Goal: Task Accomplishment & Management: Use online tool/utility

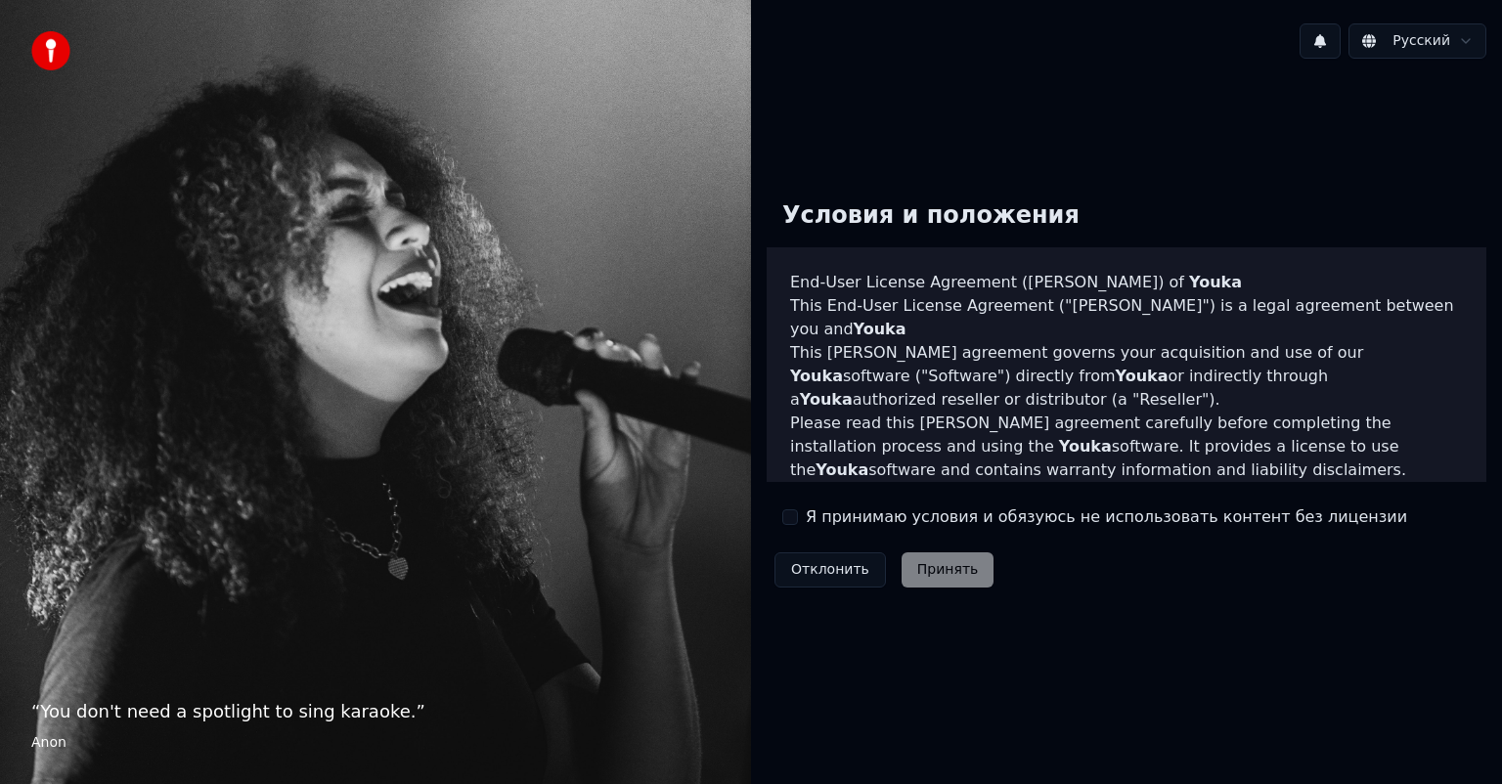
click at [790, 517] on button "Я принимаю условия и обязуюсь не использовать контент без лицензии" at bounding box center [790, 517] width 16 height 16
click at [923, 579] on button "Принять" at bounding box center [947, 569] width 93 height 35
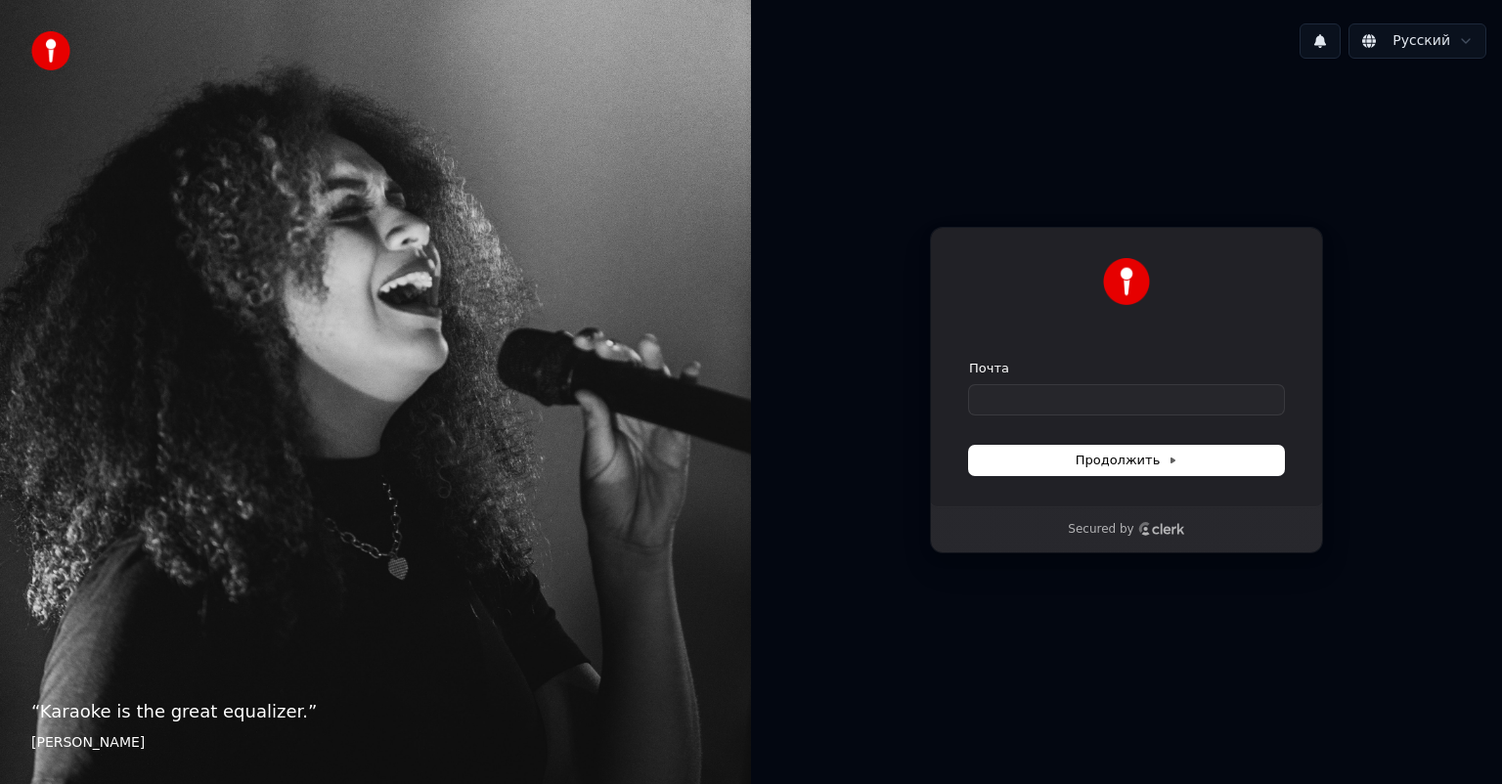
click at [1075, 379] on div "Почта" at bounding box center [1126, 387] width 315 height 55
click at [1074, 403] on input "Почта" at bounding box center [1126, 399] width 315 height 29
click at [969, 360] on button "submit" at bounding box center [969, 360] width 0 height 0
type input "**********"
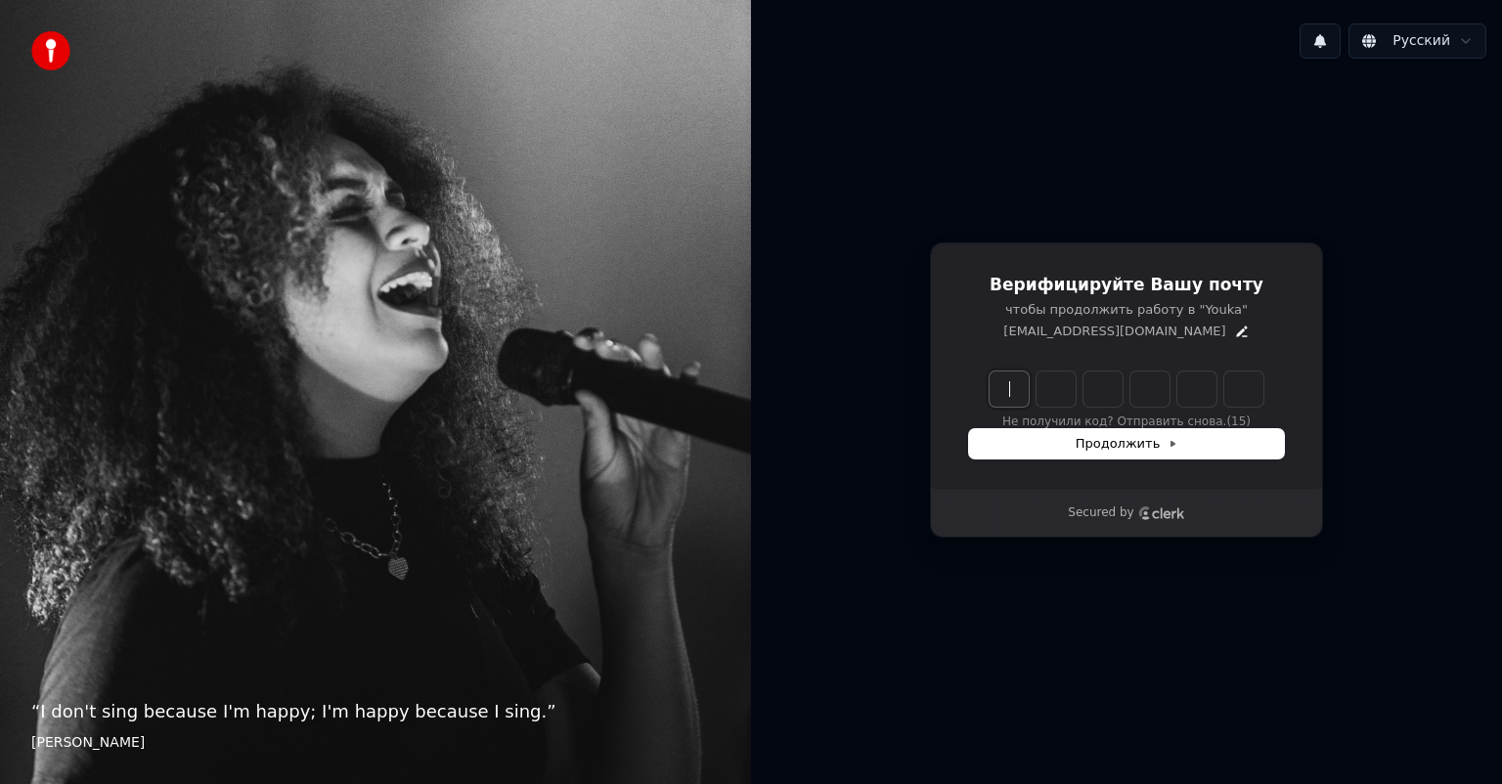
click at [1013, 386] on input "Enter verification code" at bounding box center [1145, 389] width 313 height 35
type input "******"
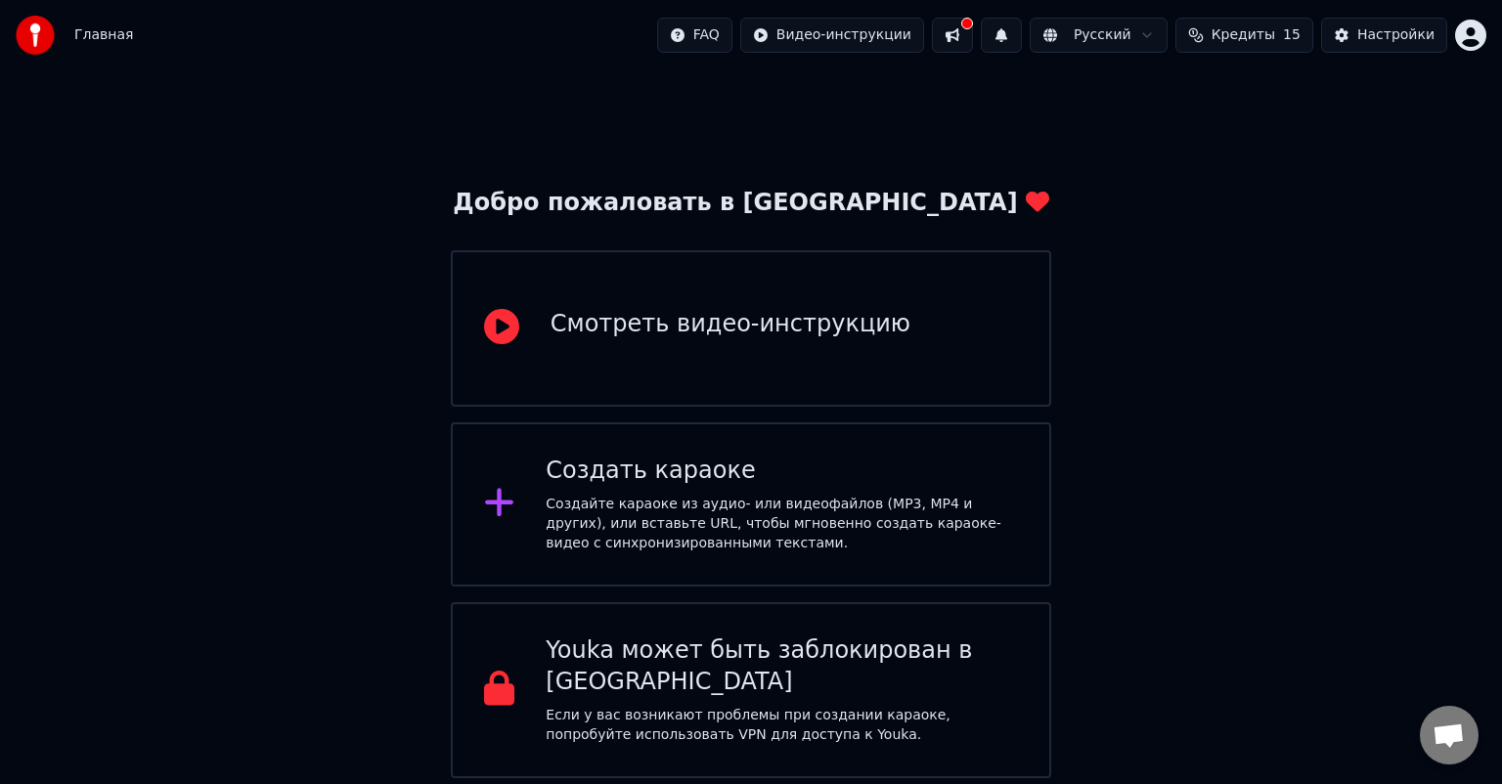
click at [670, 555] on div "Создать караоке Создайте караоке из аудио- или видеофайлов (MP3, MP4 и других),…" at bounding box center [751, 504] width 600 height 164
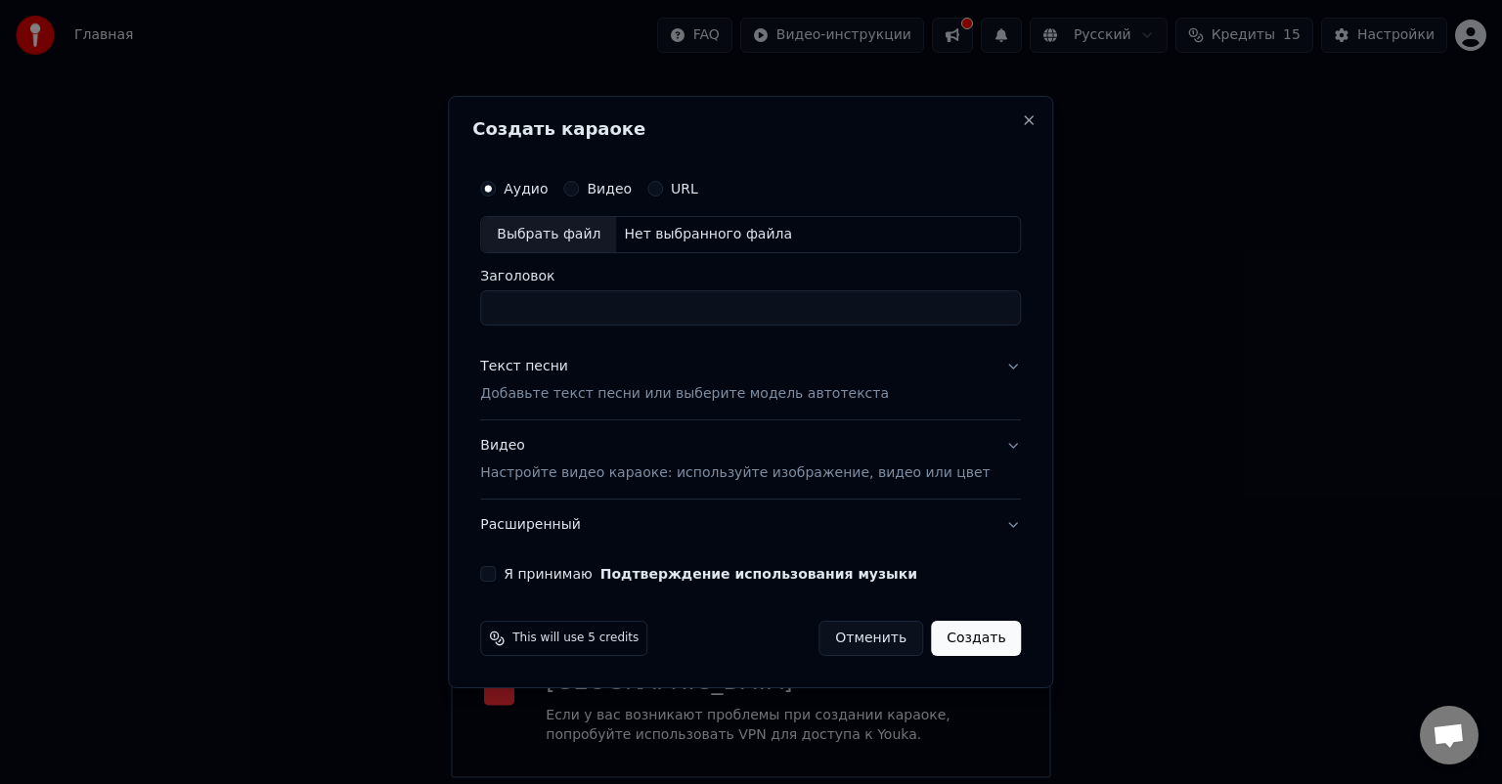
click at [621, 189] on label "Видео" at bounding box center [609, 189] width 45 height 14
click at [579, 189] on button "Видео" at bounding box center [571, 189] width 16 height 16
click at [496, 190] on button "Аудио" at bounding box center [488, 189] width 16 height 16
click at [563, 239] on div "Выбрать файл" at bounding box center [548, 234] width 135 height 35
type input "********"
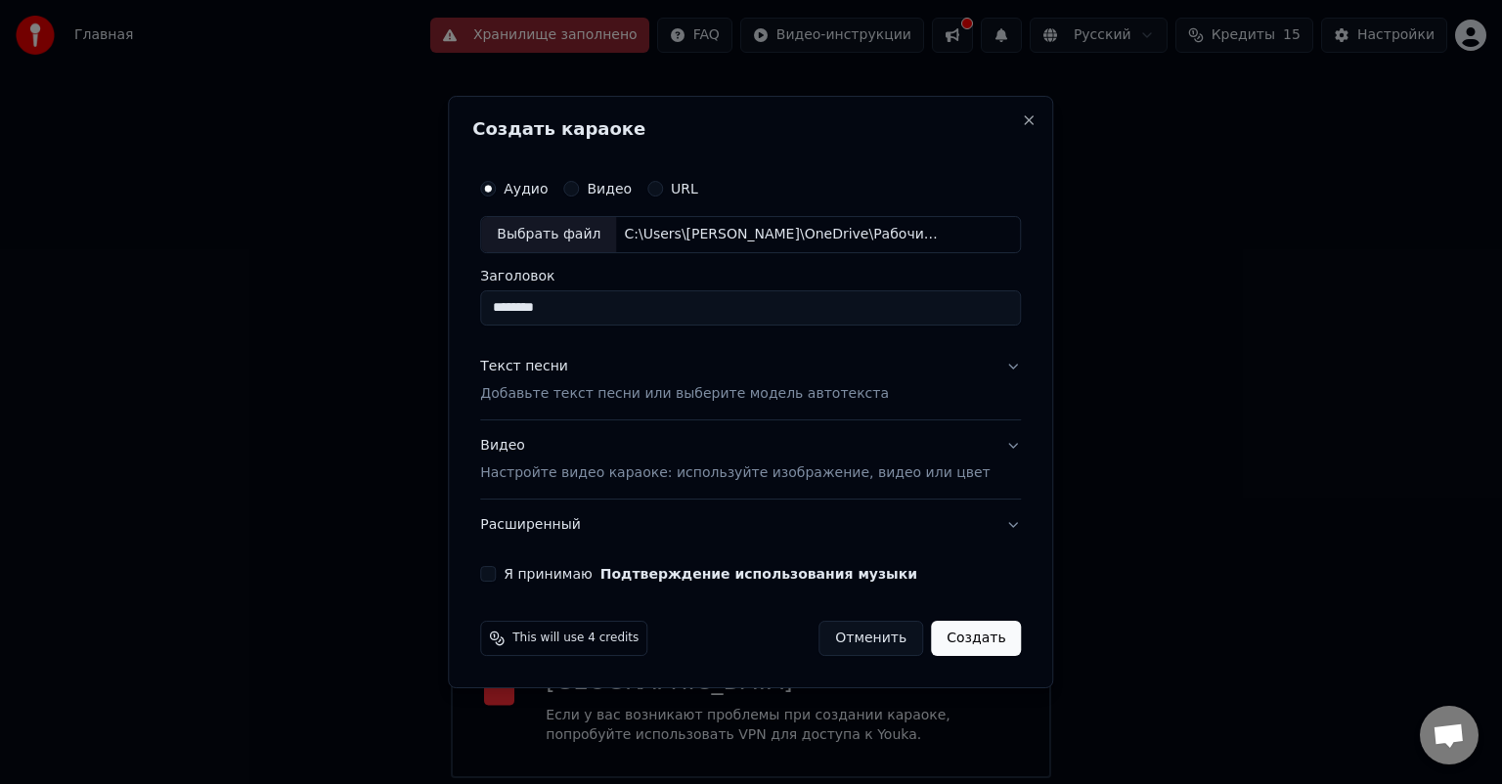
click at [986, 366] on button "Текст песни Добавьте текст песни или выберите модель автотекста" at bounding box center [750, 380] width 541 height 78
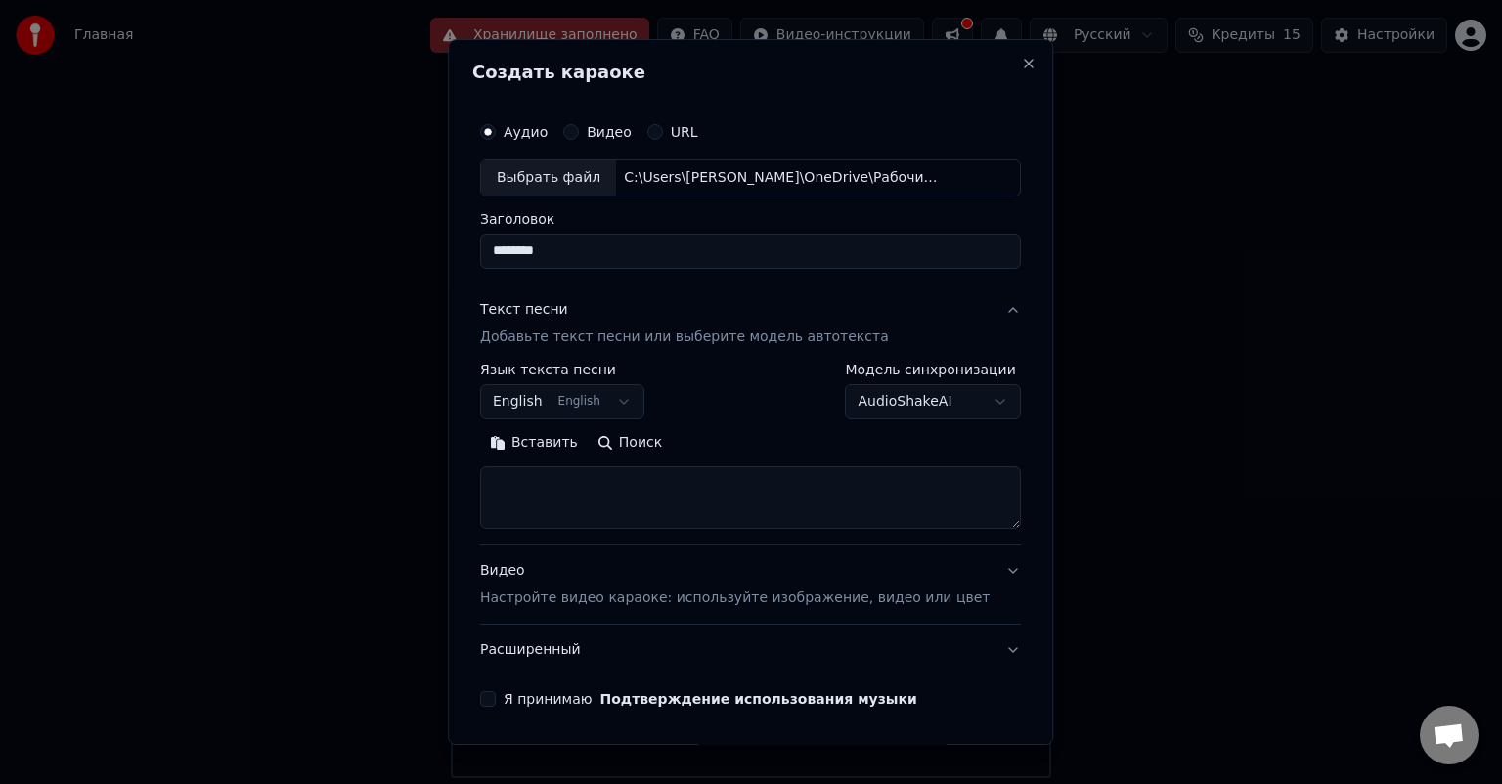
click at [585, 402] on button "English English" at bounding box center [562, 401] width 164 height 35
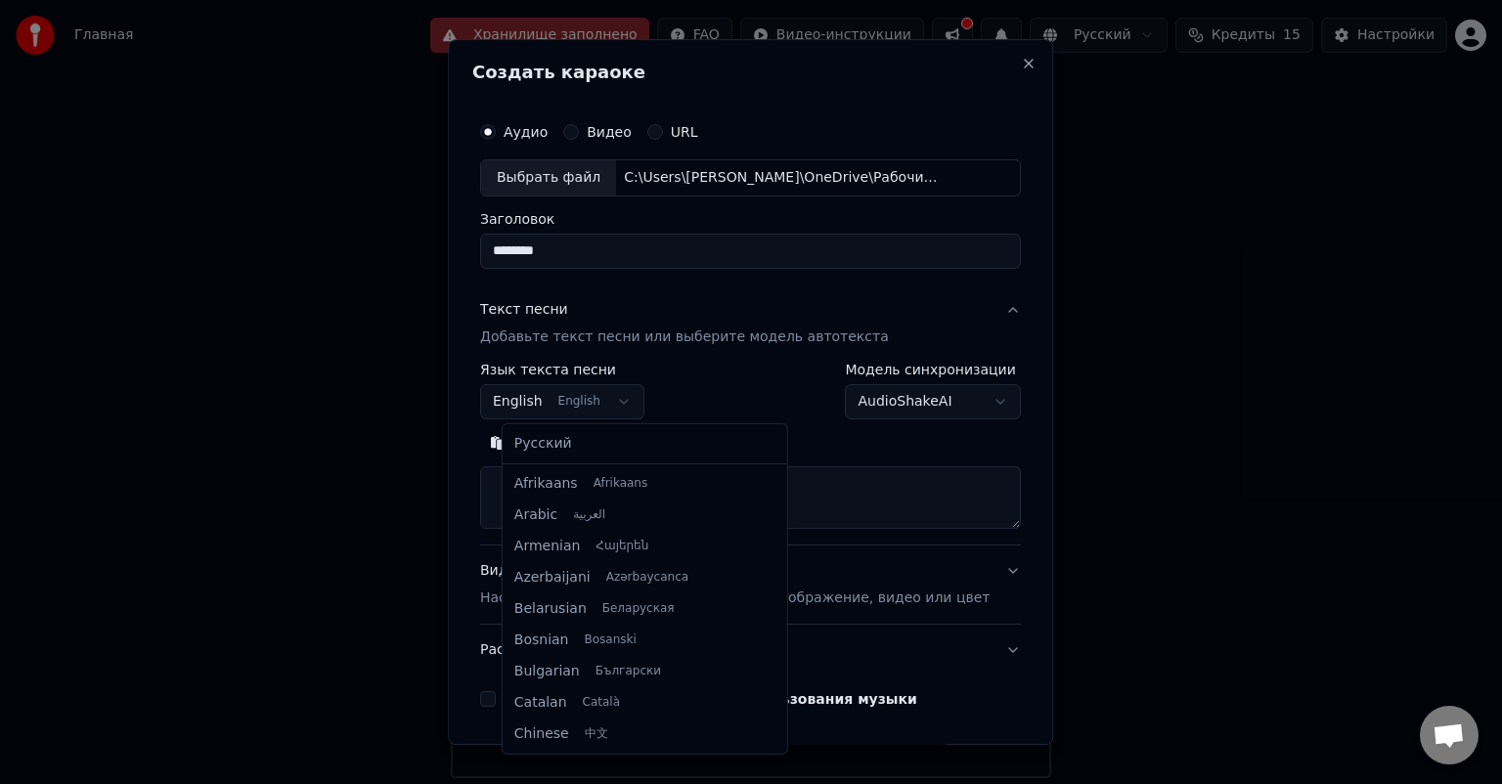
scroll to position [156, 0]
select select "**"
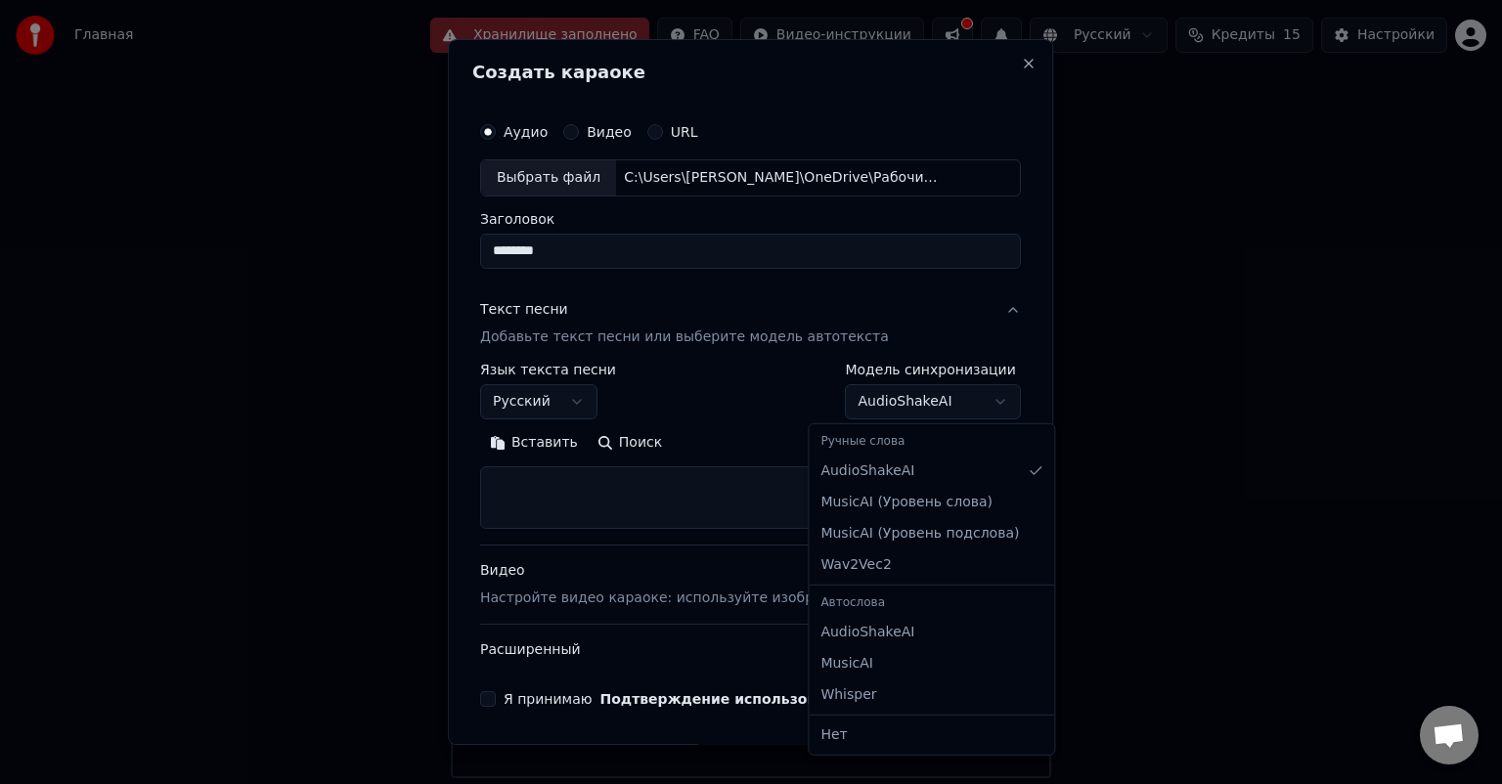
click at [939, 388] on body "Главная Хранилище заполнено FAQ Видео-инструкции Русский Кредиты 15 Настройки Д…" at bounding box center [751, 389] width 1502 height 778
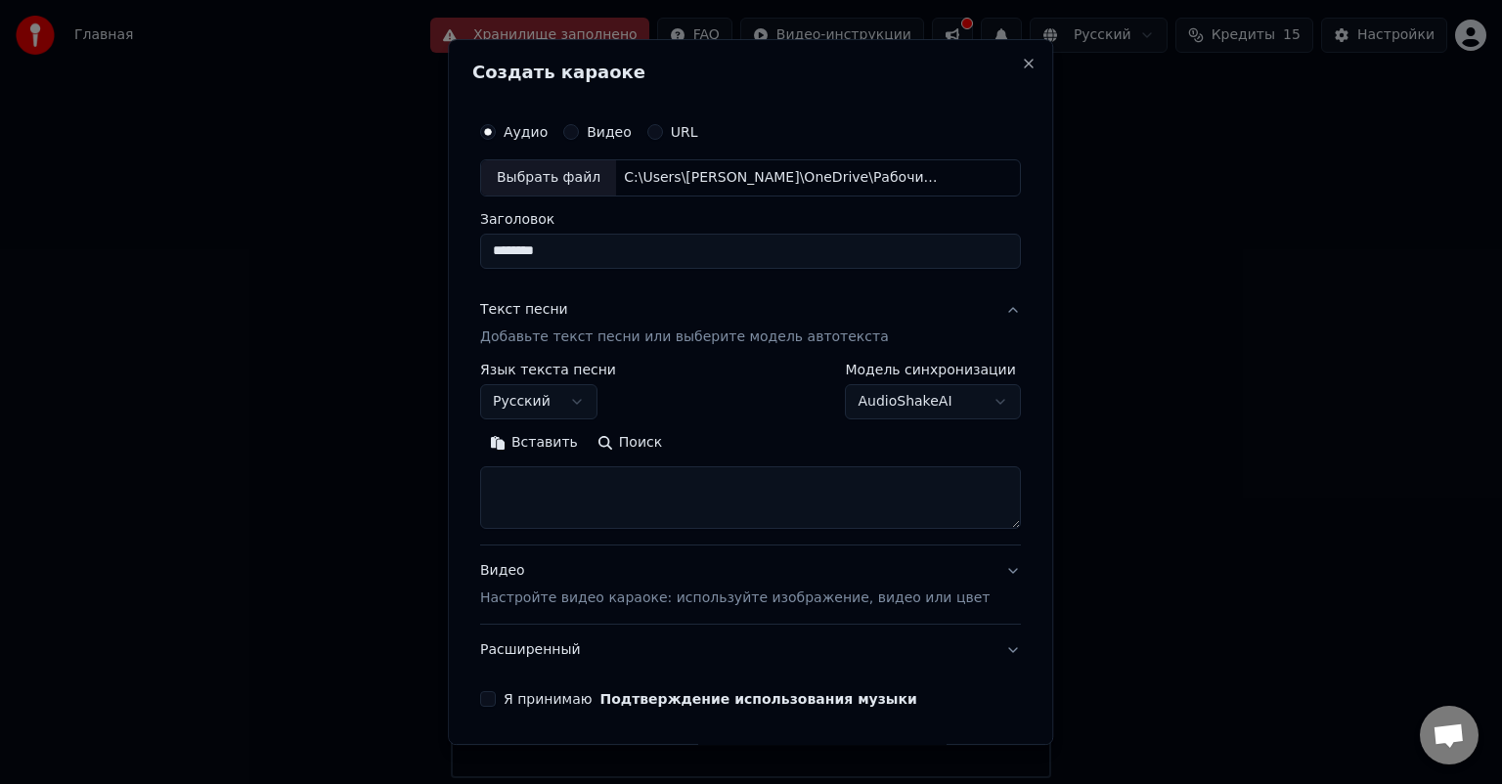
click at [657, 488] on body "Главная Хранилище заполнено FAQ Видео-инструкции Русский Кредиты 15 Настройки Д…" at bounding box center [751, 389] width 1502 height 778
click at [528, 445] on button "Вставить" at bounding box center [534, 442] width 108 height 31
click at [982, 566] on button "Видео Настройте видео караоке: используйте изображение, видео или цвет" at bounding box center [750, 585] width 541 height 78
type textarea "**********"
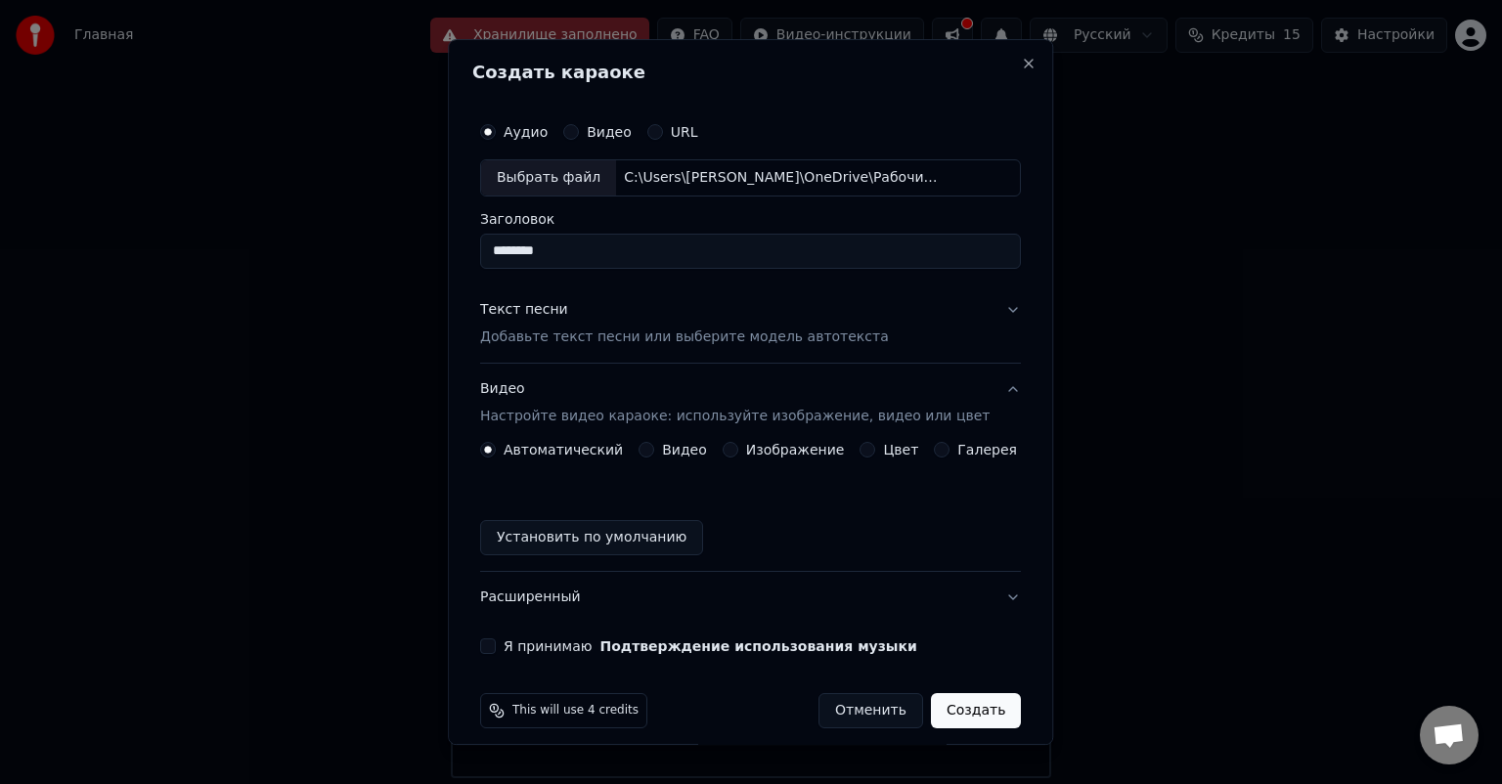
scroll to position [15, 0]
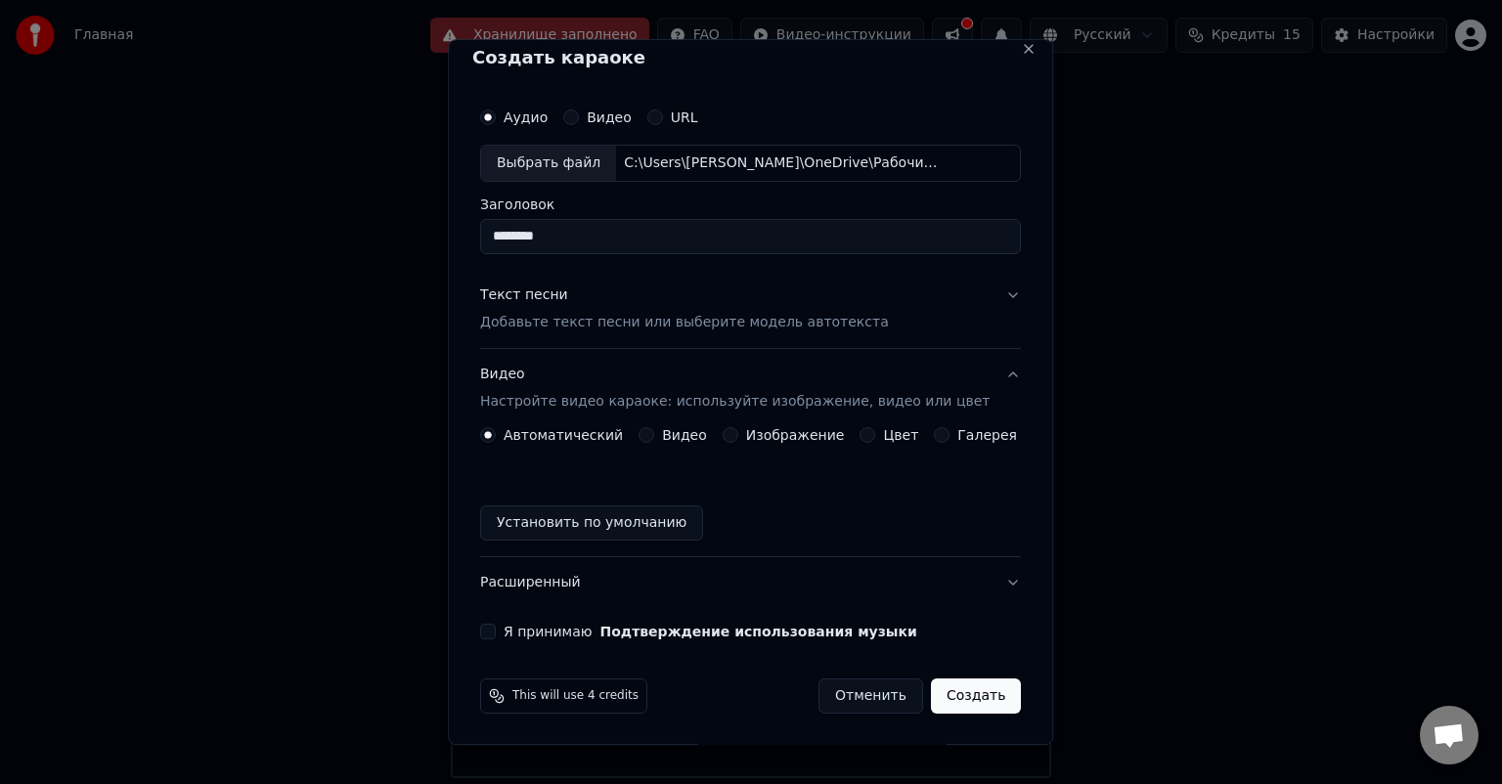
click at [725, 436] on button "Изображение" at bounding box center [731, 435] width 16 height 16
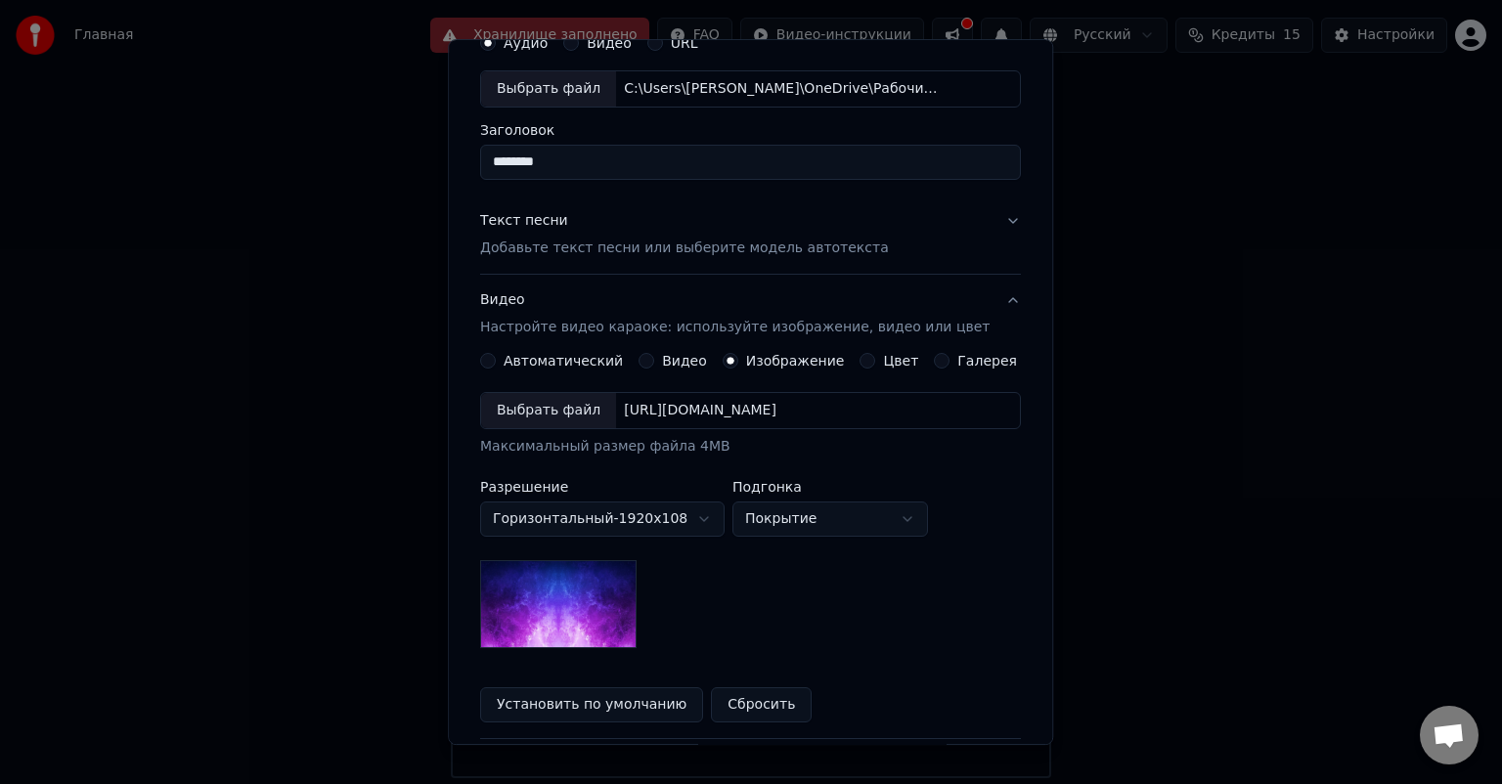
scroll to position [93, 0]
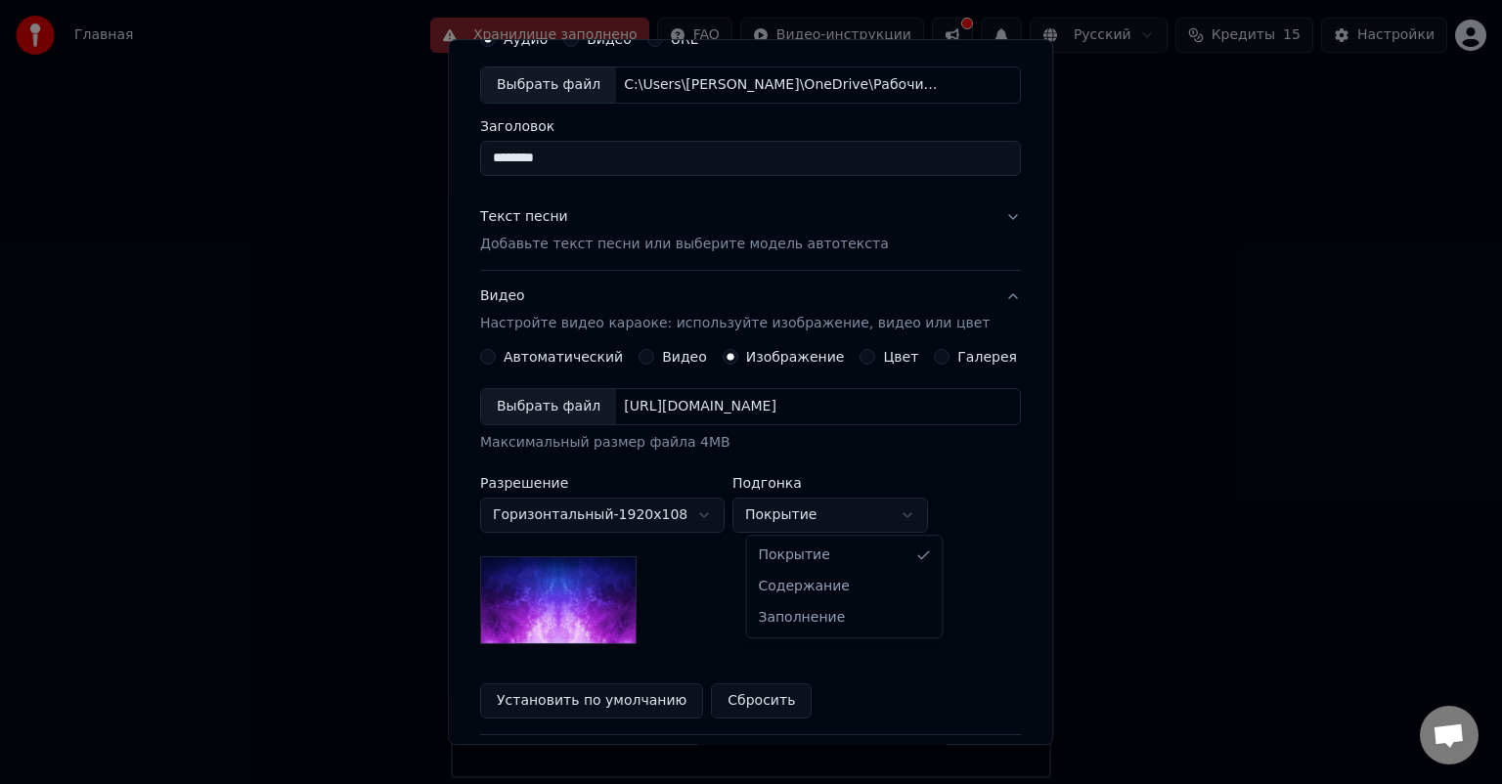
click at [826, 512] on body "Главная Хранилище заполнено FAQ Видео-инструкции Русский Кредиты 15 Настройки Д…" at bounding box center [751, 389] width 1502 height 778
click at [855, 463] on body "Главная Хранилище заполнено FAQ Видео-инструкции Русский Кредиты 15 Настройки Д…" at bounding box center [751, 389] width 1502 height 778
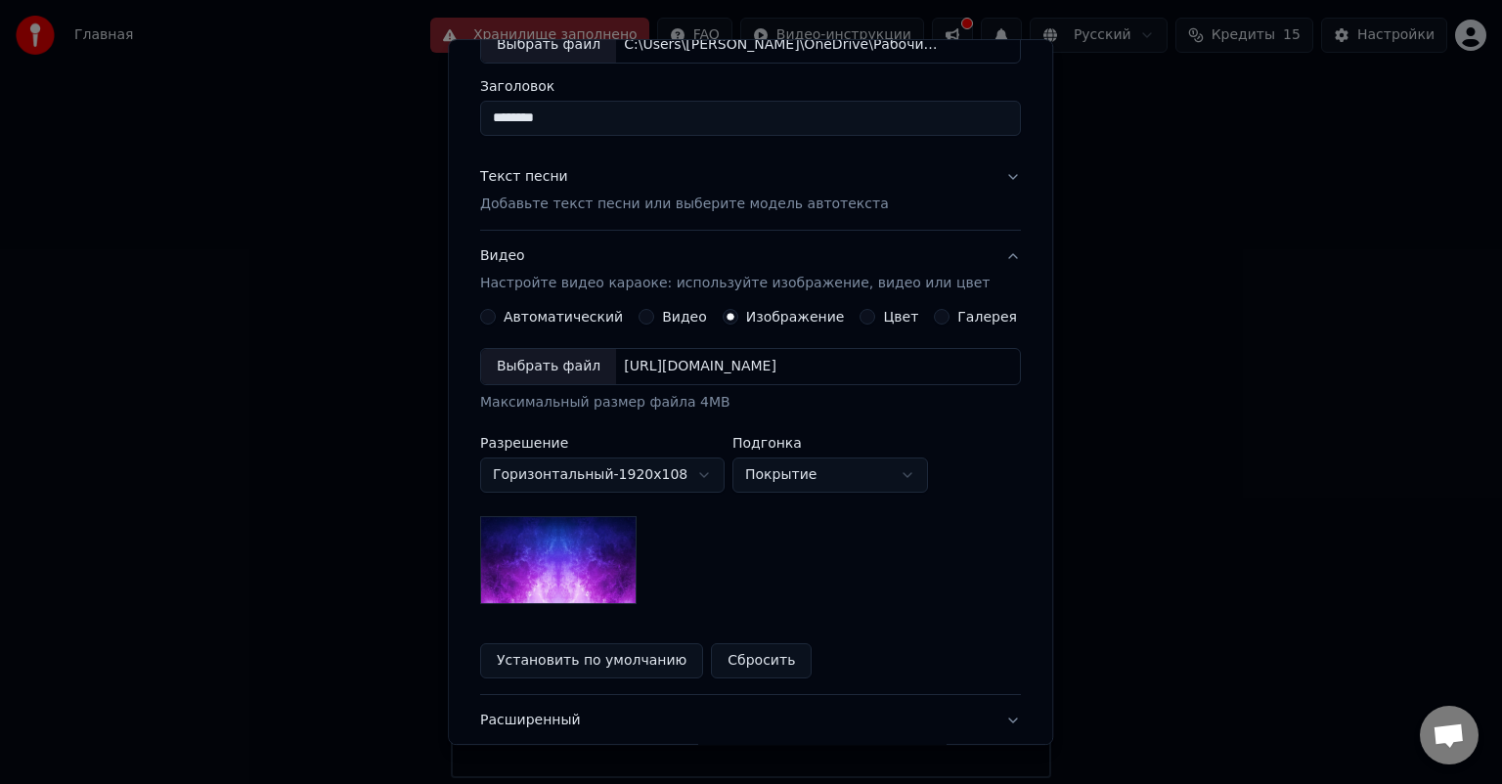
scroll to position [133, 0]
click at [579, 364] on div "Выбрать файл" at bounding box center [548, 366] width 135 height 35
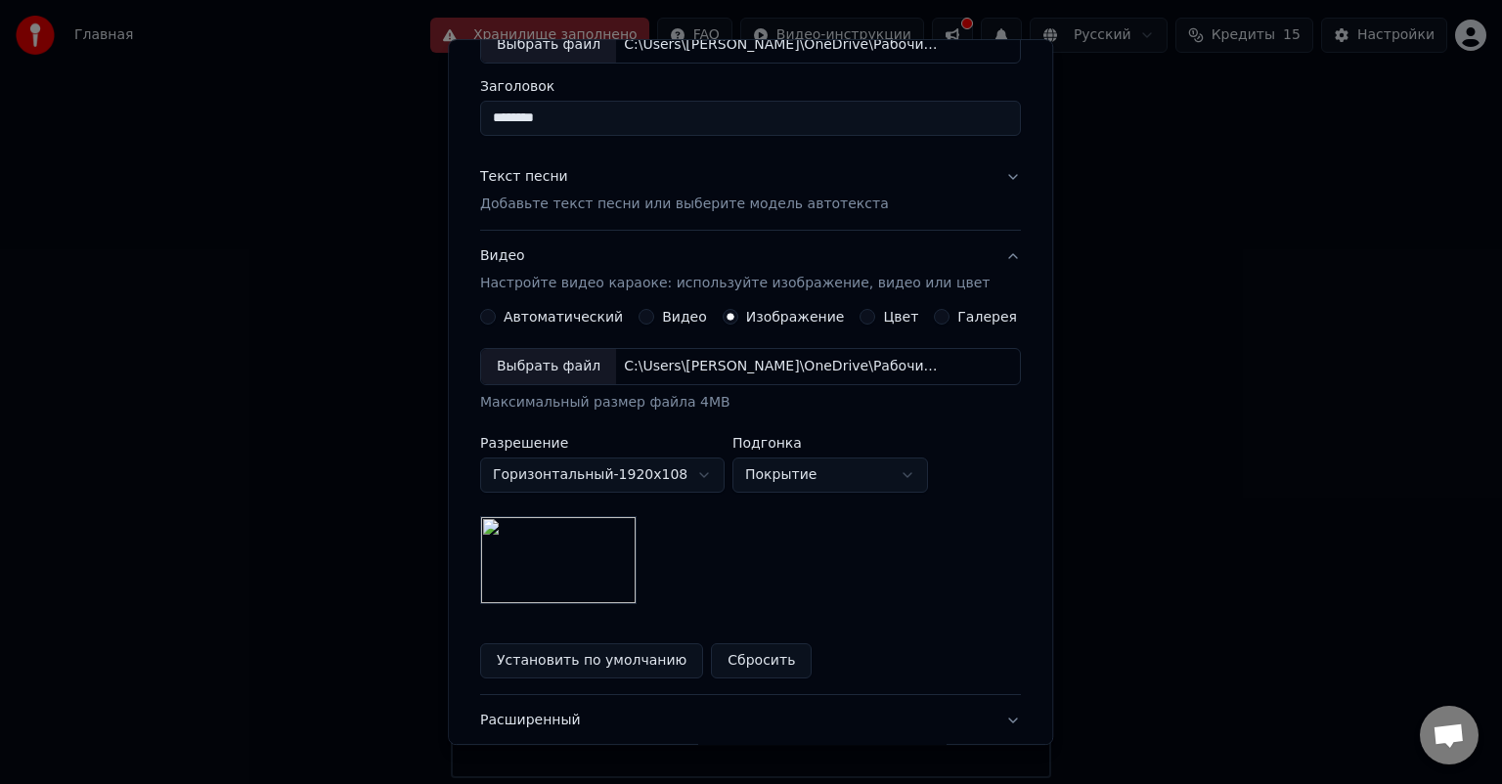
click at [639, 662] on button "Установить по умолчанию" at bounding box center [591, 660] width 223 height 35
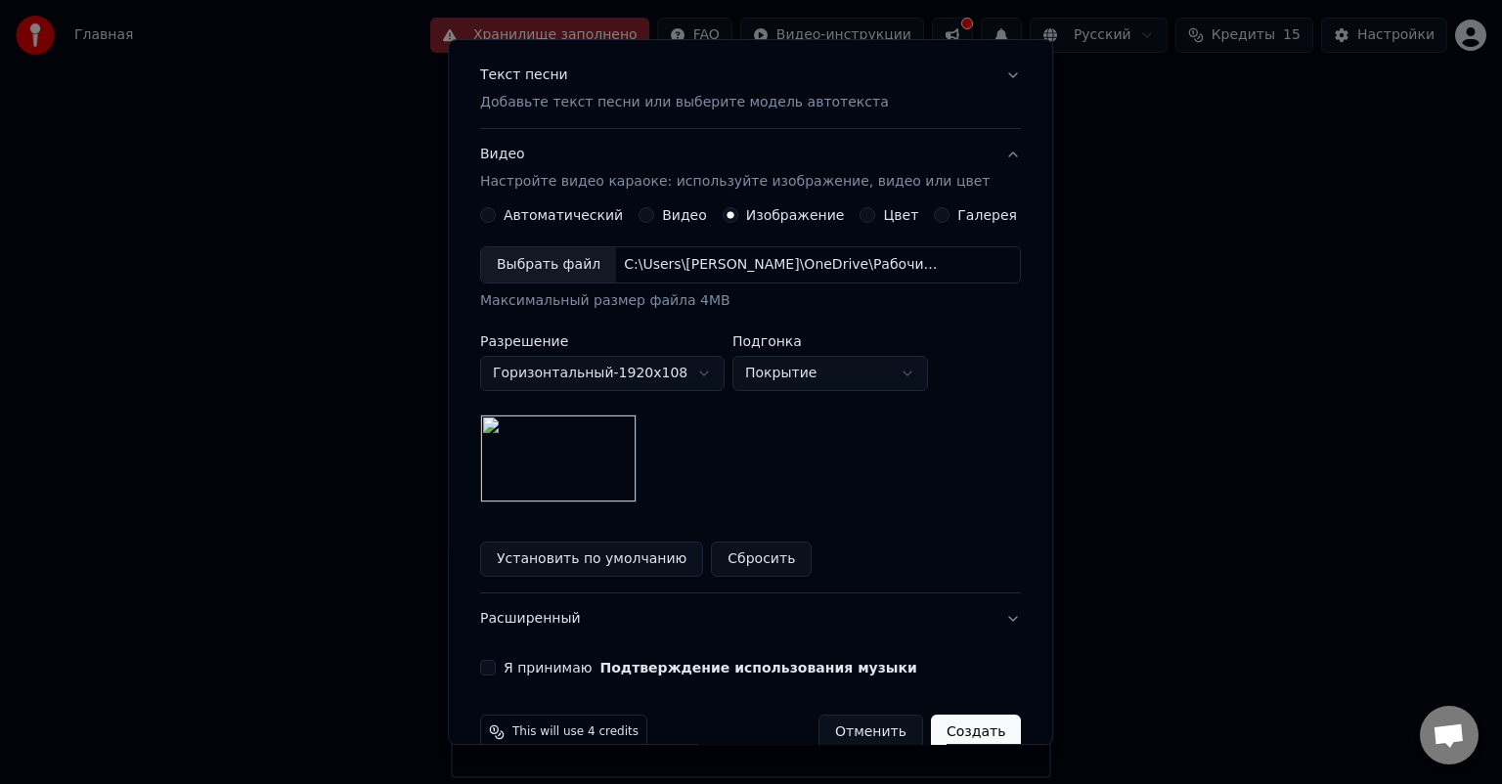
scroll to position [238, 0]
click at [805, 373] on body "Главная Хранилище заполнено FAQ Видео-инструкции Русский Кредиты 15 Настройки Д…" at bounding box center [751, 389] width 1502 height 778
click at [697, 417] on body "Главная Хранилище заполнено FAQ Видео-инструкции Русский Кредиты 15 Настройки Д…" at bounding box center [751, 389] width 1502 height 778
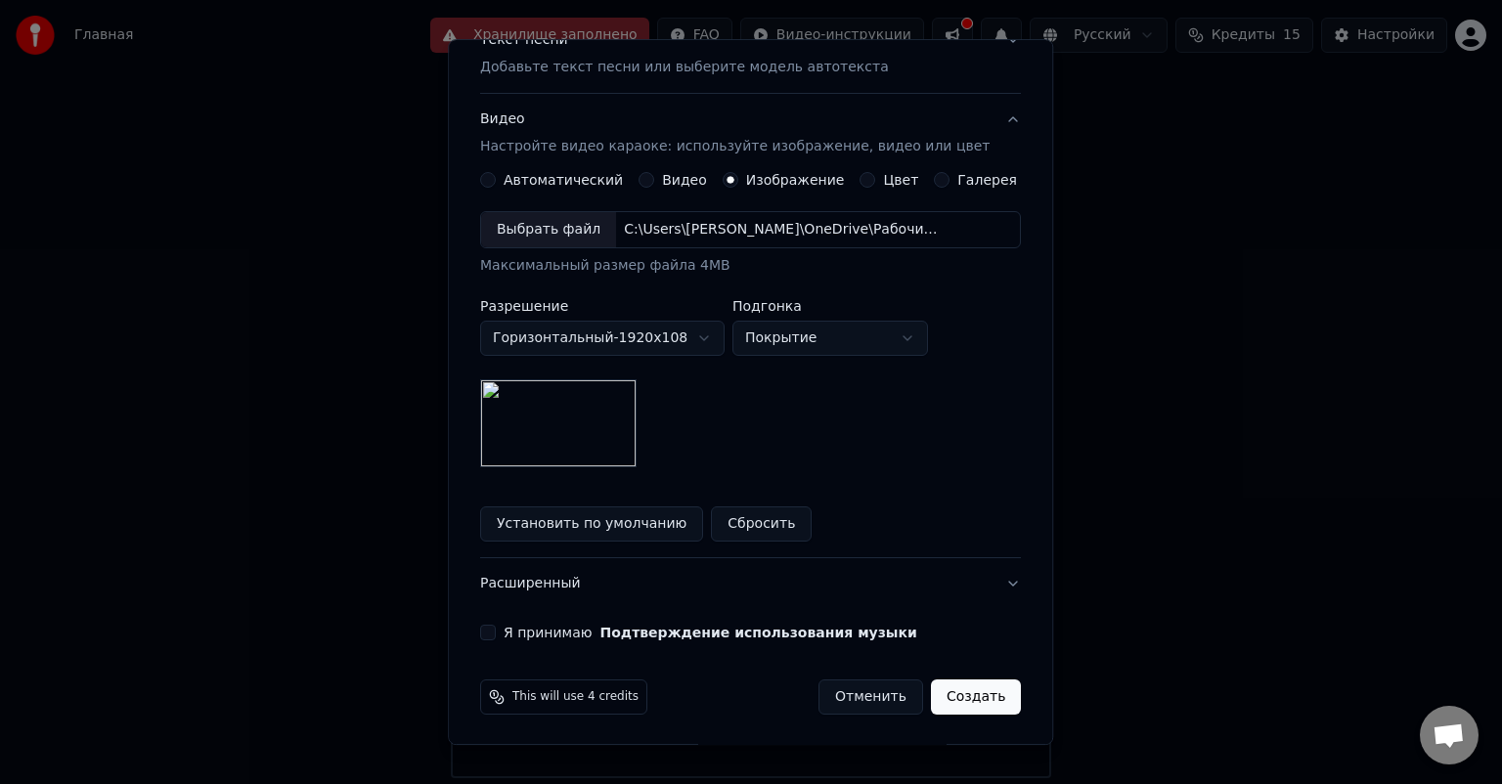
click at [496, 636] on button "Я принимаю Подтверждение использования музыки" at bounding box center [488, 633] width 16 height 16
click at [931, 704] on button "Создать" at bounding box center [976, 697] width 90 height 35
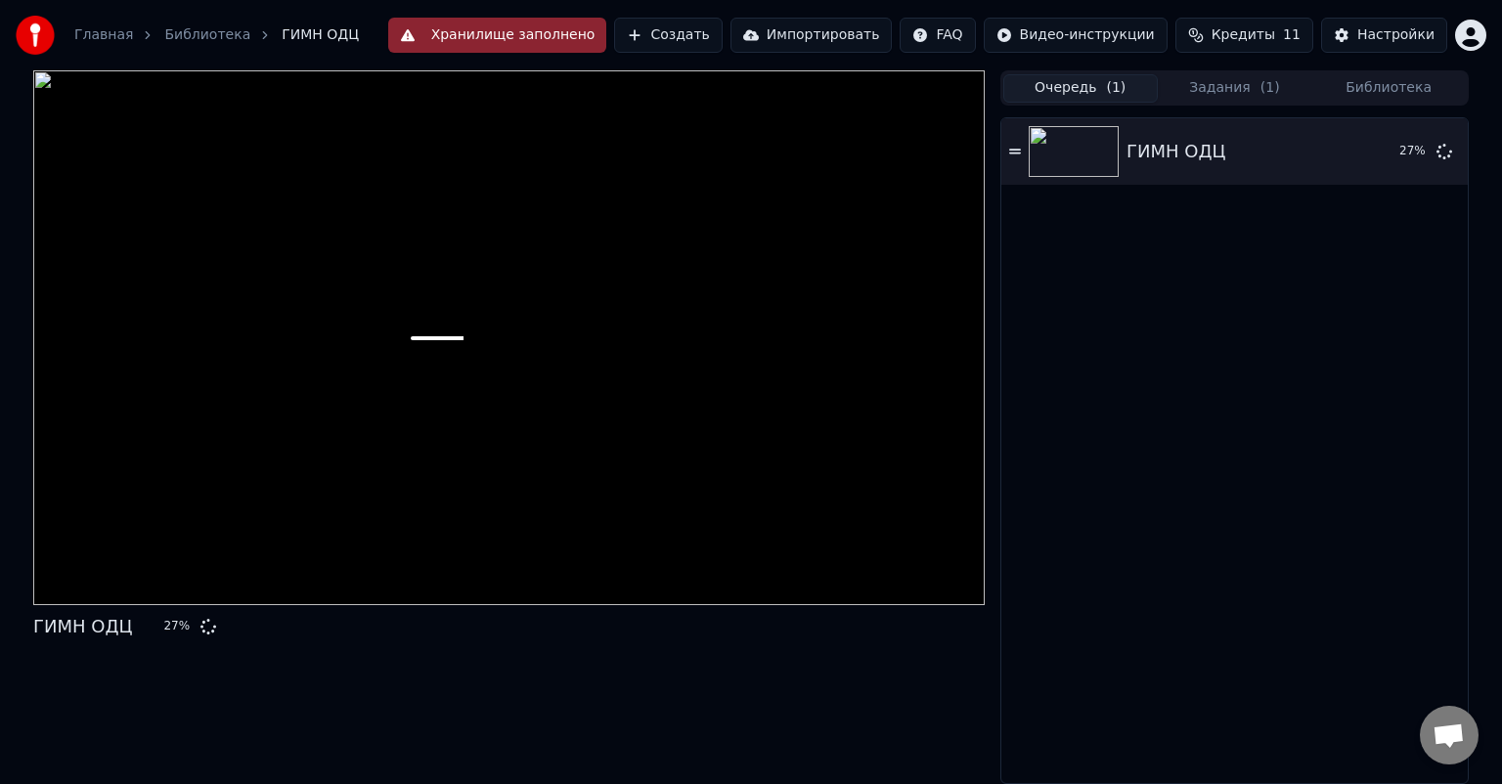
click at [1065, 86] on button "Очередь ( 1 )" at bounding box center [1080, 88] width 154 height 28
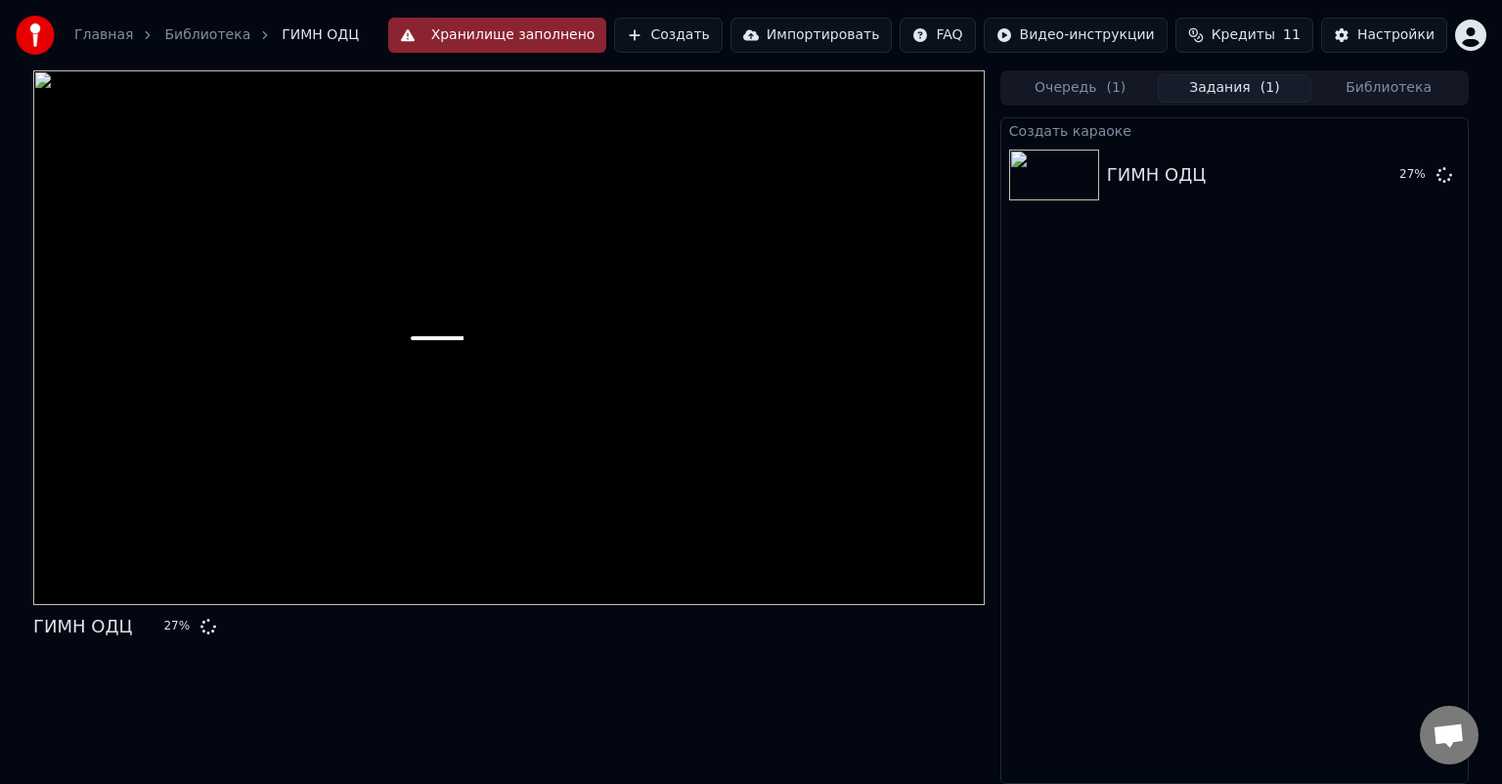
click at [1242, 86] on button "Задания ( 1 )" at bounding box center [1235, 88] width 154 height 28
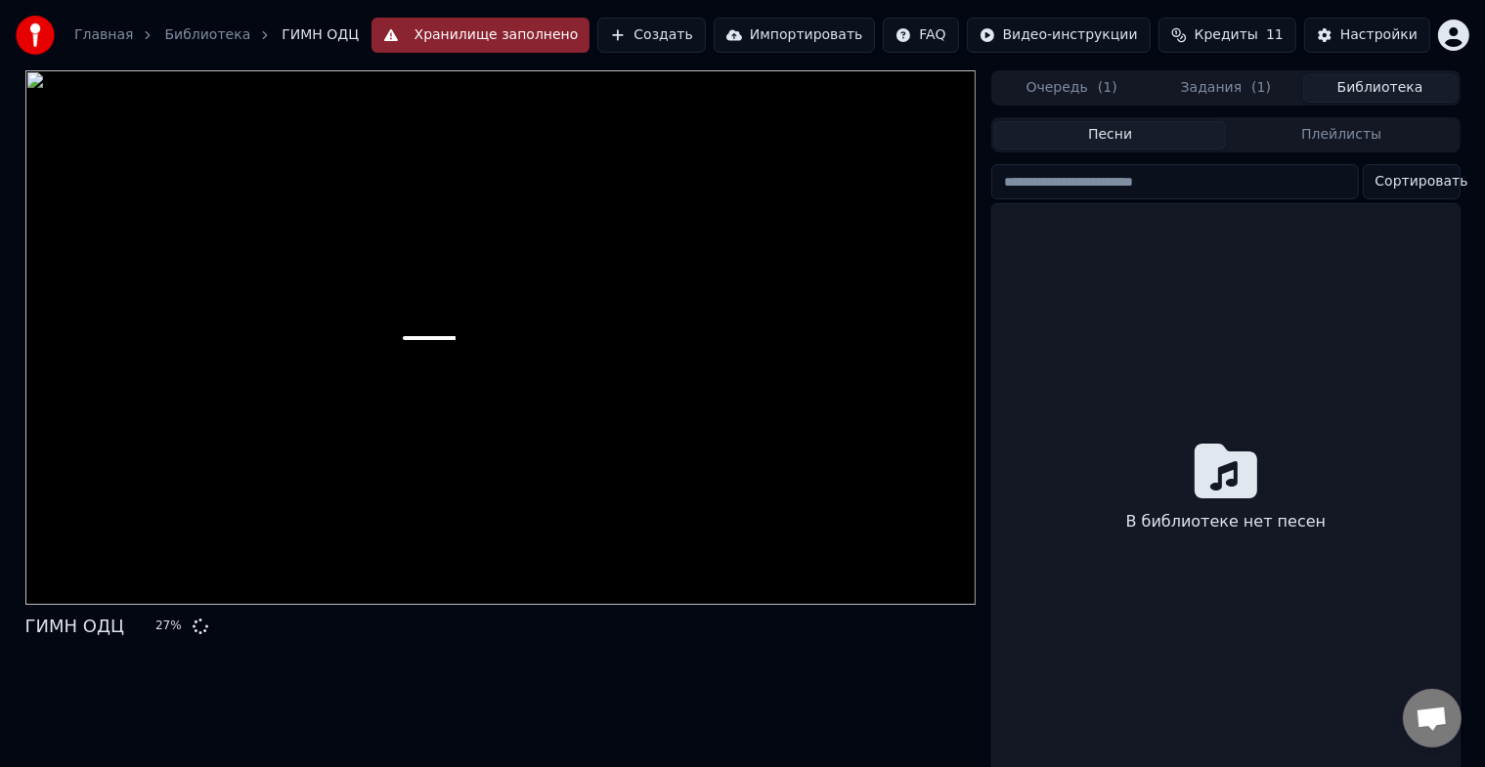
click at [1357, 102] on button "Библиотека" at bounding box center [1380, 88] width 154 height 28
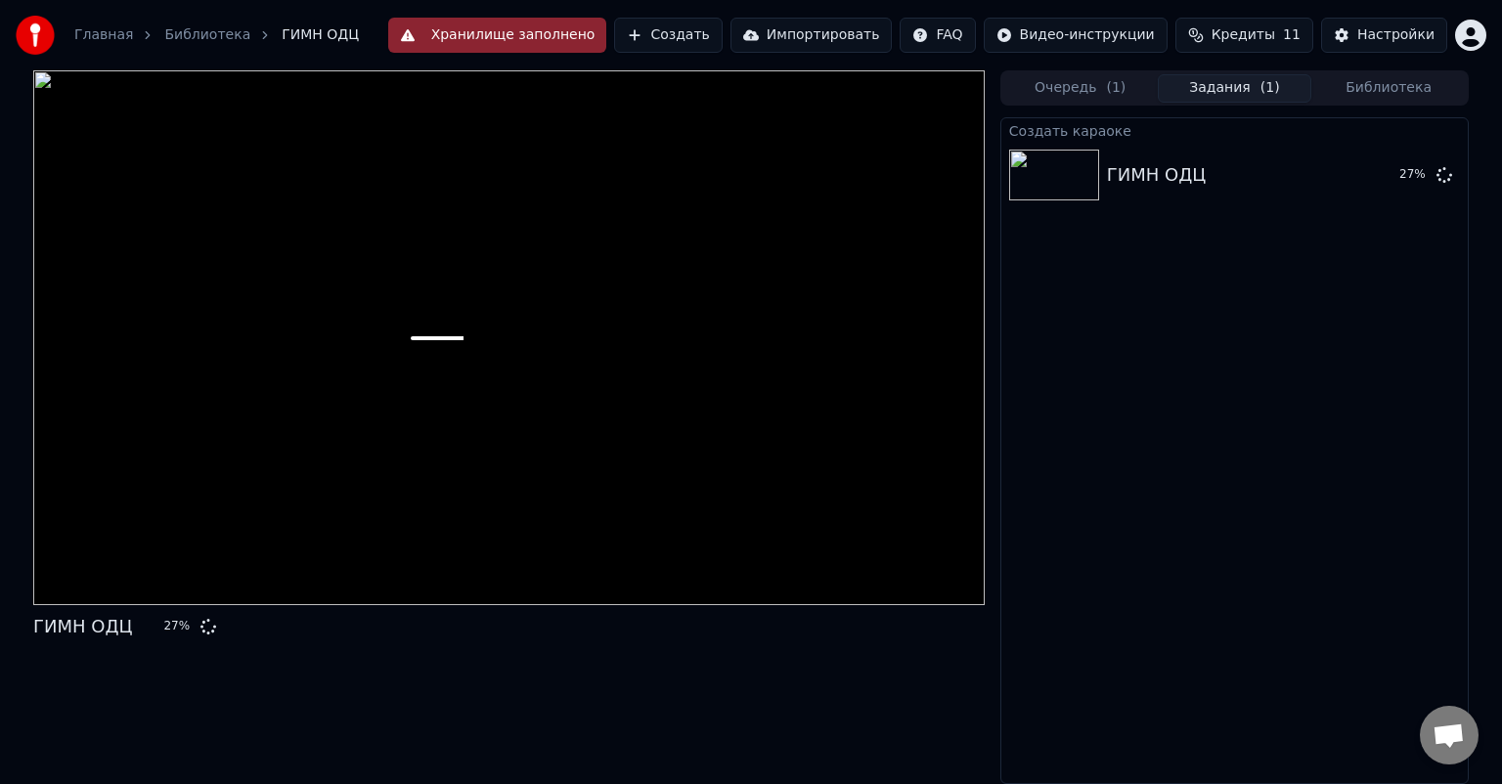
click at [1267, 94] on button "Задания ( 1 )" at bounding box center [1235, 88] width 154 height 28
click at [501, 33] on button "Хранилище заполнено" at bounding box center [497, 35] width 219 height 35
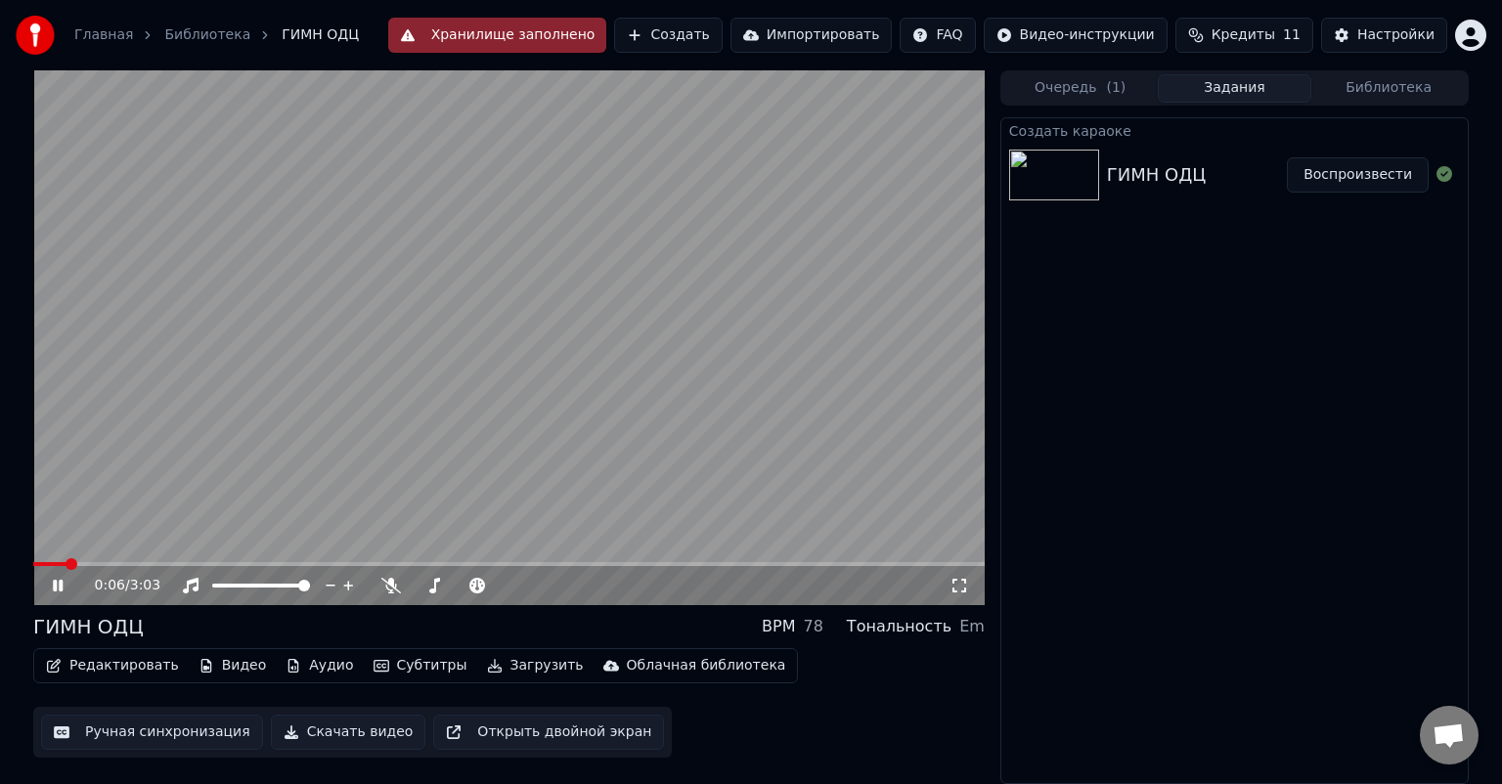
click at [962, 587] on icon at bounding box center [959, 586] width 20 height 16
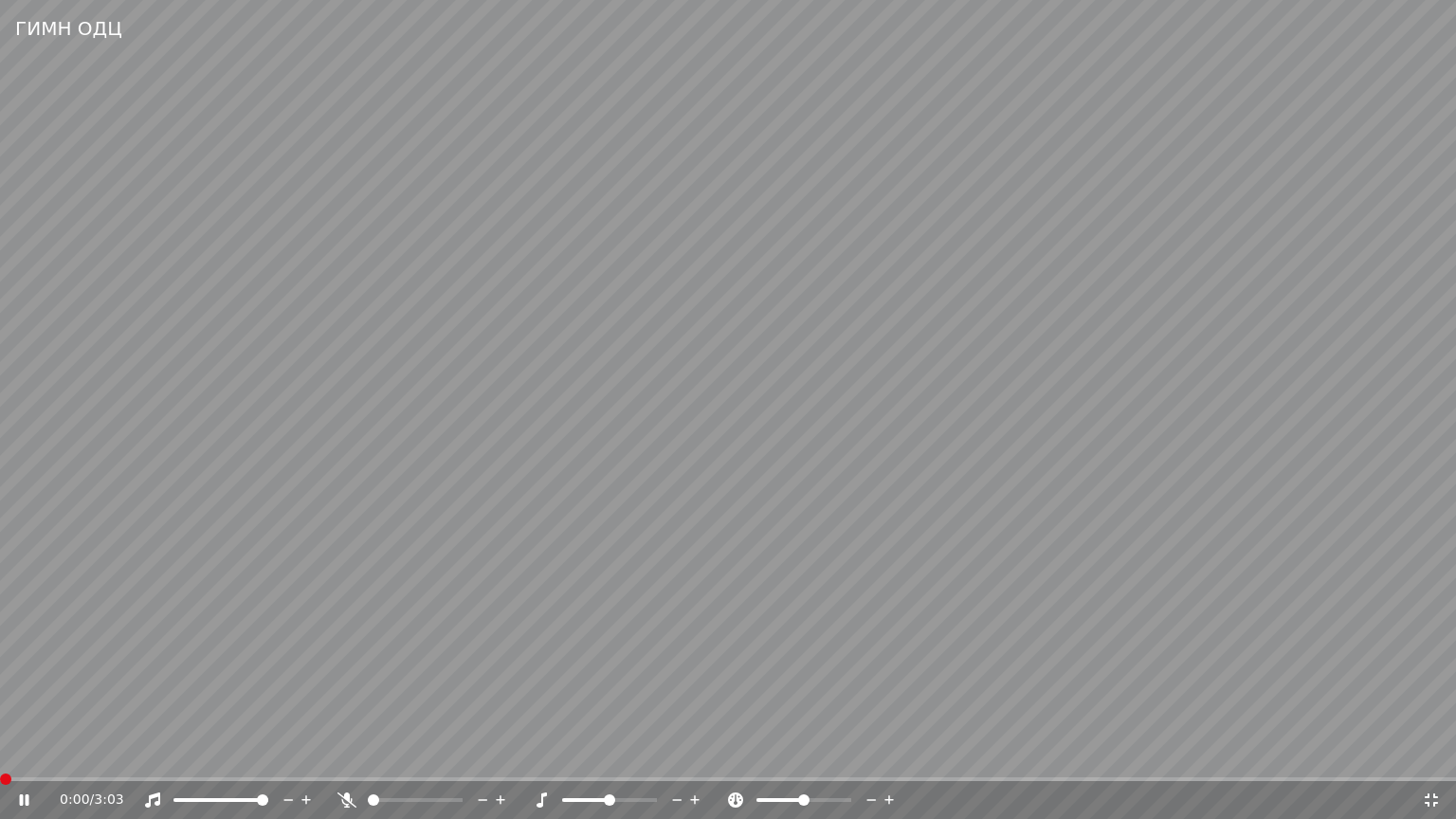
click at [0, 759] on span at bounding box center [0, 779] width 0 height 4
click at [24, 759] on div "0:00 / 3:03" at bounding box center [728, 800] width 1456 height 38
drag, startPoint x: 16, startPoint y: 781, endPoint x: 0, endPoint y: 791, distance: 18.9
click at [0, 759] on div "0:02 / 3:03" at bounding box center [728, 800] width 1456 height 38
click at [0, 759] on span at bounding box center [6, 779] width 12 height 12
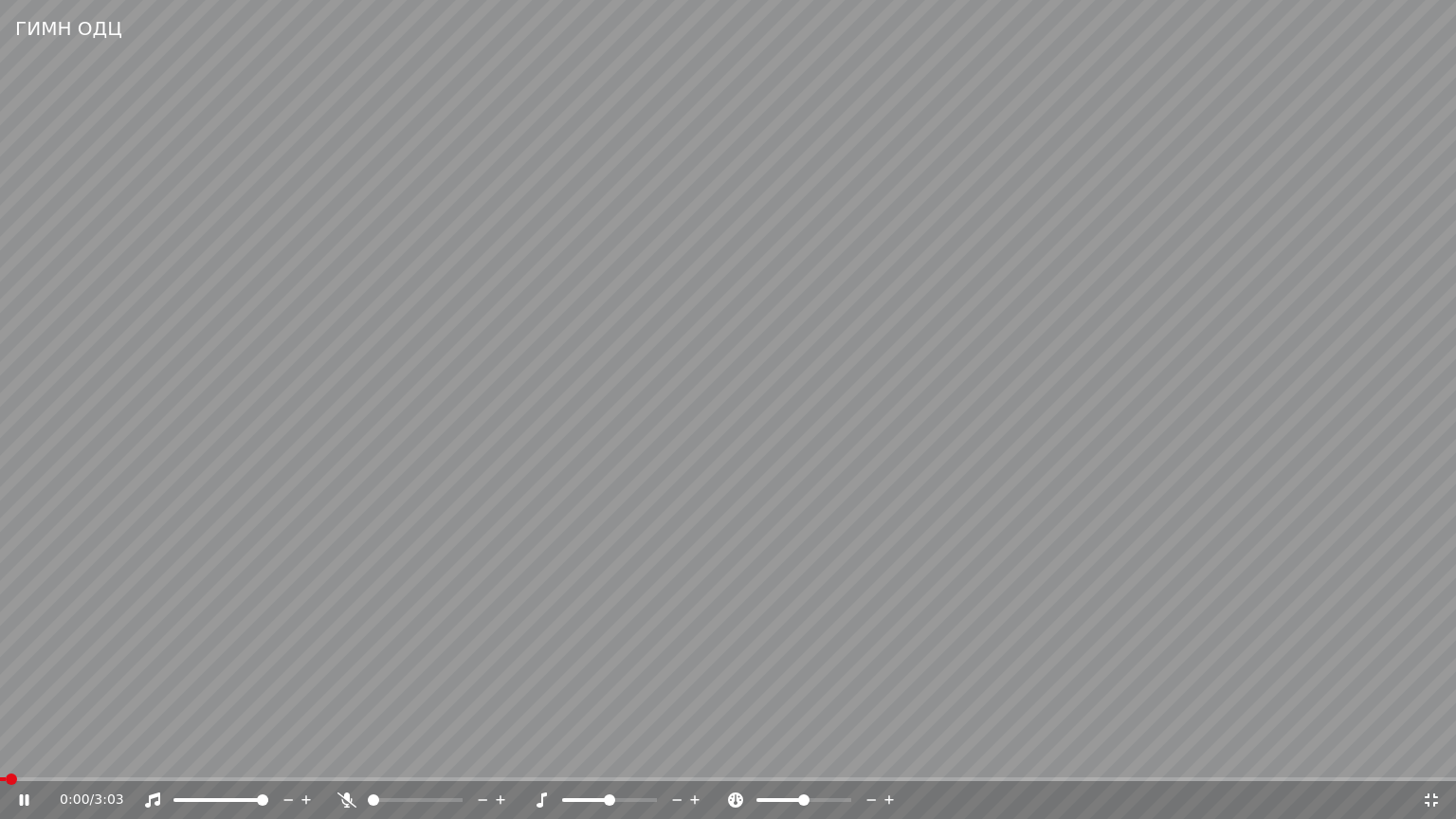
click at [28, 759] on icon at bounding box center [25, 800] width 10 height 12
click at [0, 759] on div "ГИМН ОДЦ 0:01 / 3:03" at bounding box center [728, 409] width 1456 height 819
click at [0, 759] on span at bounding box center [6, 779] width 12 height 12
click at [22, 759] on icon at bounding box center [25, 800] width 10 height 12
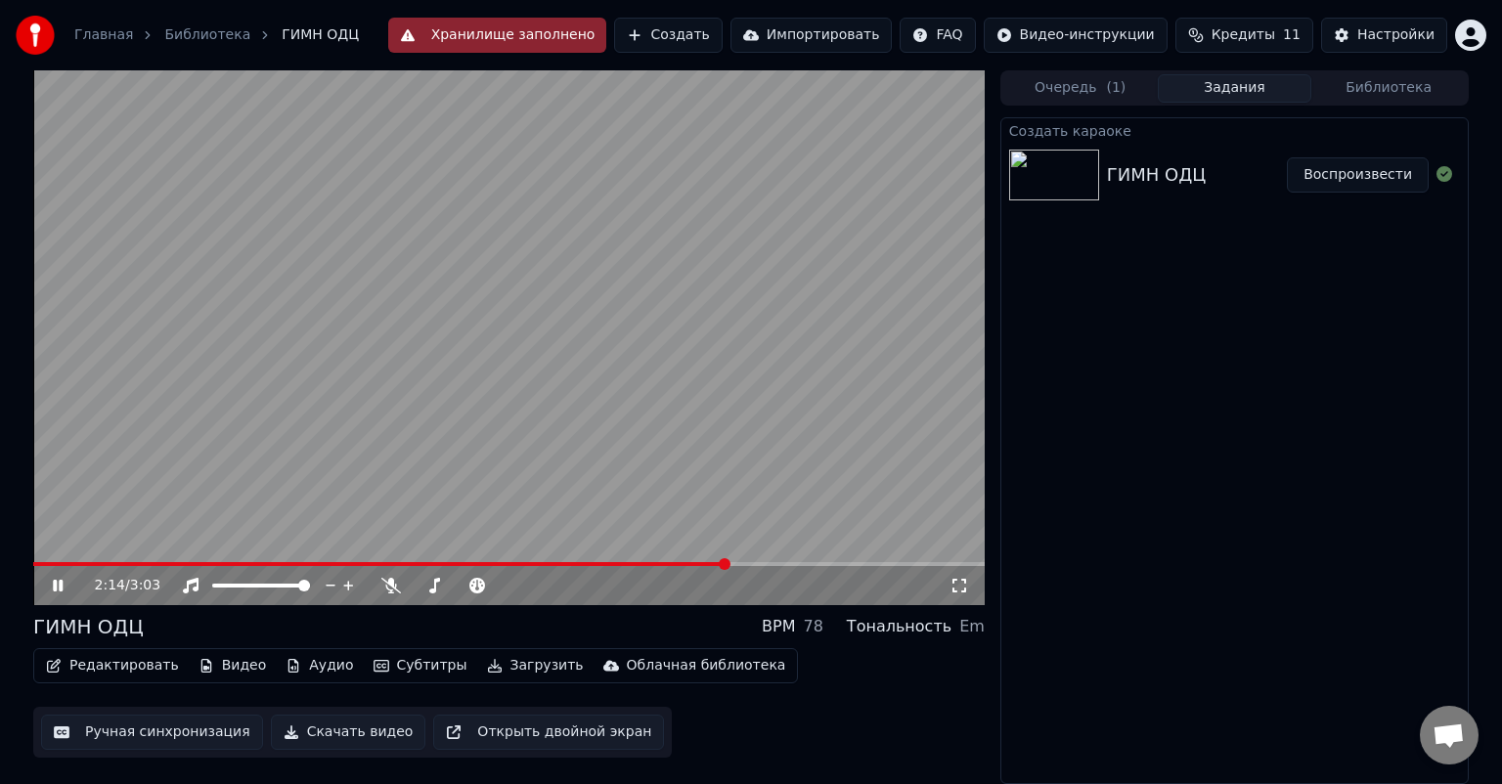
click at [52, 584] on icon at bounding box center [72, 586] width 46 height 16
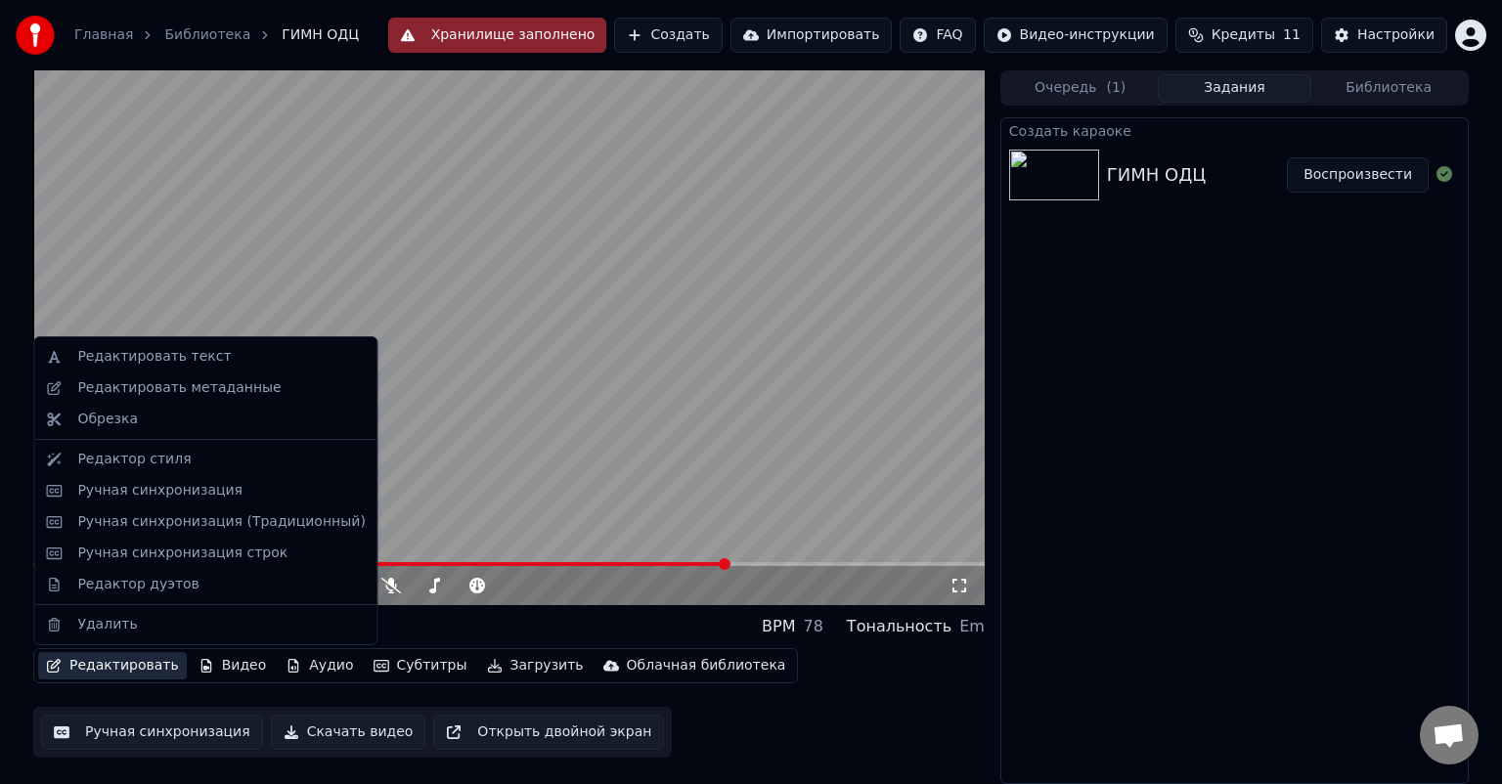
click at [55, 663] on icon "button" at bounding box center [54, 666] width 16 height 14
click at [135, 356] on div "Редактировать текст" at bounding box center [153, 357] width 153 height 20
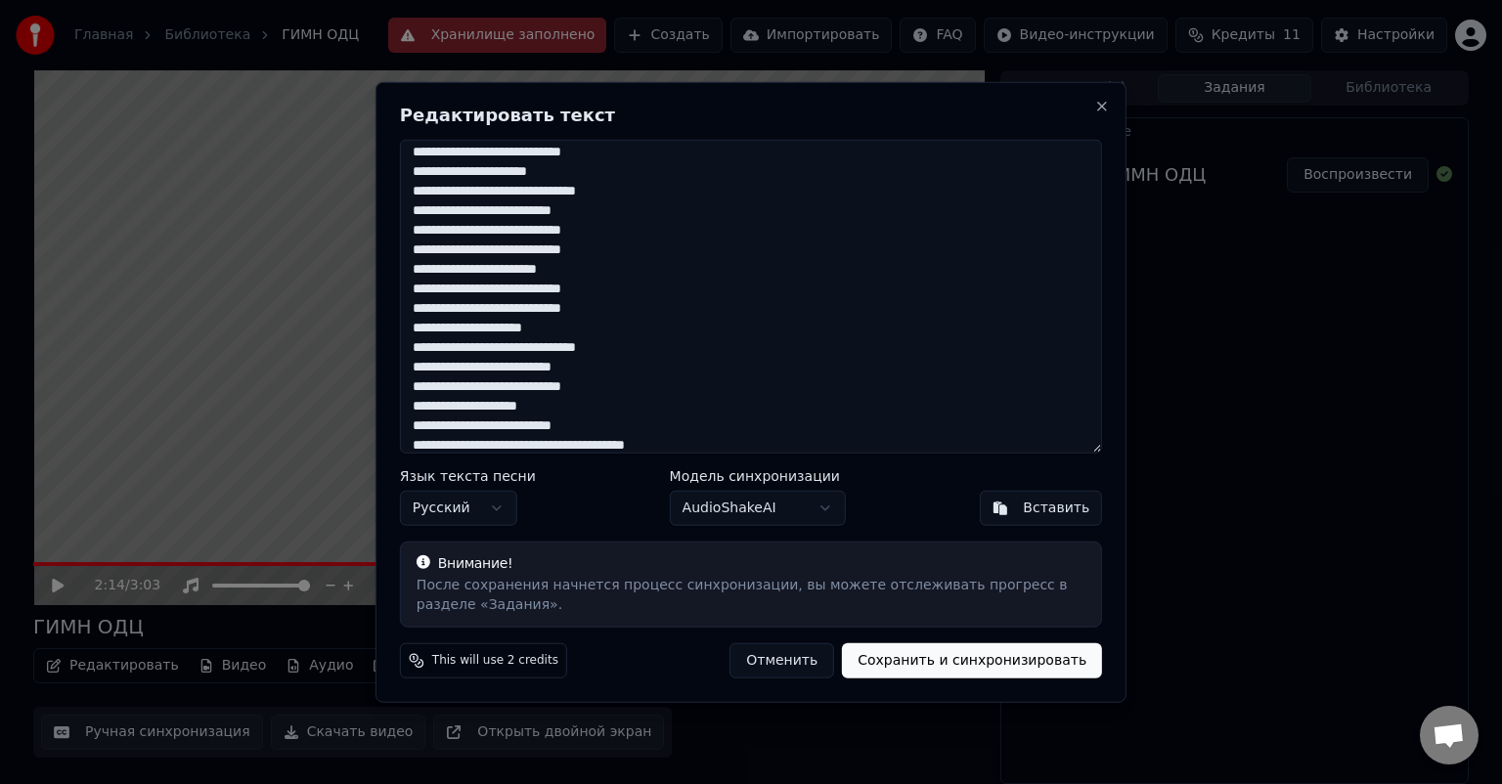
scroll to position [74, 0]
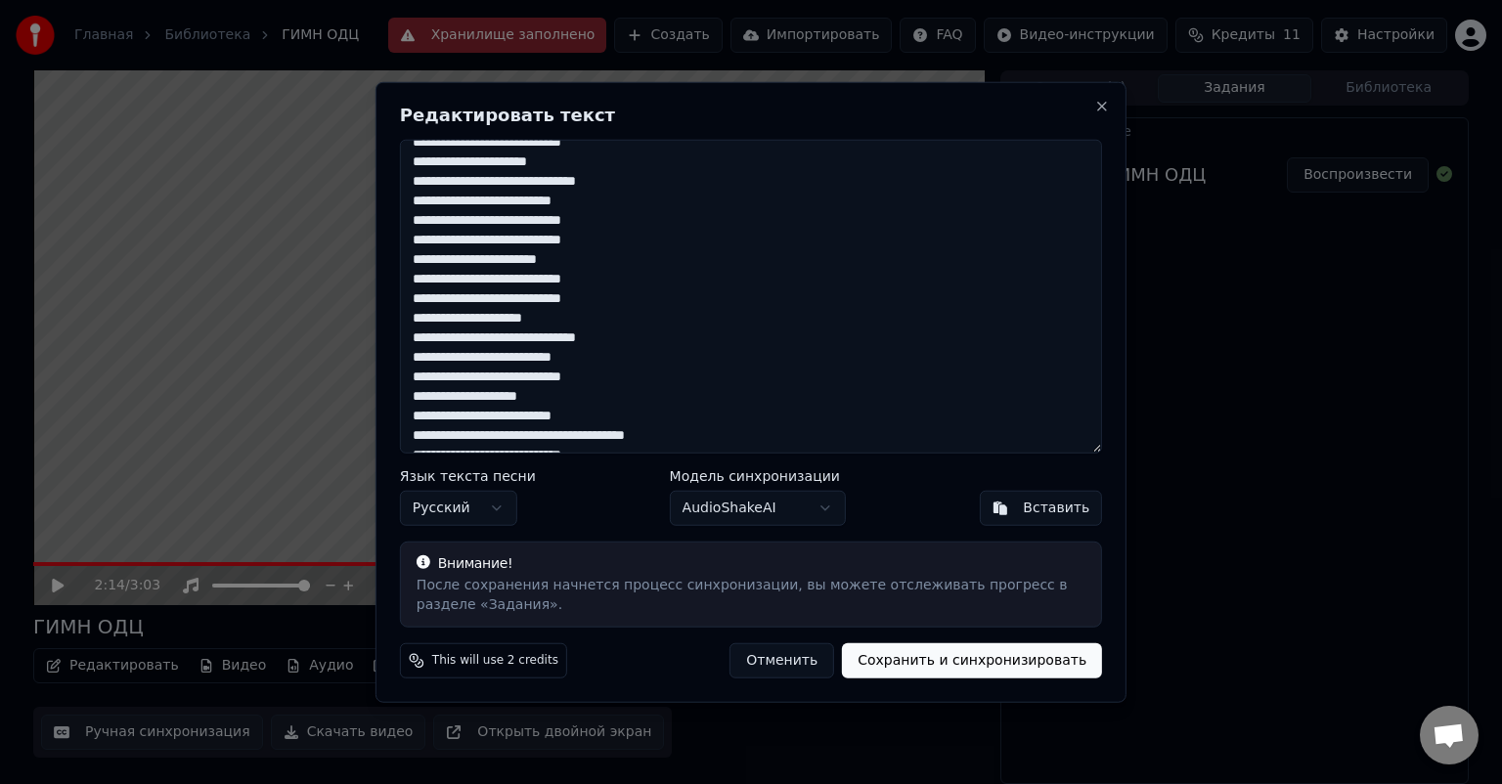
click at [520, 297] on textarea "**********" at bounding box center [751, 297] width 702 height 314
click at [645, 340] on textarea "**********" at bounding box center [751, 297] width 702 height 314
type textarea "**********"
click at [899, 647] on button "Сохранить и синхронизировать" at bounding box center [972, 659] width 260 height 35
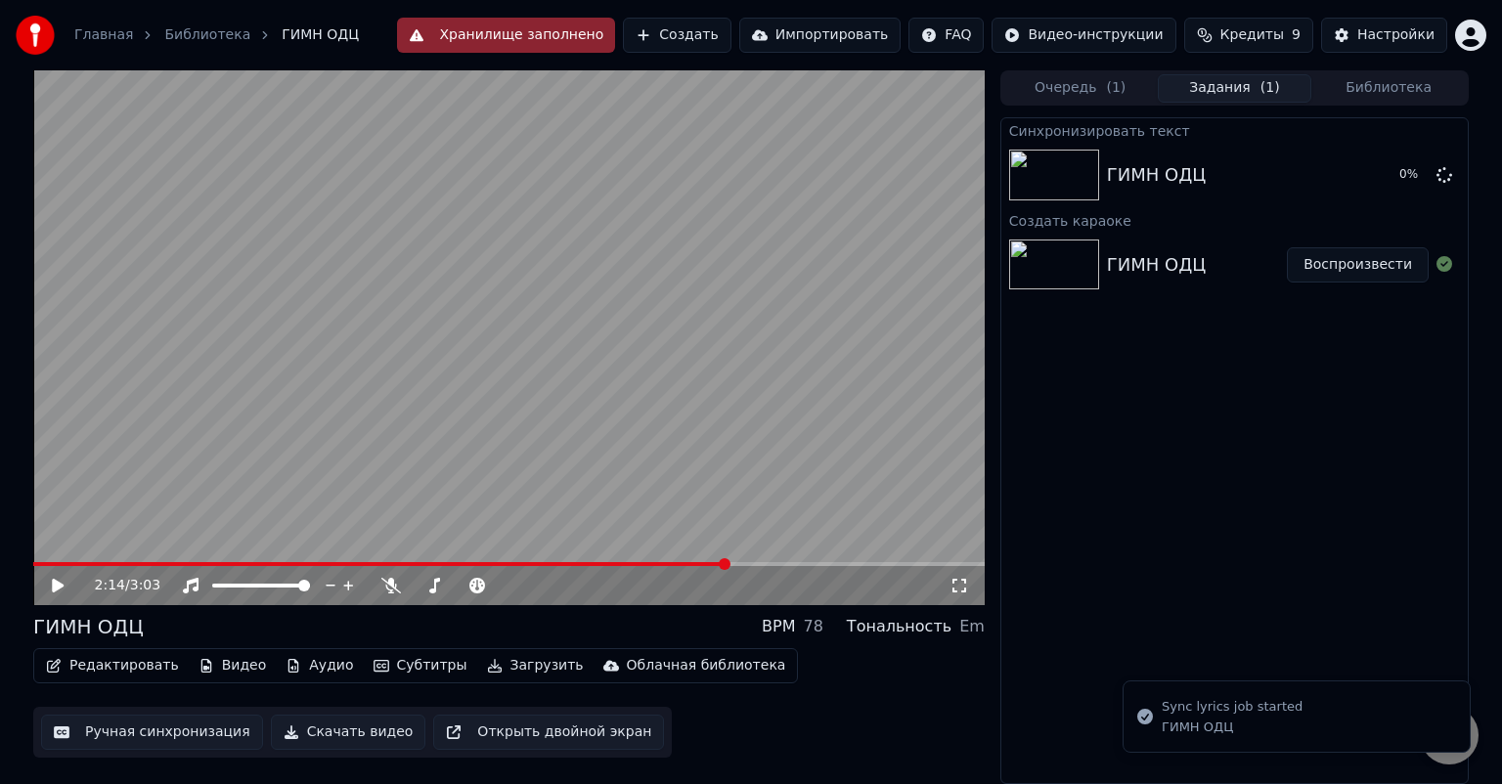
click at [233, 671] on button "Видео" at bounding box center [233, 665] width 84 height 27
drag, startPoint x: 70, startPoint y: 561, endPoint x: 12, endPoint y: 575, distance: 60.2
click at [12, 575] on div "2:16 / 3:03 ГИМН ОДЦ BPM 78 Тональность Em Редактировать Видео Аудио Субтитры З…" at bounding box center [751, 427] width 1502 height 714
click at [42, 567] on div "2:17 / 3:03" at bounding box center [508, 585] width 951 height 39
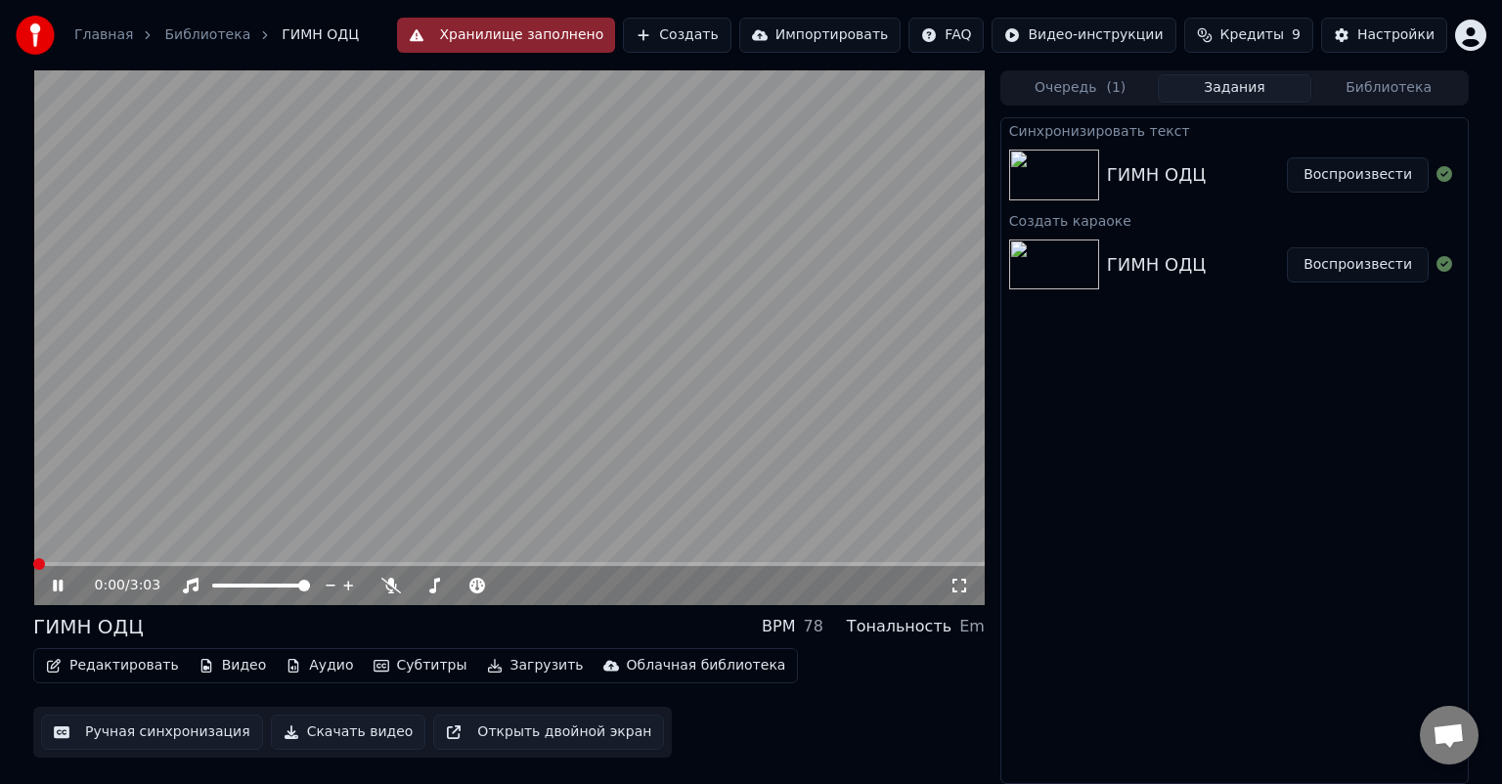
click at [33, 564] on span at bounding box center [33, 564] width 0 height 4
click at [297, 735] on button "Скачать видео" at bounding box center [348, 732] width 155 height 35
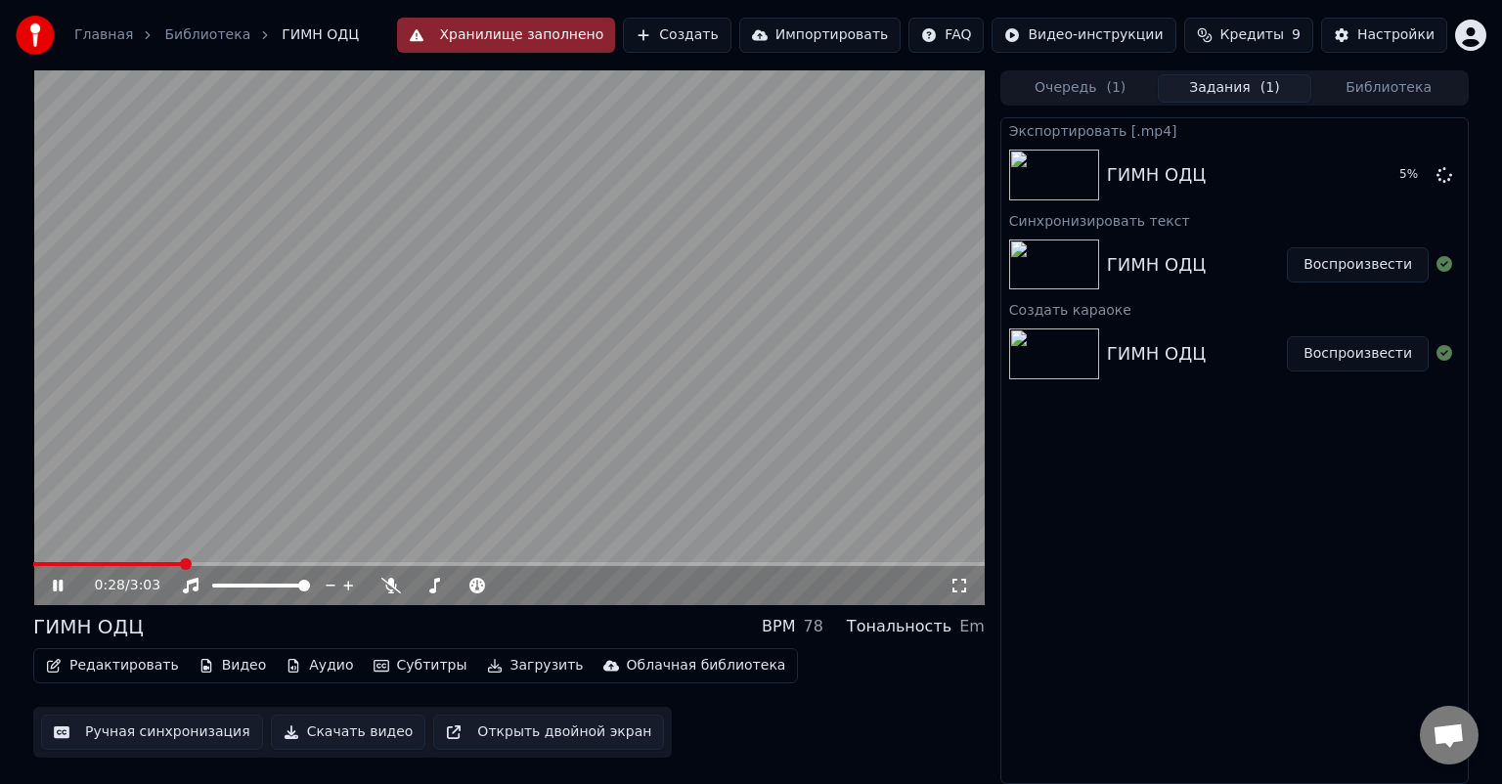
click at [53, 582] on icon at bounding box center [58, 586] width 10 height 12
click at [329, 739] on button "Скачать видео" at bounding box center [348, 732] width 155 height 35
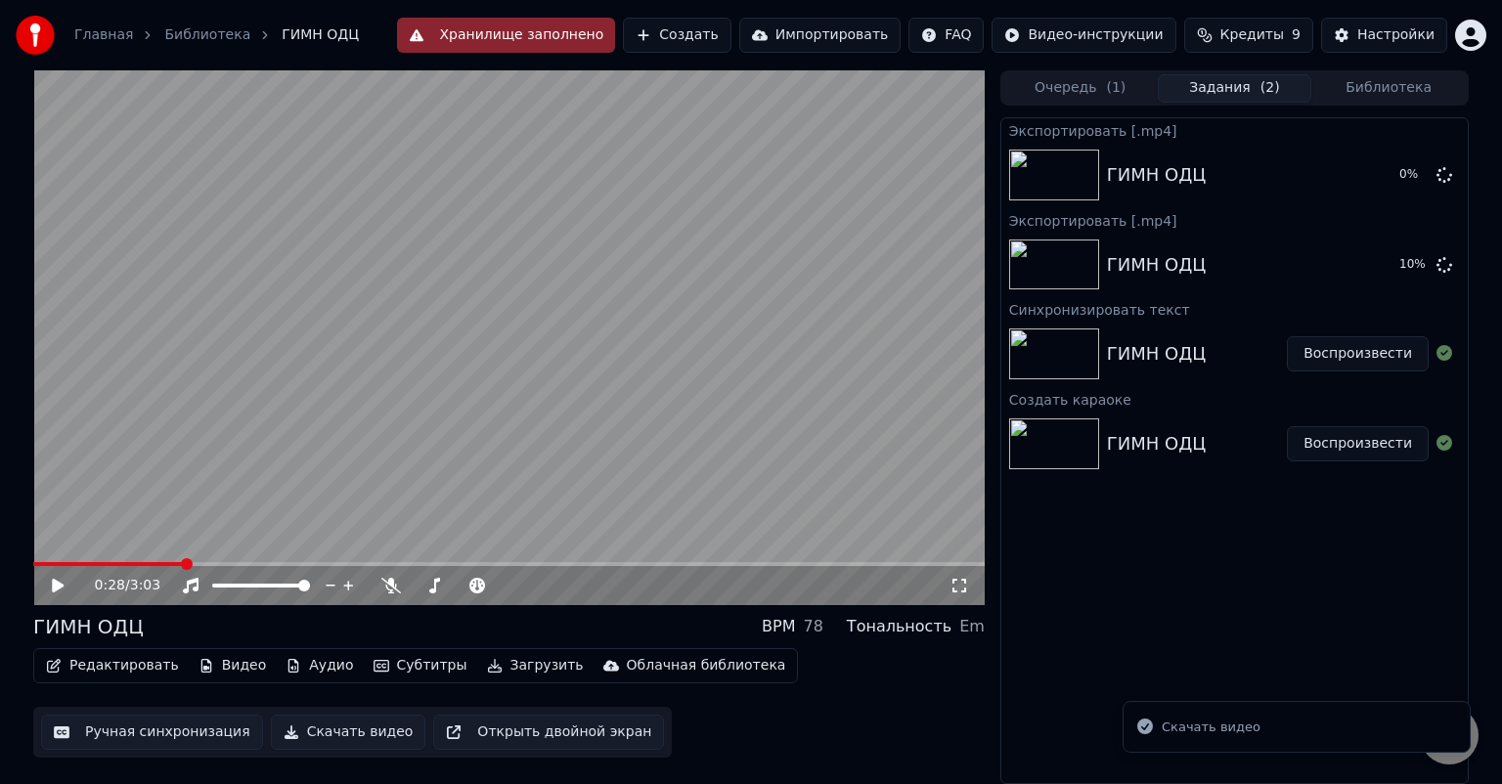
click at [329, 739] on button "Скачать видео" at bounding box center [348, 732] width 155 height 35
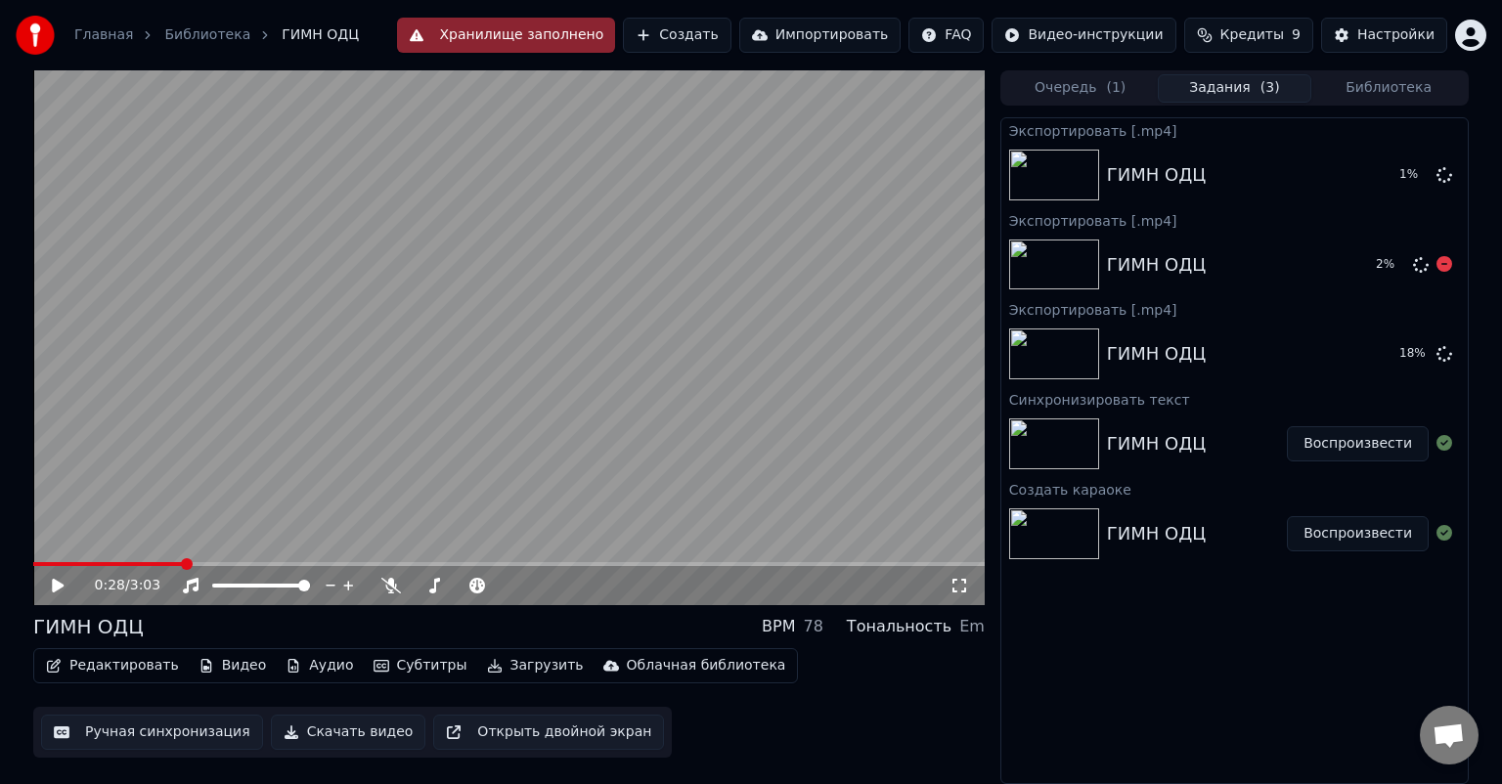
click at [1441, 261] on icon at bounding box center [1444, 264] width 16 height 16
click at [1443, 172] on icon at bounding box center [1444, 174] width 16 height 16
click at [1443, 260] on icon at bounding box center [1444, 264] width 16 height 16
click at [1447, 175] on icon at bounding box center [1444, 174] width 16 height 16
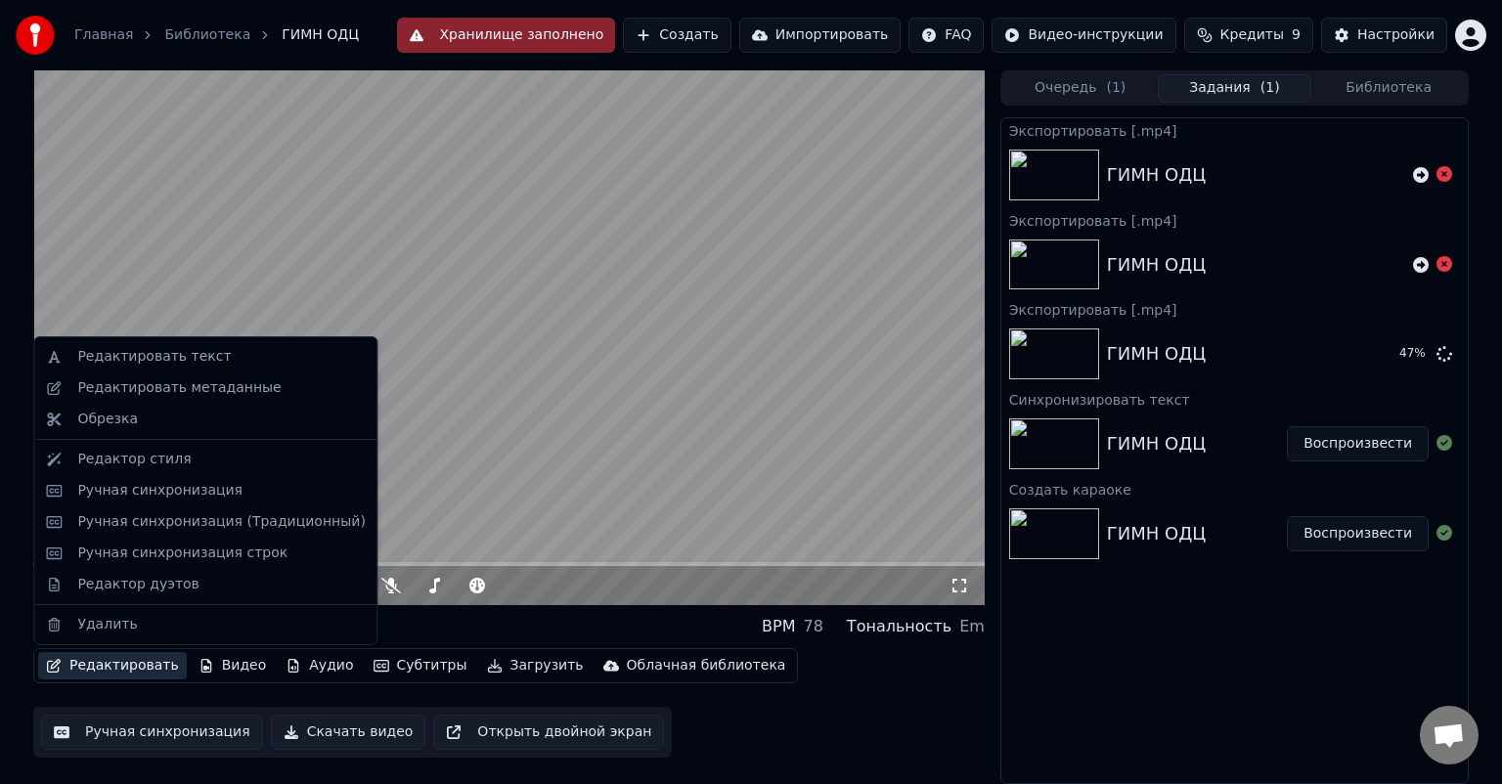
click at [108, 667] on button "Редактировать" at bounding box center [112, 665] width 149 height 27
click at [124, 458] on div "Редактор стиля" at bounding box center [133, 460] width 113 height 20
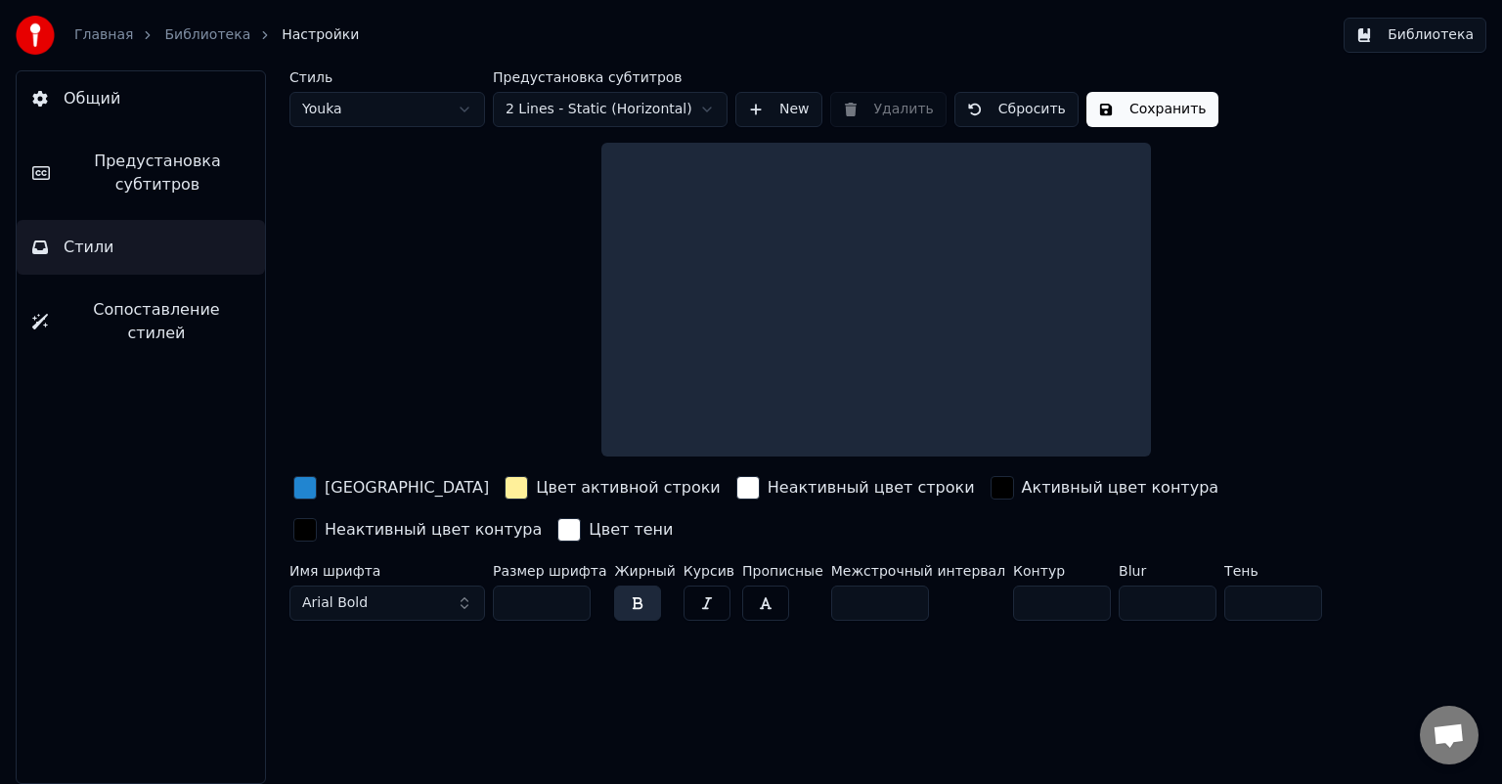
click at [504, 486] on div "button" at bounding box center [515, 487] width 23 height 23
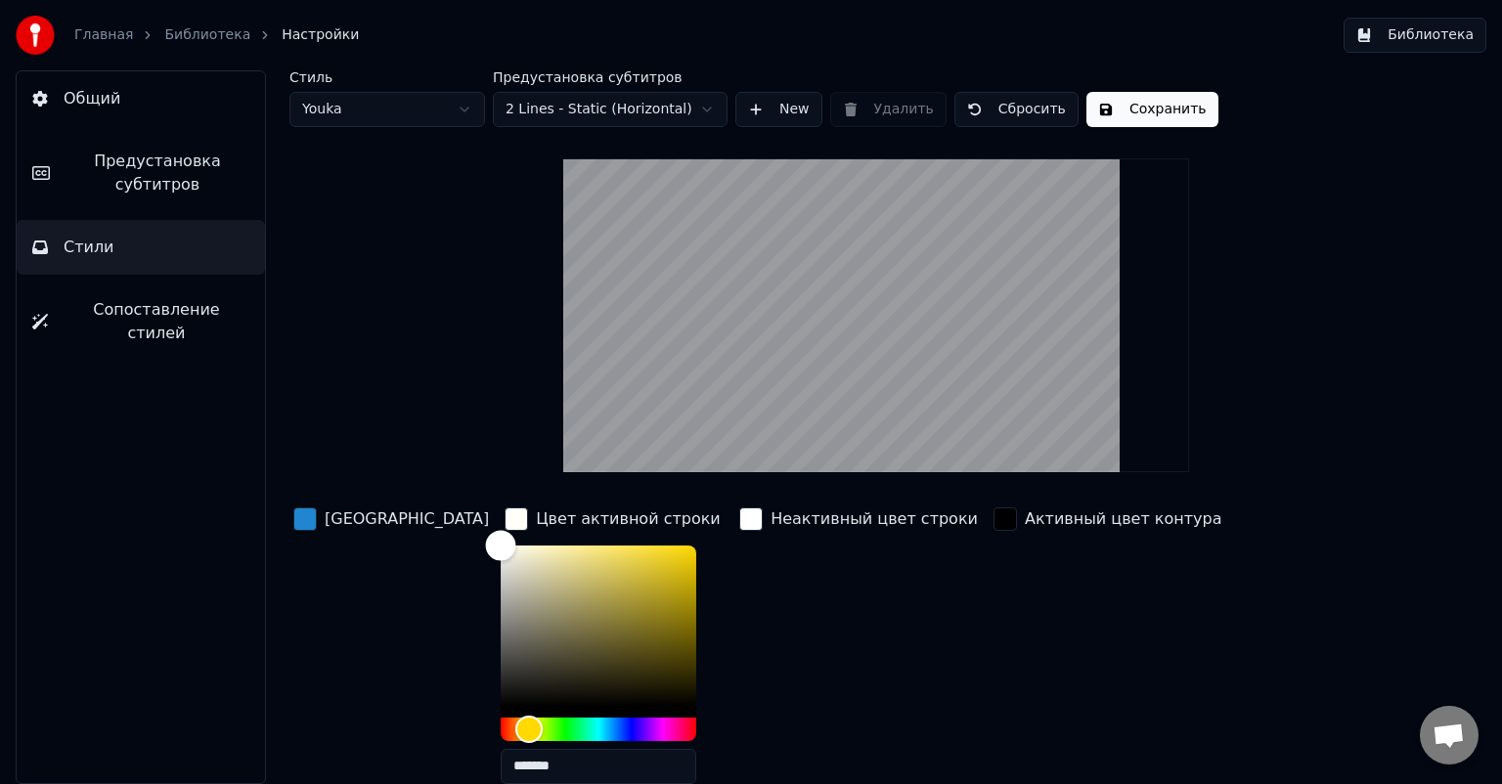
type input "*******"
drag, startPoint x: 507, startPoint y: 541, endPoint x: 368, endPoint y: 519, distance: 141.5
click at [368, 519] on div "Цвет заливки Цвет активной строки ******* Неактивный цвет строки Активный цвет …" at bounding box center [814, 673] width 1051 height 338
click at [993, 512] on div "button" at bounding box center [1004, 518] width 23 height 23
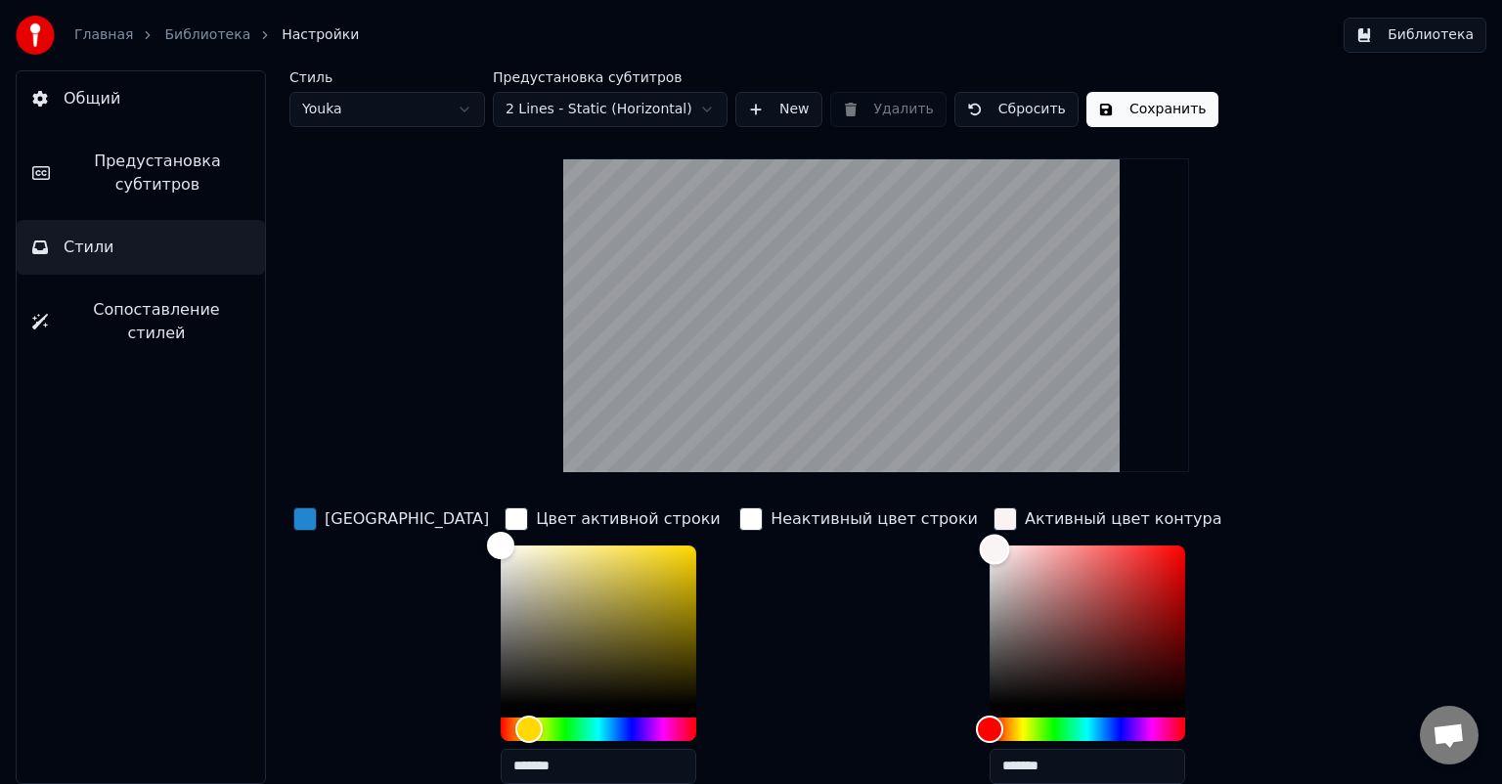
type input "*******"
drag, startPoint x: 897, startPoint y: 548, endPoint x: 873, endPoint y: 516, distance: 39.1
click at [873, 516] on div "Цвет заливки Цвет активной строки ******* Неактивный цвет строки Активный цвет …" at bounding box center [814, 673] width 1051 height 338
click at [1153, 511] on div "Цвет заливки Цвет активной строки ******* Неактивный цвет строки Активный цвет …" at bounding box center [814, 673] width 1051 height 338
click at [735, 548] on div "Неактивный цвет строки" at bounding box center [858, 652] width 246 height 296
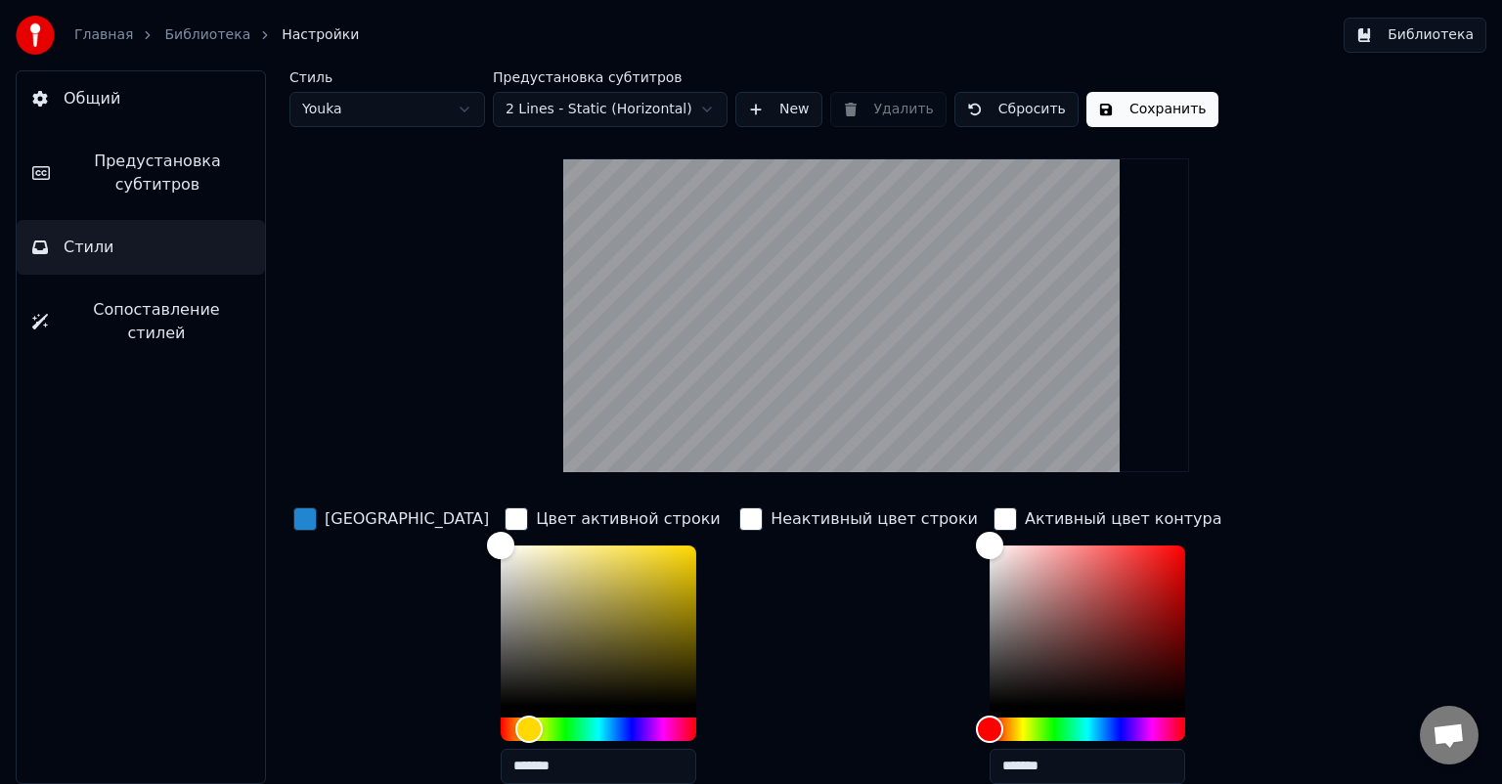
click at [289, 510] on div "[GEOGRAPHIC_DATA]" at bounding box center [390, 519] width 203 height 31
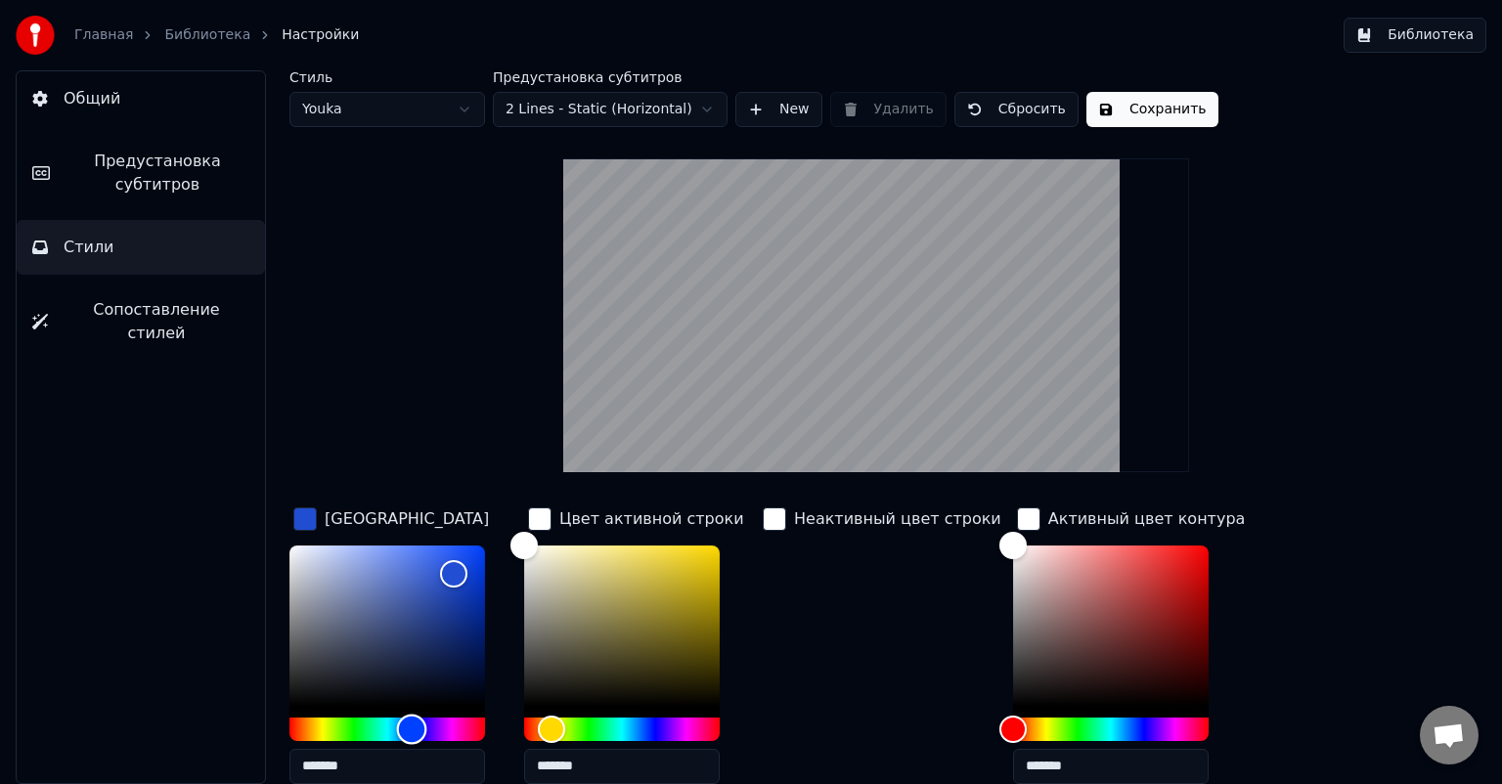
drag, startPoint x: 400, startPoint y: 732, endPoint x: 413, endPoint y: 729, distance: 13.0
click at [413, 729] on div "Hue" at bounding box center [412, 729] width 30 height 30
drag, startPoint x: 450, startPoint y: 578, endPoint x: 468, endPoint y: 598, distance: 27.7
click at [468, 598] on div "Color" at bounding box center [469, 600] width 30 height 30
type input "*******"
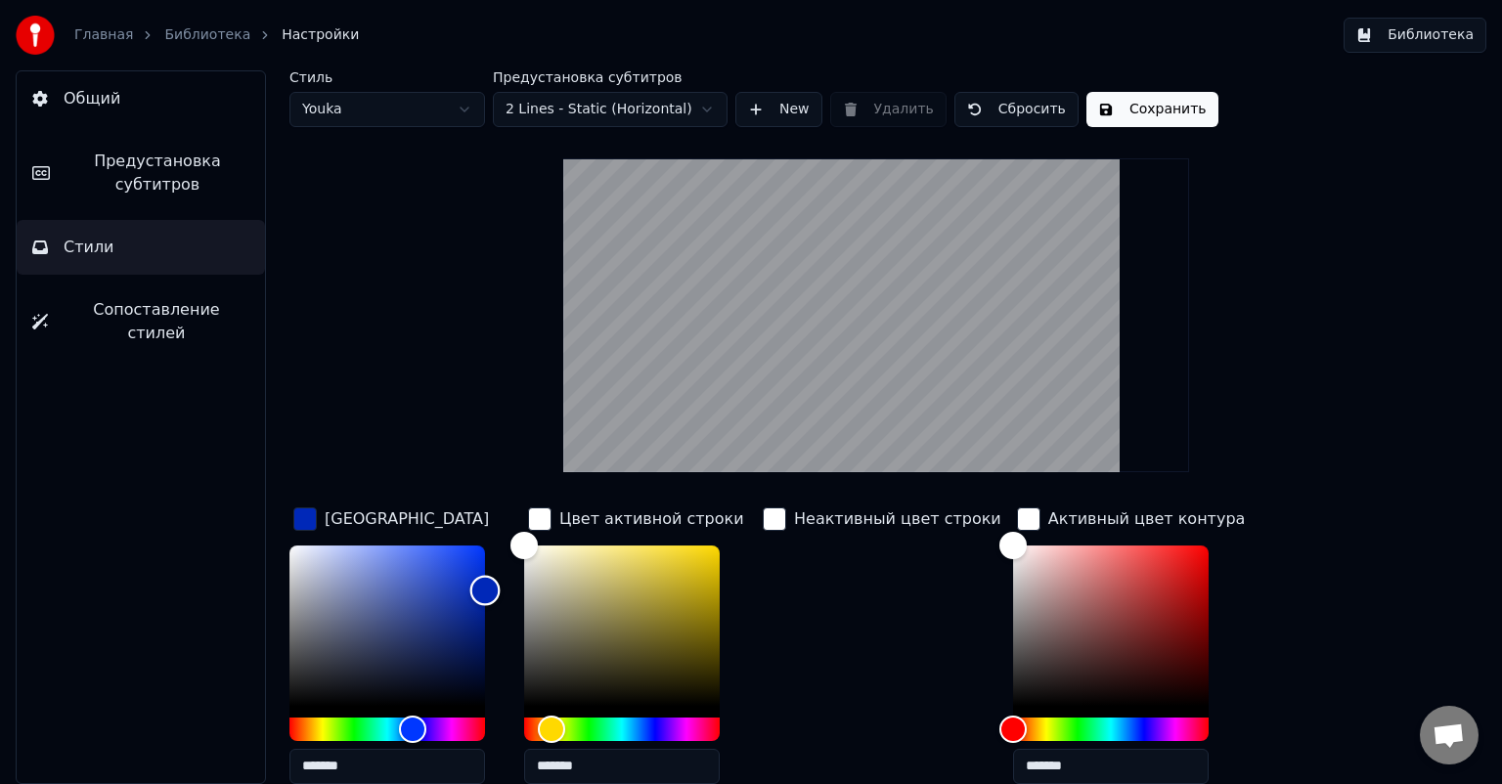
drag, startPoint x: 468, startPoint y: 598, endPoint x: 489, endPoint y: 589, distance: 22.7
click at [489, 589] on div "Color" at bounding box center [485, 590] width 30 height 30
click at [449, 104] on html "Главная Библиотека Настройки Библиотека Общий Предустановка субтитров Стили Соп…" at bounding box center [751, 392] width 1502 height 784
type input "*******"
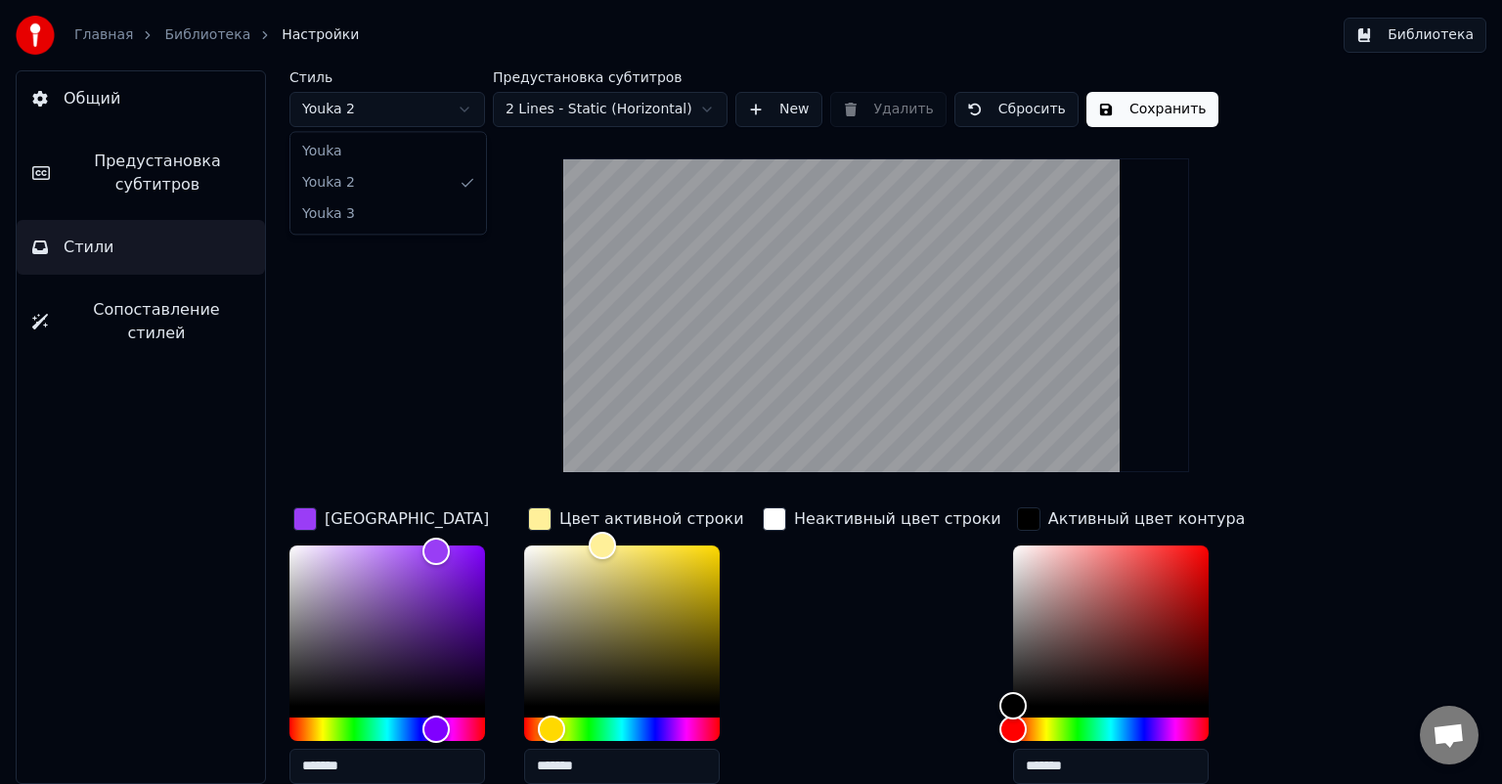
click at [462, 113] on html "Главная Библиотека Настройки Библиотека Общий Предустановка субтитров Стили Соп…" at bounding box center [751, 392] width 1502 height 784
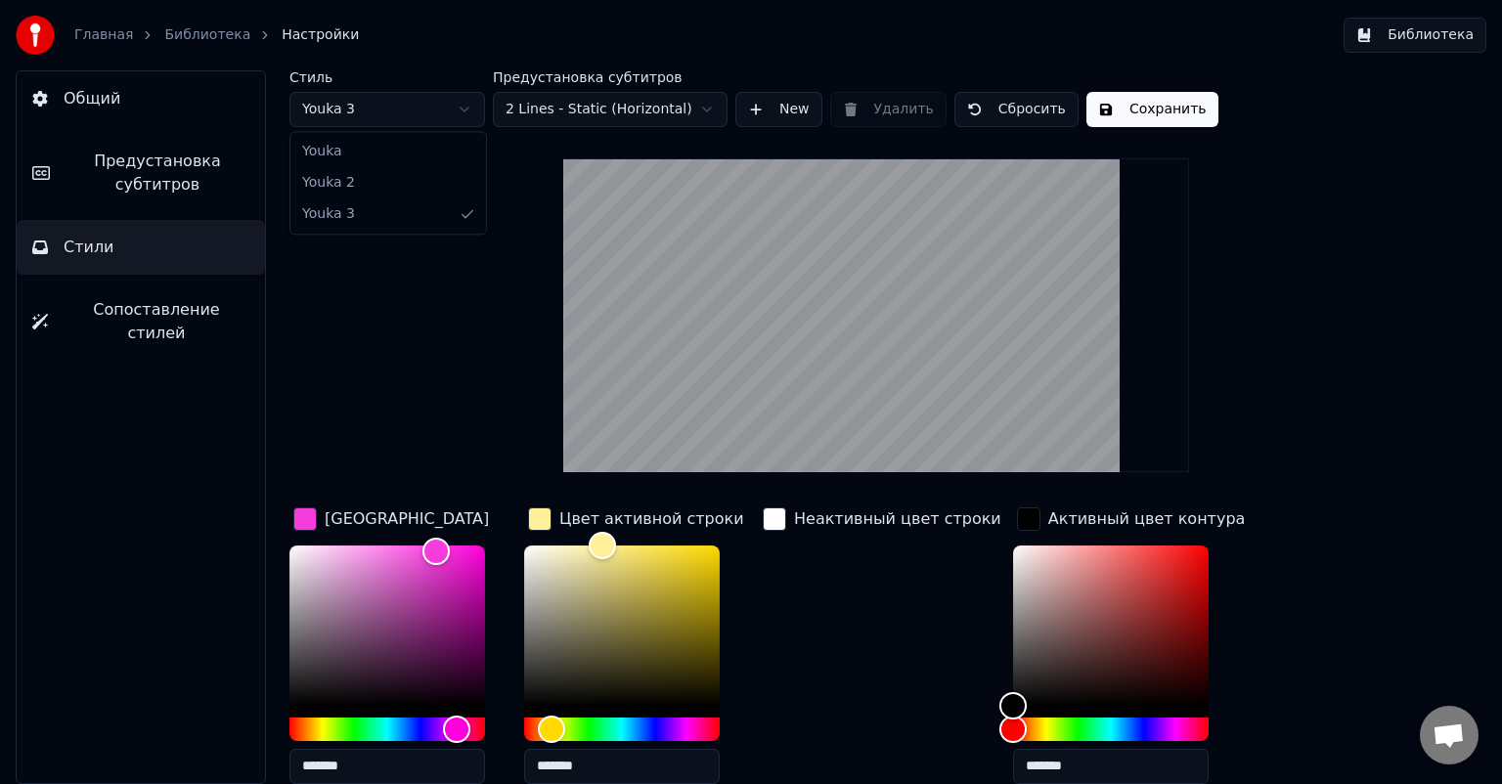
click at [458, 106] on html "Главная Библиотека Настройки Библиотека Общий Предустановка субтитров Стили Соп…" at bounding box center [751, 392] width 1502 height 784
drag, startPoint x: 445, startPoint y: 722, endPoint x: 410, endPoint y: 733, distance: 37.1
click at [410, 733] on html "Главная Библиотека Настройки Библиотека Общий Предустановка субтитров Стили Соп…" at bounding box center [751, 392] width 1502 height 784
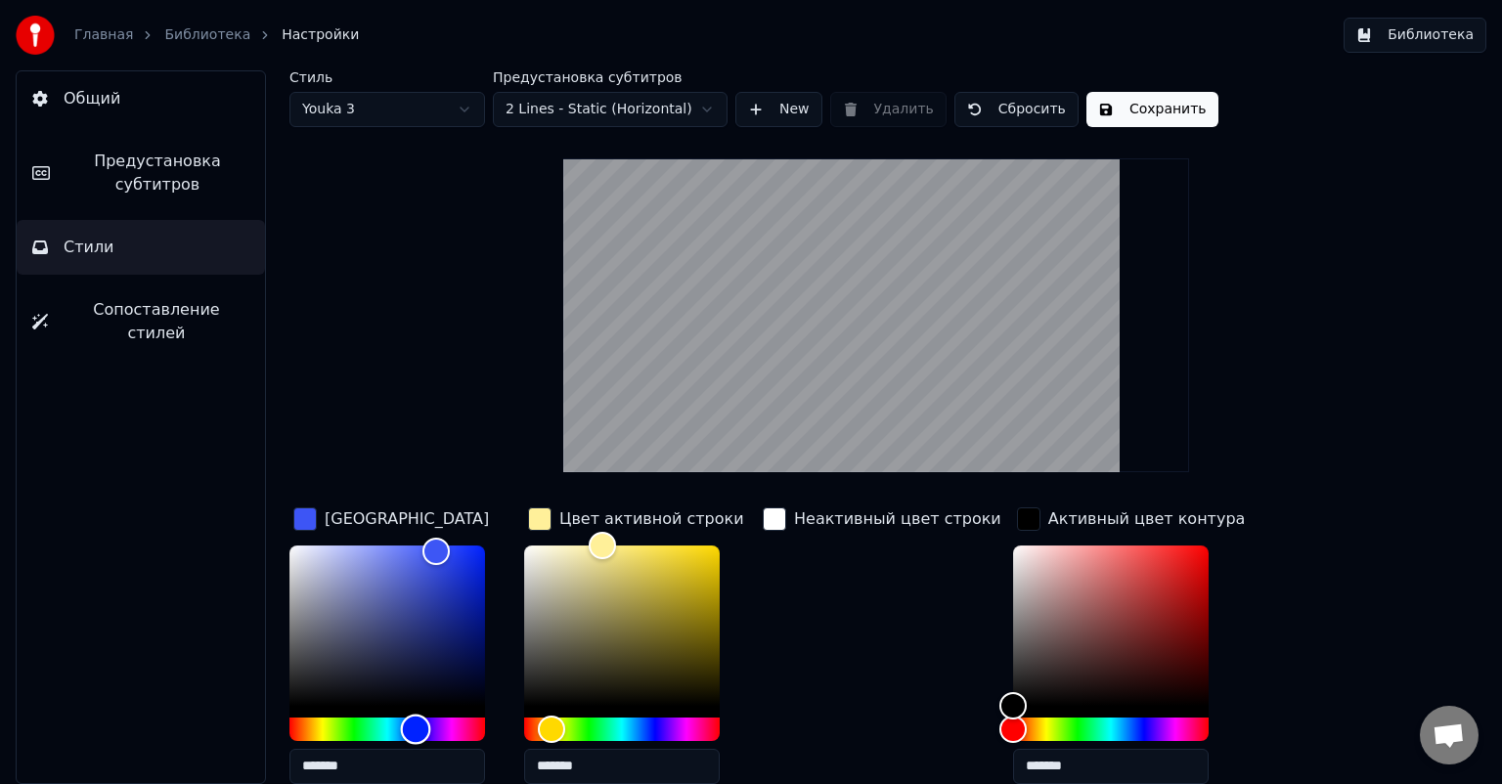
drag, startPoint x: 458, startPoint y: 727, endPoint x: 416, endPoint y: 735, distance: 42.8
click at [416, 735] on div "Hue" at bounding box center [416, 729] width 30 height 30
drag, startPoint x: 431, startPoint y: 557, endPoint x: 469, endPoint y: 596, distance: 54.6
click at [469, 596] on div "Color" at bounding box center [468, 598] width 30 height 30
type input "*******"
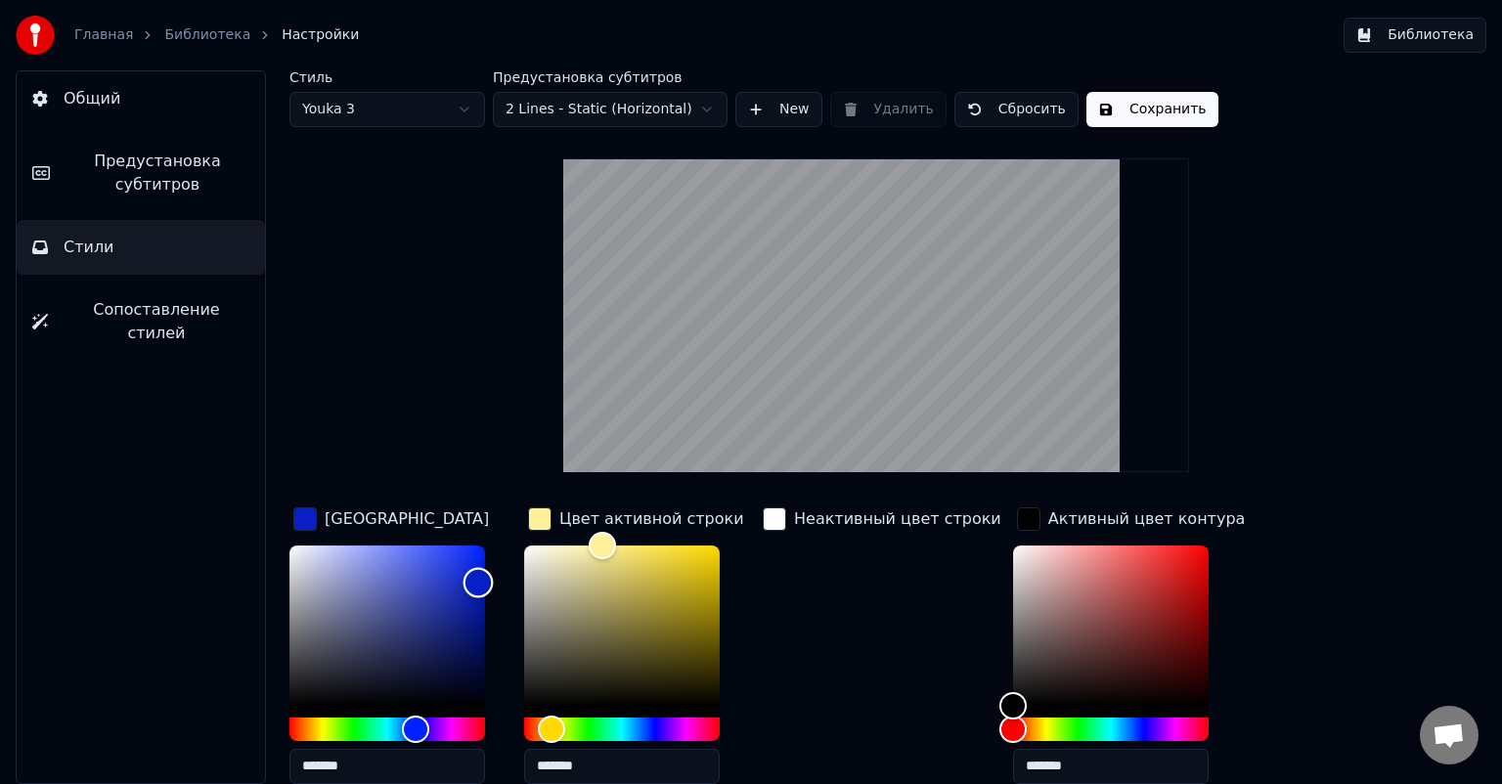
drag, startPoint x: 469, startPoint y: 596, endPoint x: 478, endPoint y: 581, distance: 17.9
click at [478, 581] on div "Color" at bounding box center [478, 582] width 30 height 30
type input "*******"
drag, startPoint x: 595, startPoint y: 545, endPoint x: 492, endPoint y: 522, distance: 106.0
click at [492, 522] on div "Цвет заливки ******* Цвет активной строки ******* Неактивный цвет строки Активн…" at bounding box center [814, 673] width 1051 height 338
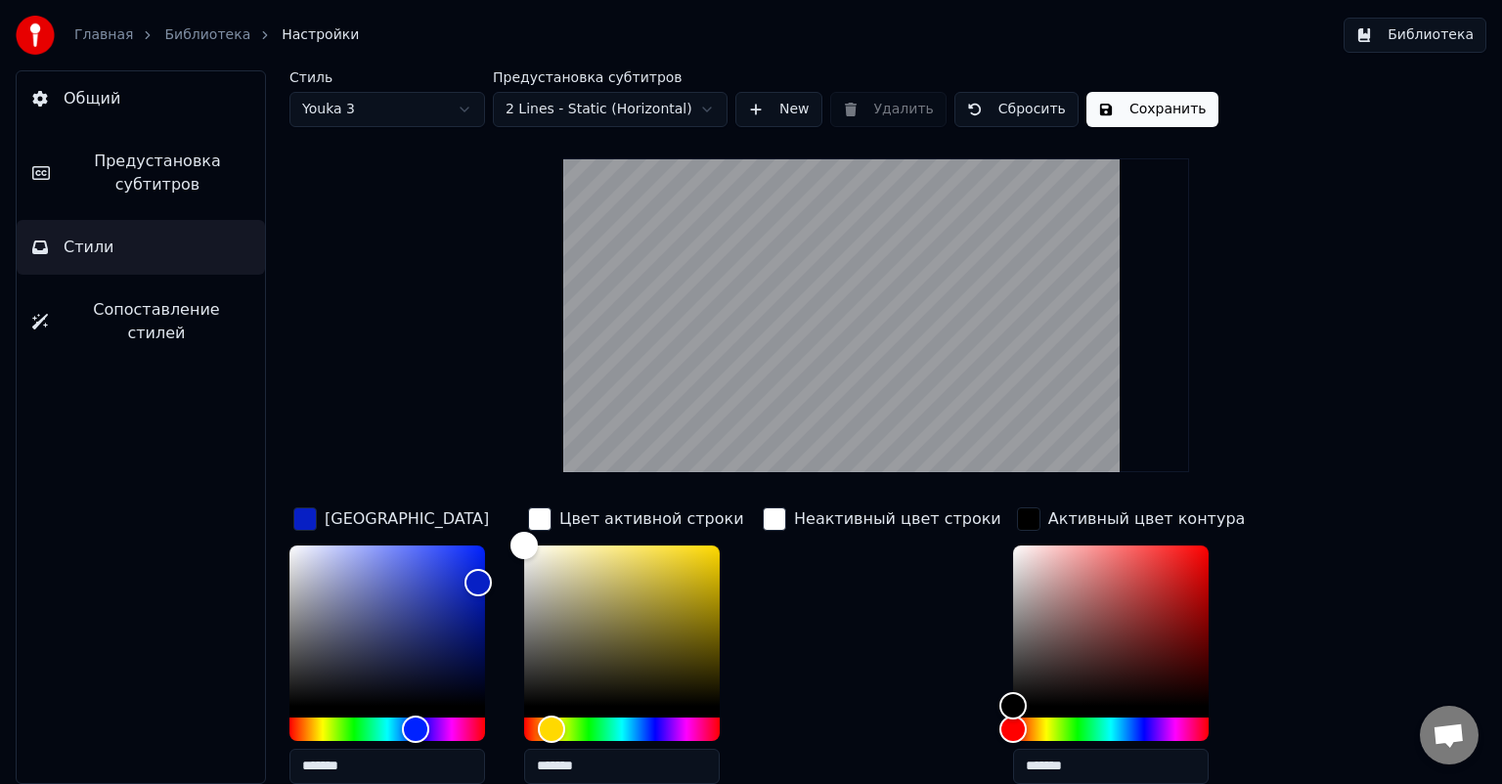
click at [1017, 524] on div "button" at bounding box center [1028, 518] width 23 height 23
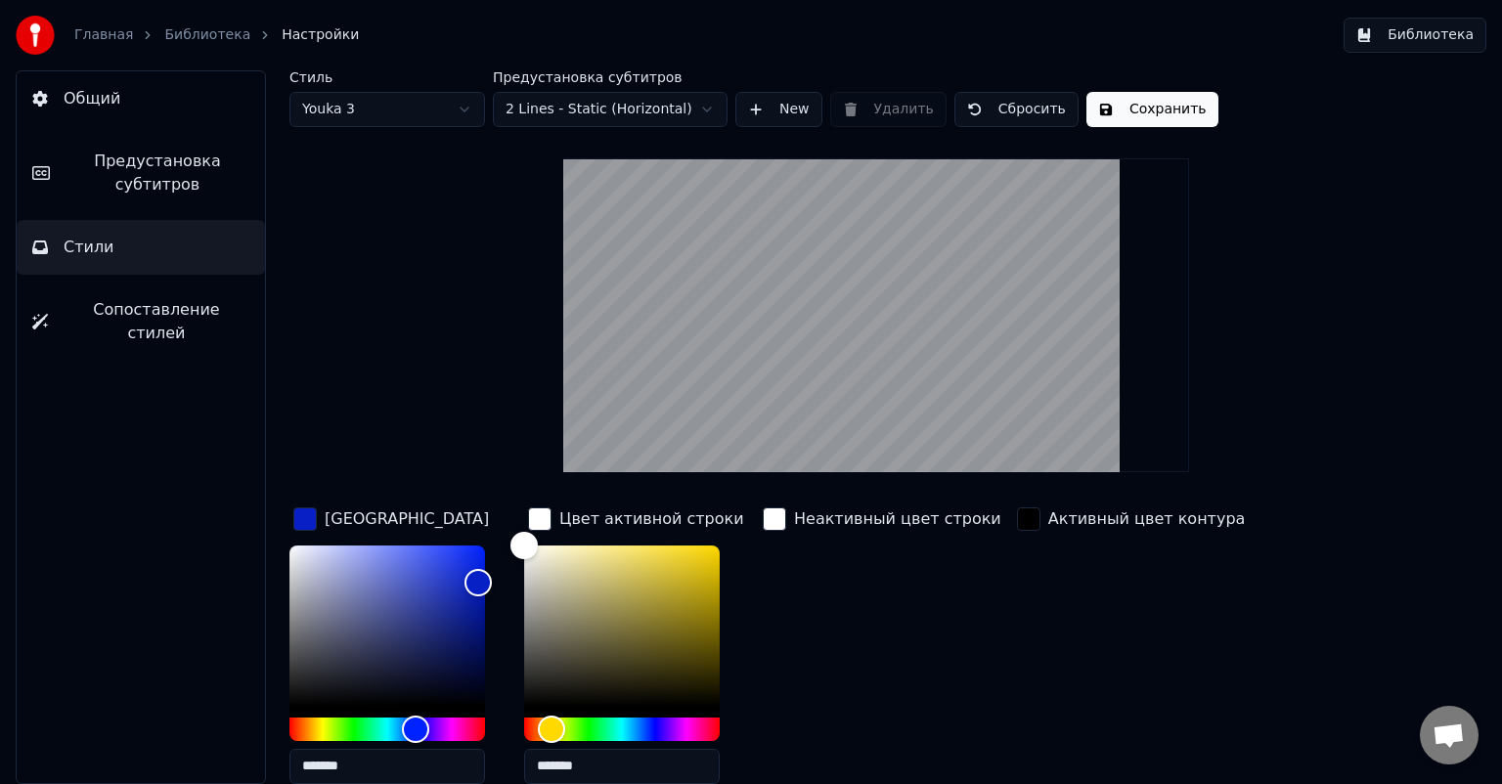
click at [1017, 524] on div "button" at bounding box center [1028, 518] width 23 height 23
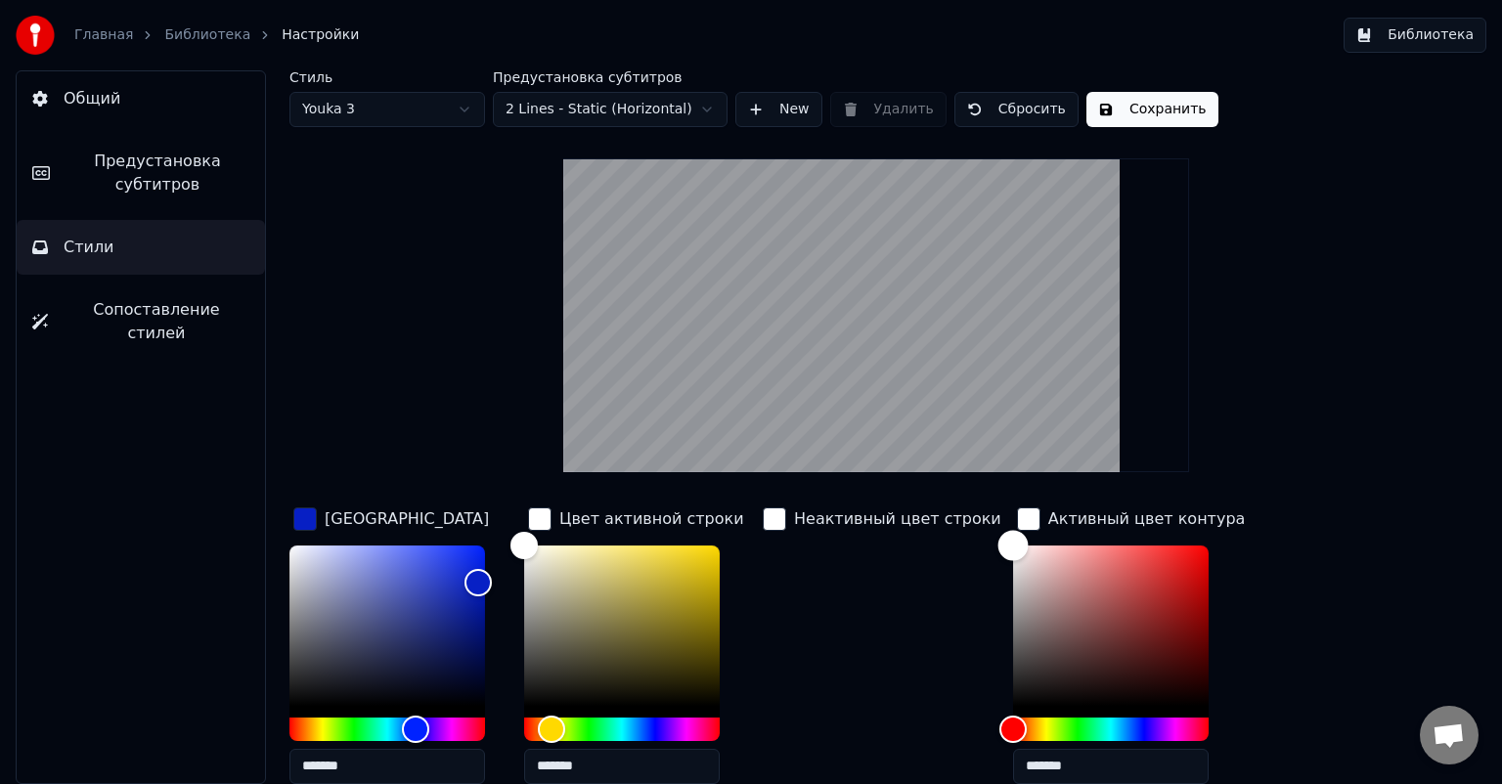
drag, startPoint x: 976, startPoint y: 702, endPoint x: 946, endPoint y: 503, distance: 201.6
click at [946, 504] on div "Цвет заливки ******* Цвет активной строки ******* Неактивный цвет строки Активн…" at bounding box center [814, 673] width 1051 height 338
type input "*******"
drag, startPoint x: 987, startPoint y: 550, endPoint x: 940, endPoint y: 415, distance: 143.8
click at [940, 415] on div "Стиль Youka 3 Предустановка субтитров 2 Lines - Static (Horizontal) New Удалить…" at bounding box center [875, 496] width 1173 height 852
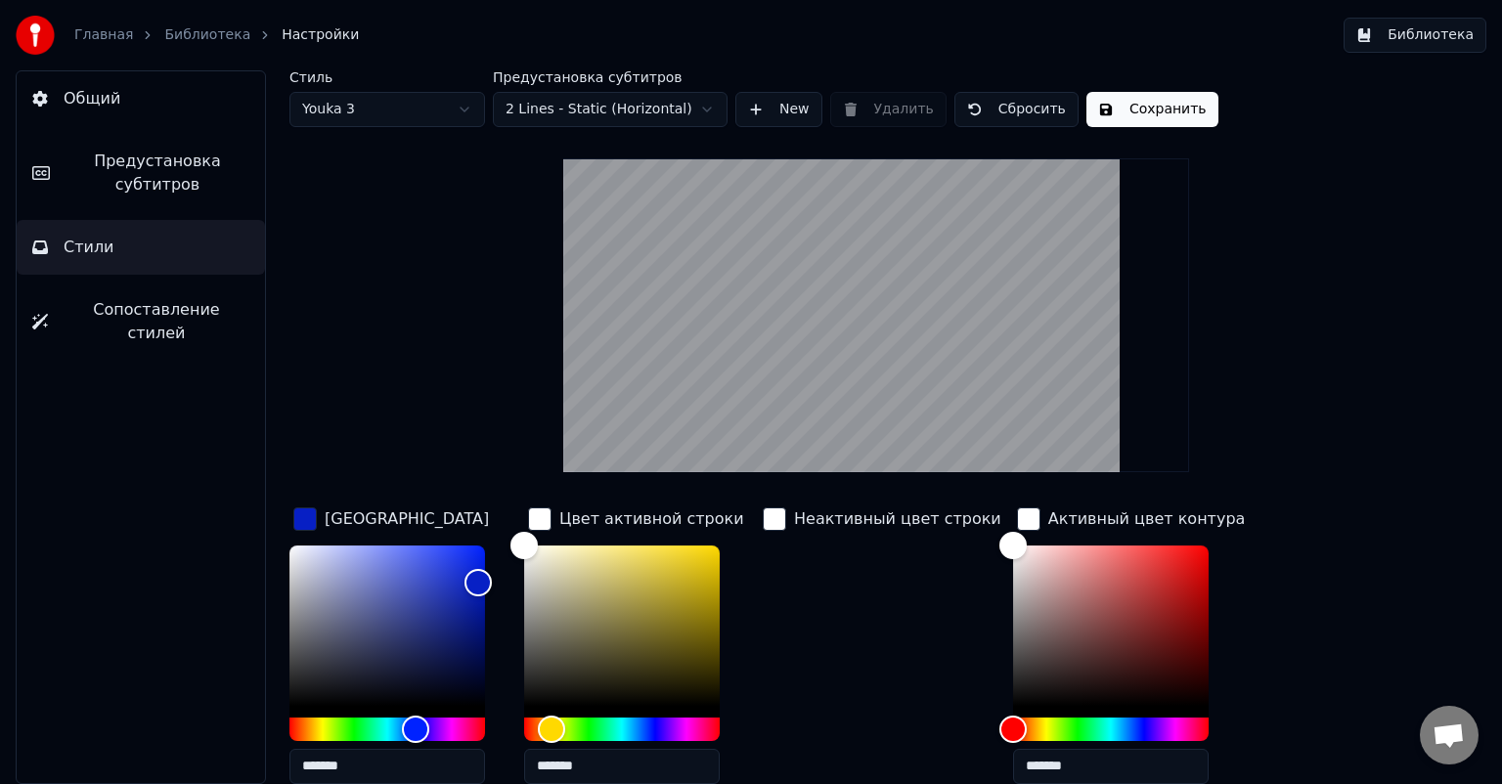
click at [607, 115] on html "Главная Библиотека Настройки Библиотека Общий Предустановка субтитров Стили Соп…" at bounding box center [751, 392] width 1502 height 784
click at [1104, 108] on html "Главная Библиотека Настройки Библиотека Общий Предустановка субтитров Стили Соп…" at bounding box center [751, 392] width 1502 height 784
click at [1086, 104] on button "Сохранить" at bounding box center [1152, 109] width 132 height 35
click at [1086, 104] on button "Готово" at bounding box center [1138, 109] width 105 height 35
click at [152, 112] on button "Общий" at bounding box center [141, 98] width 248 height 55
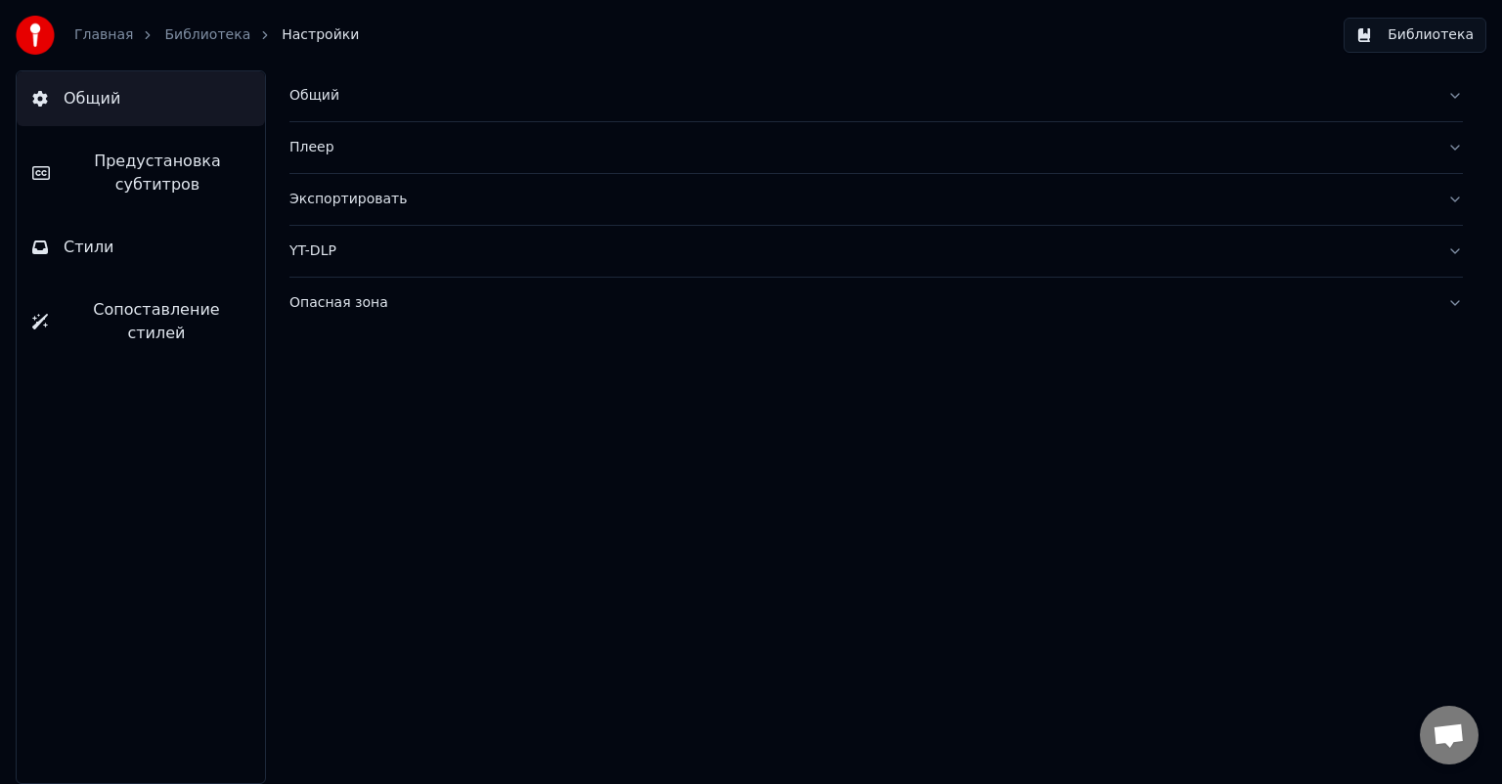
click at [152, 112] on button "Общий" at bounding box center [141, 98] width 248 height 55
click at [1387, 35] on button "Библиотека" at bounding box center [1414, 35] width 143 height 35
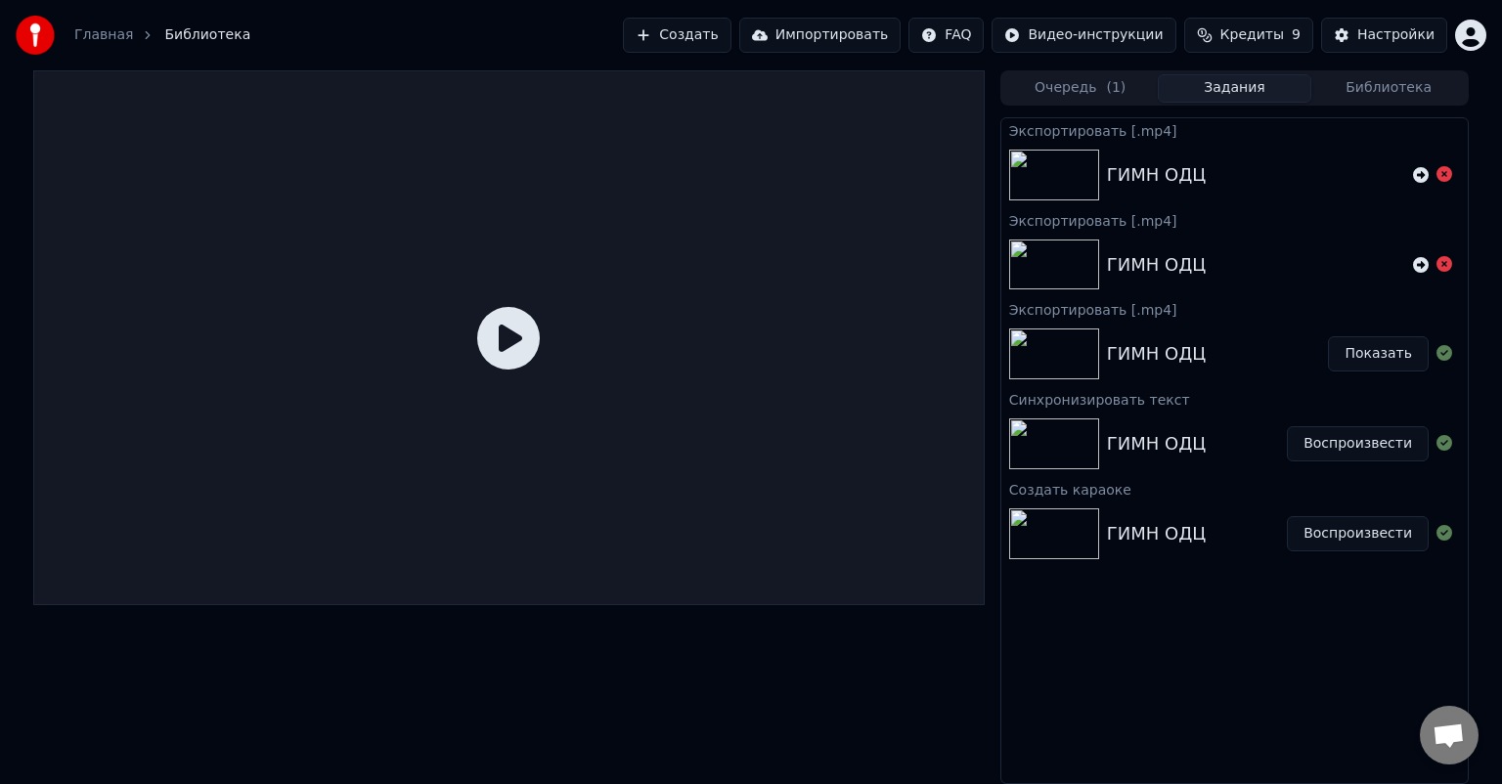
click at [1207, 99] on button "Задания" at bounding box center [1235, 88] width 154 height 28
click at [1353, 352] on button "Показать" at bounding box center [1378, 353] width 101 height 35
click at [1040, 105] on div "Очередь ( 1 ) Задания Библиотека" at bounding box center [1234, 87] width 468 height 35
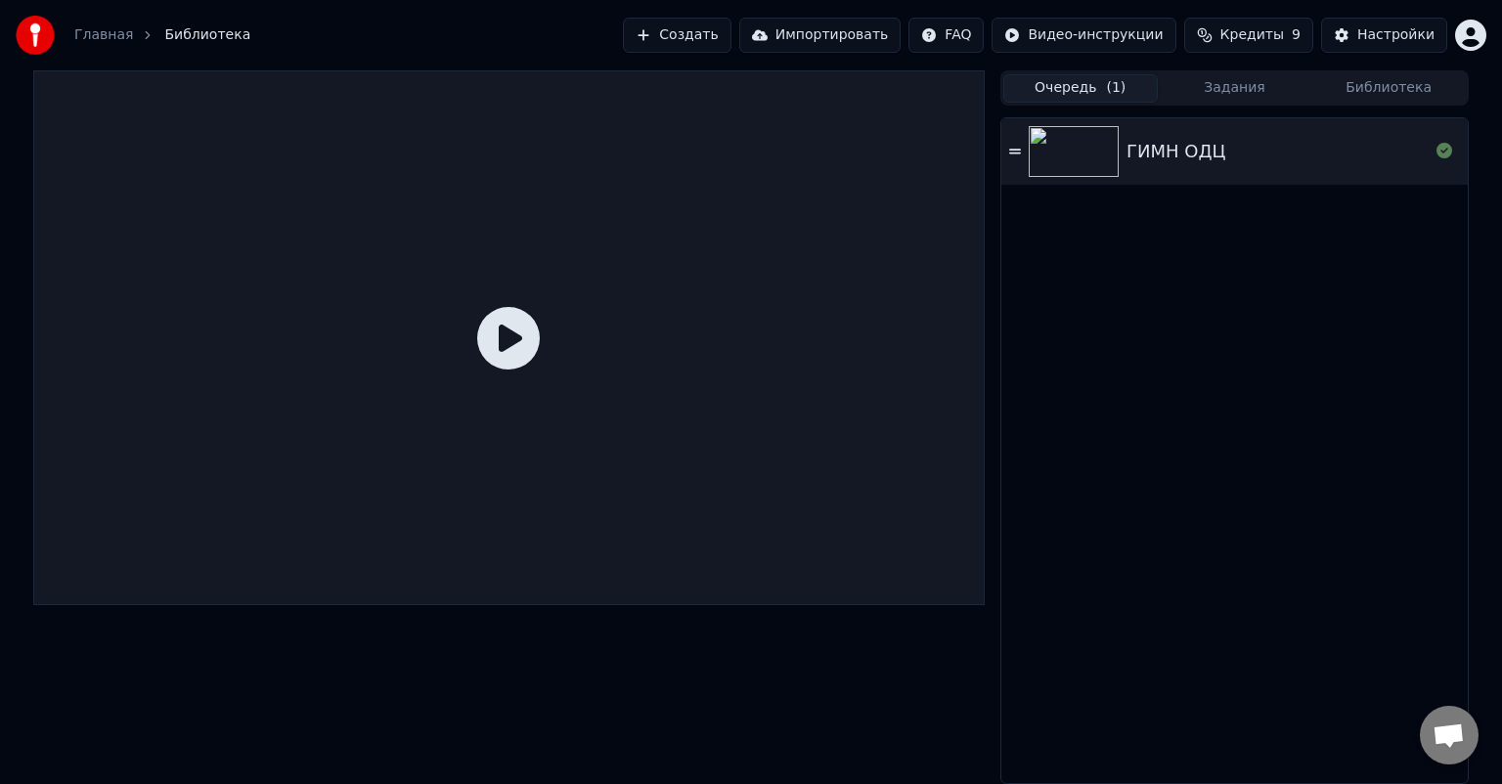
click at [1065, 98] on button "Очередь ( 1 )" at bounding box center [1080, 88] width 154 height 28
click at [1029, 163] on img at bounding box center [1074, 151] width 90 height 51
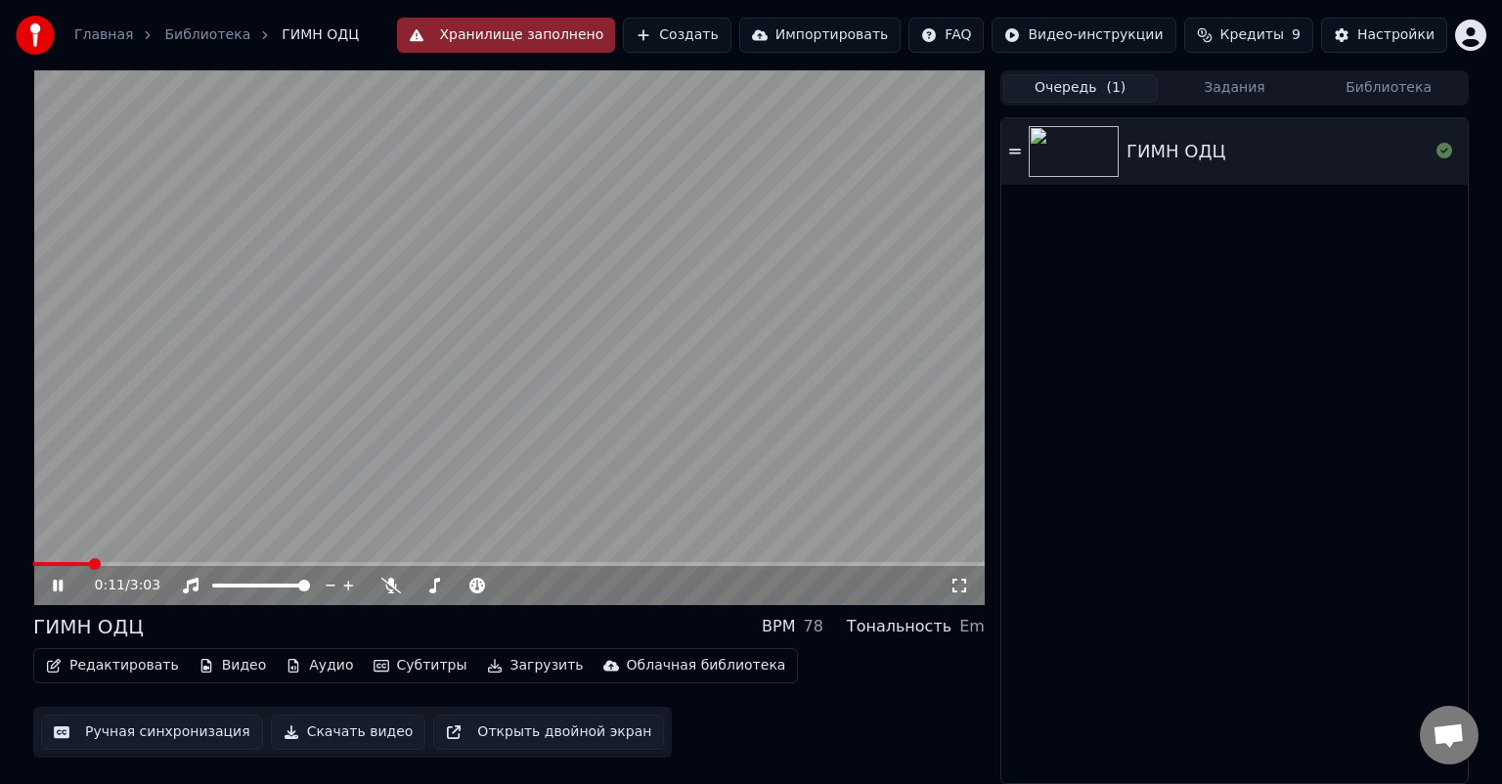
click at [148, 563] on span at bounding box center [508, 564] width 951 height 4
click at [152, 562] on span at bounding box center [92, 564] width 118 height 4
drag, startPoint x: 192, startPoint y: 561, endPoint x: 240, endPoint y: 559, distance: 47.9
click at [240, 559] on video at bounding box center [508, 337] width 951 height 535
click at [52, 579] on icon at bounding box center [72, 586] width 46 height 16
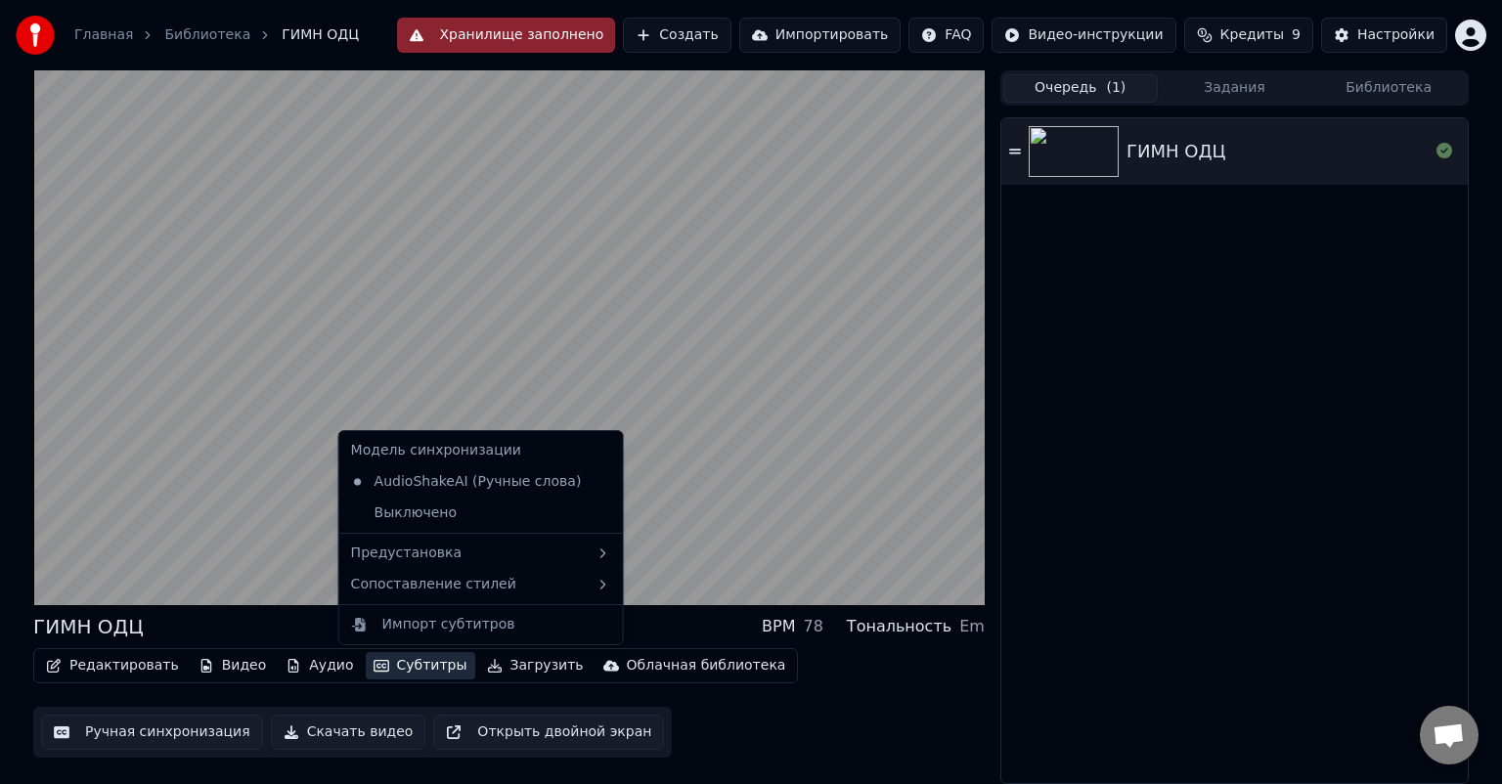
click at [373, 669] on icon "button" at bounding box center [381, 666] width 16 height 14
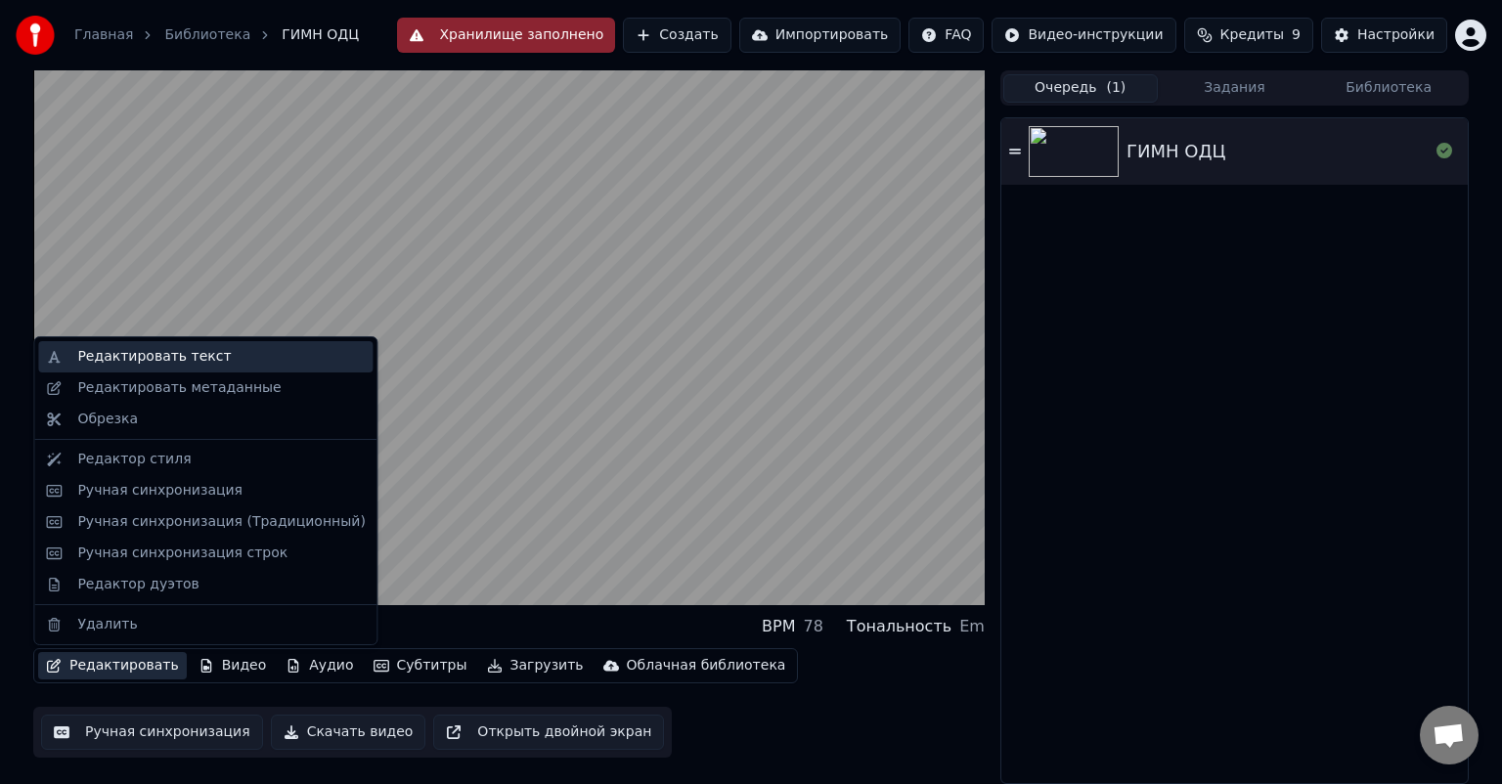
click at [143, 342] on div "Редактировать текст" at bounding box center [205, 356] width 334 height 31
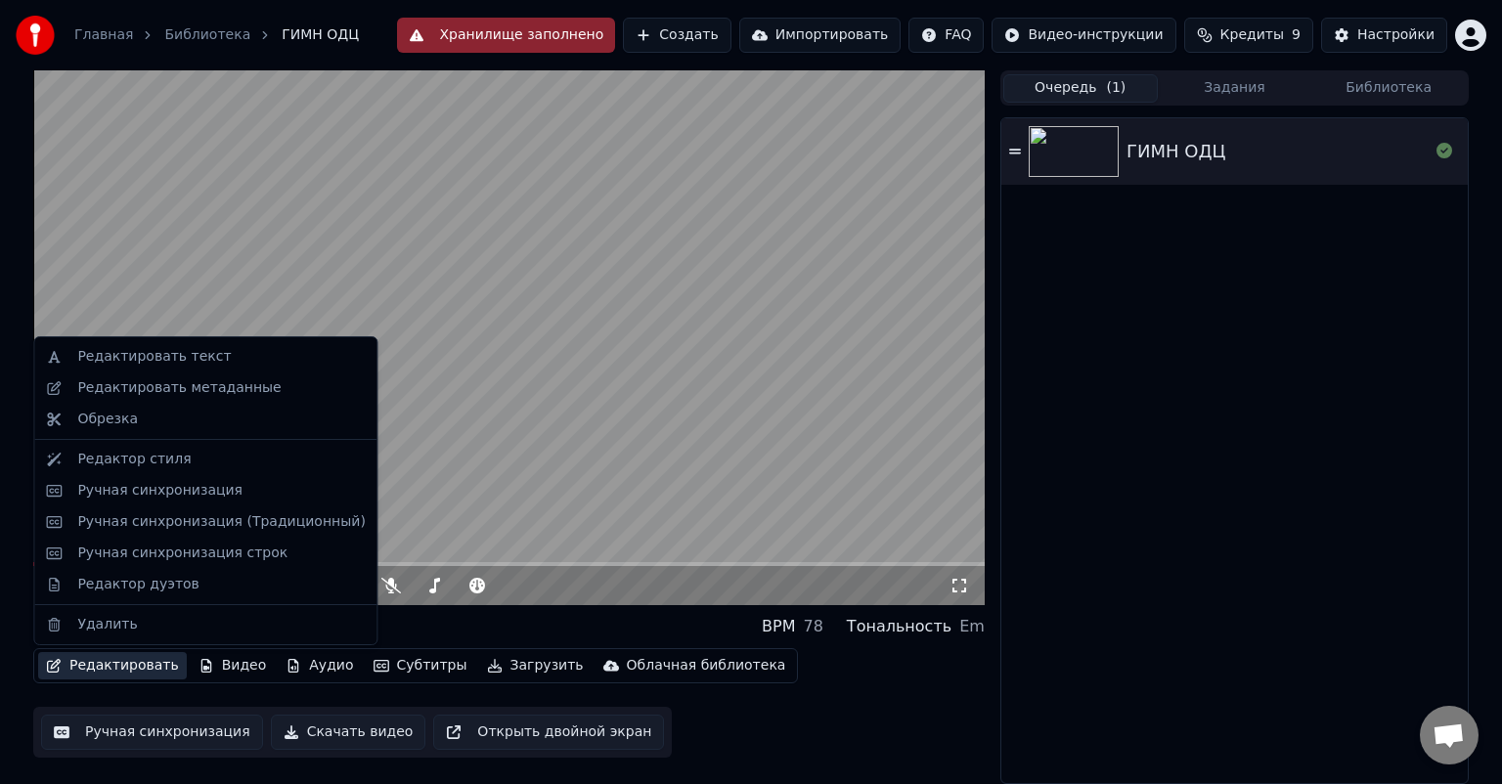
click at [139, 665] on button "Редактировать" at bounding box center [112, 665] width 149 height 27
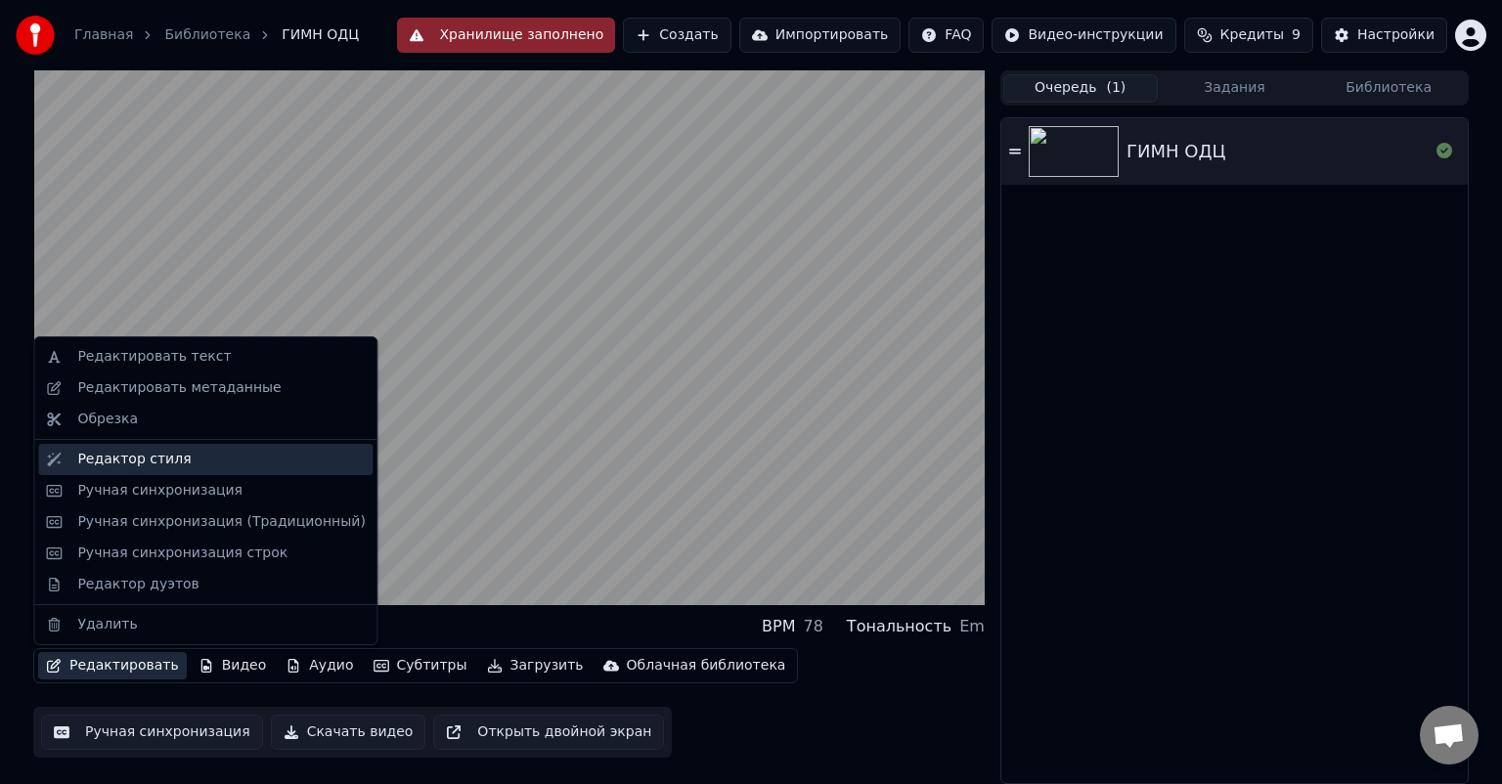
click at [159, 461] on div "Редактор стиля" at bounding box center [133, 460] width 113 height 20
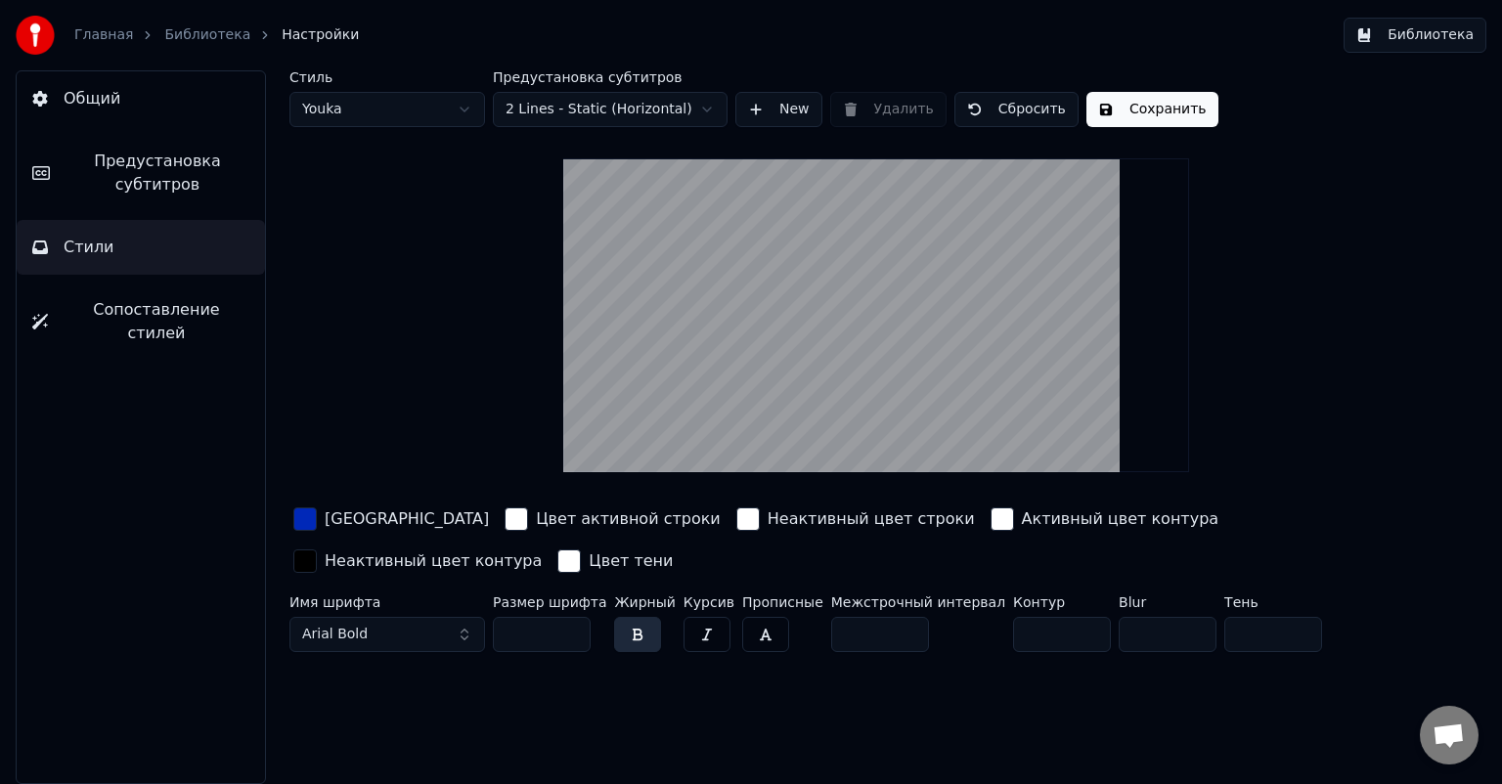
click at [460, 634] on button "Arial Bold" at bounding box center [387, 634] width 196 height 35
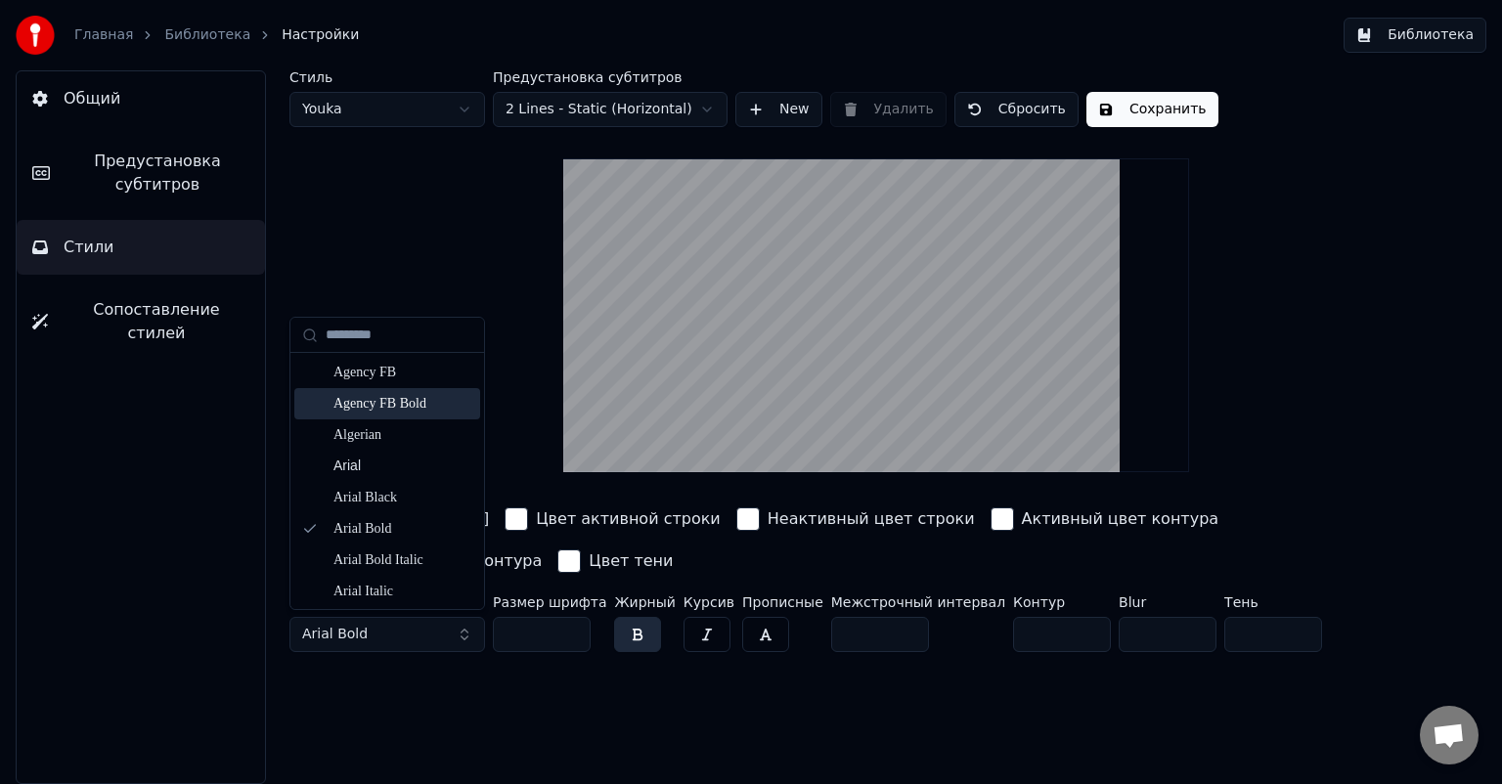
click at [552, 104] on html "Главная Библиотека Настройки Библиотека Общий Предустановка субтитров Стили Соп…" at bounding box center [751, 392] width 1502 height 784
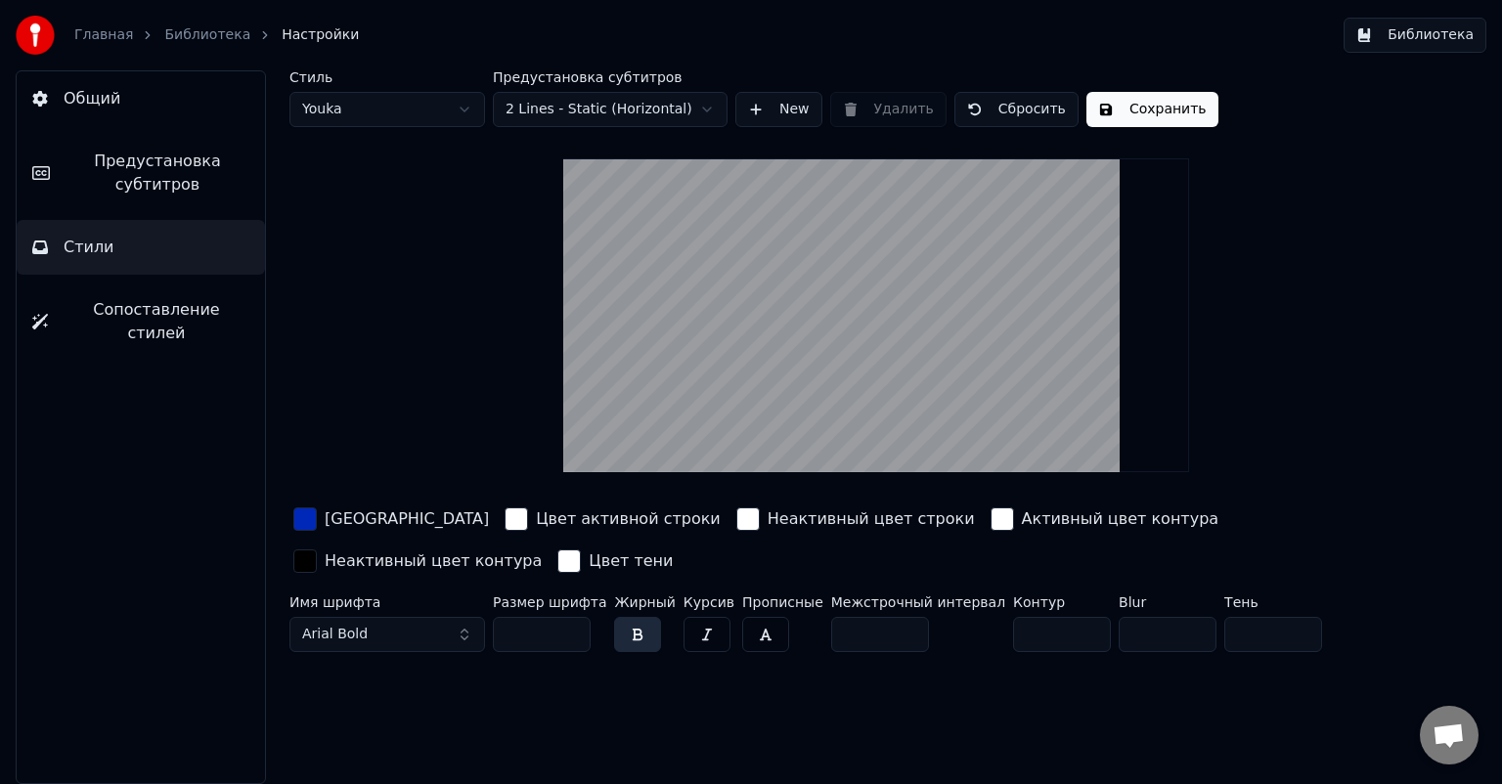
click at [440, 125] on html "Главная Библиотека Настройки Библиотека Общий Предустановка субтитров Стили Соп…" at bounding box center [751, 392] width 1502 height 784
click at [471, 108] on html "Главная Библиотека Настройки Библиотека Общий Предустановка субтитров Стили Соп…" at bounding box center [751, 392] width 1502 height 784
click at [317, 549] on div "button" at bounding box center [304, 560] width 23 height 23
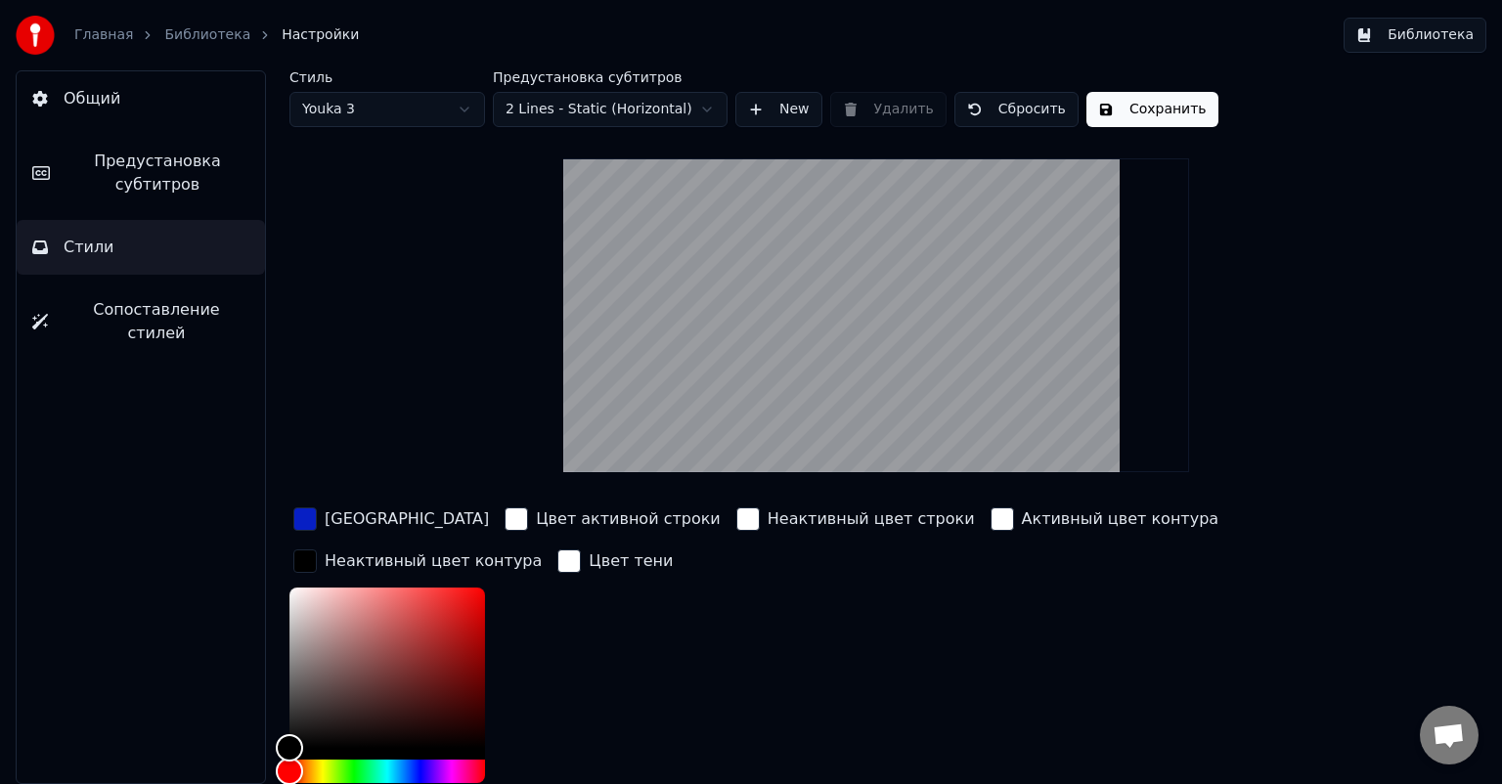
drag, startPoint x: 1077, startPoint y: 542, endPoint x: 1083, endPoint y: 551, distance: 11.4
click at [1083, 551] on div "Цвет заливки Цвет активной строки Неактивный цвет строки Активный цвет контура …" at bounding box center [814, 673] width 1051 height 338
click at [485, 588] on div "Color" at bounding box center [387, 668] width 196 height 160
type input "*******"
drag, startPoint x: 1083, startPoint y: 551, endPoint x: 1036, endPoint y: 493, distance: 75.1
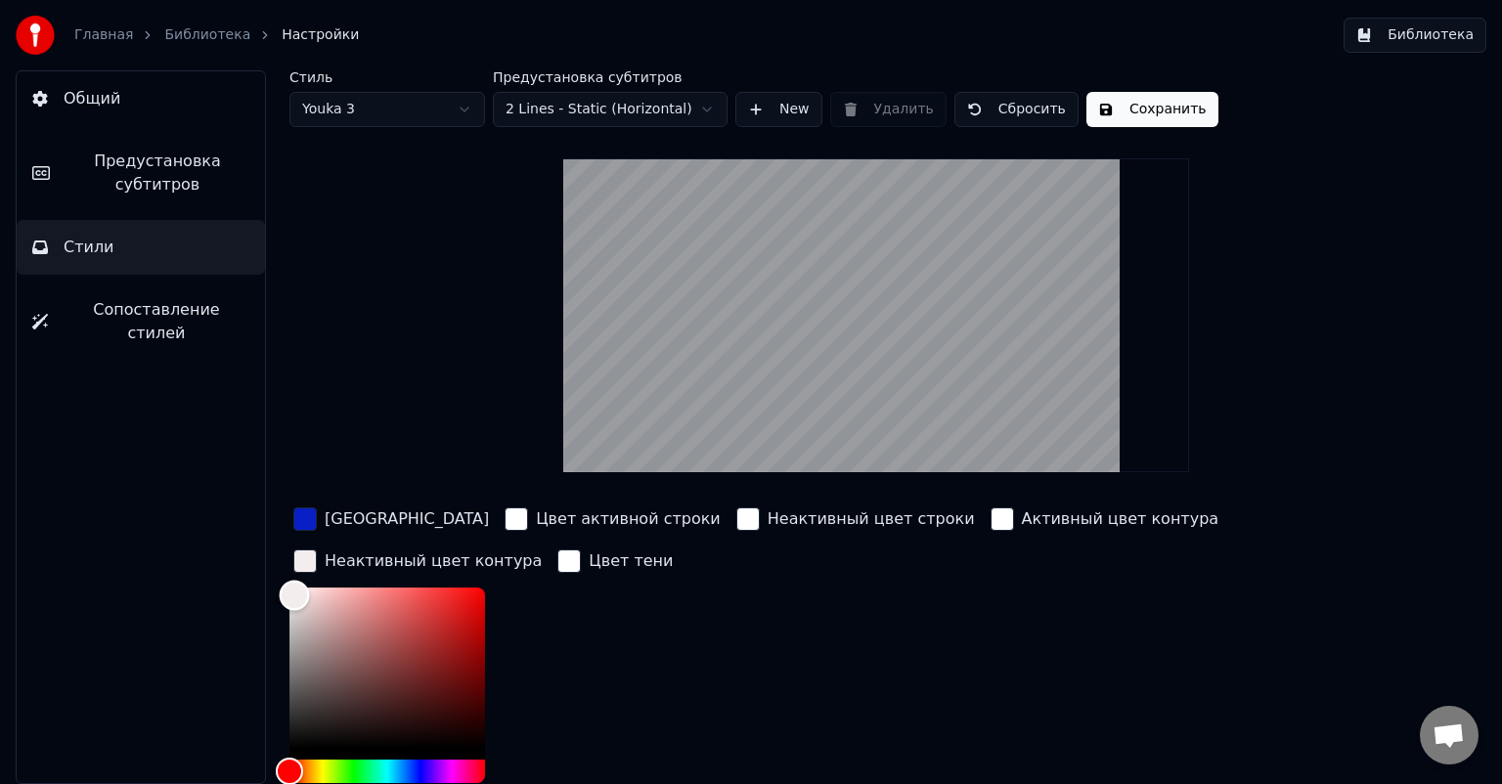
click at [1036, 493] on div "Стиль Youka 3 Предустановка субтитров 2 Lines - Static (Horizontal) New Удалить…" at bounding box center [875, 496] width 1173 height 852
click at [847, 538] on div "Неактивный цвет строки" at bounding box center [855, 521] width 246 height 34
click at [504, 513] on div "button" at bounding box center [515, 518] width 23 height 23
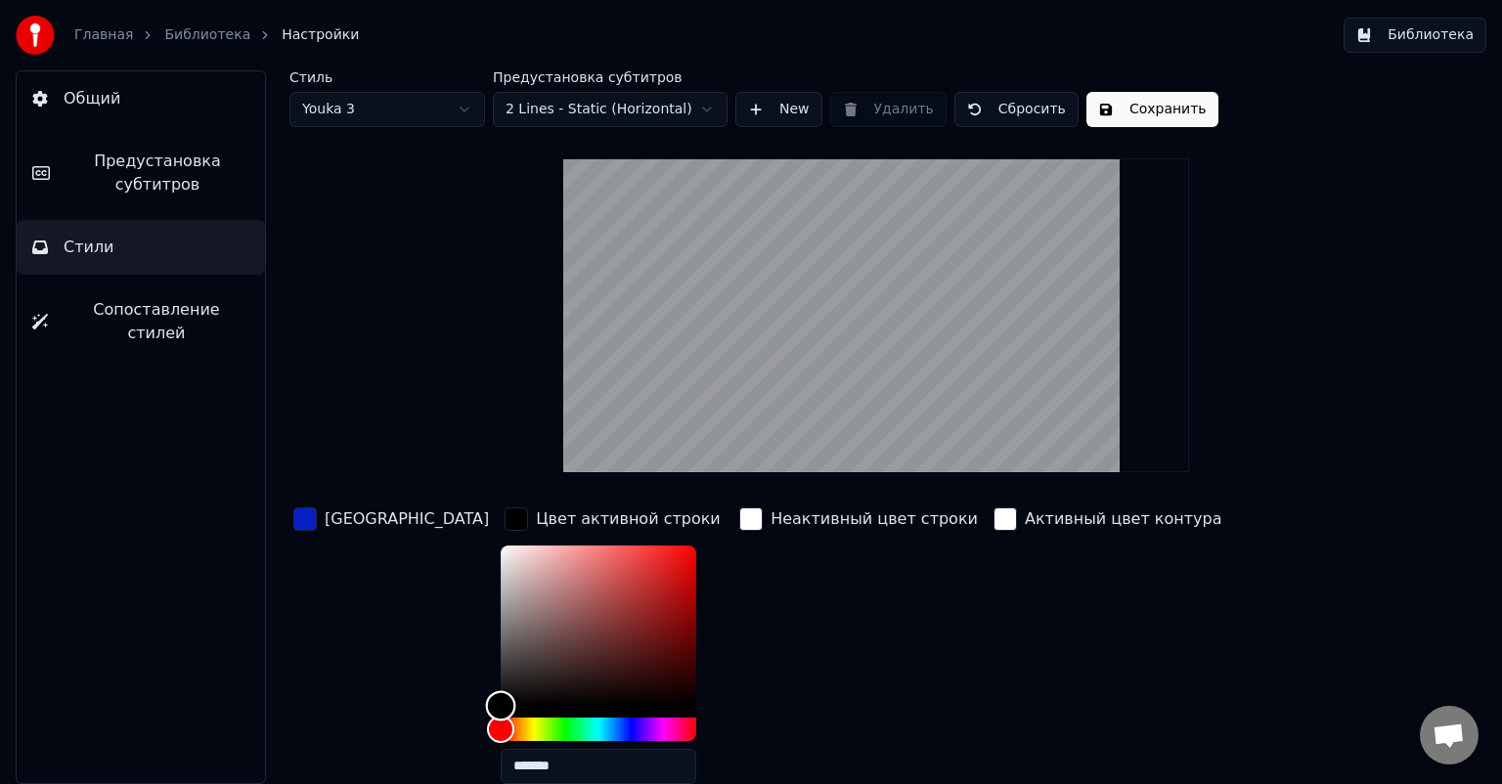
drag, startPoint x: 434, startPoint y: 540, endPoint x: 384, endPoint y: 770, distance: 236.1
type input "*******"
drag, startPoint x: 426, startPoint y: 700, endPoint x: 389, endPoint y: 508, distance: 195.2
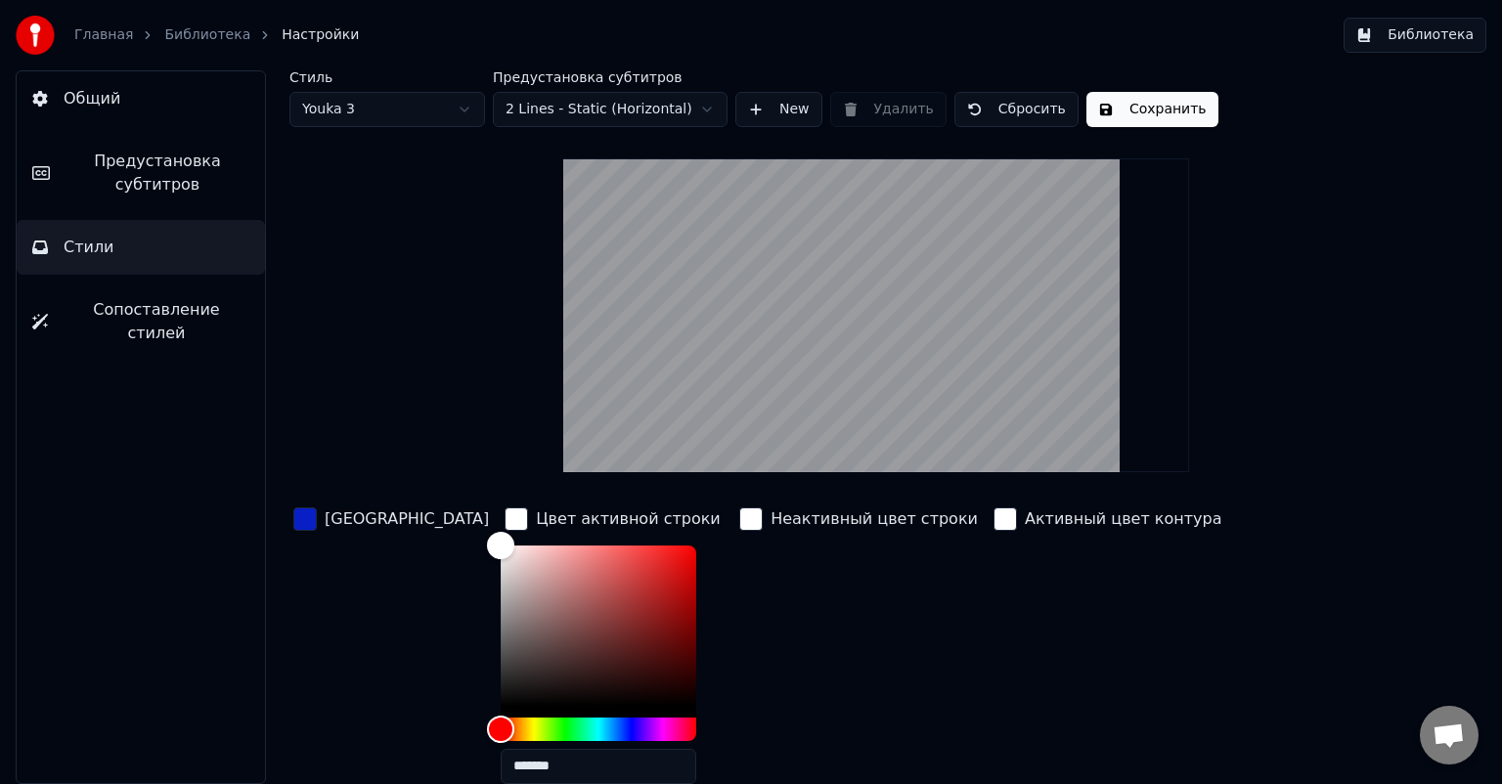
click at [739, 514] on div "button" at bounding box center [750, 518] width 23 height 23
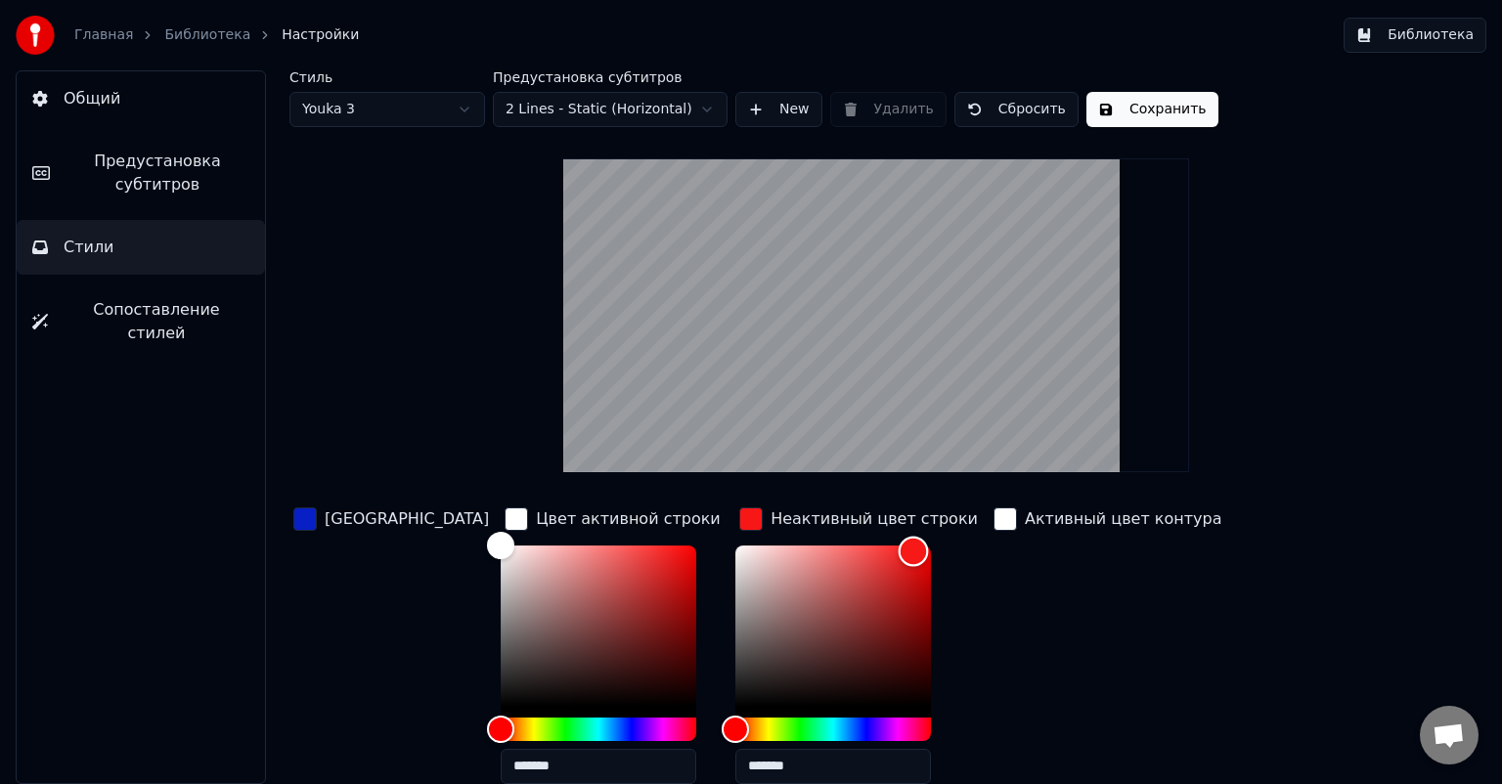
drag, startPoint x: 661, startPoint y: 541, endPoint x: 845, endPoint y: 551, distance: 184.1
click at [898, 551] on div "Color" at bounding box center [913, 551] width 30 height 30
drag, startPoint x: 845, startPoint y: 551, endPoint x: 607, endPoint y: 504, distance: 242.2
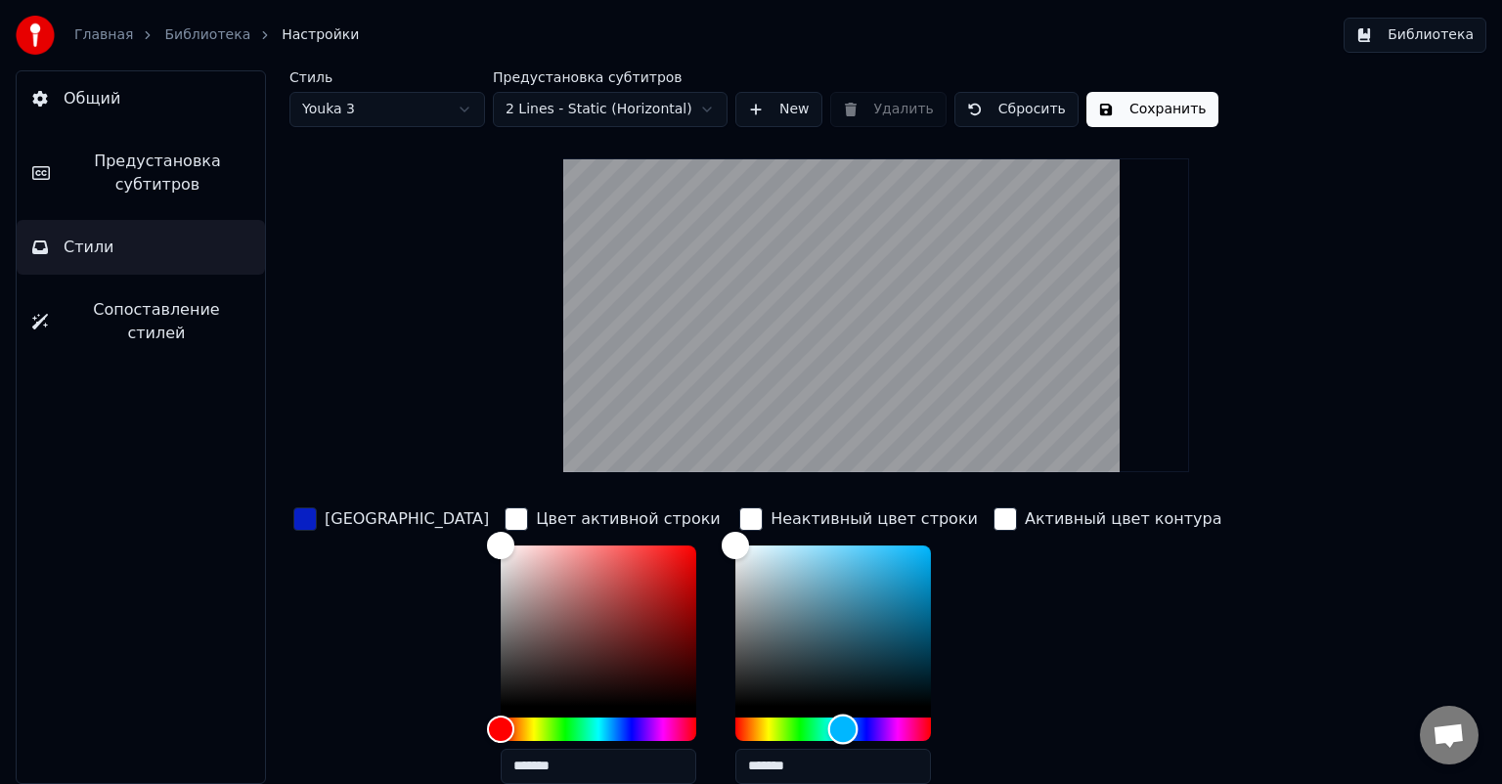
drag, startPoint x: 671, startPoint y: 727, endPoint x: 774, endPoint y: 729, distance: 103.7
click at [827, 729] on div "Hue" at bounding box center [842, 729] width 30 height 30
drag, startPoint x: 667, startPoint y: 542, endPoint x: 790, endPoint y: 550, distance: 123.5
click at [828, 550] on div "Color" at bounding box center [843, 553] width 30 height 30
drag, startPoint x: 790, startPoint y: 550, endPoint x: 764, endPoint y: 548, distance: 26.5
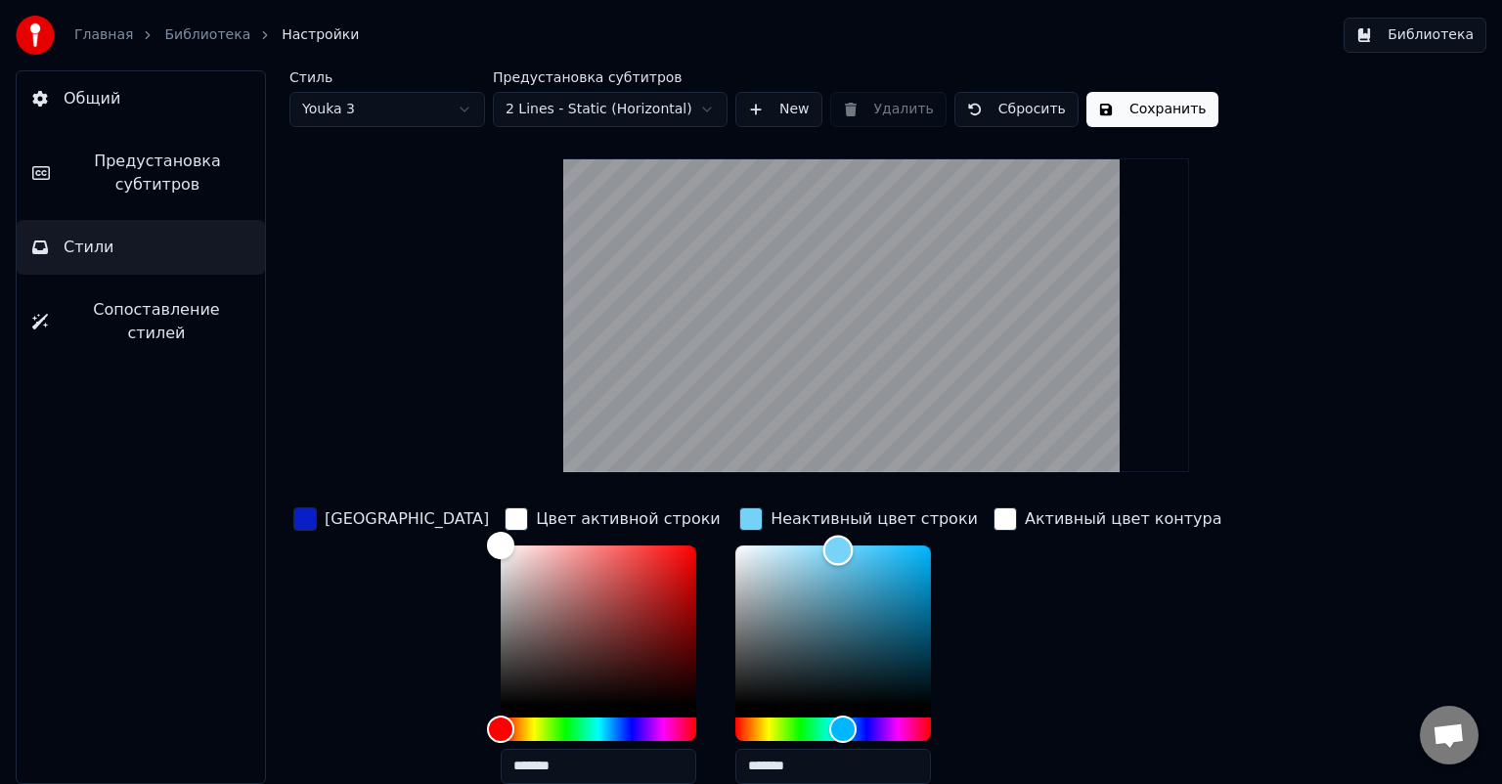
click at [822, 548] on div "Color" at bounding box center [837, 550] width 30 height 30
type input "*******"
click at [993, 520] on div "button" at bounding box center [1004, 518] width 23 height 23
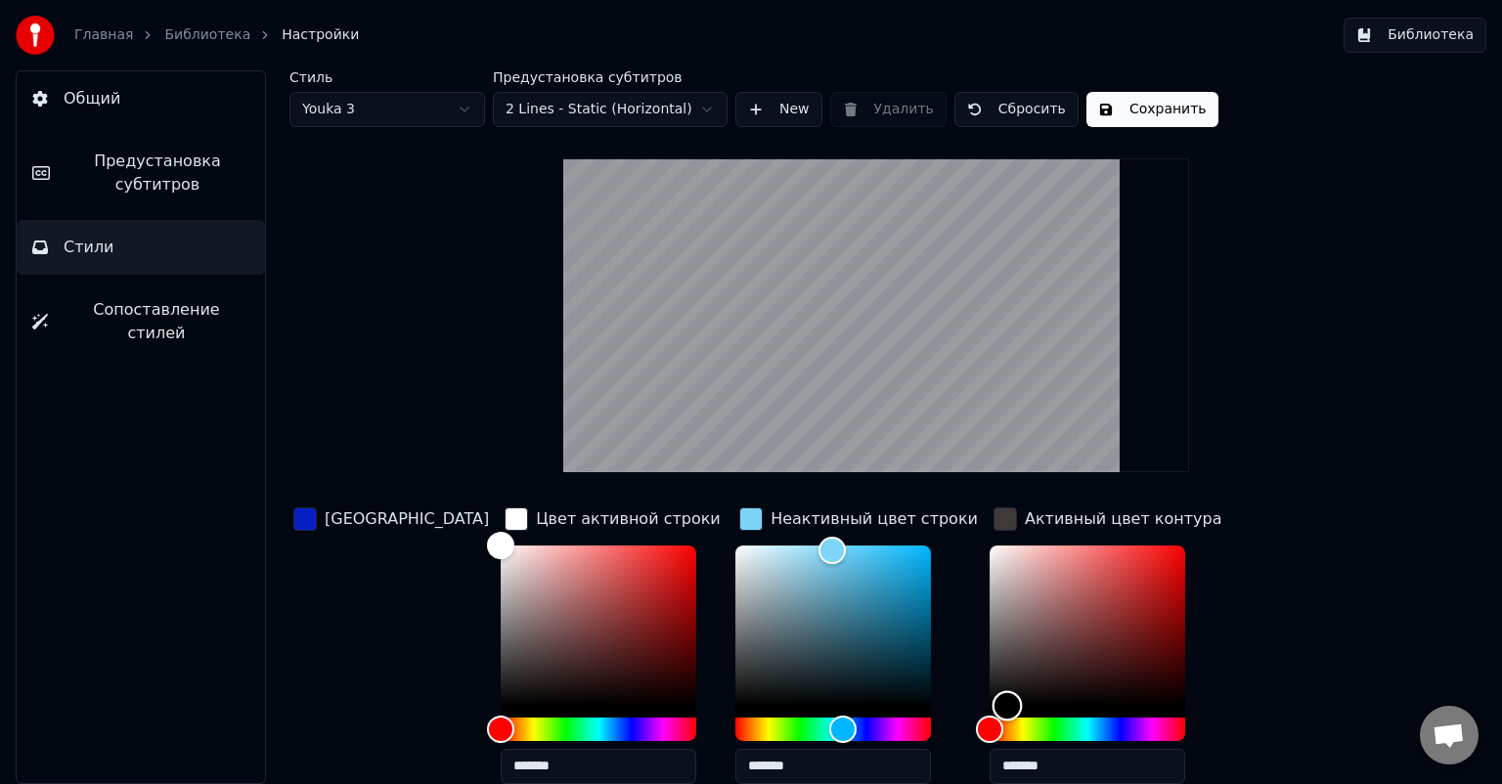
drag, startPoint x: 896, startPoint y: 541, endPoint x: 879, endPoint y: 821, distance: 281.1
click at [879, 783] on html "Главная Библиотека Настройки Библиотека Общий Предустановка субтитров Стили Соп…" at bounding box center [751, 392] width 1502 height 784
type input "*******"
drag, startPoint x: 900, startPoint y: 702, endPoint x: 892, endPoint y: 530, distance: 172.3
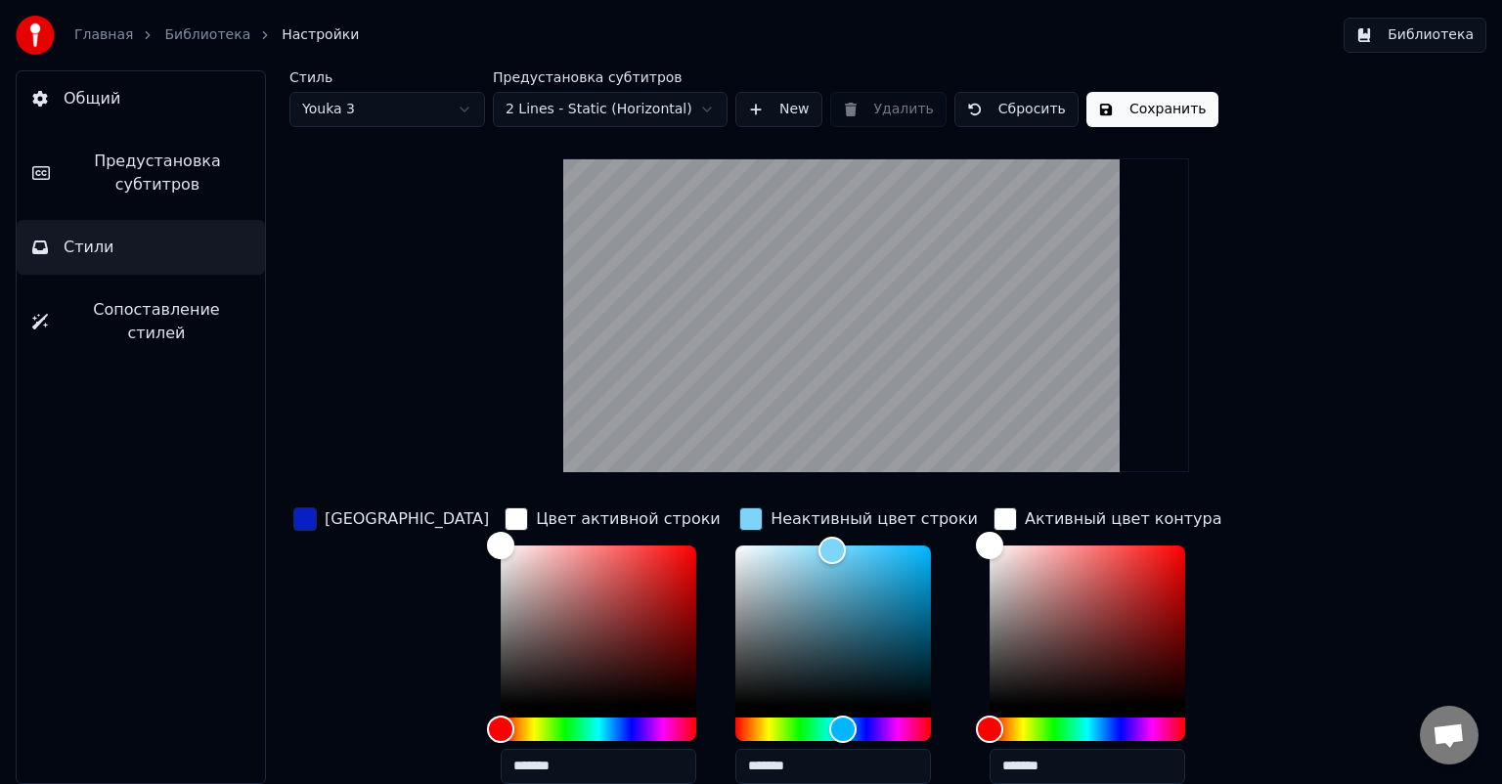
click at [363, 602] on div "[GEOGRAPHIC_DATA]" at bounding box center [390, 652] width 203 height 296
click at [343, 630] on div "[GEOGRAPHIC_DATA]" at bounding box center [390, 652] width 203 height 296
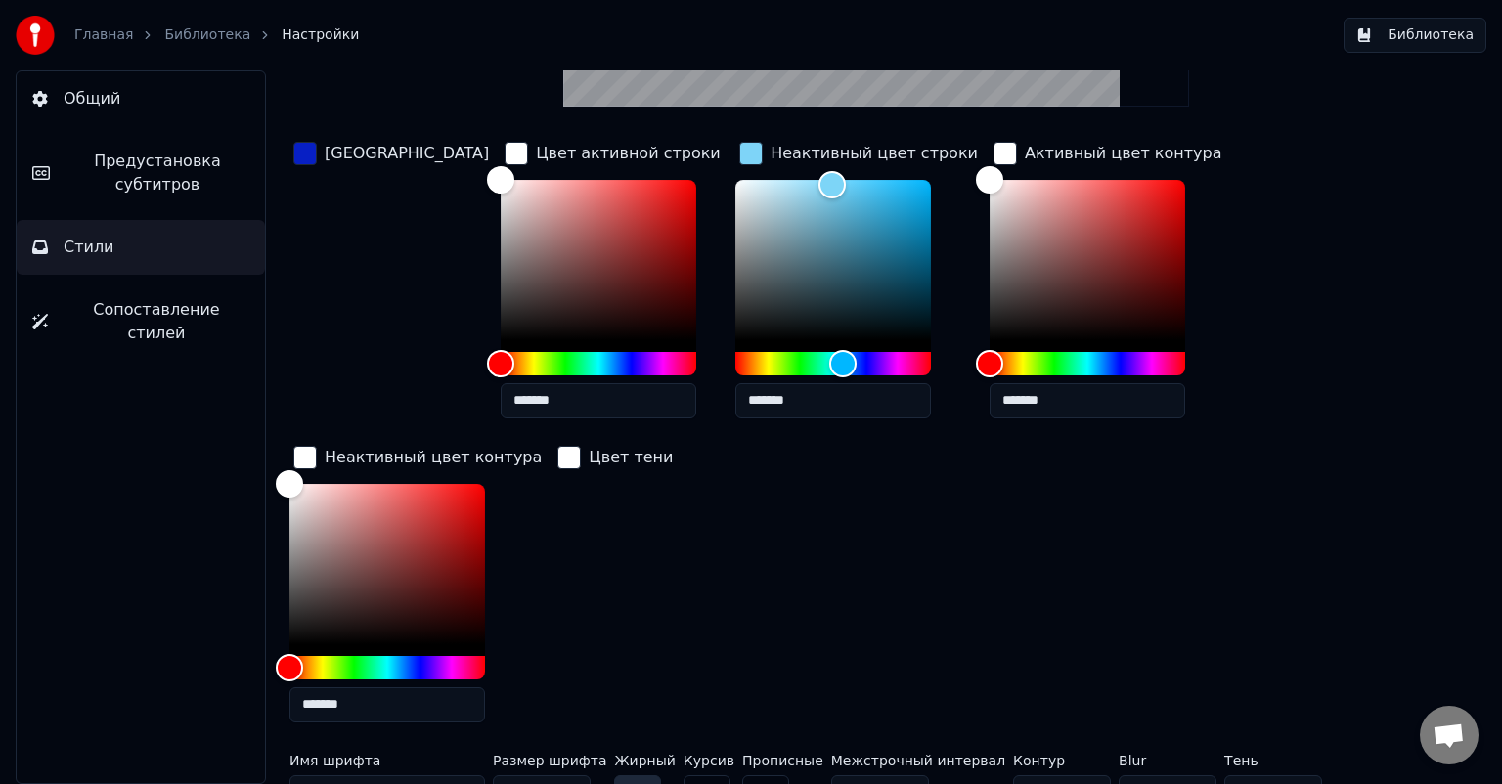
scroll to position [397, 0]
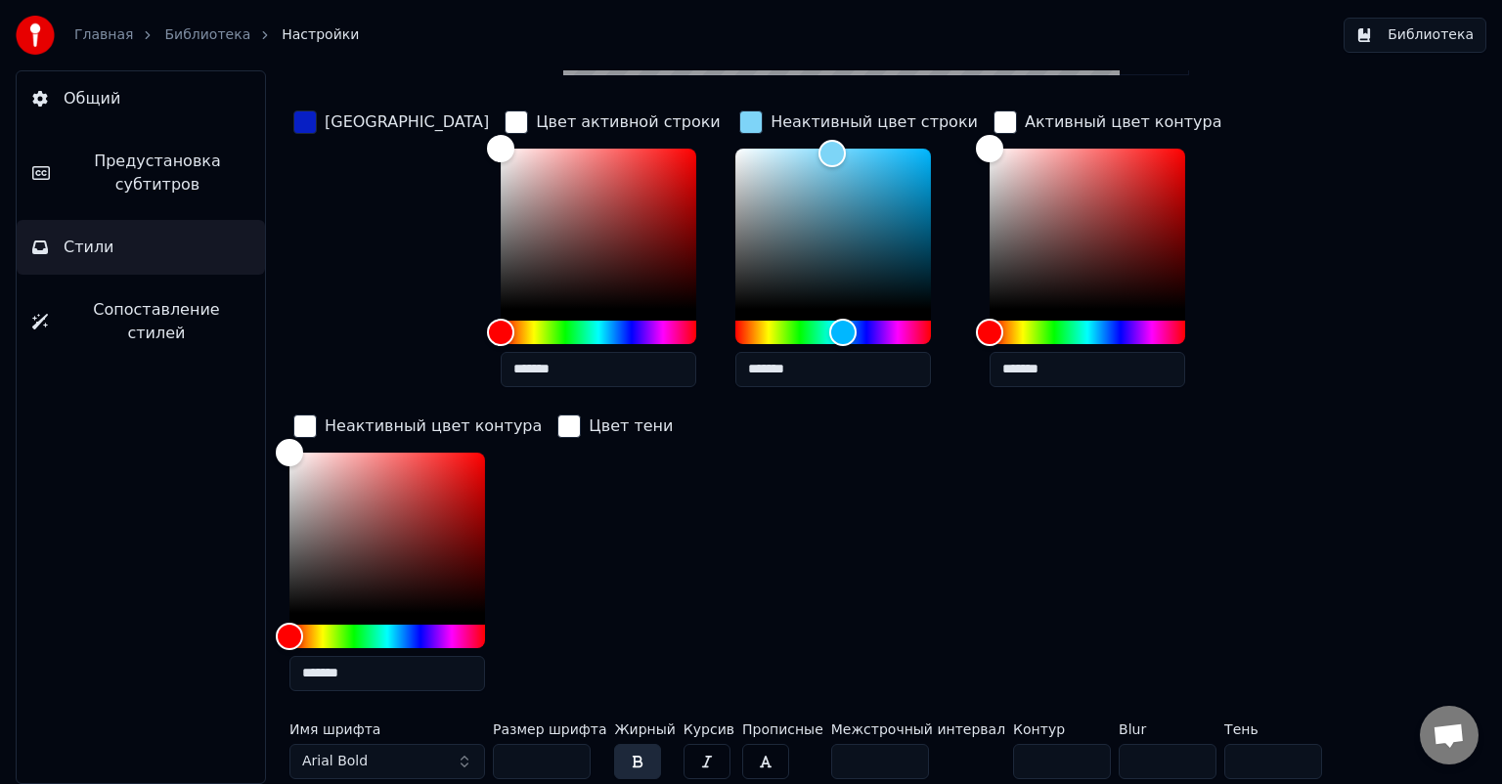
click at [631, 751] on button "button" at bounding box center [637, 761] width 47 height 35
click at [1013, 763] on input "*" at bounding box center [1062, 761] width 98 height 35
click at [1048, 763] on input "*" at bounding box center [1062, 761] width 98 height 35
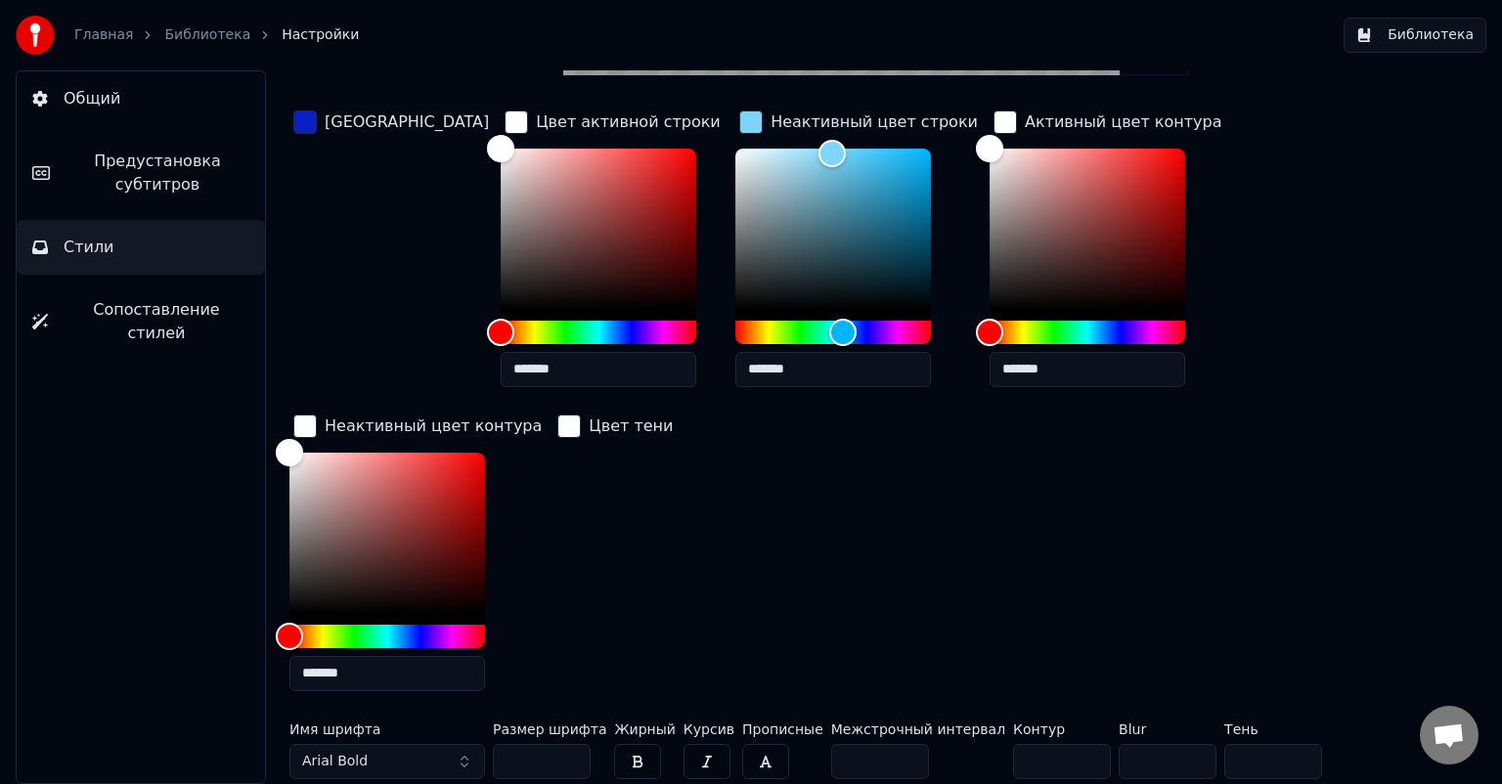
click at [1048, 763] on input "*" at bounding box center [1062, 761] width 98 height 35
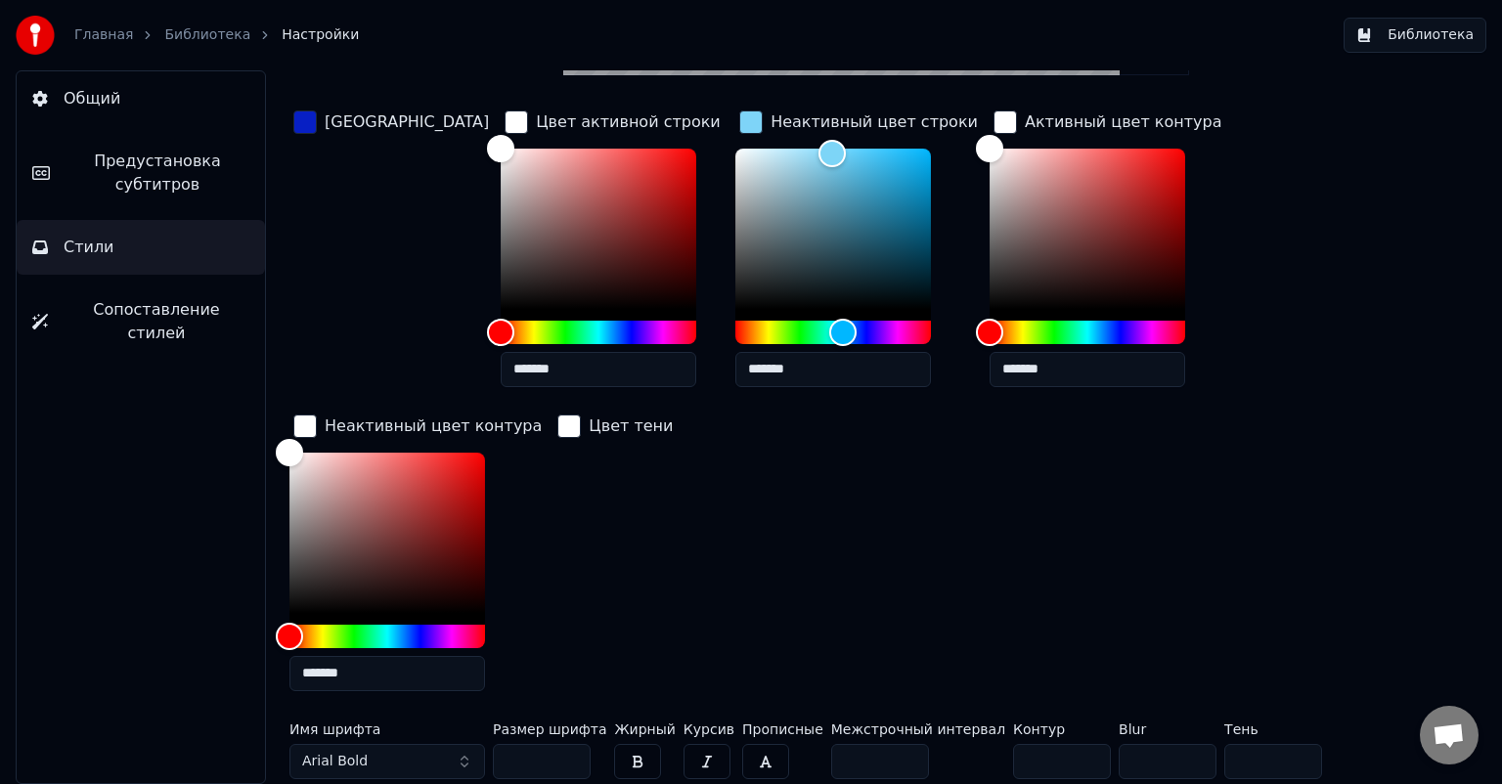
type input "*"
click at [1040, 766] on input "*" at bounding box center [1062, 761] width 98 height 35
click at [467, 757] on button "Arial Bold" at bounding box center [387, 761] width 196 height 35
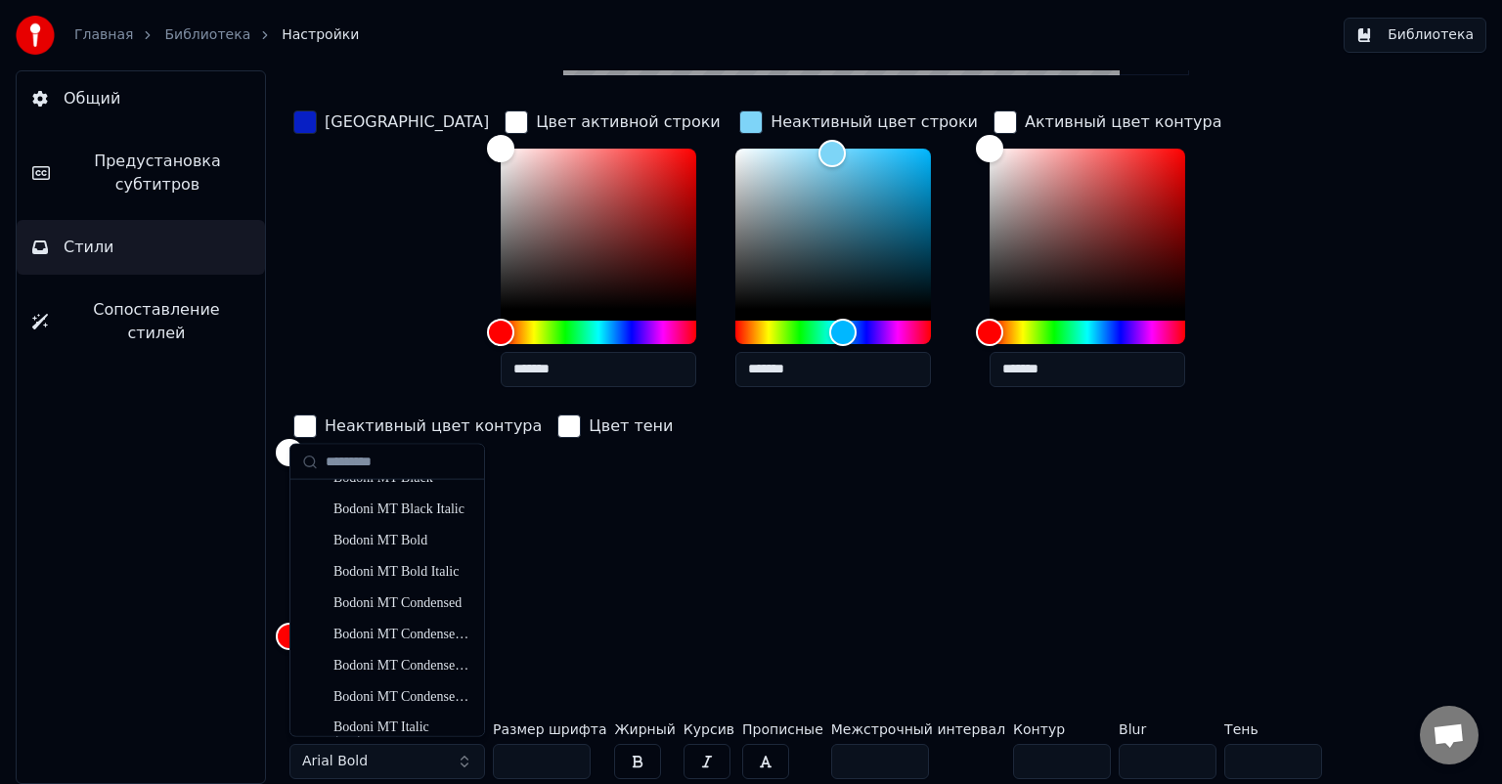
scroll to position [805, 0]
click at [384, 642] on div "Bodoni MT Condensed Bold" at bounding box center [387, 632] width 186 height 31
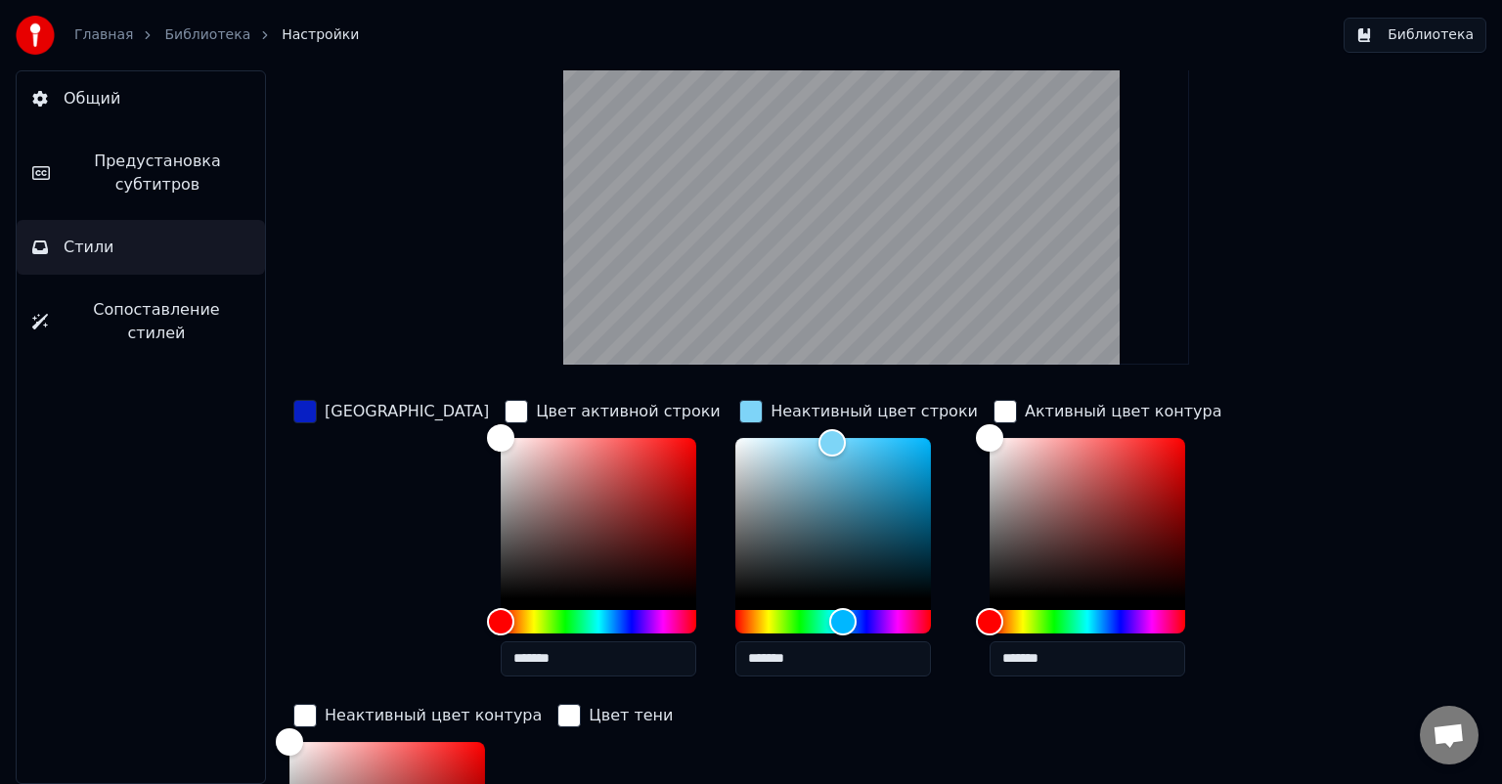
scroll to position [397, 0]
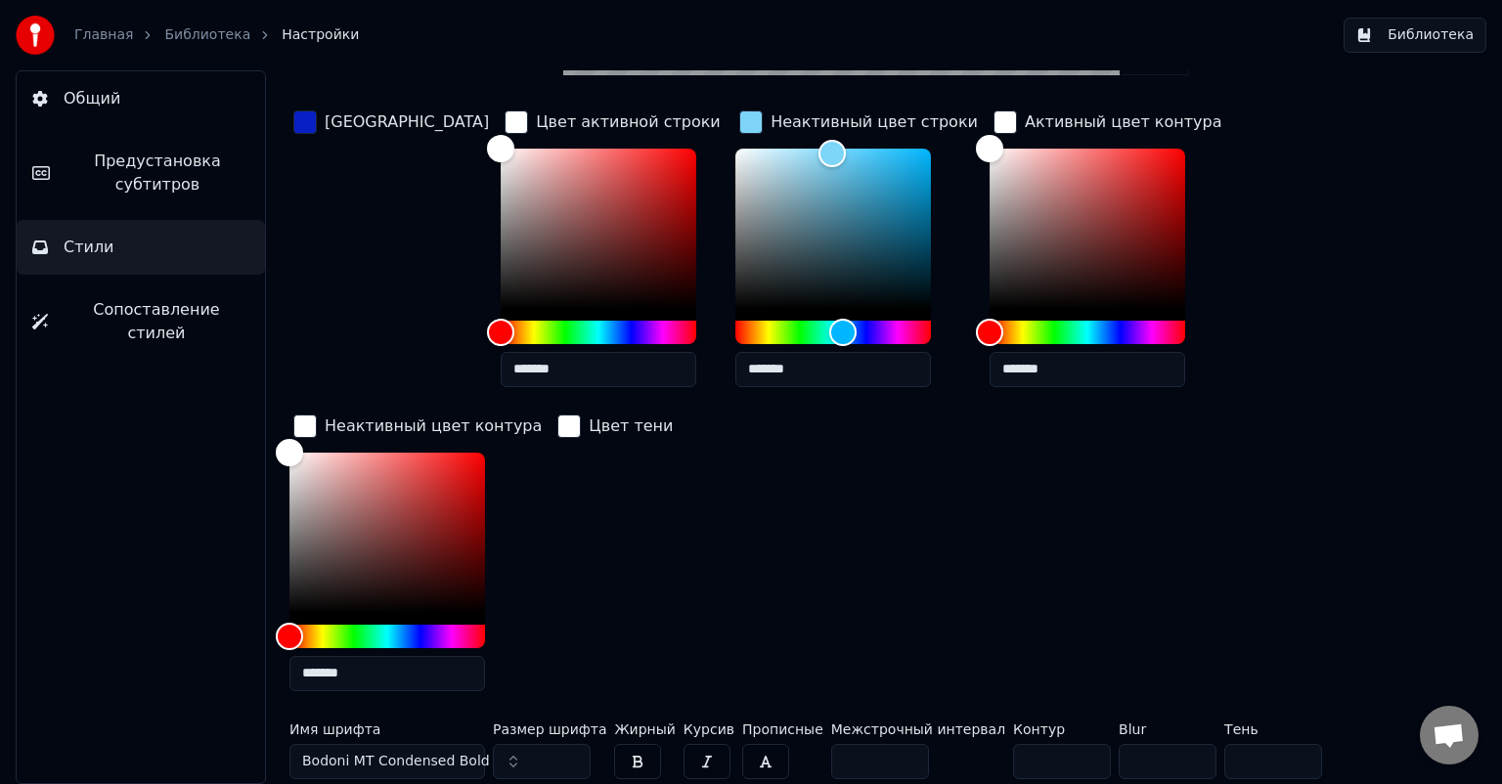
click at [397, 756] on span "Bodoni MT Condensed Bold" at bounding box center [396, 762] width 188 height 20
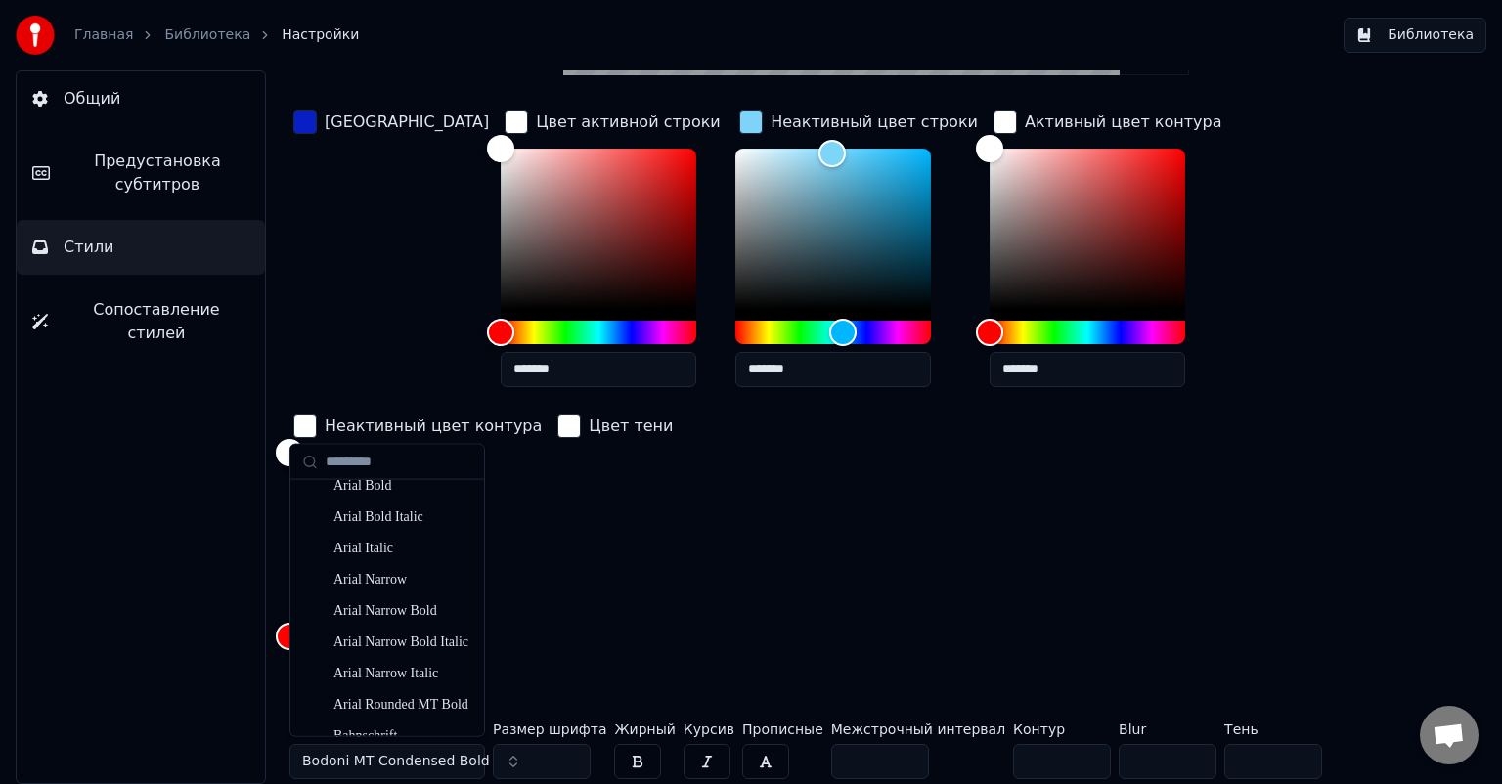
scroll to position [0, 0]
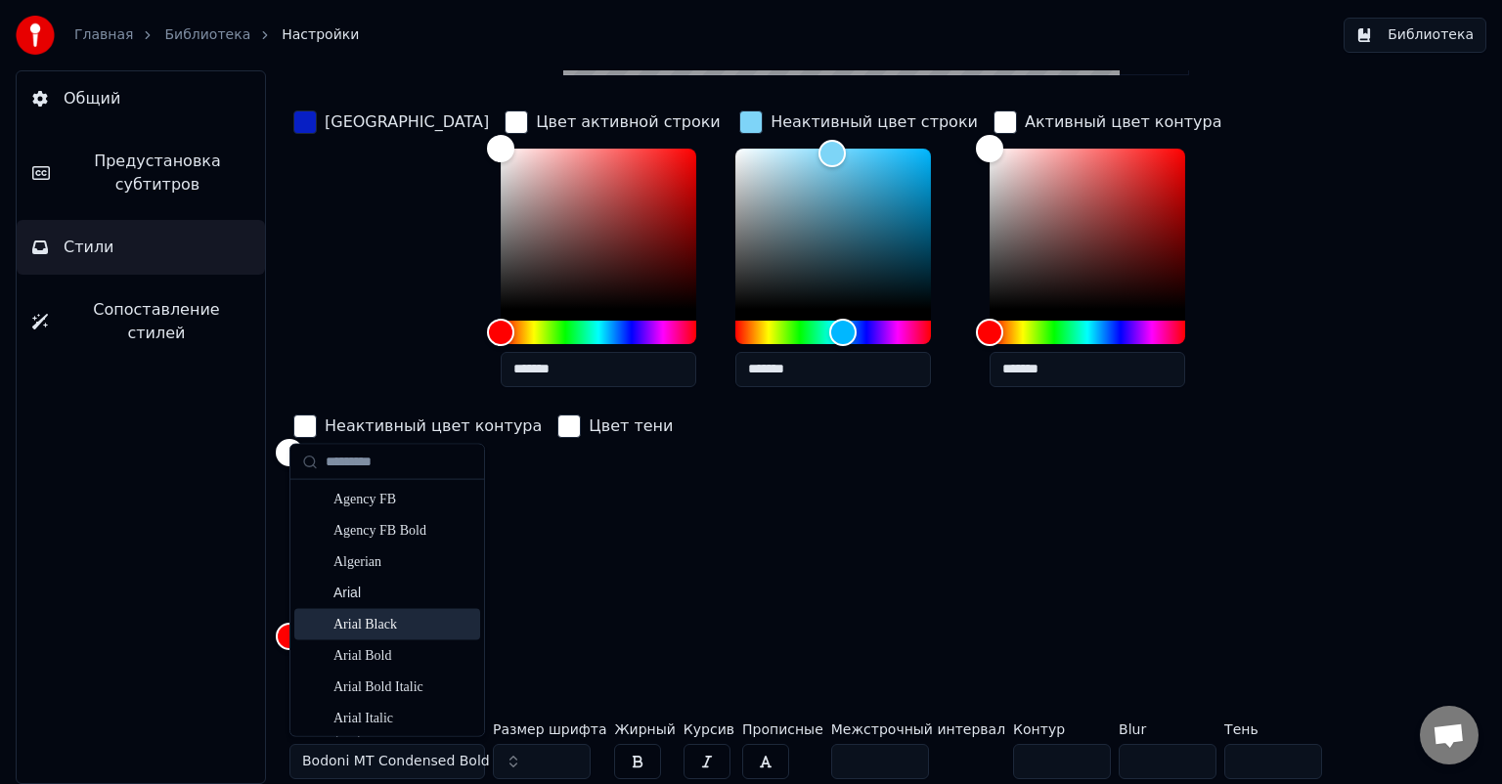
click at [401, 626] on div "Arial Black" at bounding box center [402, 625] width 139 height 20
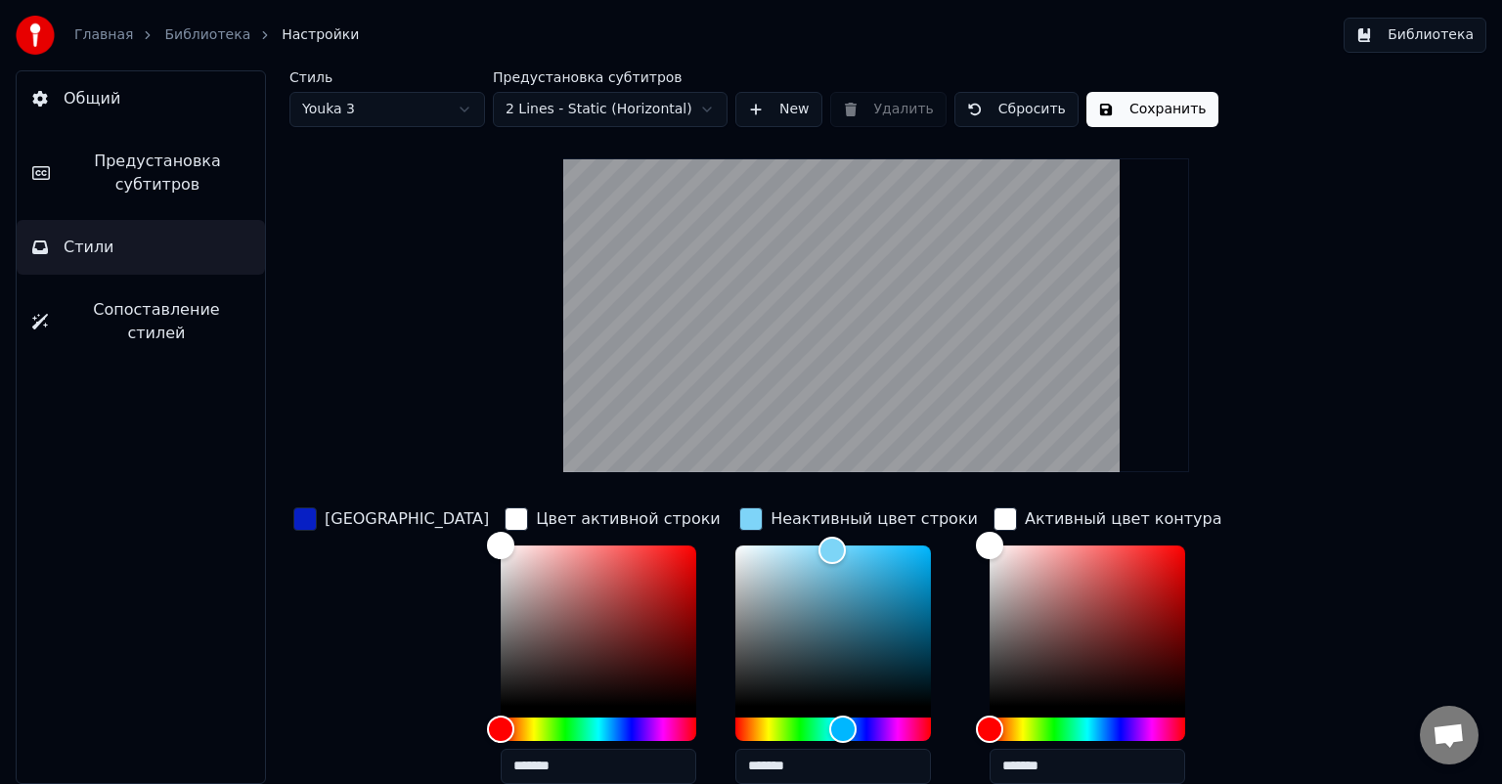
scroll to position [397, 0]
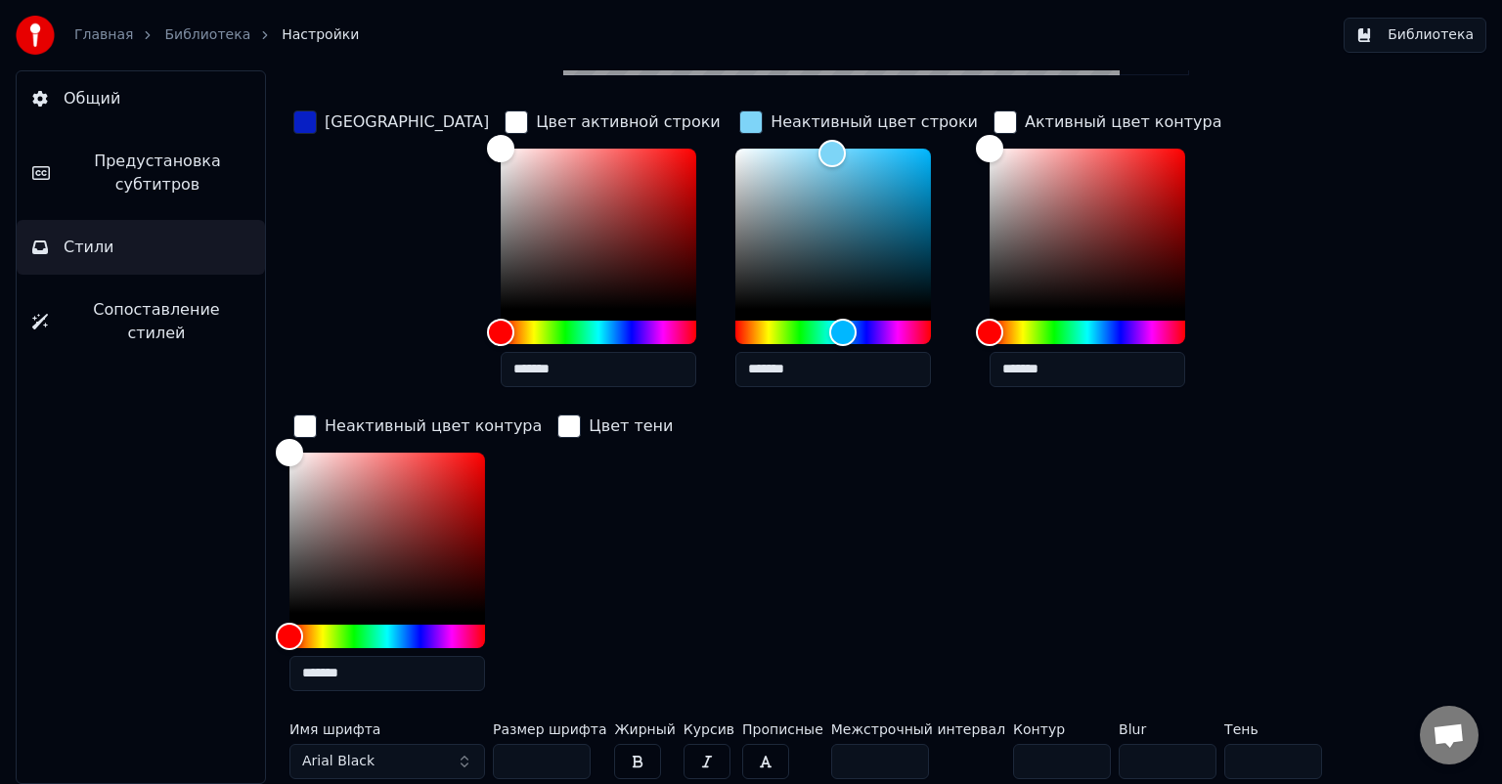
click at [442, 755] on button "Arial Black" at bounding box center [387, 761] width 196 height 35
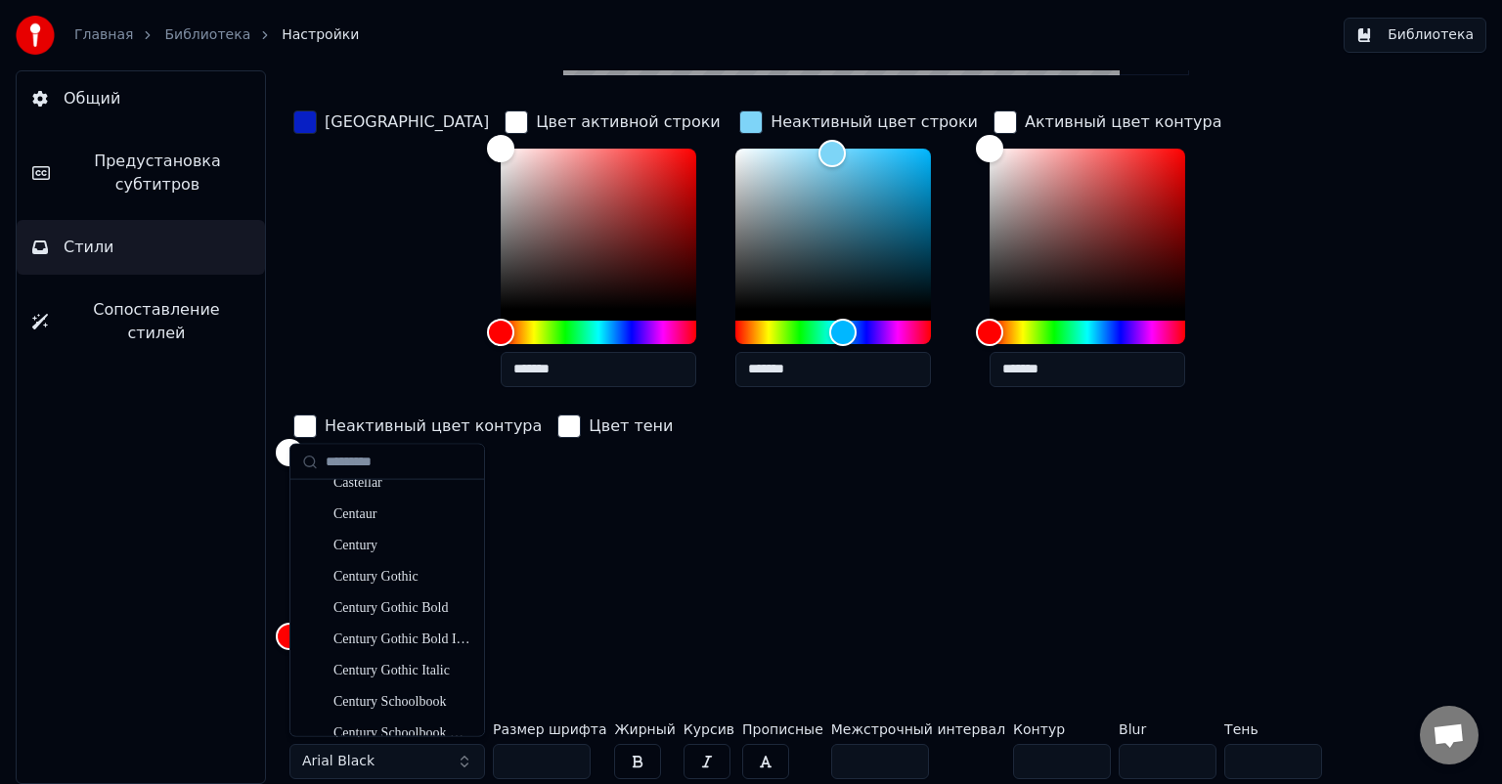
scroll to position [2270, 0]
click at [404, 576] on div "Century Gothic" at bounding box center [402, 574] width 139 height 20
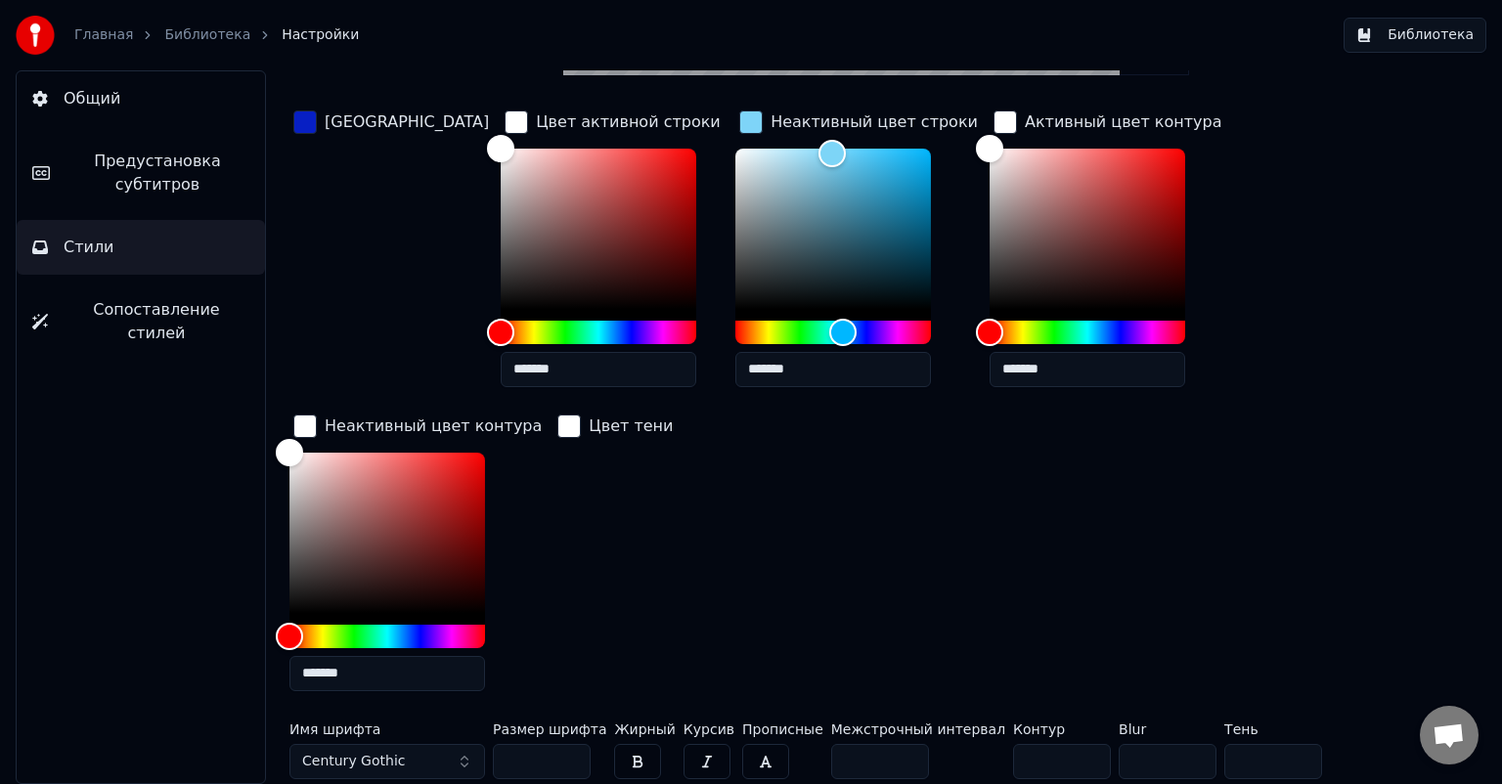
scroll to position [0, 0]
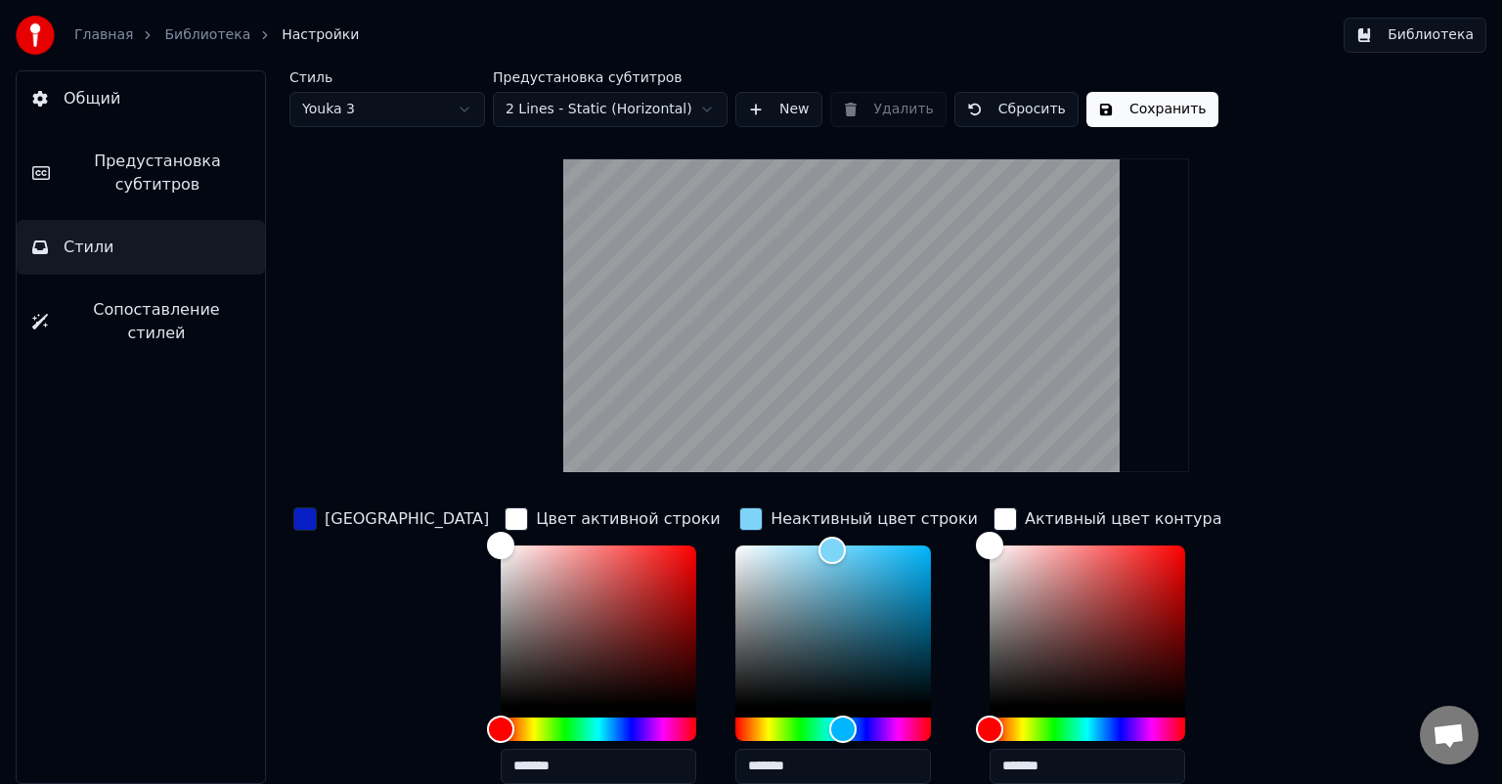
click at [1127, 108] on button "Сохранить" at bounding box center [1152, 109] width 132 height 35
click at [1127, 108] on button "Готово" at bounding box center [1138, 109] width 105 height 35
click at [1162, 109] on button "Сохранить" at bounding box center [1152, 109] width 132 height 35
click at [1405, 31] on button "Библиотека" at bounding box center [1414, 35] width 143 height 35
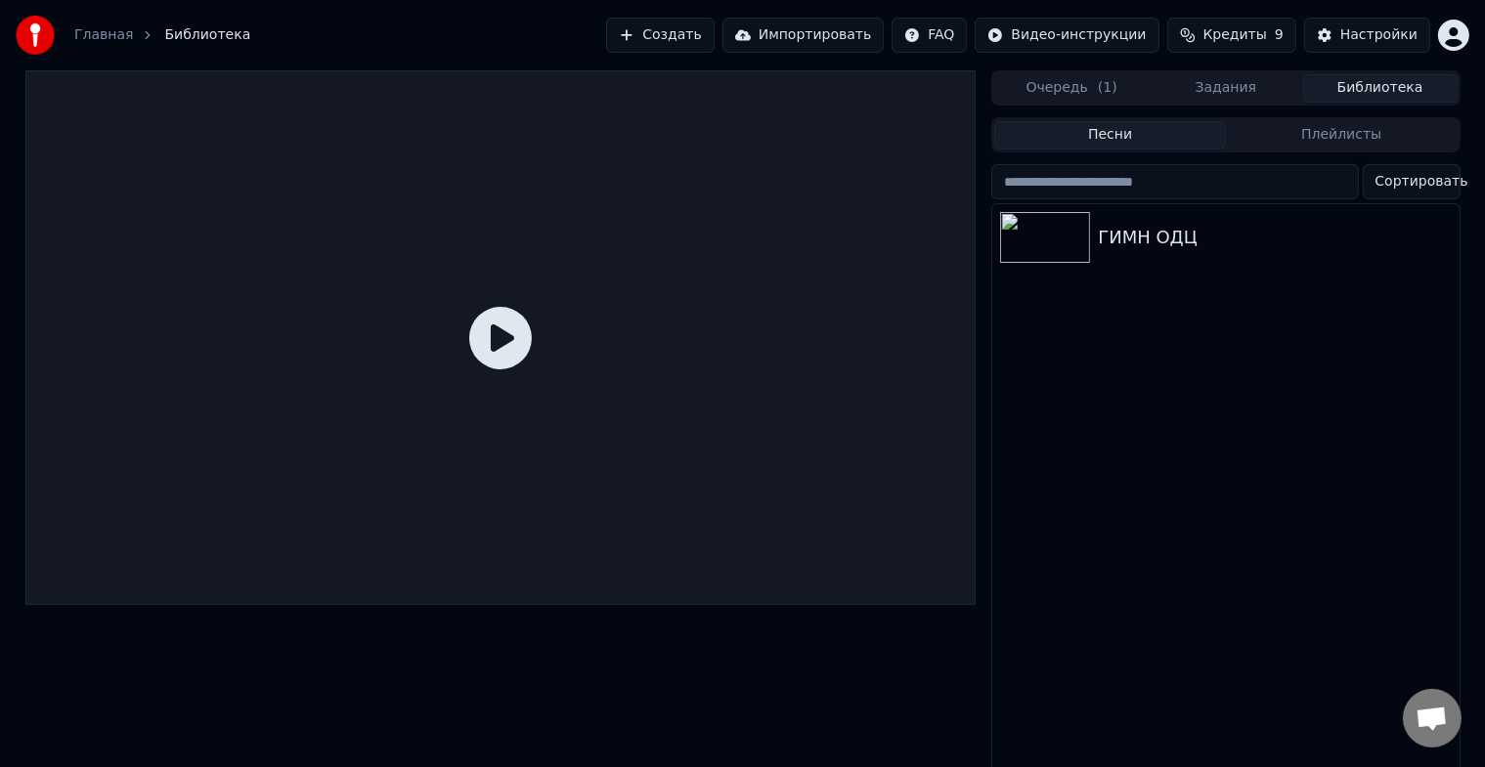
click at [477, 360] on icon at bounding box center [500, 338] width 63 height 63
click at [508, 353] on icon at bounding box center [500, 338] width 63 height 63
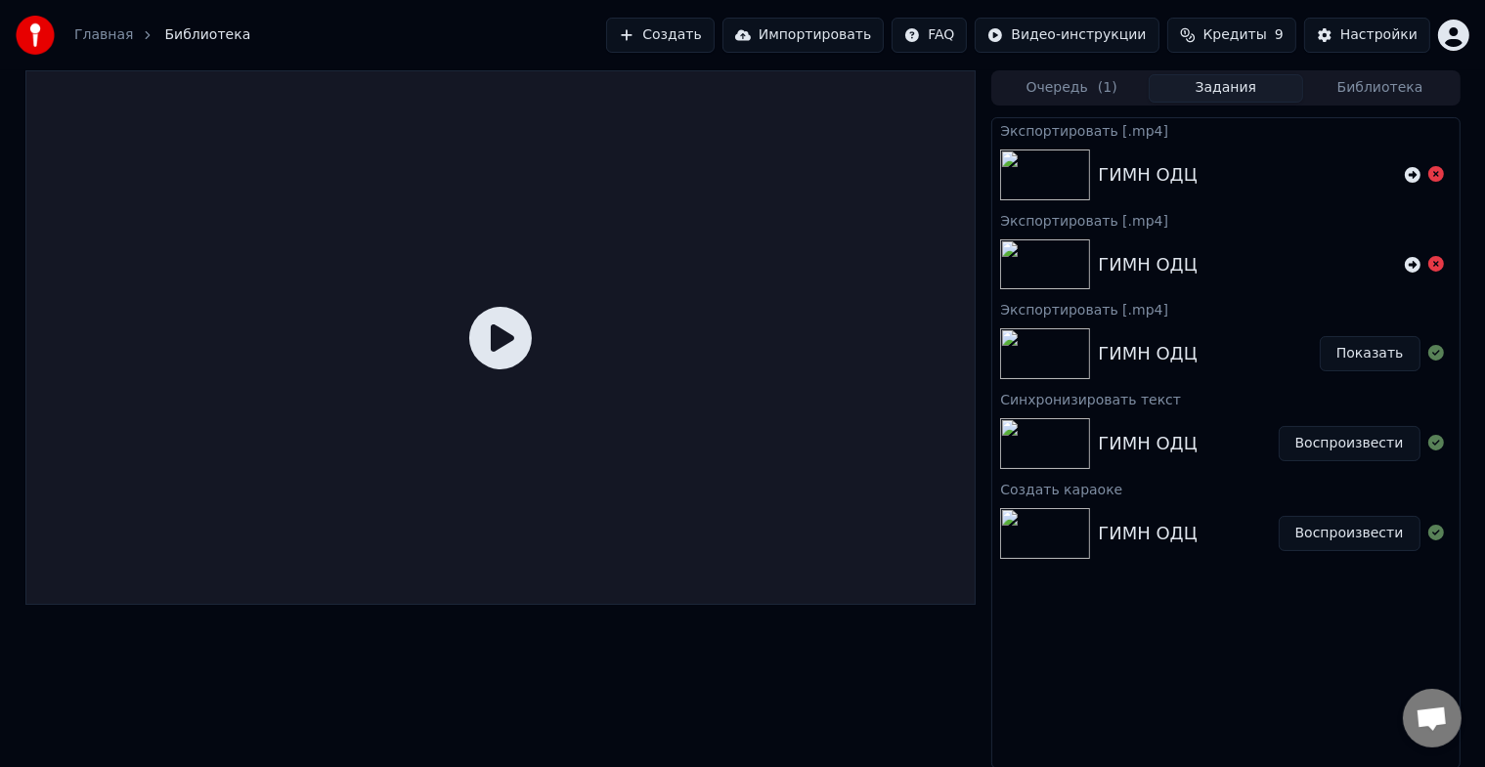
click at [1208, 82] on button "Задания" at bounding box center [1226, 88] width 154 height 28
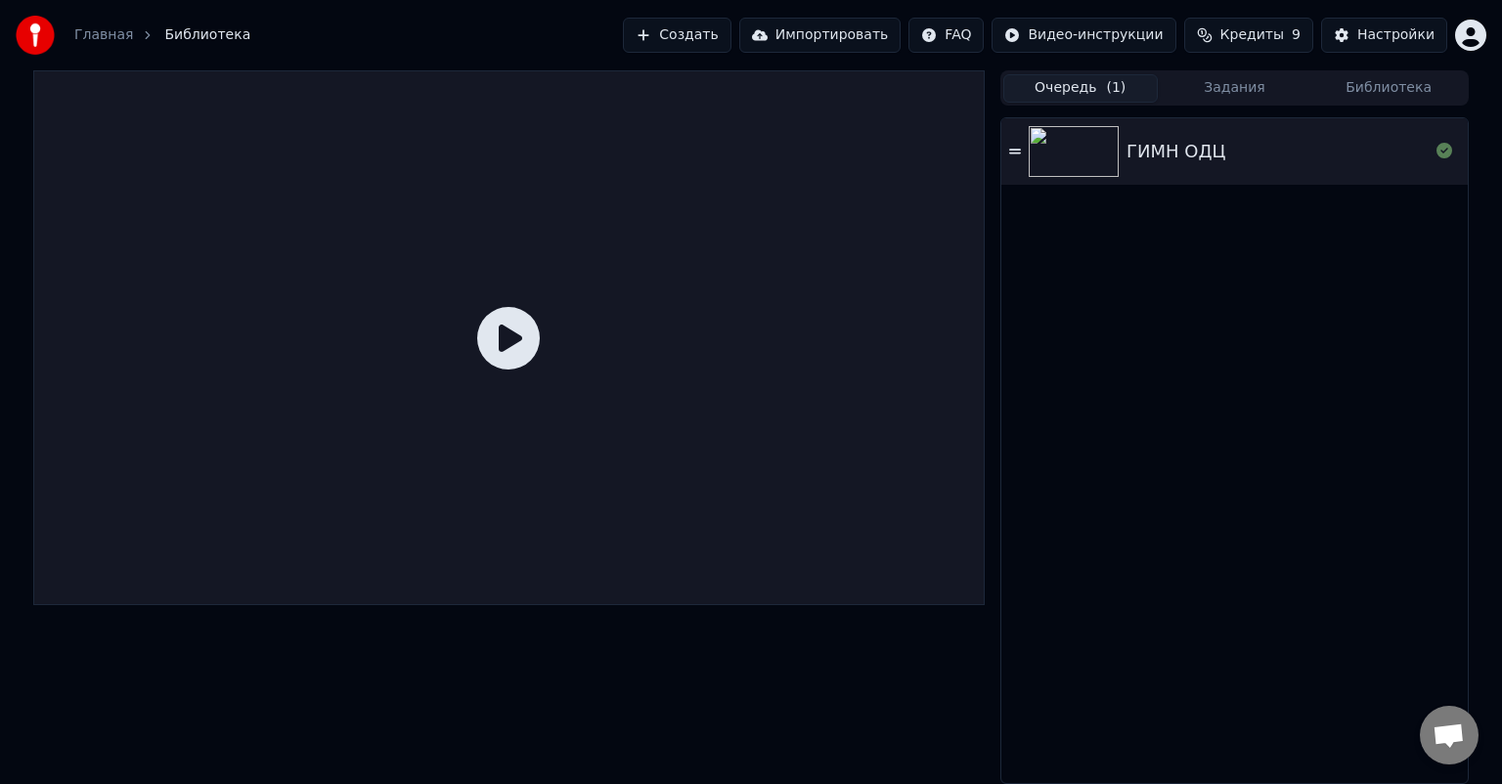
click at [1141, 89] on button "Очередь ( 1 )" at bounding box center [1080, 88] width 154 height 28
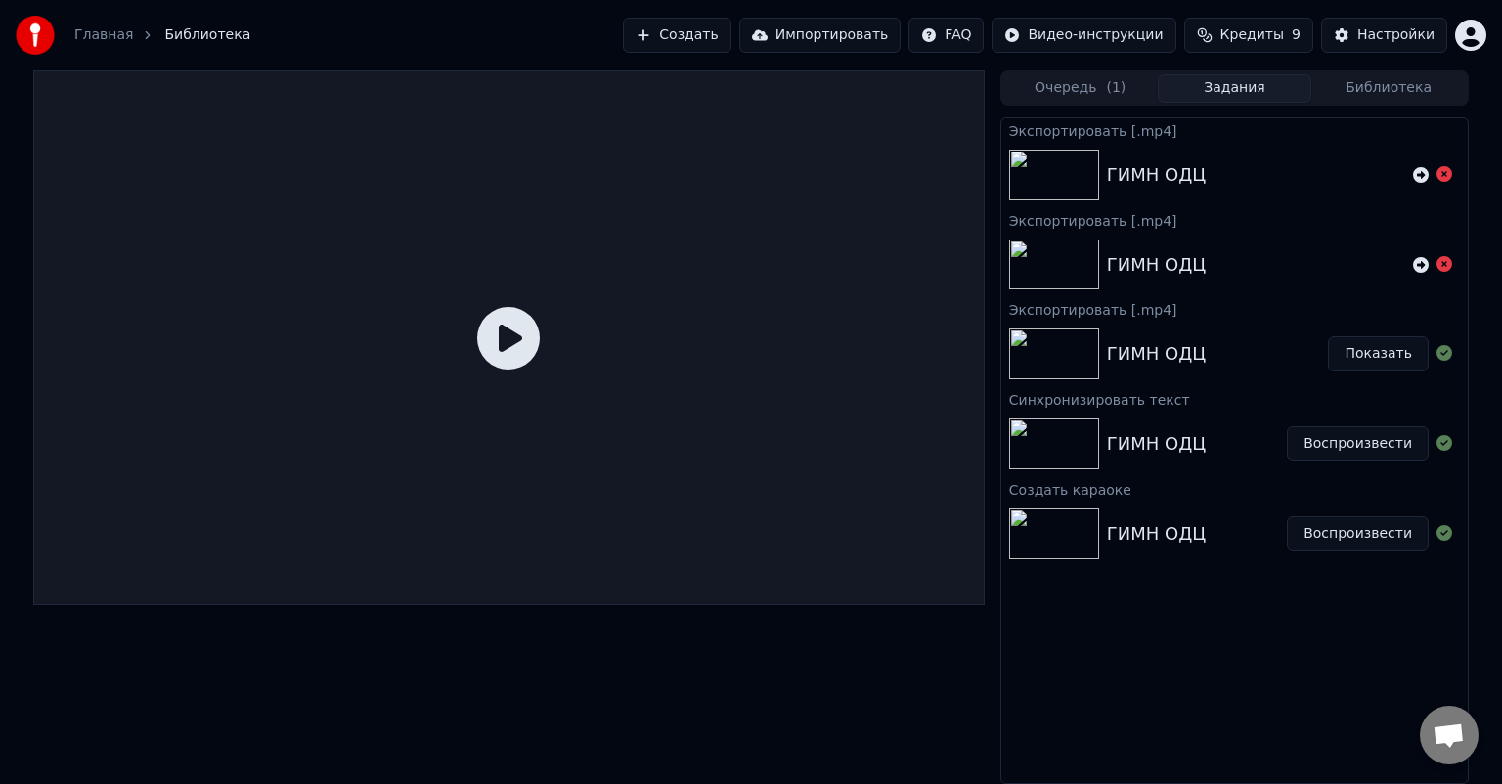
click at [1197, 90] on button "Задания" at bounding box center [1235, 88] width 154 height 28
click at [512, 338] on icon at bounding box center [508, 338] width 63 height 63
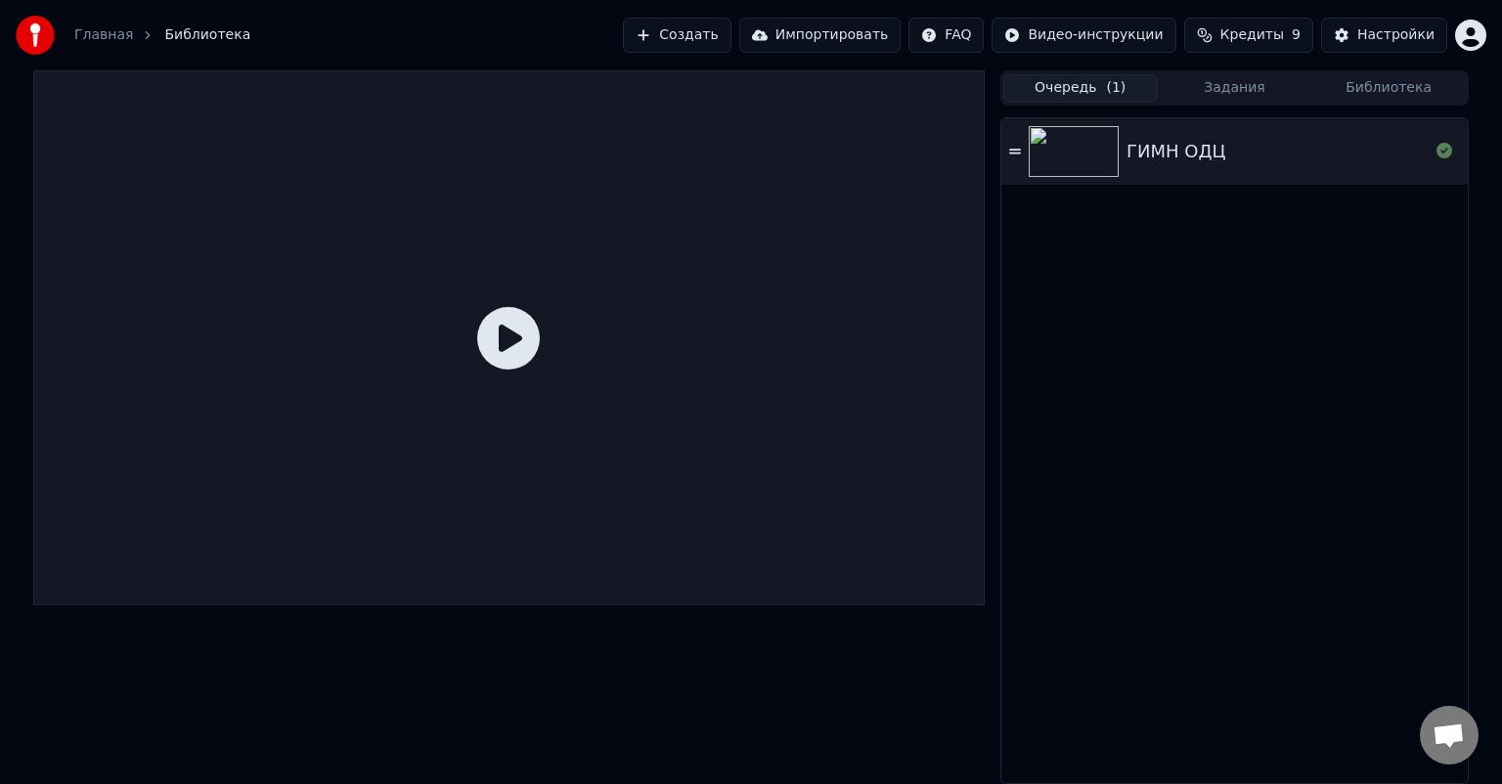
click at [1078, 97] on button "Очередь ( 1 )" at bounding box center [1080, 88] width 154 height 28
click at [1081, 126] on img at bounding box center [1074, 151] width 90 height 51
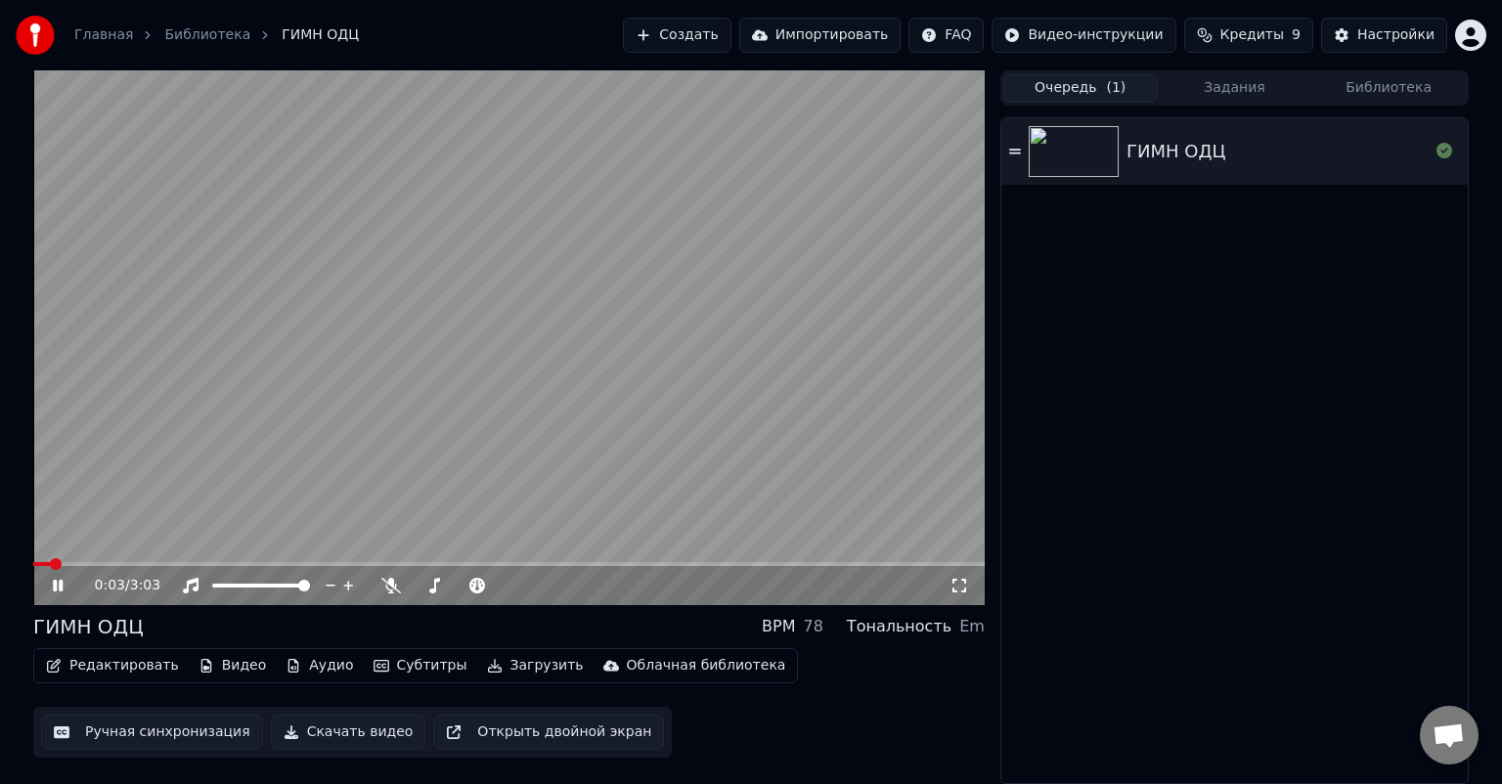
drag, startPoint x: 91, startPoint y: 567, endPoint x: 119, endPoint y: 563, distance: 28.6
click at [119, 563] on div "0:03 / 3:03" at bounding box center [508, 583] width 951 height 43
click at [107, 563] on span at bounding box center [111, 564] width 12 height 12
click at [139, 567] on span at bounding box center [142, 564] width 12 height 12
click at [173, 566] on span at bounding box center [177, 564] width 12 height 12
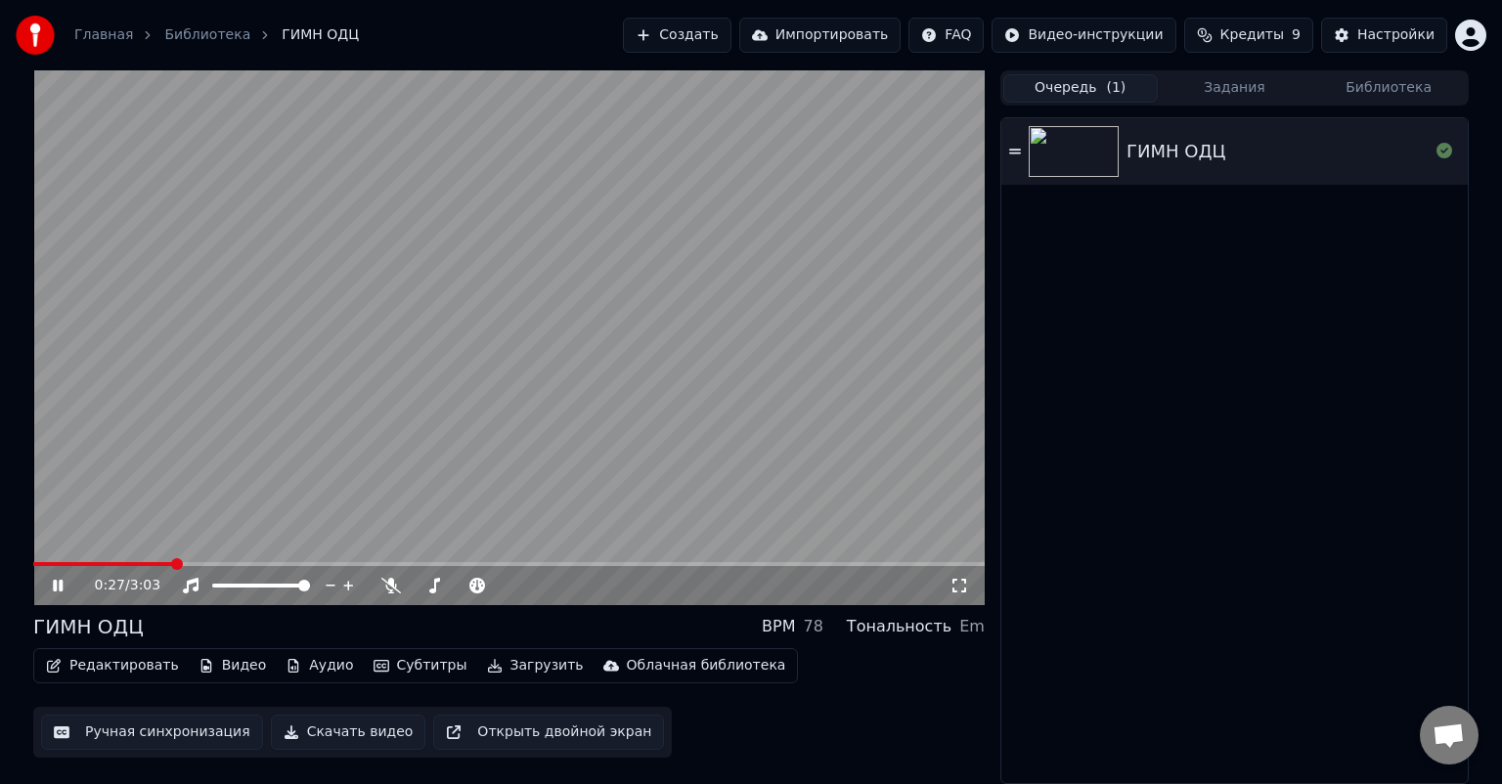
click at [171, 559] on span at bounding box center [177, 564] width 12 height 12
drag, startPoint x: 134, startPoint y: 559, endPoint x: 246, endPoint y: 571, distance: 113.0
click at [246, 571] on div "0:20 / 3:03" at bounding box center [508, 337] width 951 height 535
click at [65, 592] on icon at bounding box center [72, 586] width 46 height 16
click at [49, 592] on icon at bounding box center [72, 586] width 46 height 16
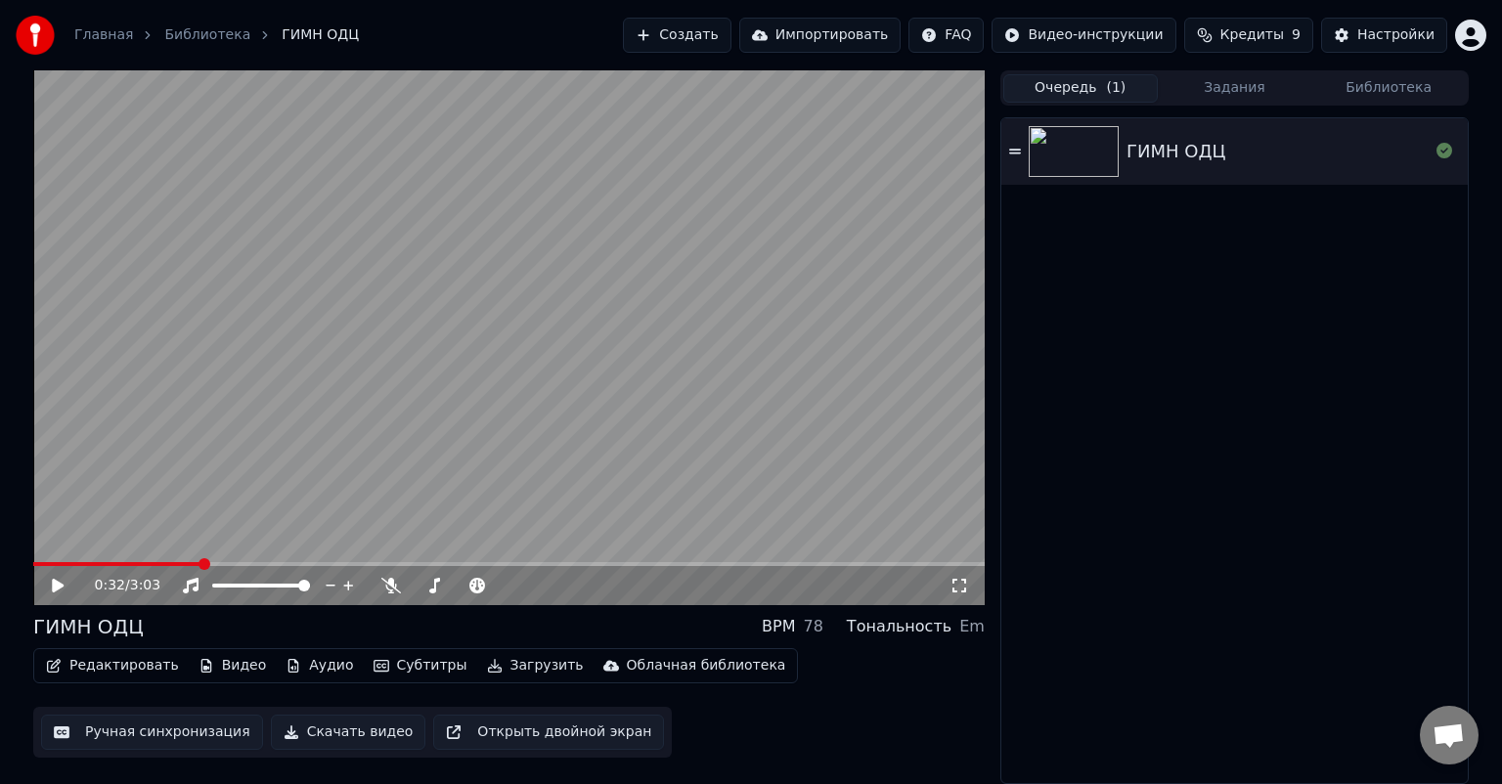
click at [70, 665] on button "Редактировать" at bounding box center [112, 665] width 149 height 27
click at [1233, 104] on div "Очередь ( 1 ) Задания Библиотека" at bounding box center [1234, 87] width 468 height 35
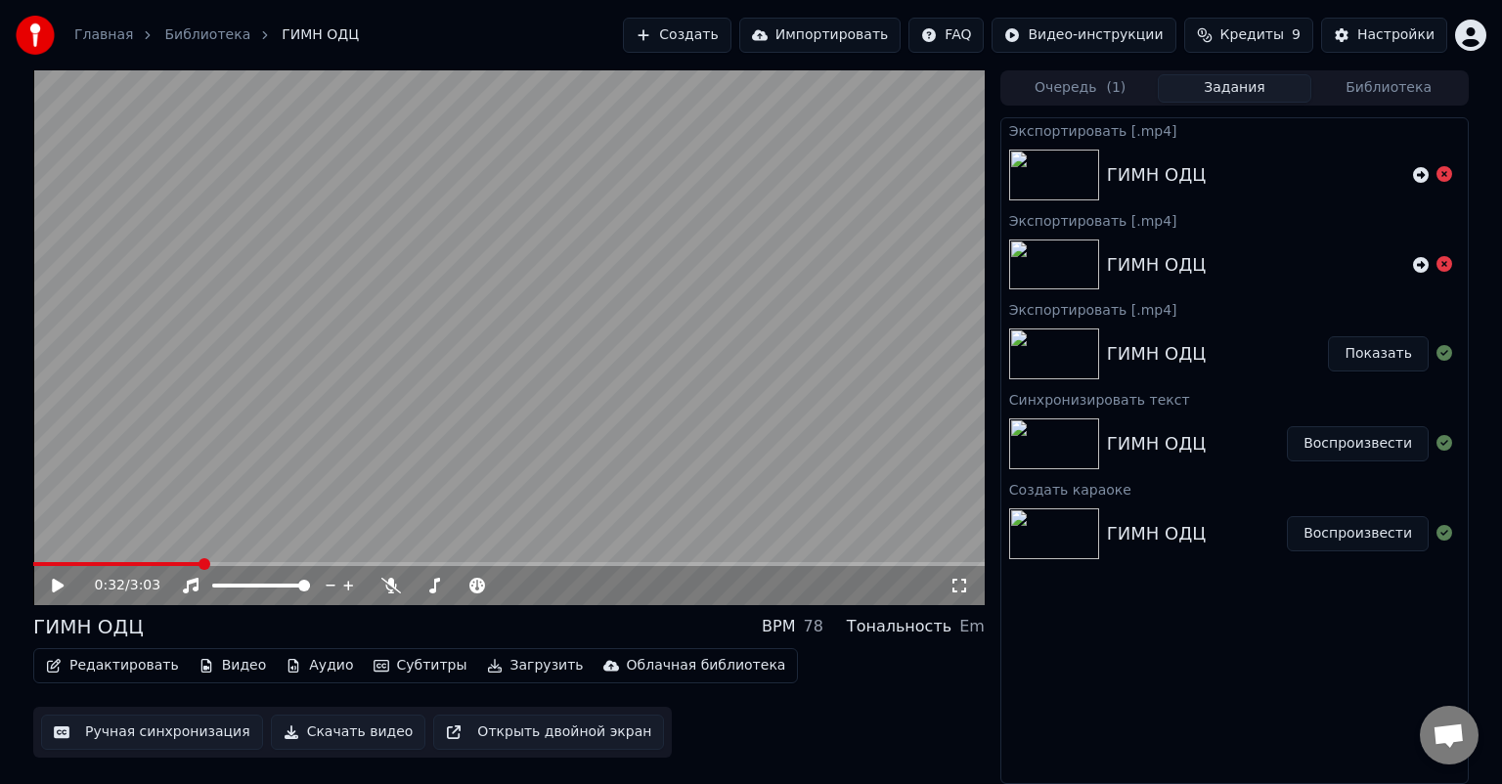
click at [1236, 87] on button "Задания" at bounding box center [1235, 88] width 154 height 28
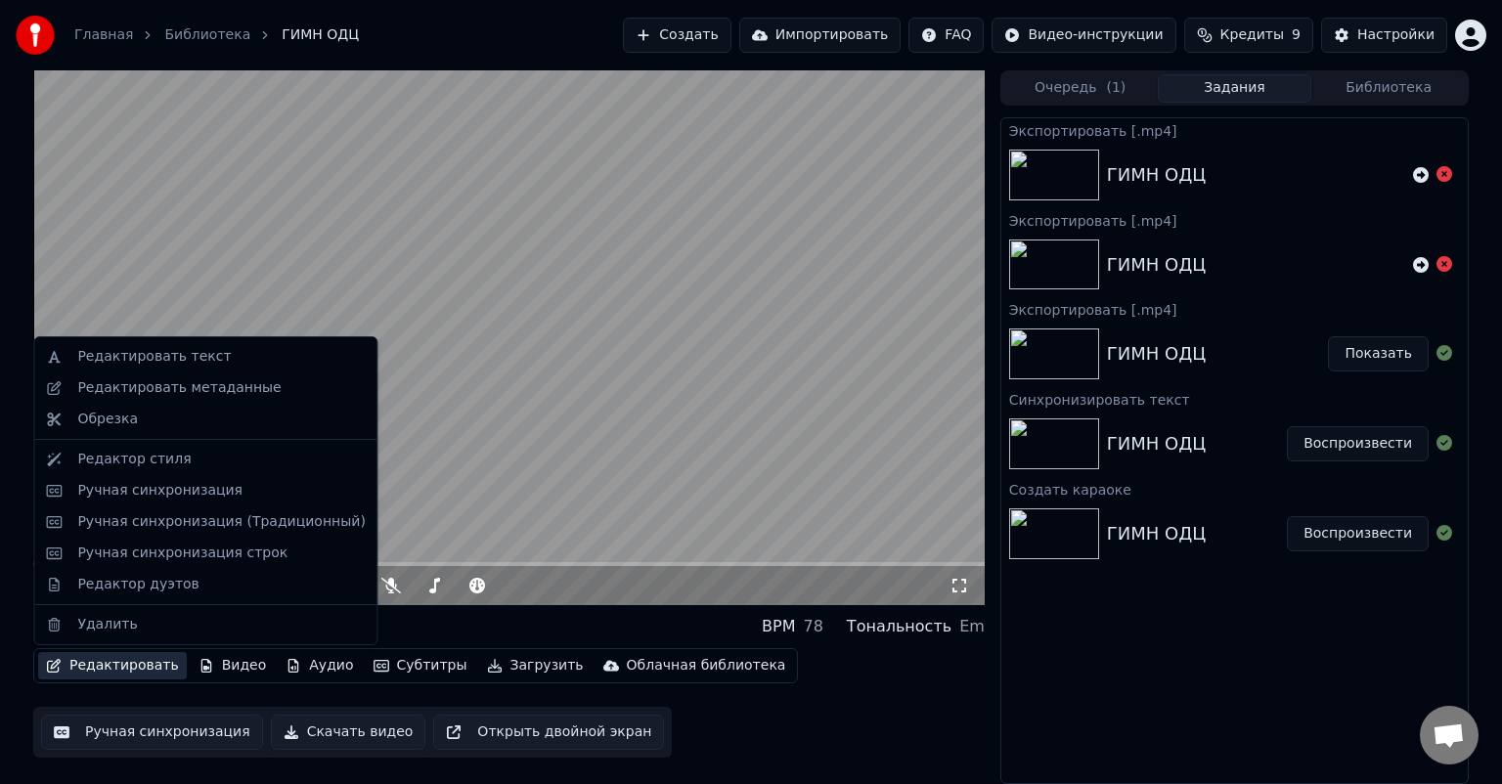
click at [135, 671] on button "Редактировать" at bounding box center [112, 665] width 149 height 27
click at [158, 458] on div "Редактор стиля" at bounding box center [133, 460] width 113 height 20
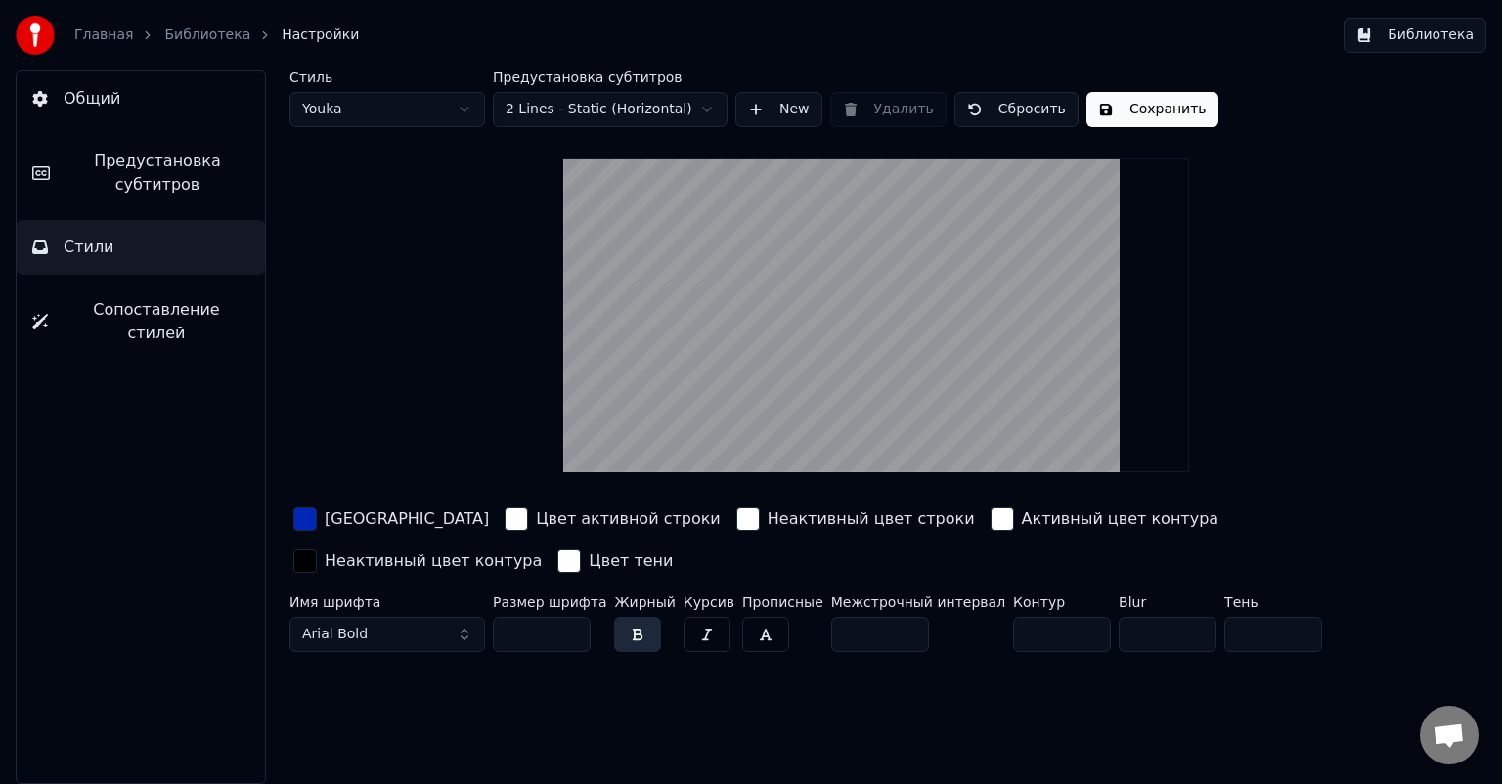
click at [1013, 630] on input "*" at bounding box center [1062, 634] width 98 height 35
click at [1041, 637] on input "*" at bounding box center [1062, 634] width 98 height 35
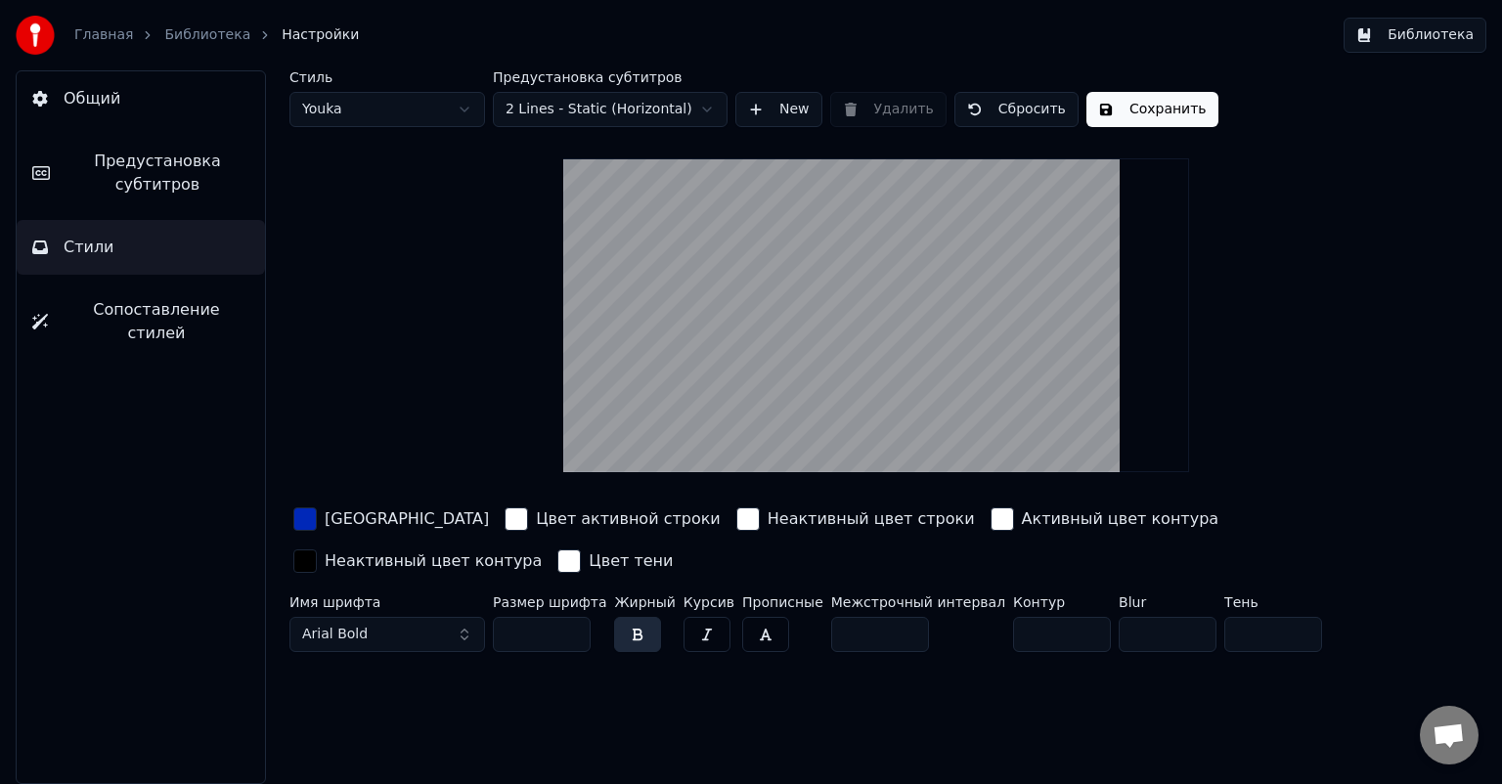
click at [1041, 637] on input "*" at bounding box center [1062, 634] width 98 height 35
type input "*"
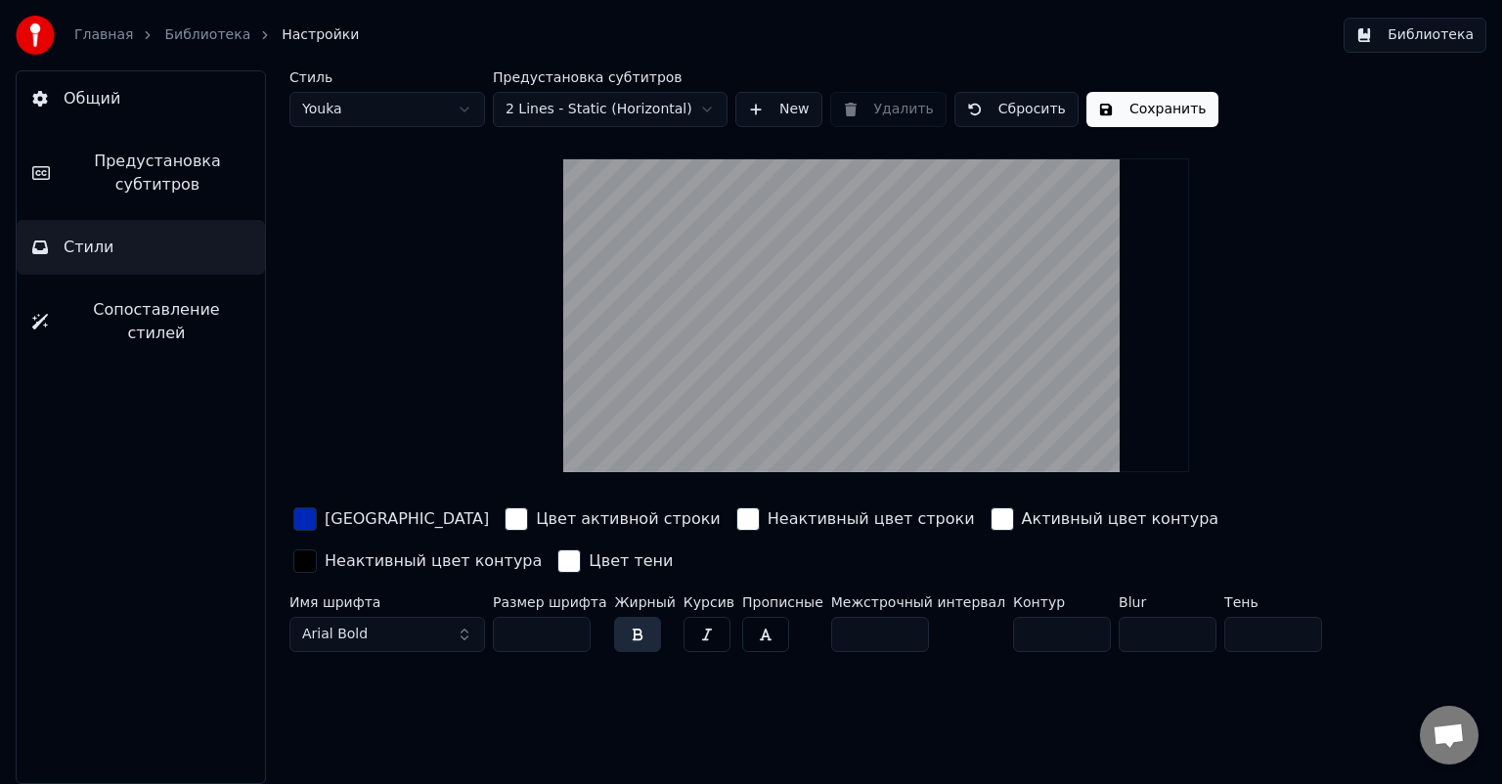
click at [1041, 637] on input "*" at bounding box center [1062, 634] width 98 height 35
click at [1117, 109] on button "Сохранить" at bounding box center [1152, 109] width 132 height 35
click at [1403, 36] on button "Библиотека" at bounding box center [1414, 35] width 143 height 35
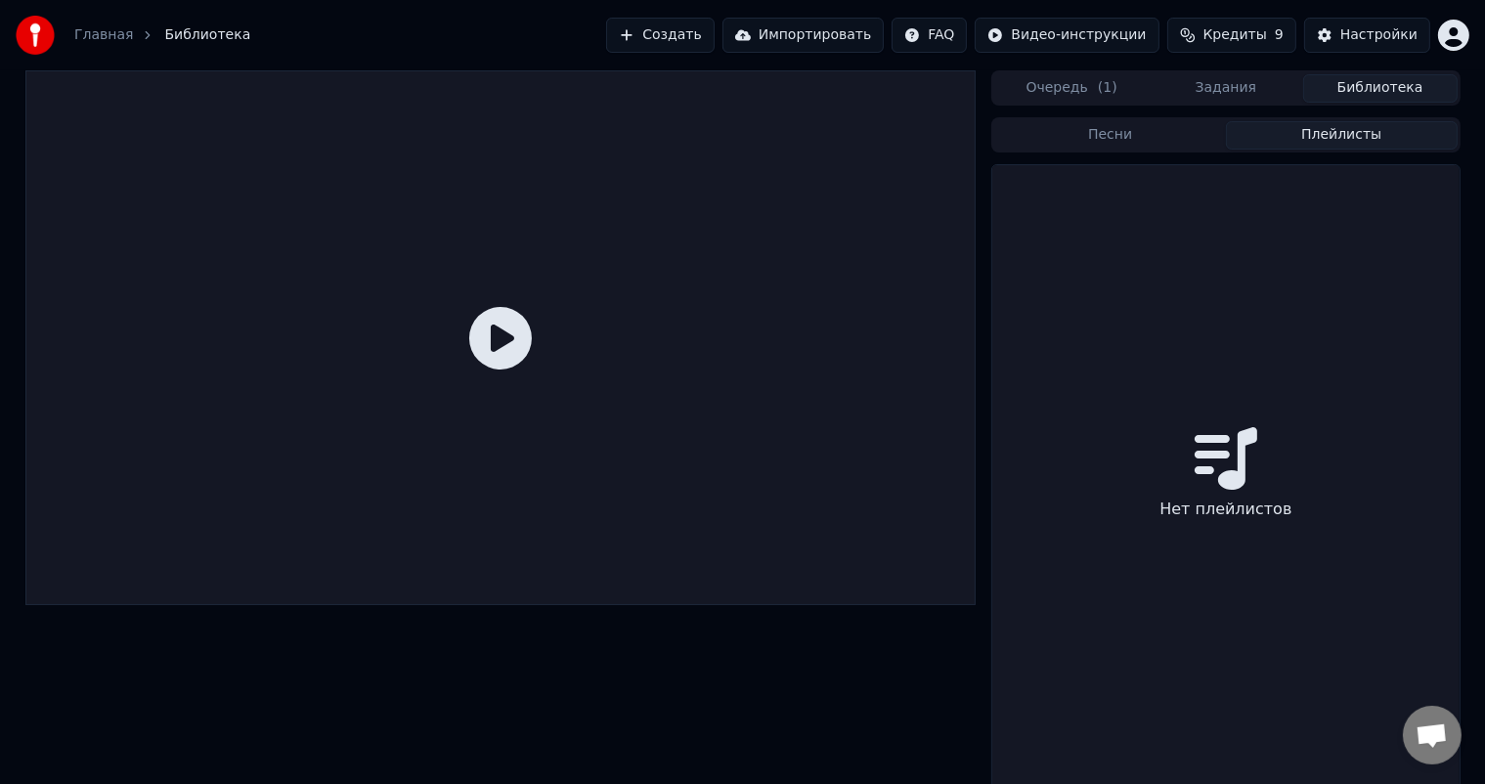
click at [1279, 143] on button "Плейлисты" at bounding box center [1342, 135] width 232 height 28
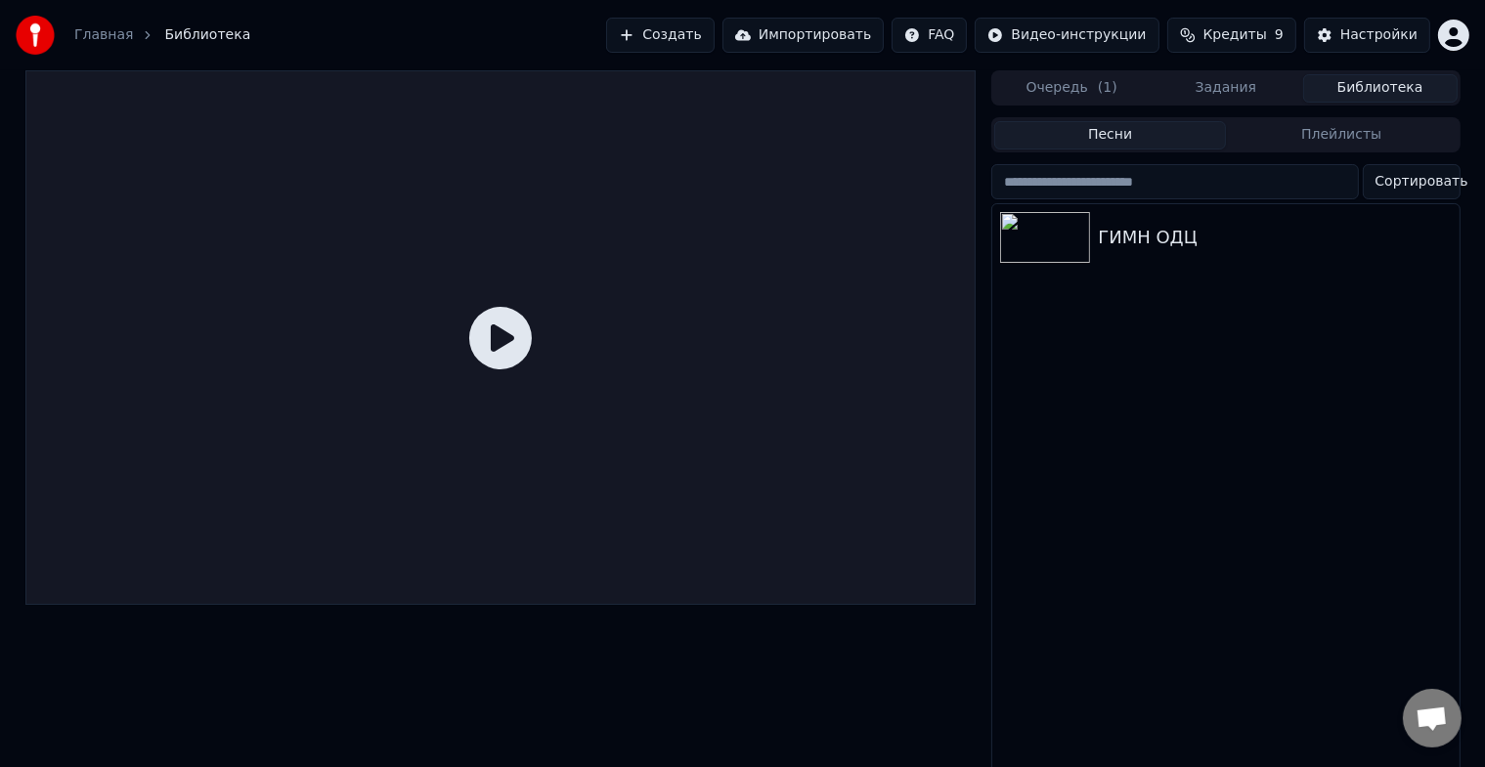
click at [1177, 139] on button "Песни" at bounding box center [1110, 135] width 232 height 28
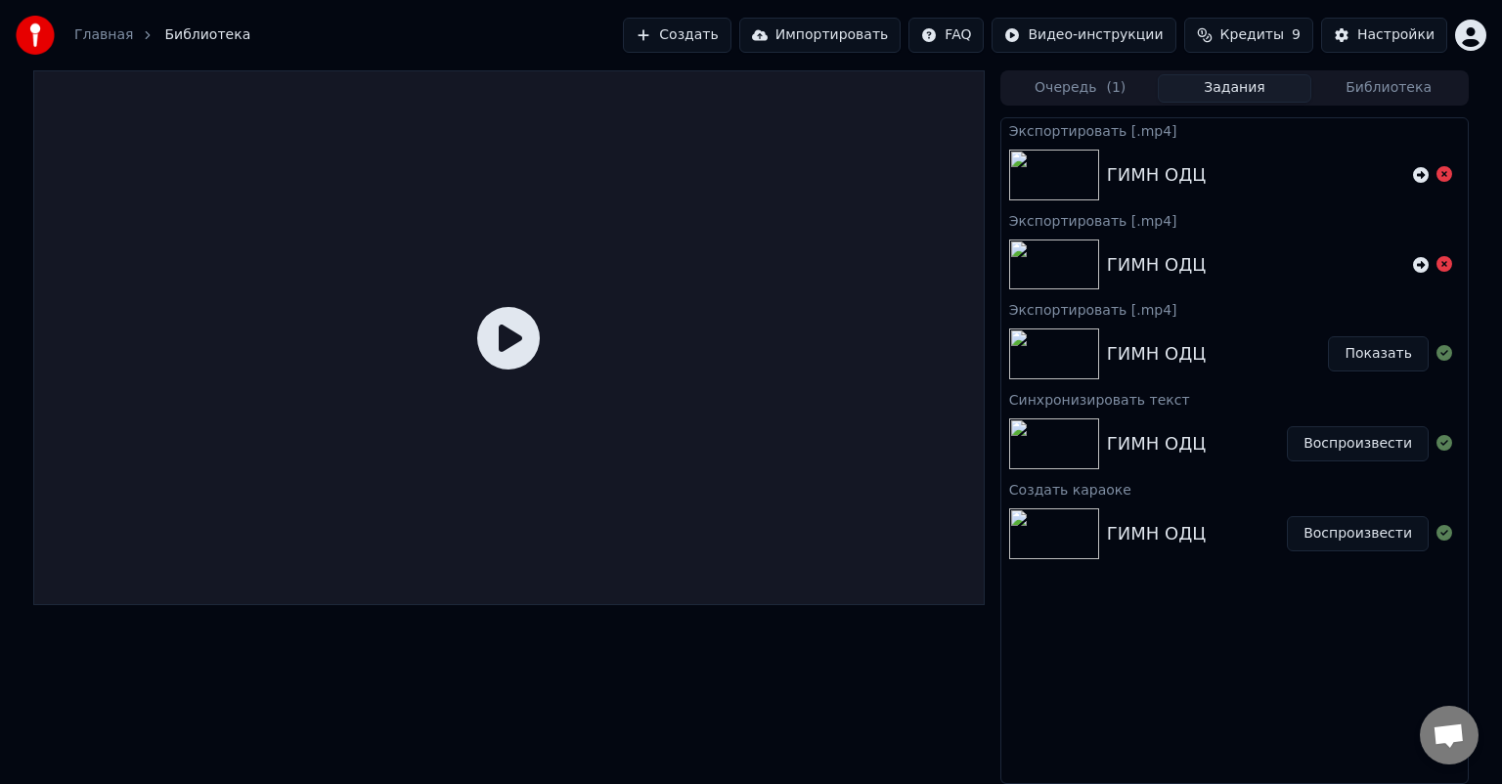
click at [1208, 90] on button "Задания" at bounding box center [1235, 88] width 154 height 28
click at [1113, 107] on div "Очередь ( 1 ) Задания Библиотека Экспортировать [.mp4] ГИМН ОДЦ Экспортировать …" at bounding box center [1234, 427] width 468 height 714
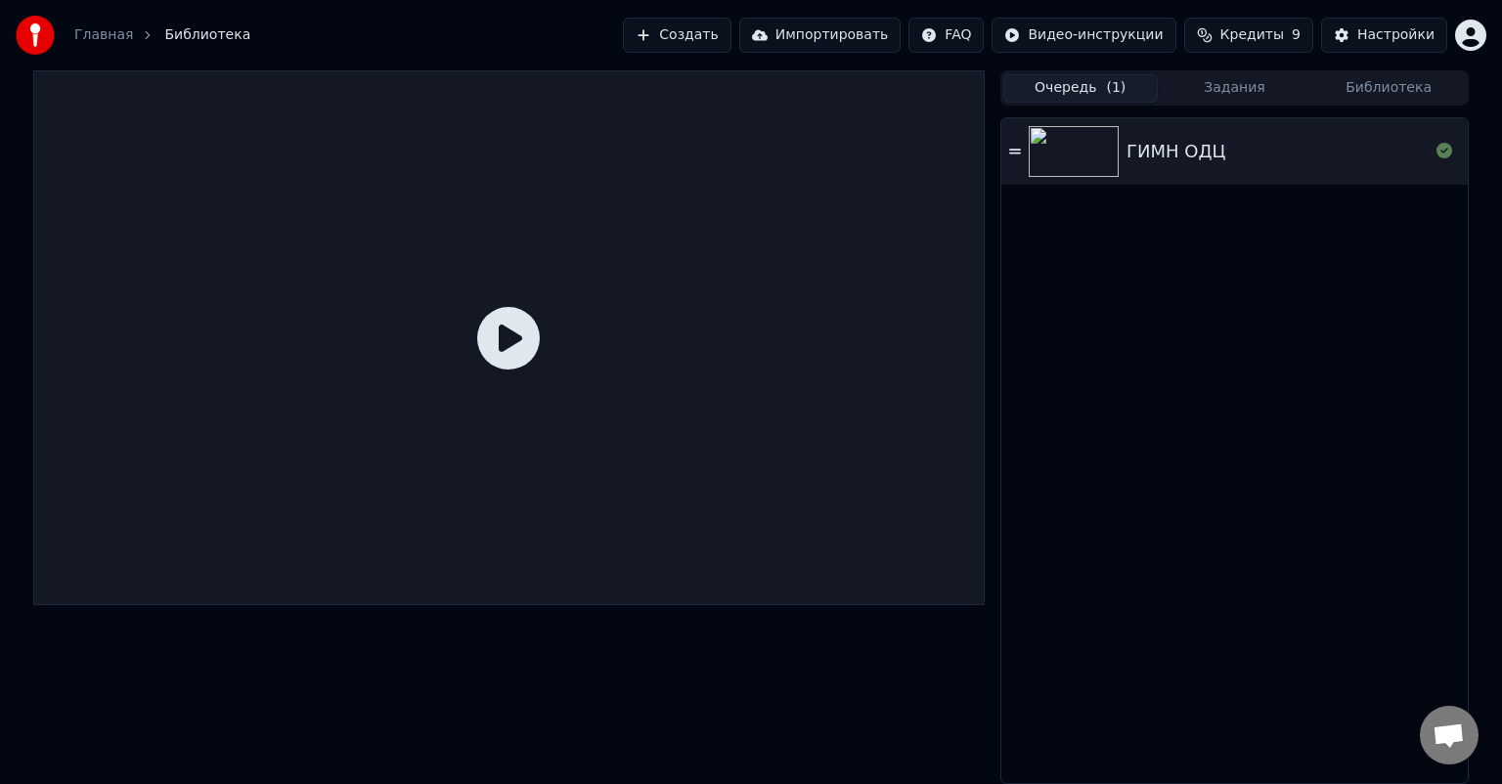
click at [1114, 93] on span "( 1 )" at bounding box center [1116, 88] width 20 height 20
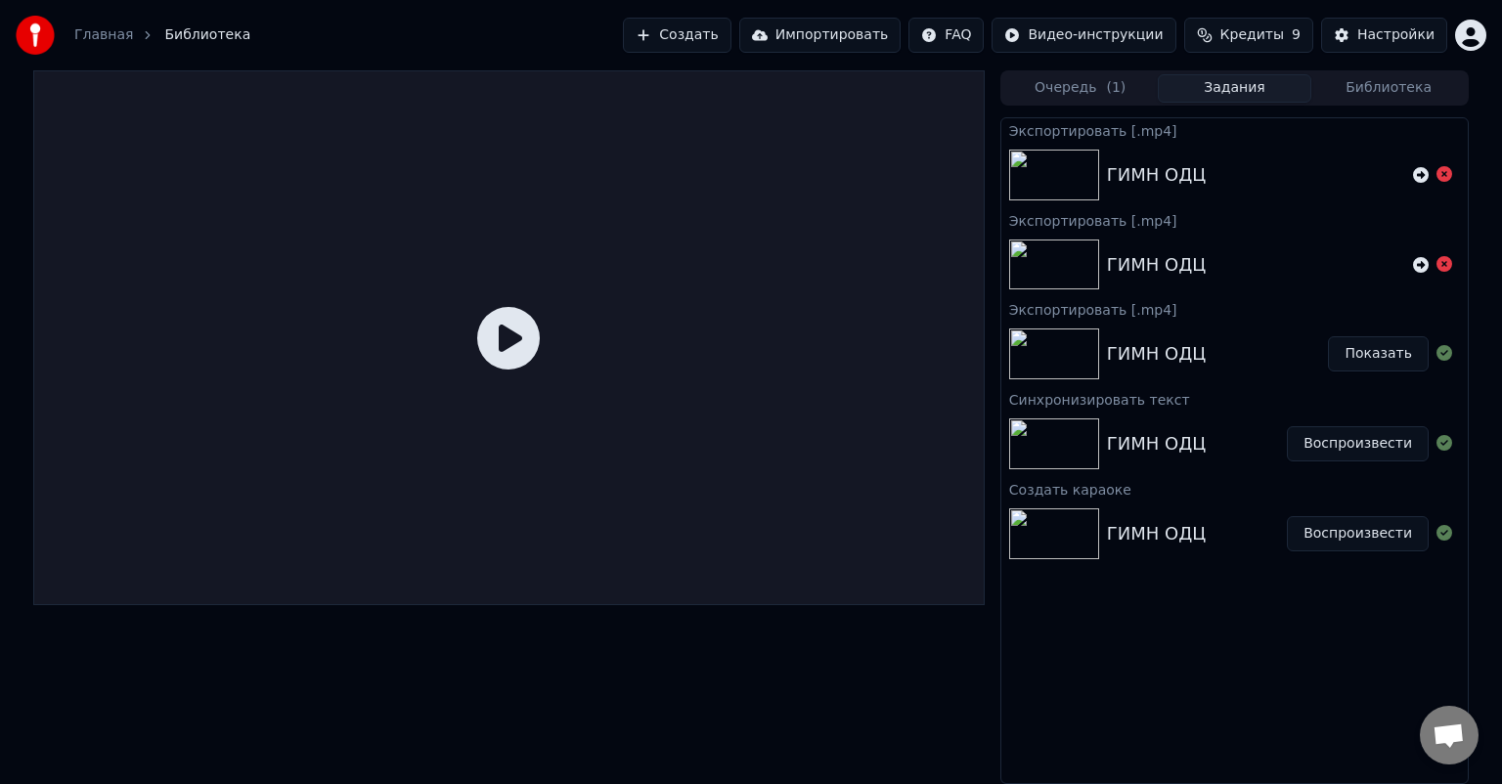
click at [1223, 90] on button "Задания" at bounding box center [1235, 88] width 154 height 28
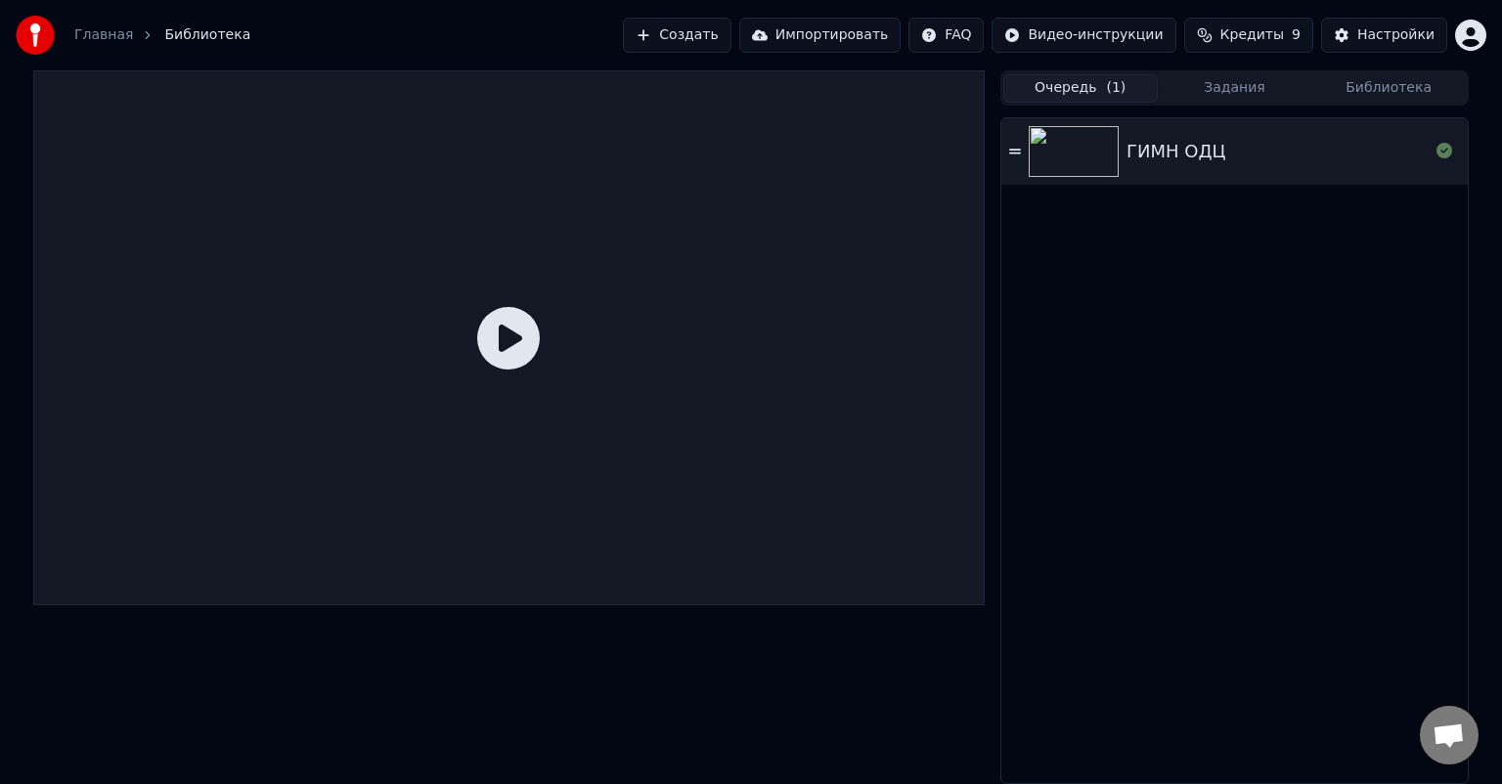
click at [1095, 79] on button "Очередь ( 1 )" at bounding box center [1080, 88] width 154 height 28
click at [1013, 148] on icon at bounding box center [1015, 152] width 12 height 14
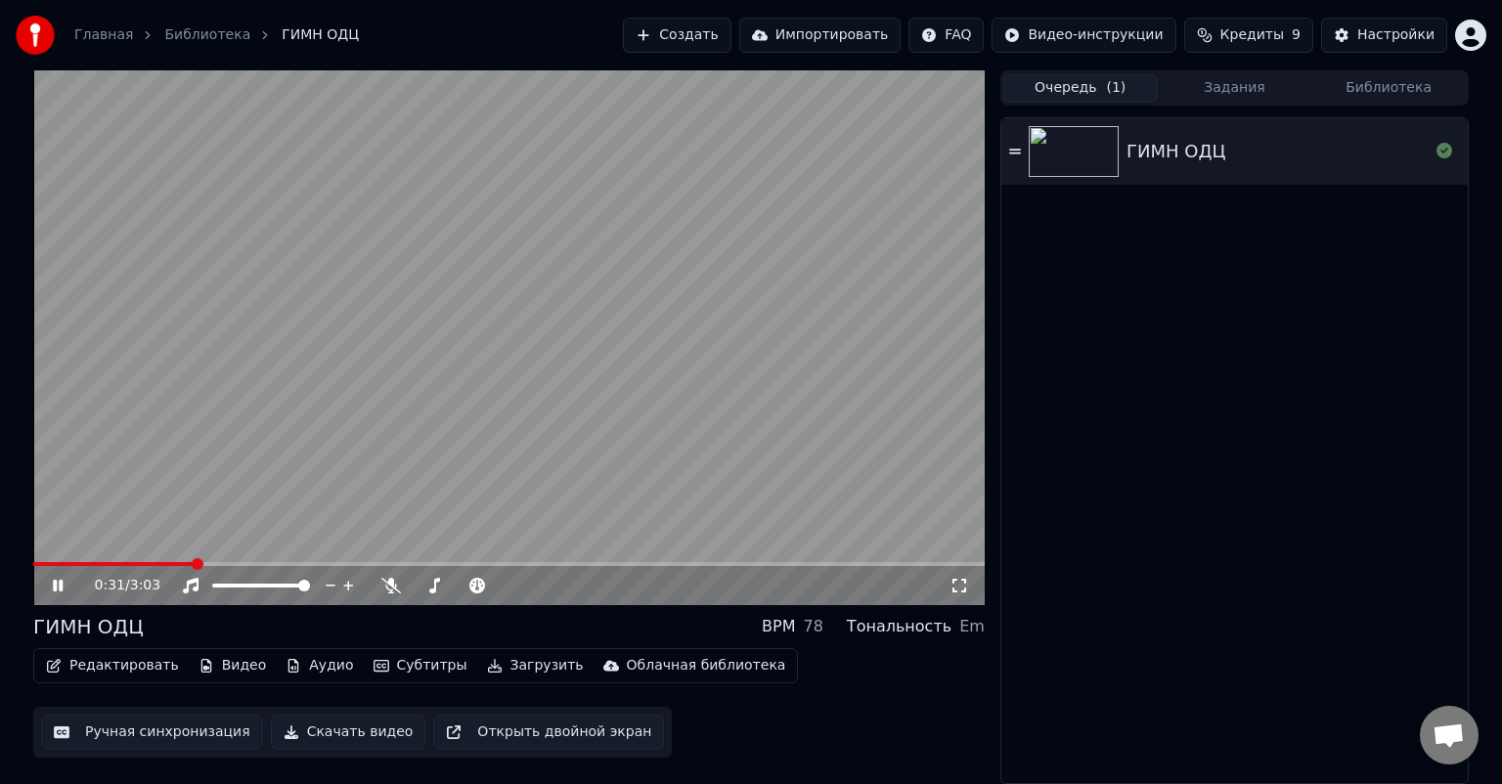
click at [235, 563] on span at bounding box center [508, 564] width 951 height 4
click at [343, 565] on span at bounding box center [508, 564] width 951 height 4
click at [51, 590] on icon at bounding box center [72, 586] width 46 height 16
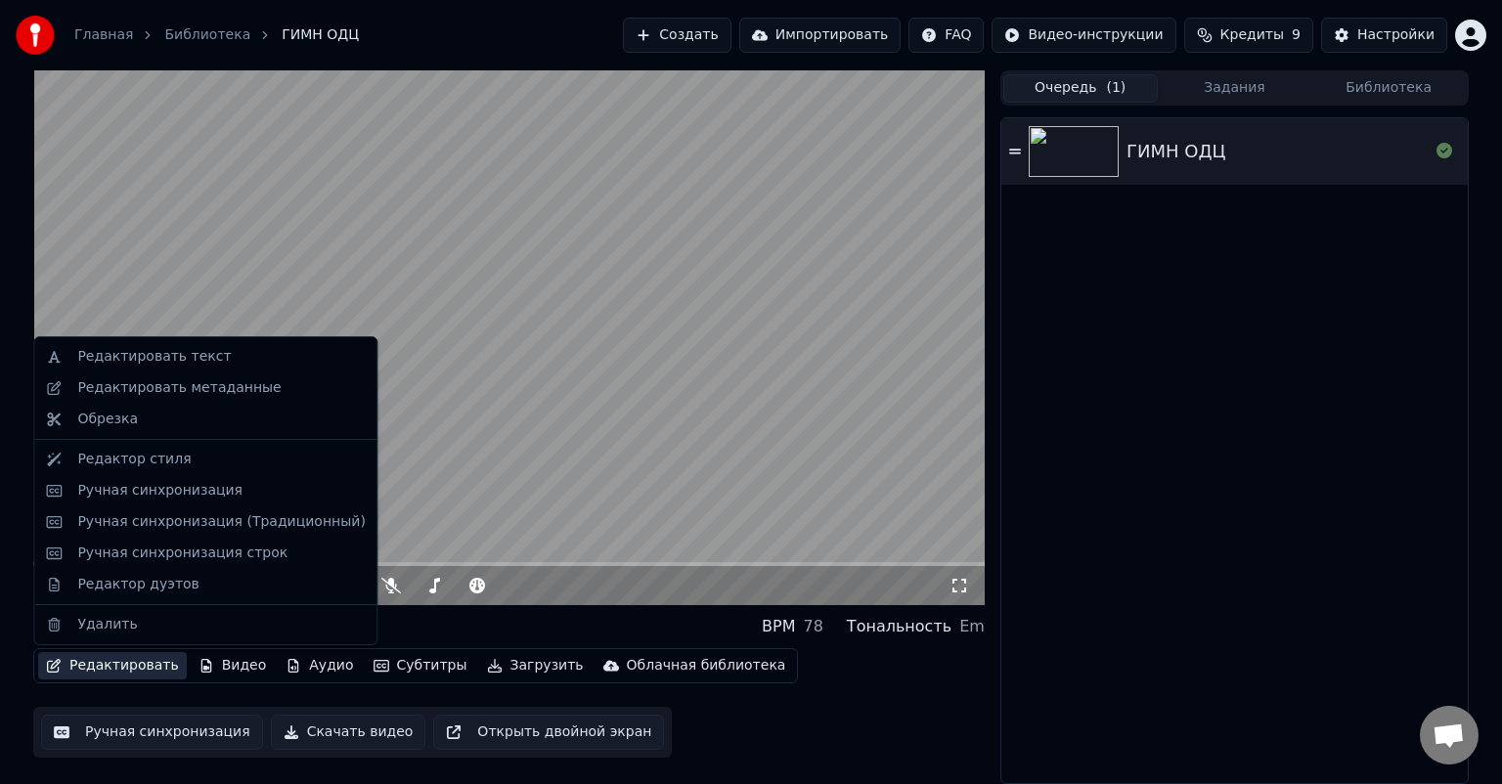
click at [70, 669] on button "Редактировать" at bounding box center [112, 665] width 149 height 27
click at [94, 460] on div "Редактор стиля" at bounding box center [133, 460] width 113 height 20
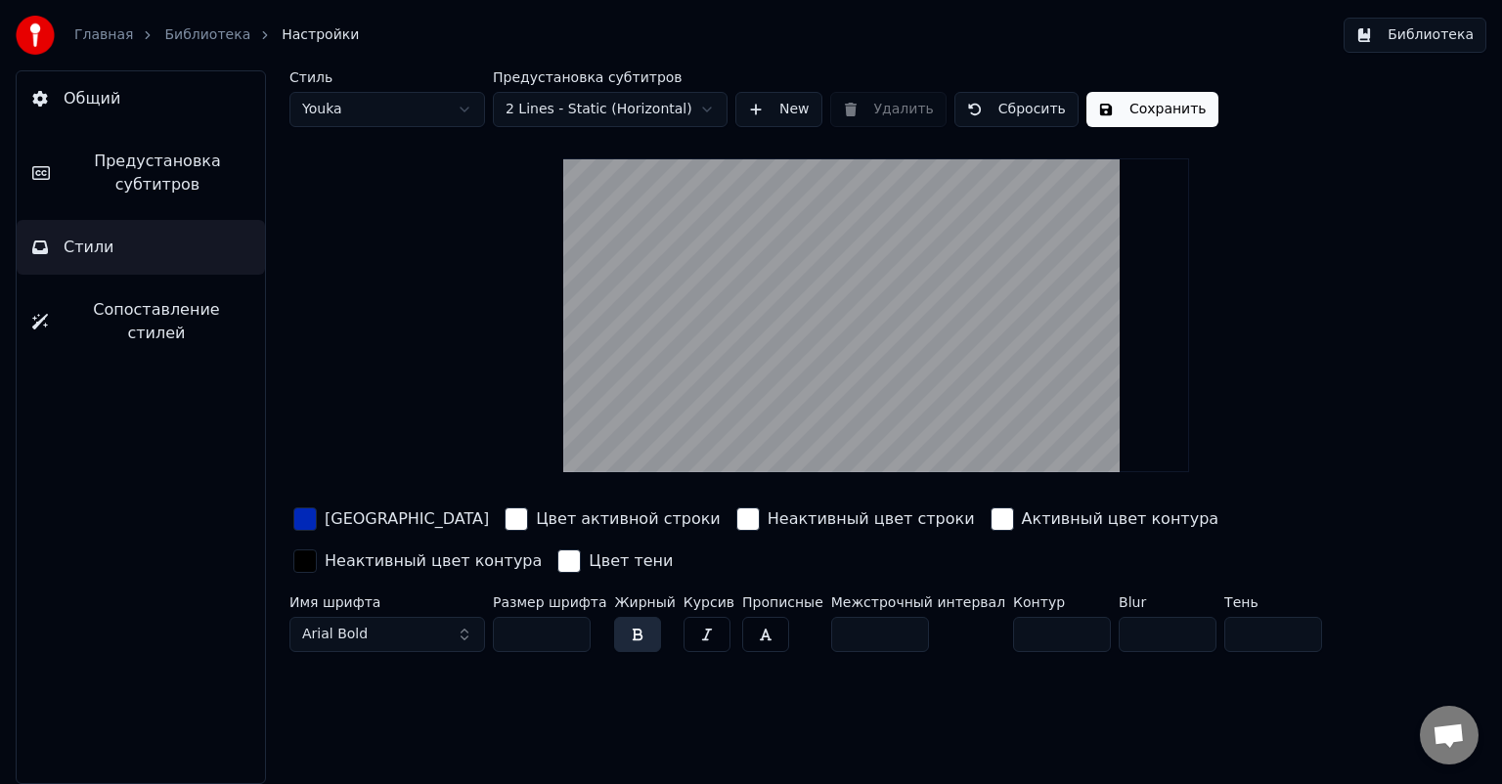
click at [504, 520] on div "button" at bounding box center [515, 518] width 23 height 23
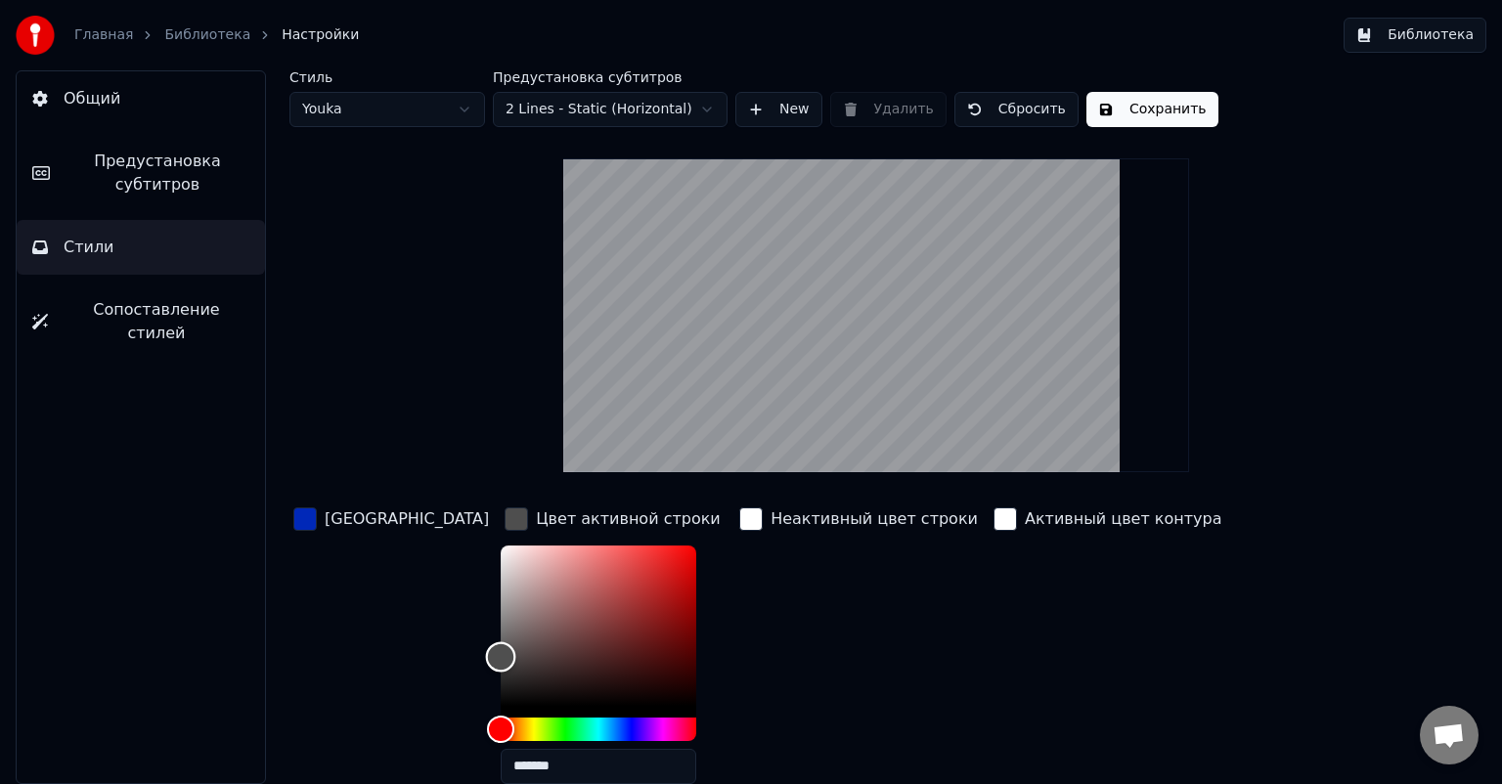
drag, startPoint x: 429, startPoint y: 547, endPoint x: 423, endPoint y: 655, distance: 108.7
click at [486, 655] on div "Color" at bounding box center [501, 656] width 30 height 30
type input "*******"
drag, startPoint x: 423, startPoint y: 655, endPoint x: 417, endPoint y: 747, distance: 92.2
click at [417, 747] on div "Цвет заливки Цвет активной строки ******* Неактивный цвет строки Активный цвет …" at bounding box center [814, 673] width 1051 height 338
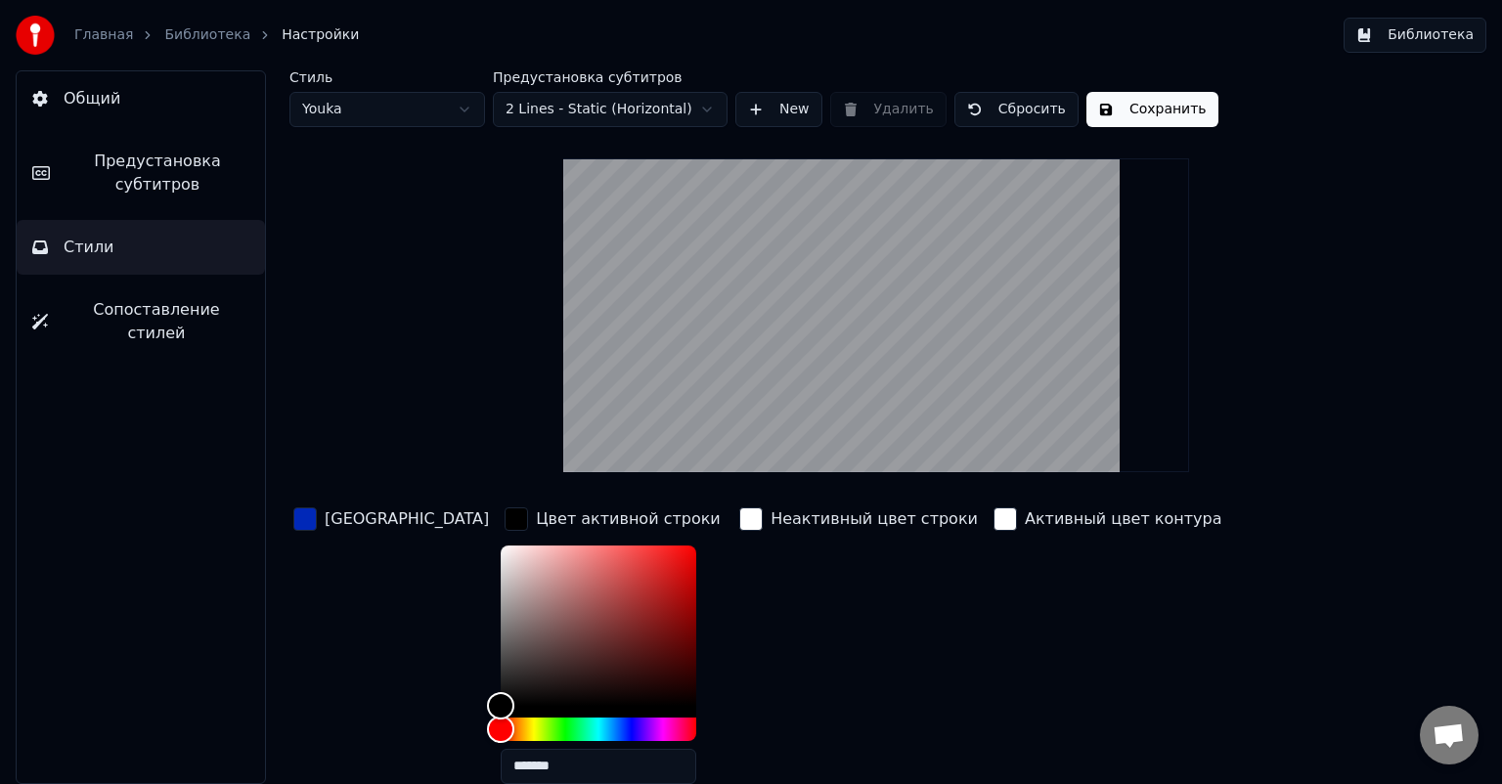
click at [739, 520] on div "button" at bounding box center [750, 518] width 23 height 23
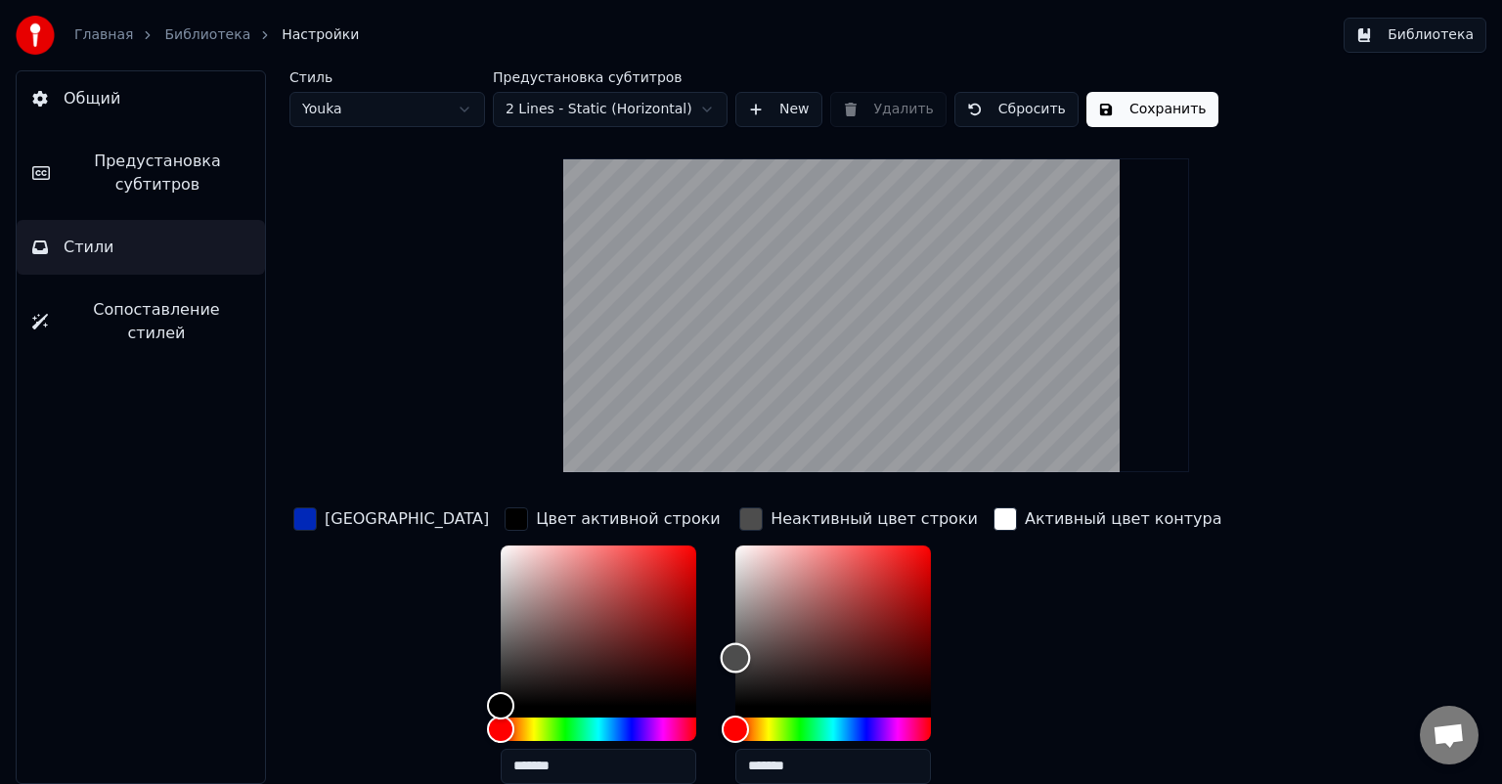
type input "*******"
drag, startPoint x: 663, startPoint y: 551, endPoint x: 653, endPoint y: 658, distance: 107.0
click at [721, 658] on div "Color" at bounding box center [736, 659] width 30 height 30
click at [1009, 542] on div "Активный цвет контура" at bounding box center [1107, 652] width 237 height 296
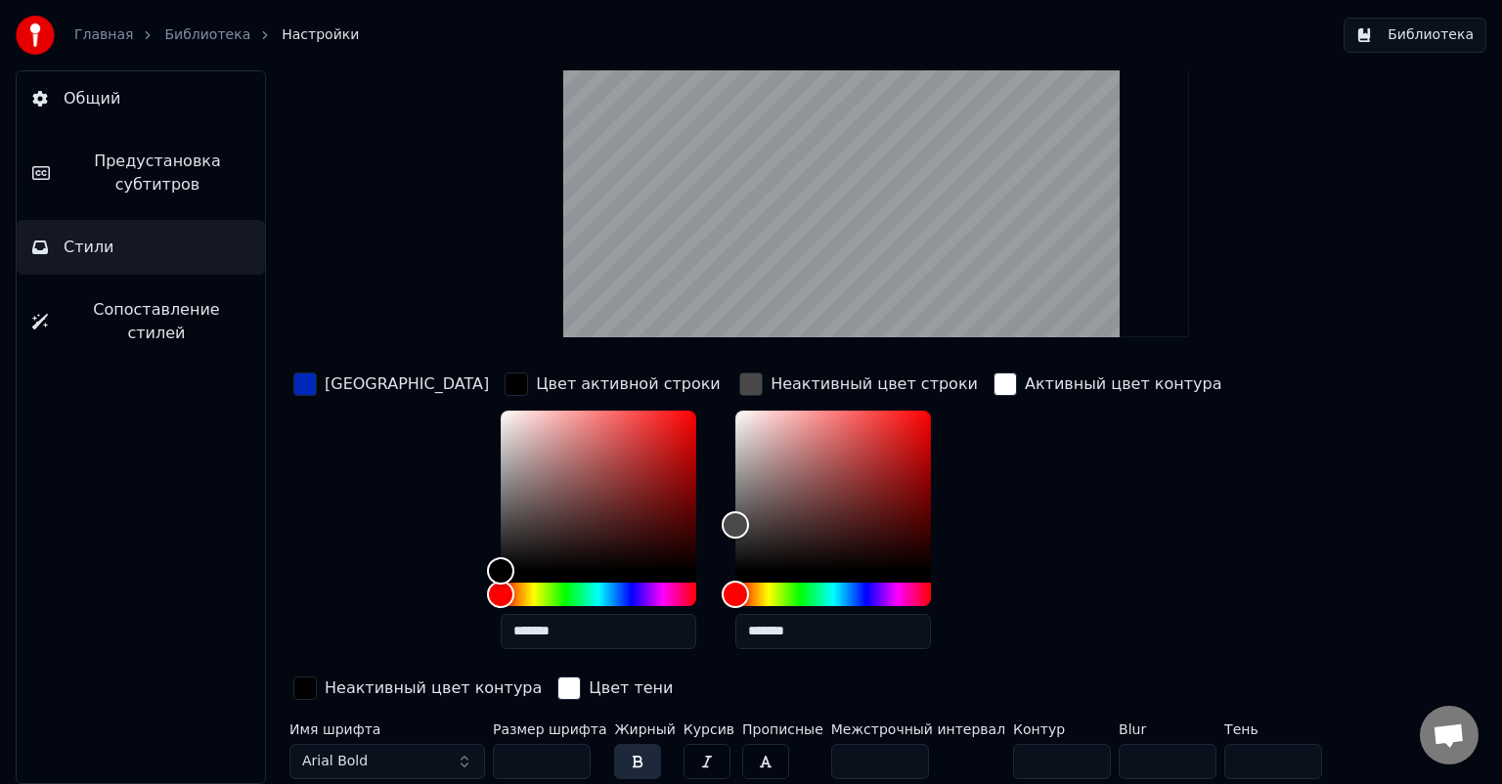
click at [448, 759] on button "Arial Bold" at bounding box center [387, 761] width 196 height 35
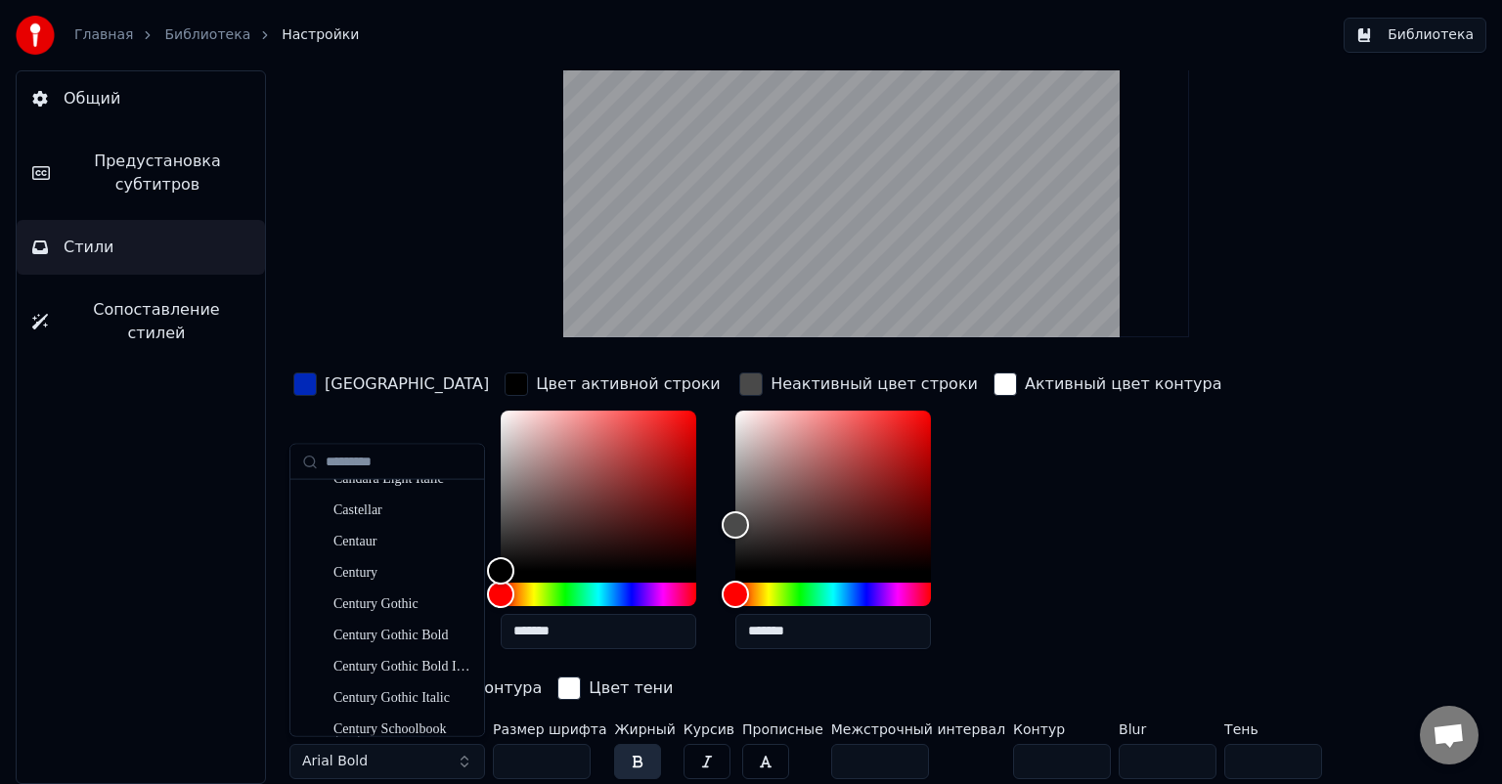
scroll to position [2241, 0]
click at [371, 602] on div "Century Gothic" at bounding box center [402, 603] width 139 height 20
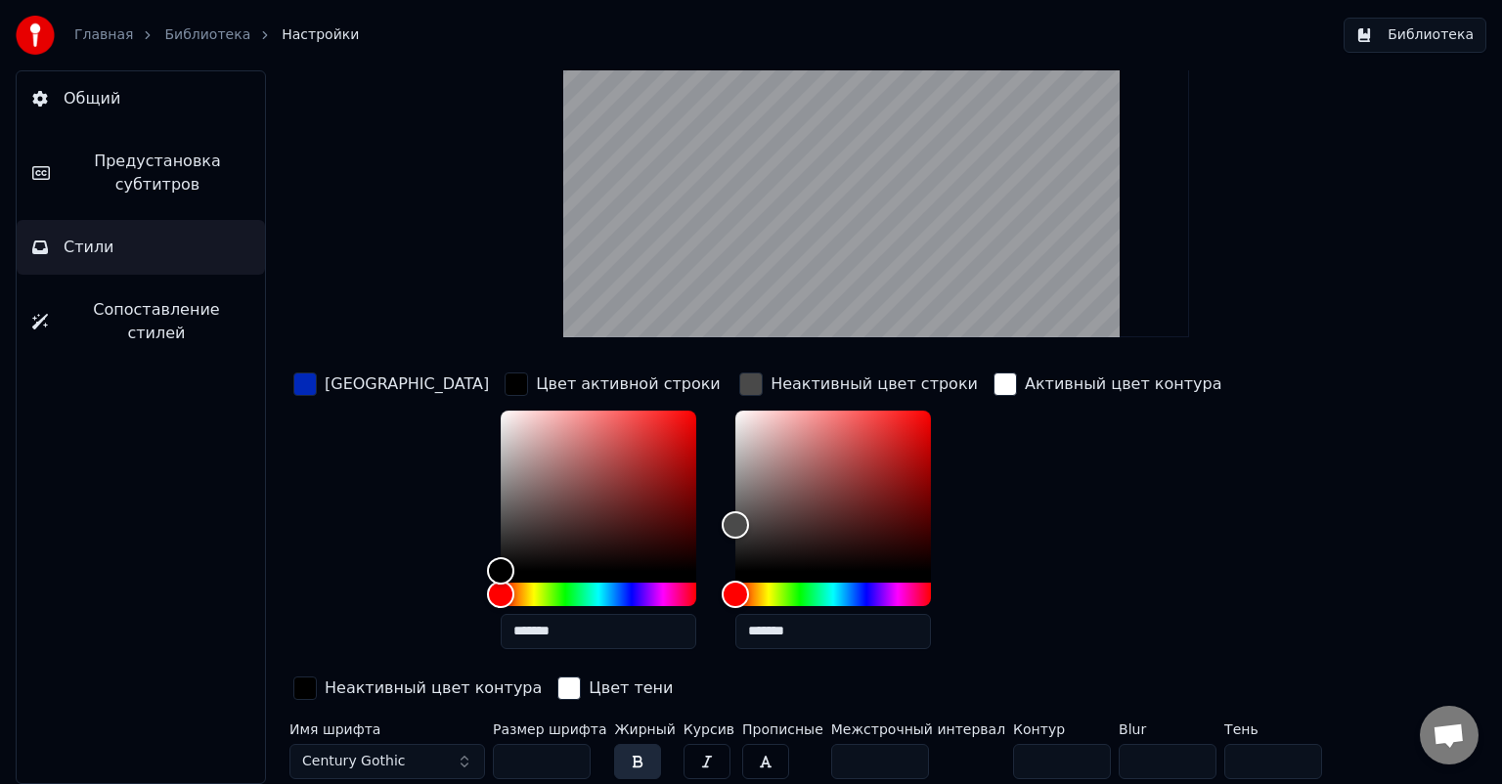
click at [629, 767] on button "button" at bounding box center [637, 761] width 47 height 35
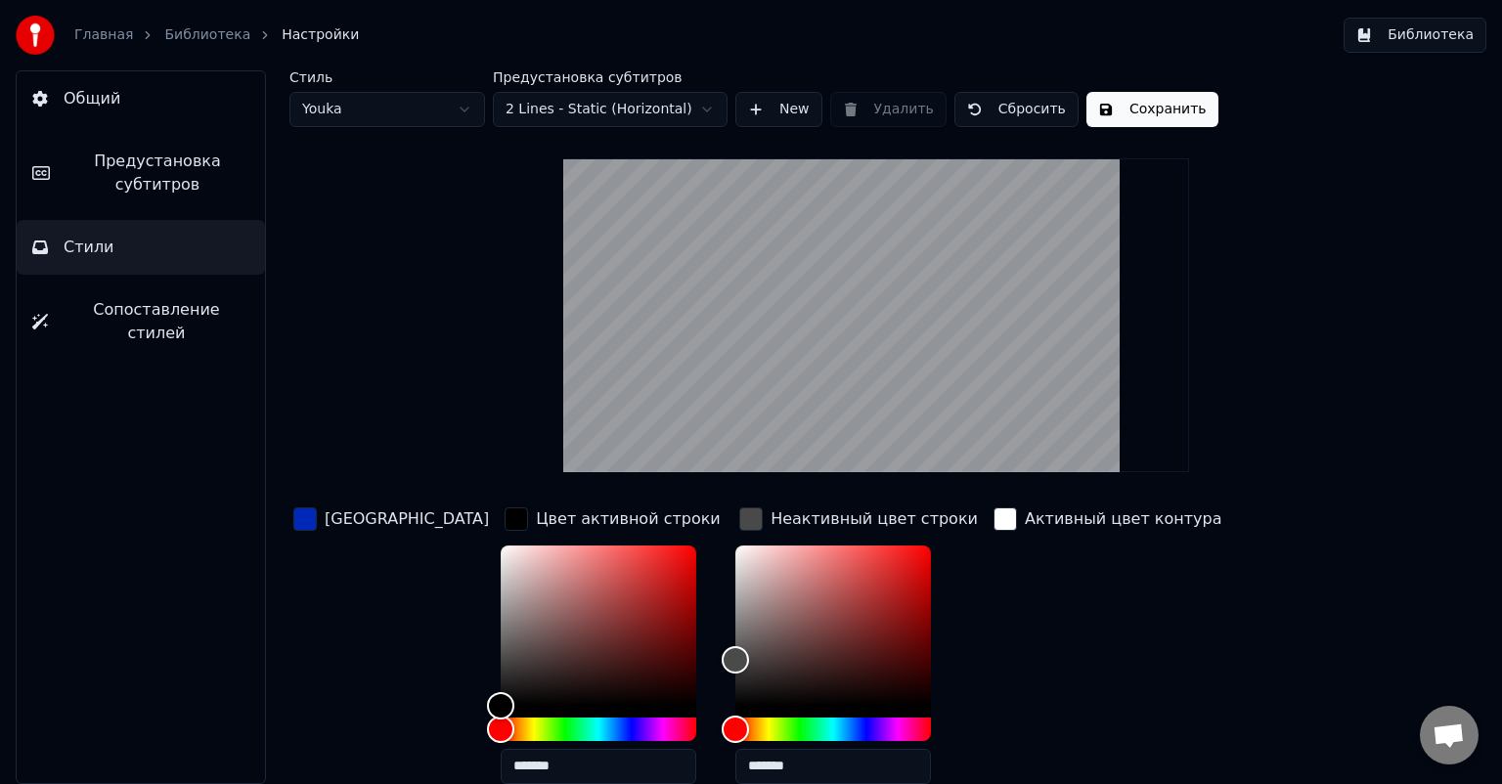
scroll to position [135, 0]
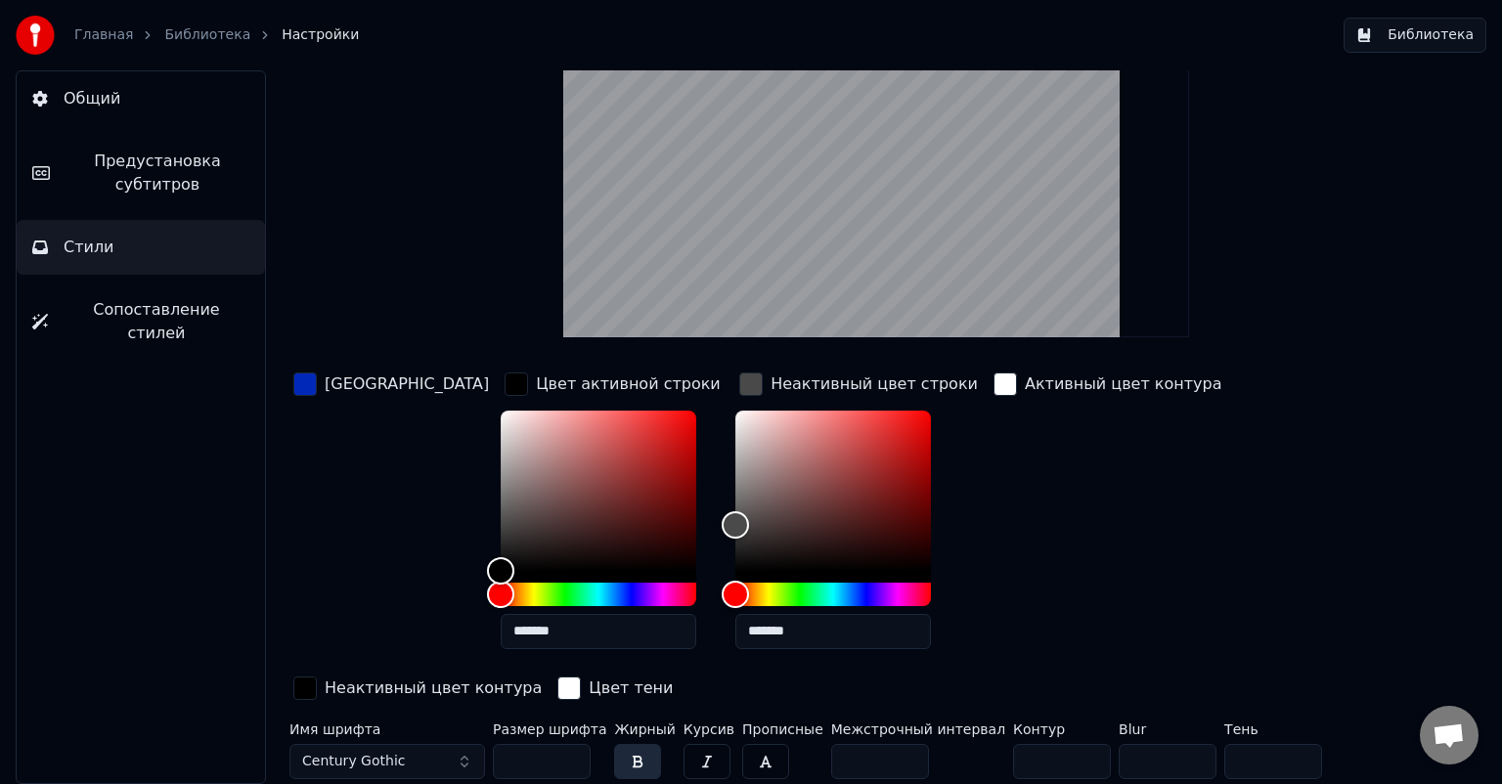
click at [568, 755] on input "**" at bounding box center [542, 761] width 98 height 35
click at [568, 755] on input "***" at bounding box center [542, 761] width 98 height 35
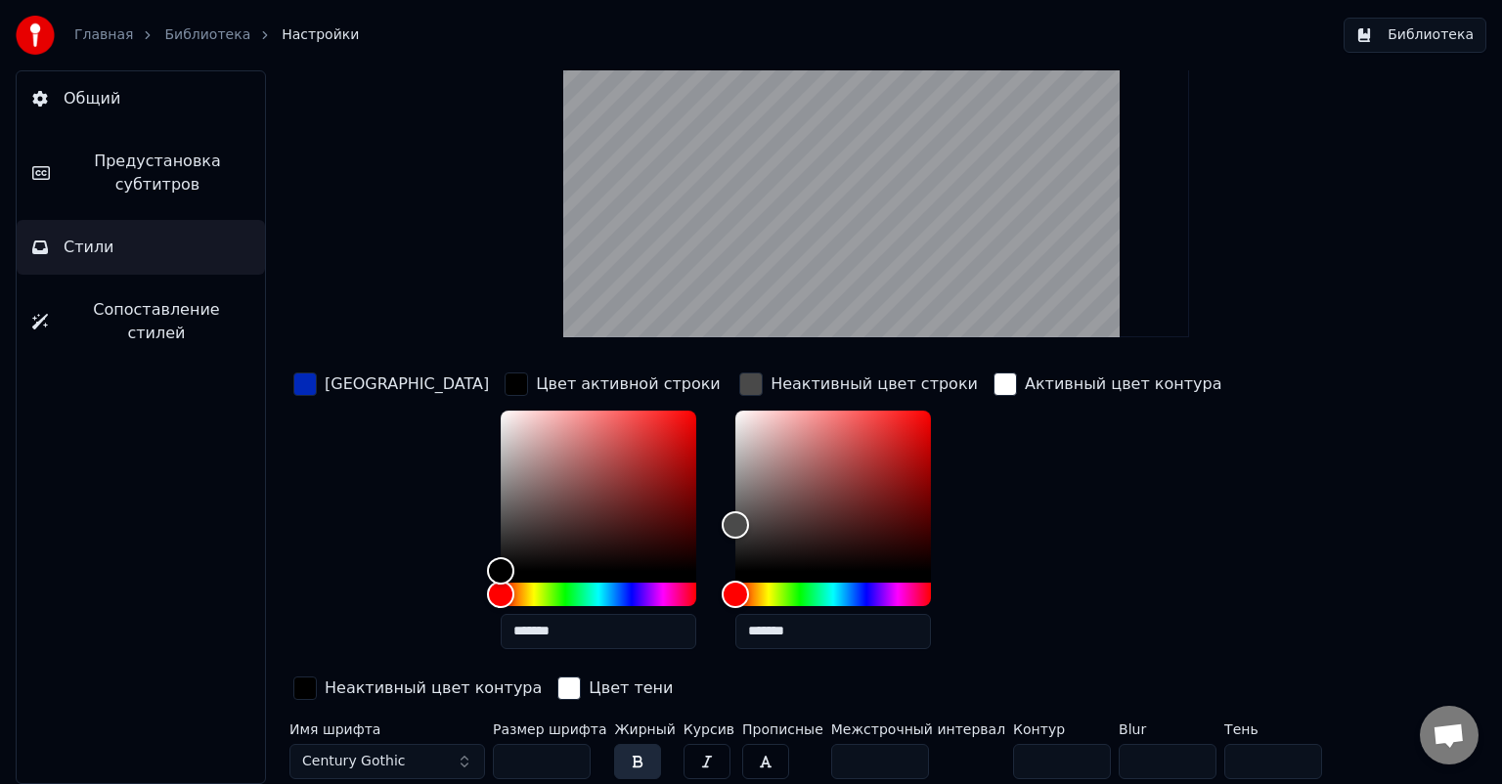
click at [568, 755] on input "***" at bounding box center [542, 761] width 98 height 35
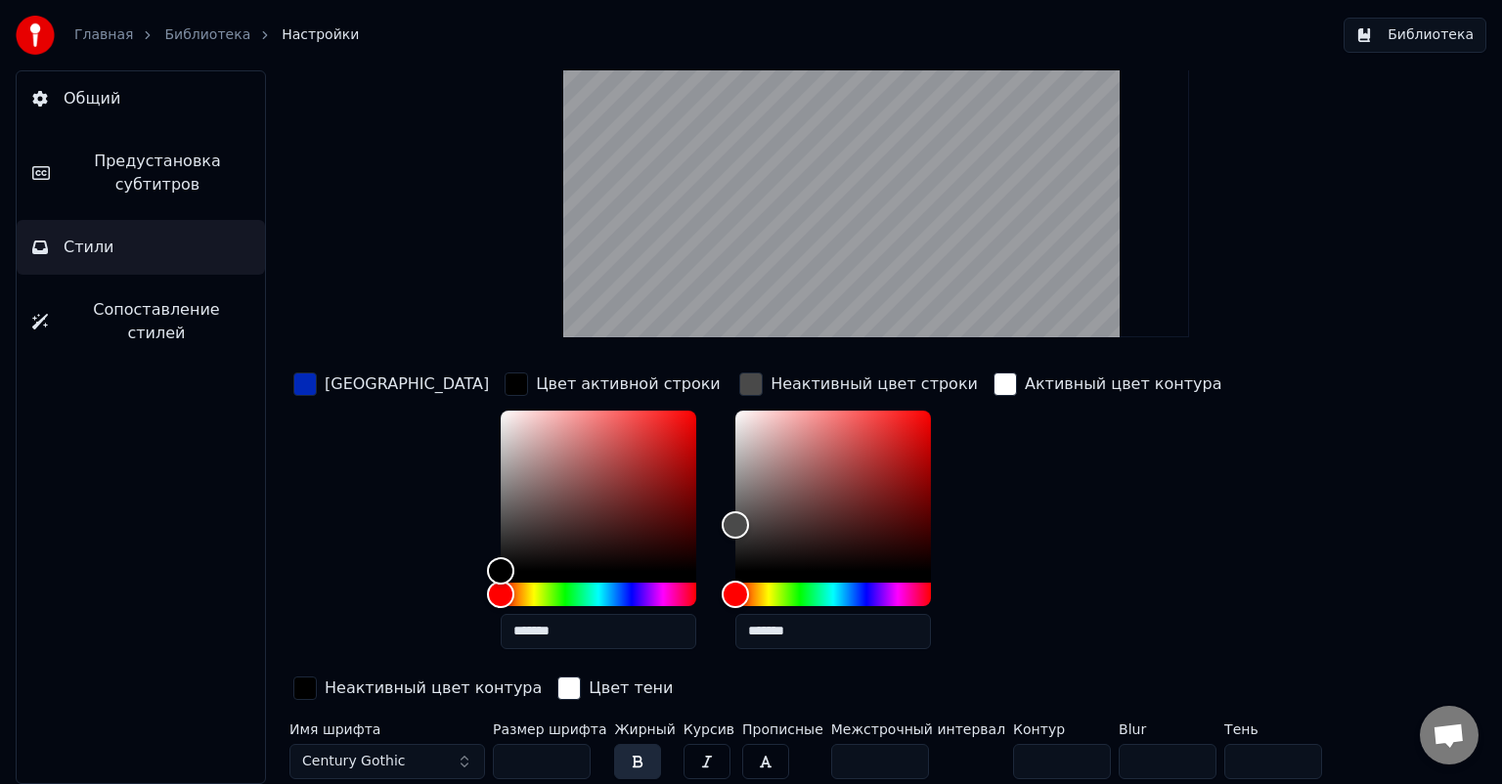
click at [568, 755] on input "***" at bounding box center [542, 761] width 98 height 35
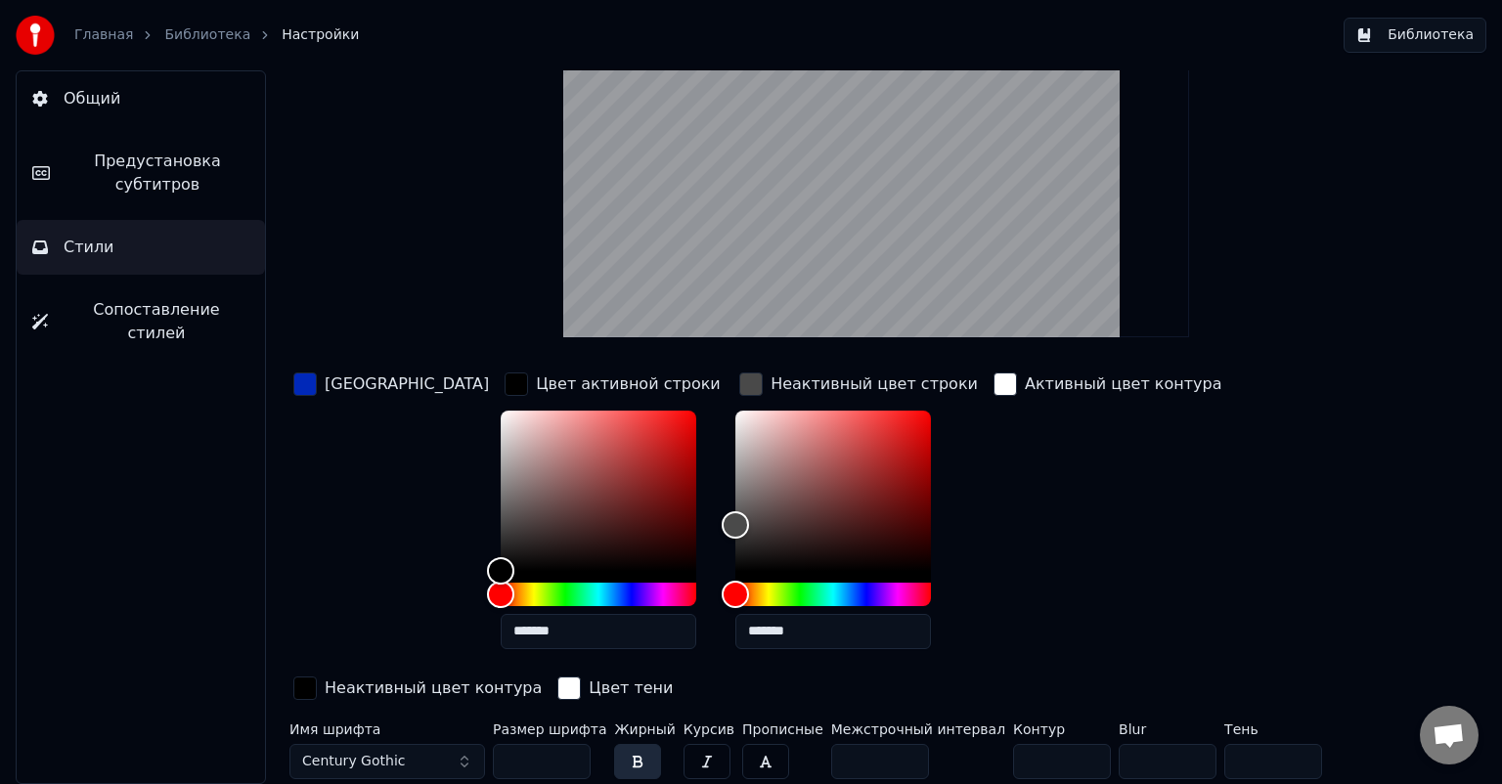
click at [568, 755] on input "***" at bounding box center [542, 761] width 98 height 35
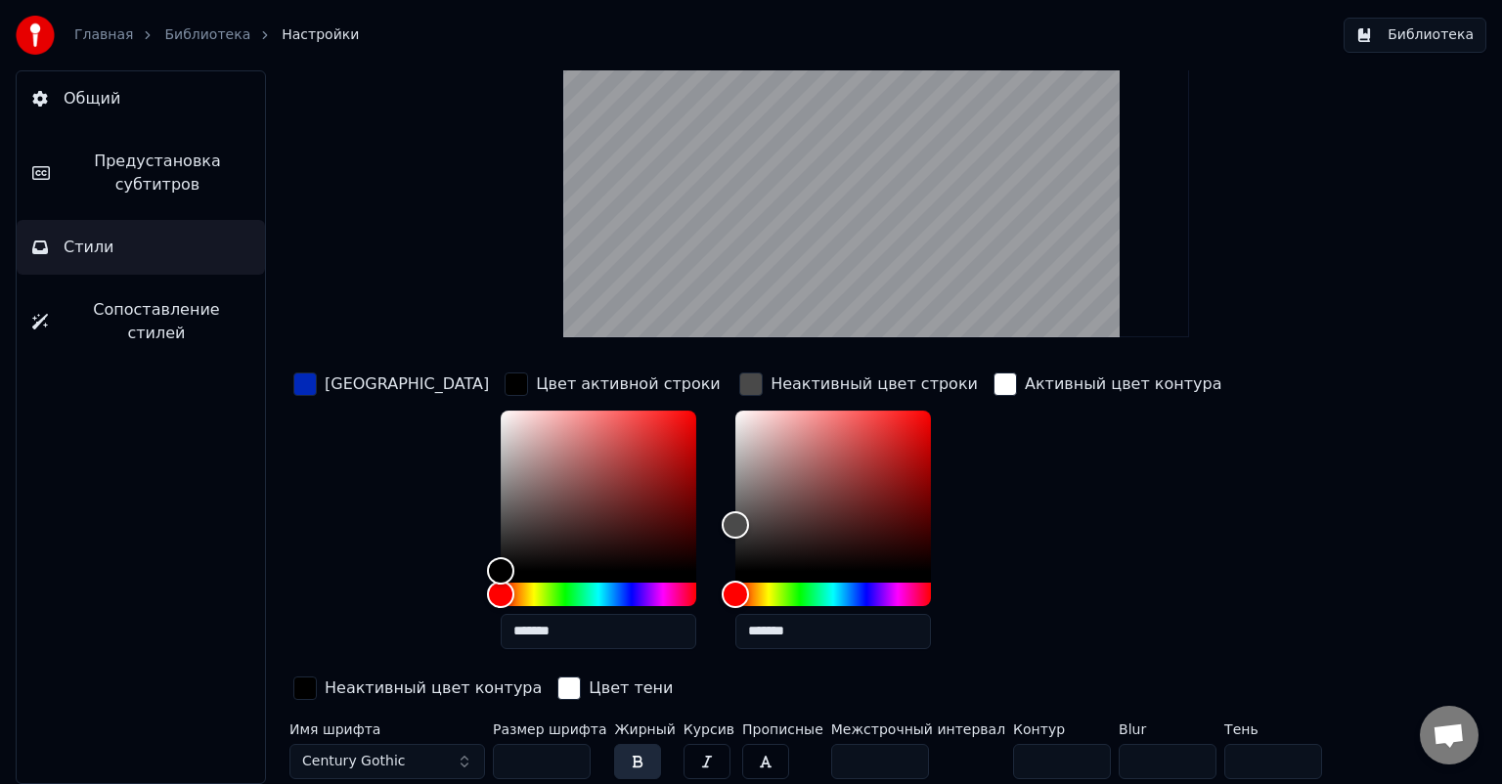
click at [568, 755] on input "***" at bounding box center [542, 761] width 98 height 35
type input "***"
click at [568, 755] on input "***" at bounding box center [542, 761] width 98 height 35
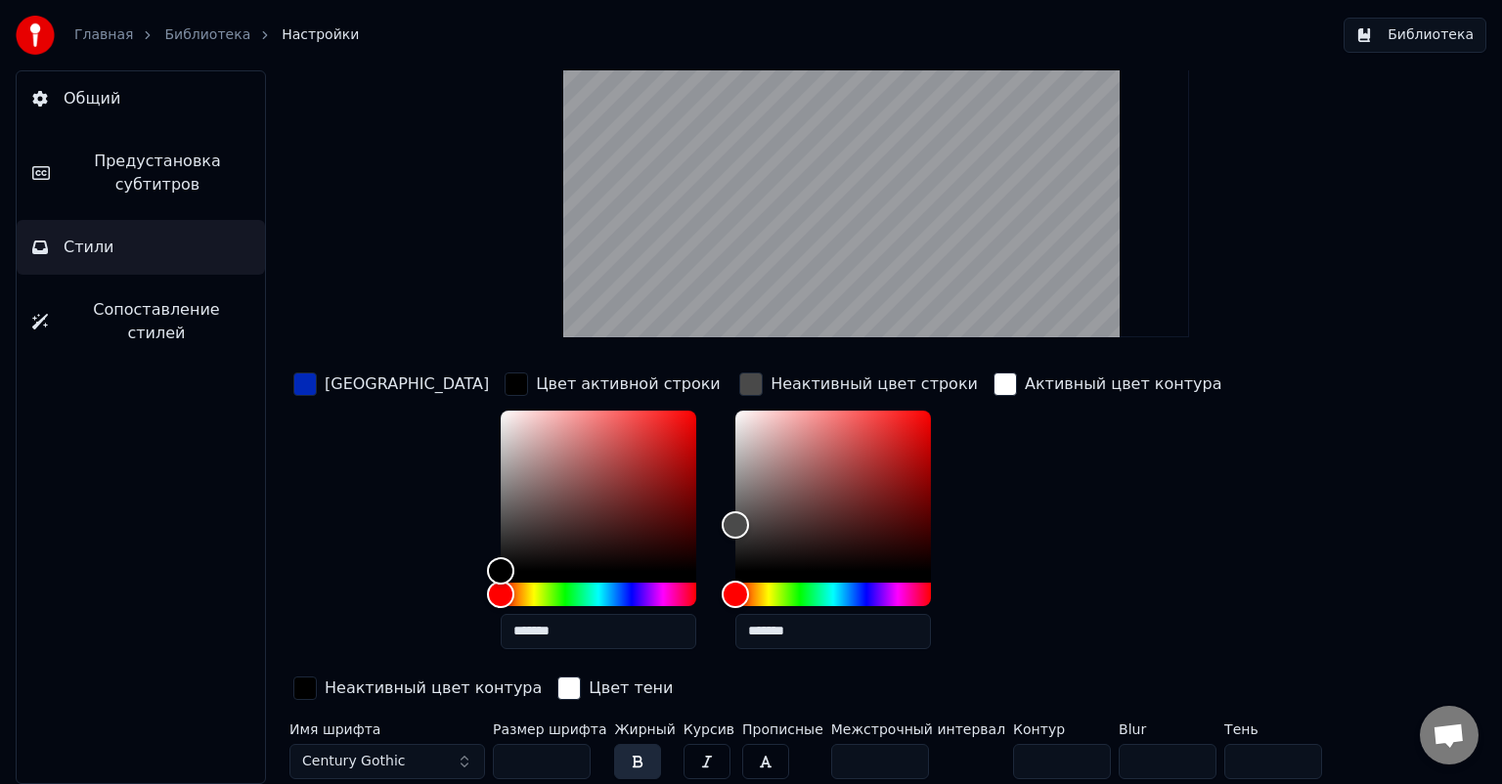
scroll to position [0, 0]
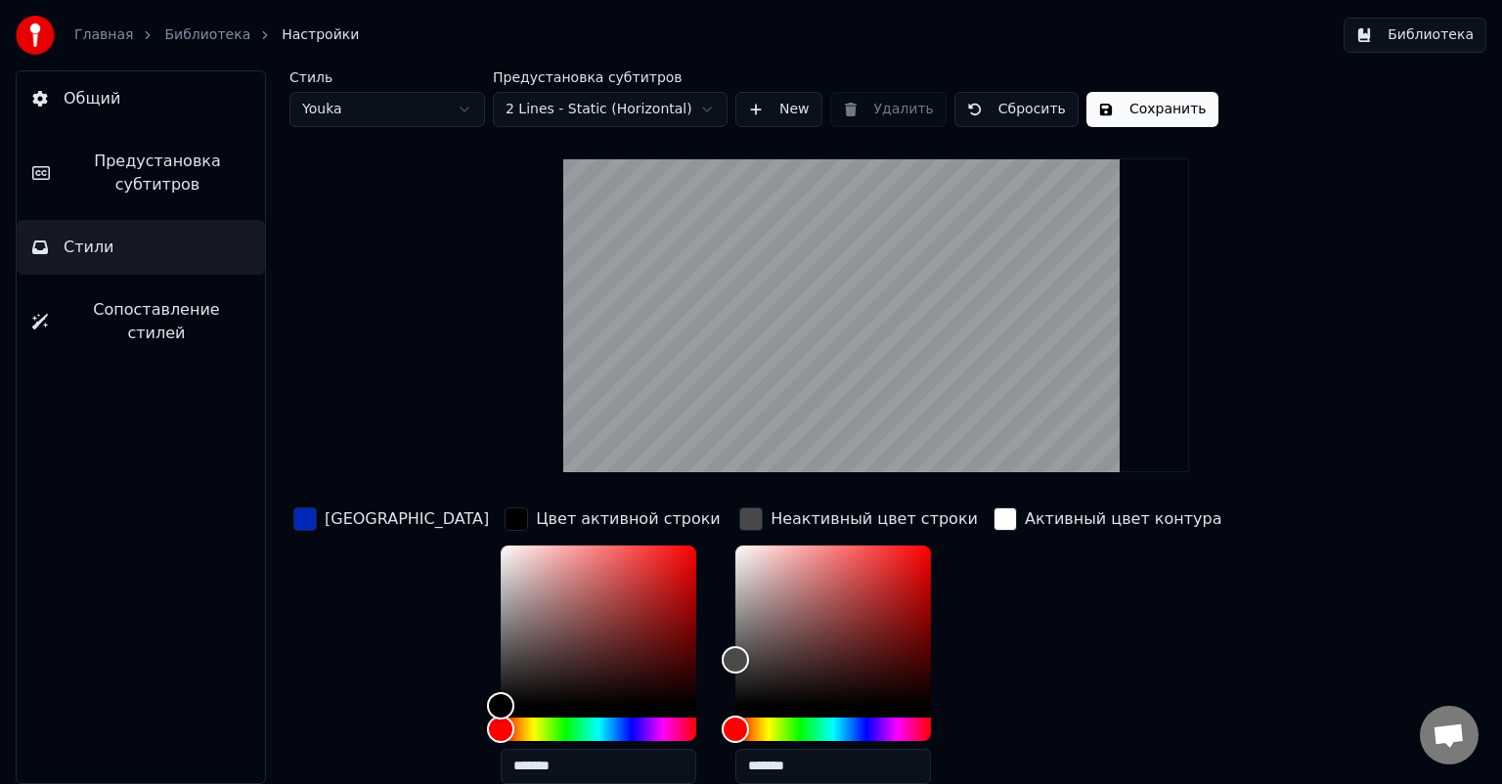
click at [1107, 103] on button "Сохранить" at bounding box center [1152, 109] width 132 height 35
click at [1380, 44] on button "Библиотека" at bounding box center [1414, 35] width 143 height 35
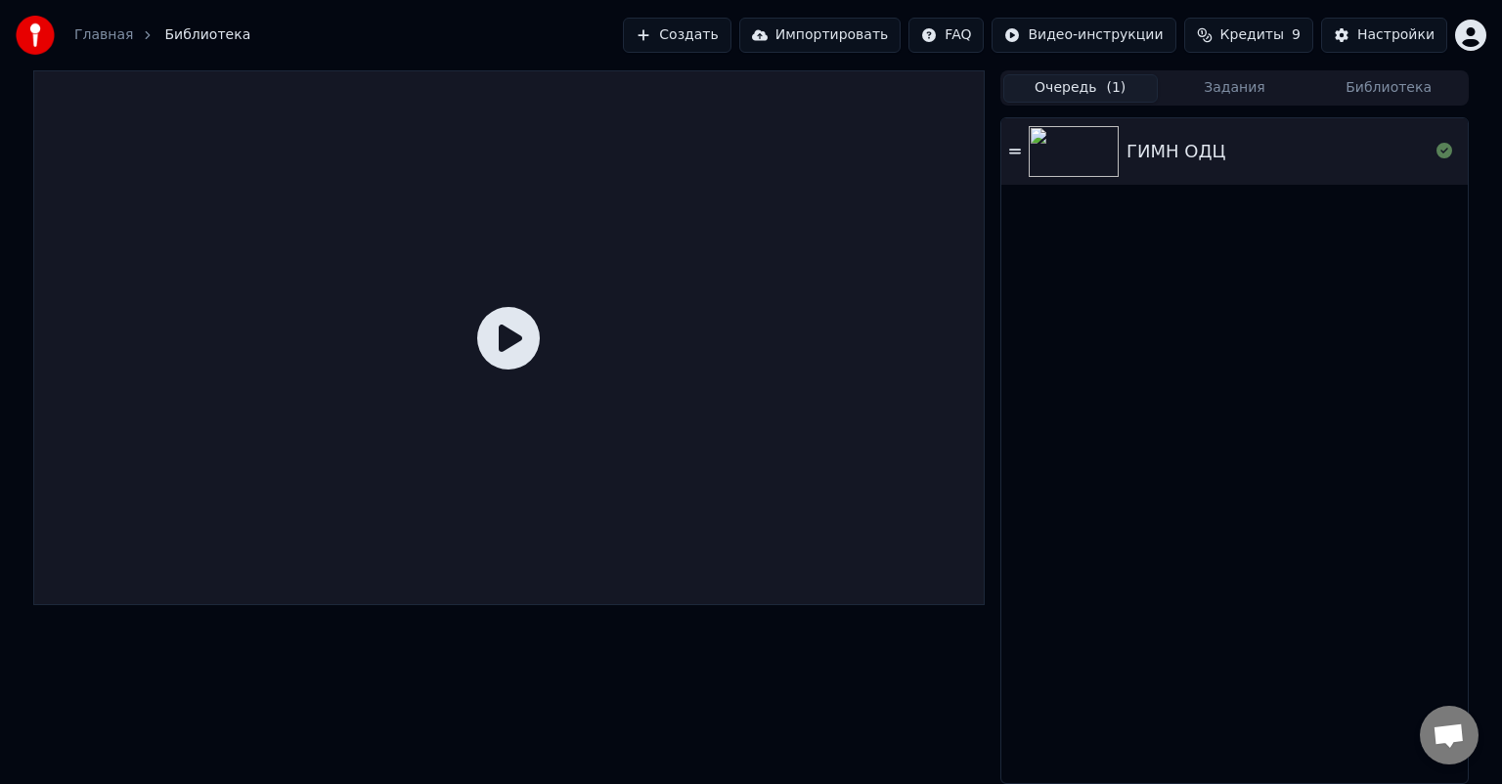
click at [1082, 84] on button "Очередь ( 1 )" at bounding box center [1080, 88] width 154 height 28
click at [1015, 156] on icon at bounding box center [1015, 152] width 12 height 14
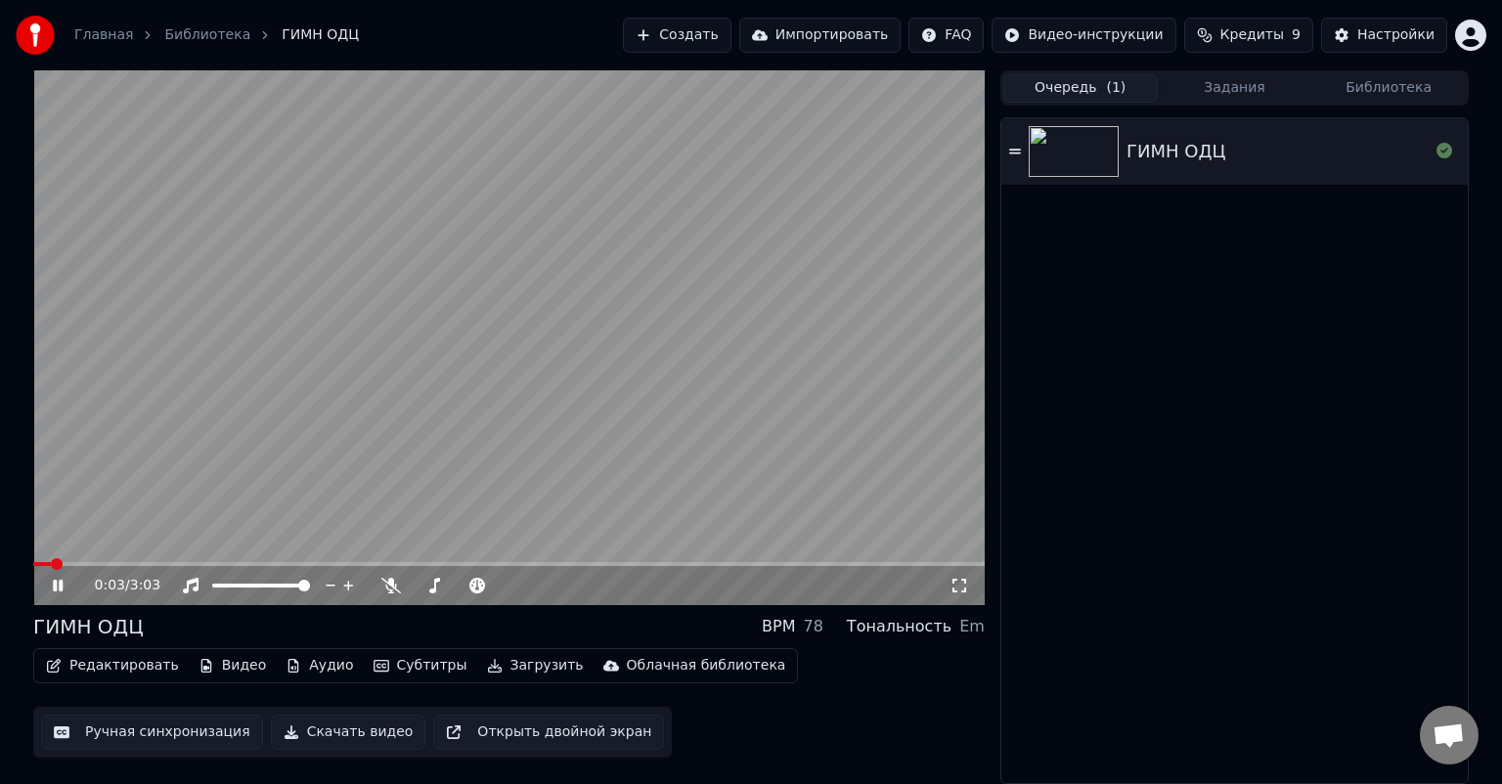
drag, startPoint x: 71, startPoint y: 561, endPoint x: 110, endPoint y: 561, distance: 38.1
click at [110, 561] on video at bounding box center [508, 337] width 951 height 535
click at [60, 575] on div "0:03 / 3:03" at bounding box center [508, 585] width 951 height 39
click at [51, 587] on icon at bounding box center [72, 586] width 46 height 16
click at [68, 558] on span at bounding box center [63, 564] width 12 height 12
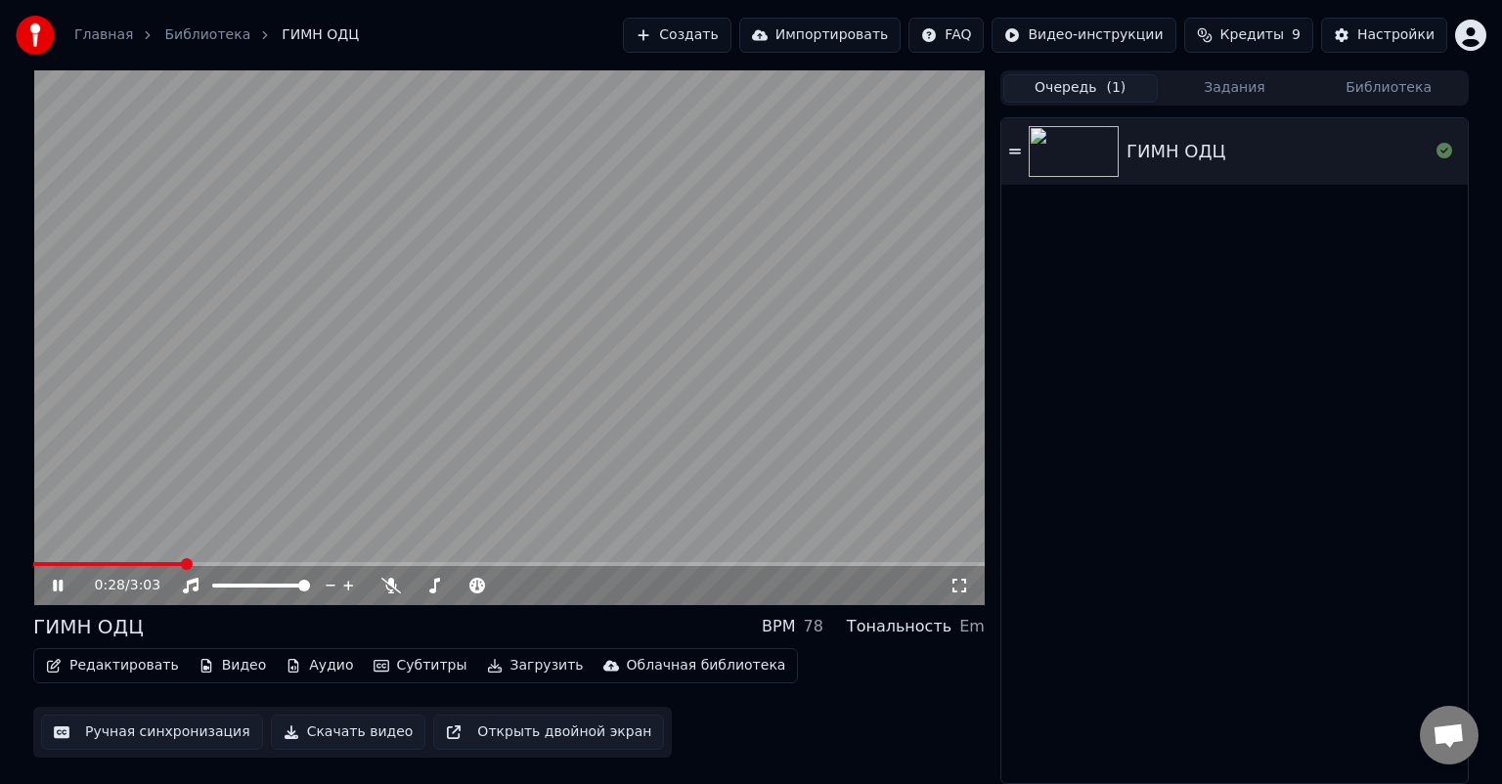
click at [539, 215] on video at bounding box center [508, 337] width 951 height 535
click at [1017, 155] on icon at bounding box center [1015, 152] width 12 height 14
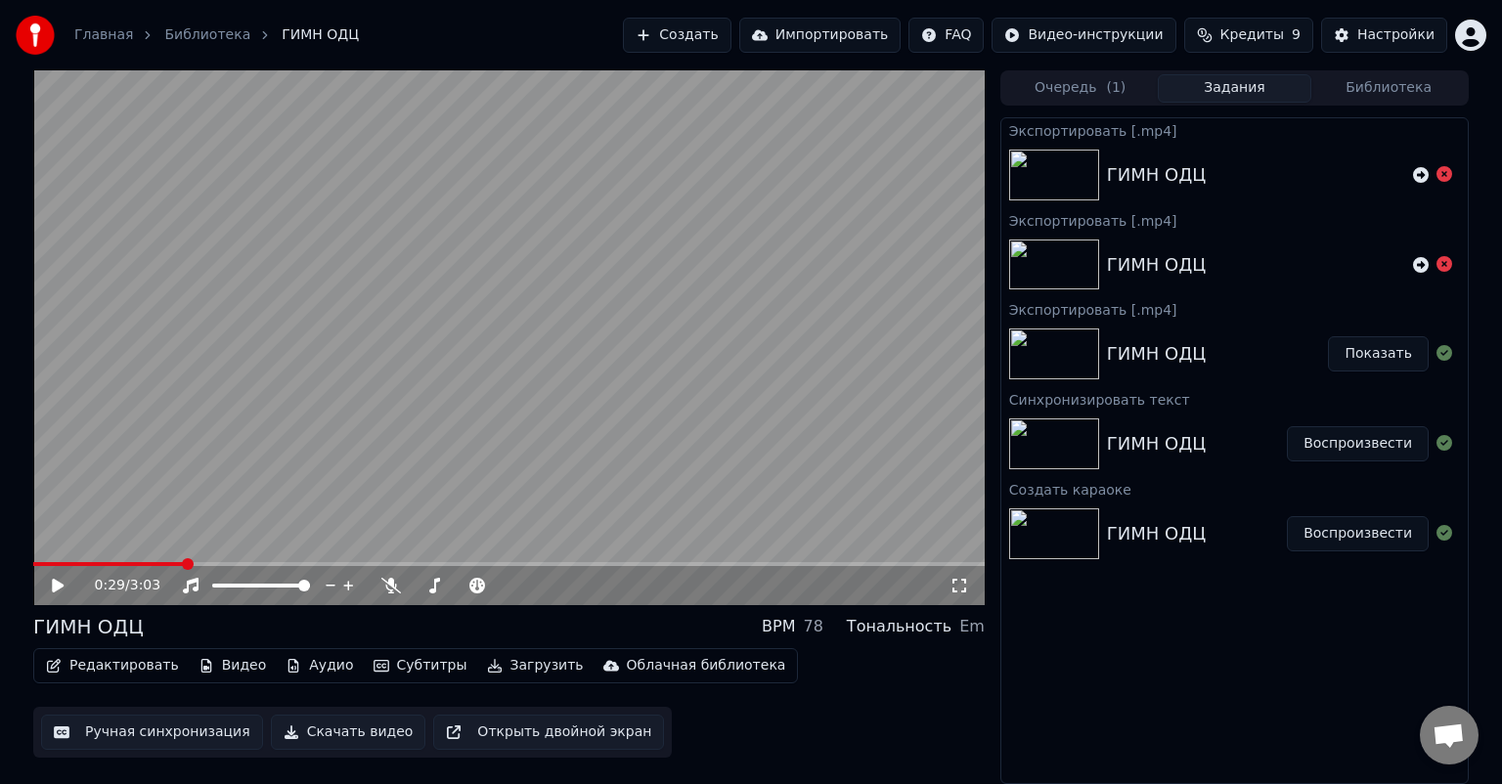
click at [1221, 79] on button "Задания" at bounding box center [1235, 88] width 154 height 28
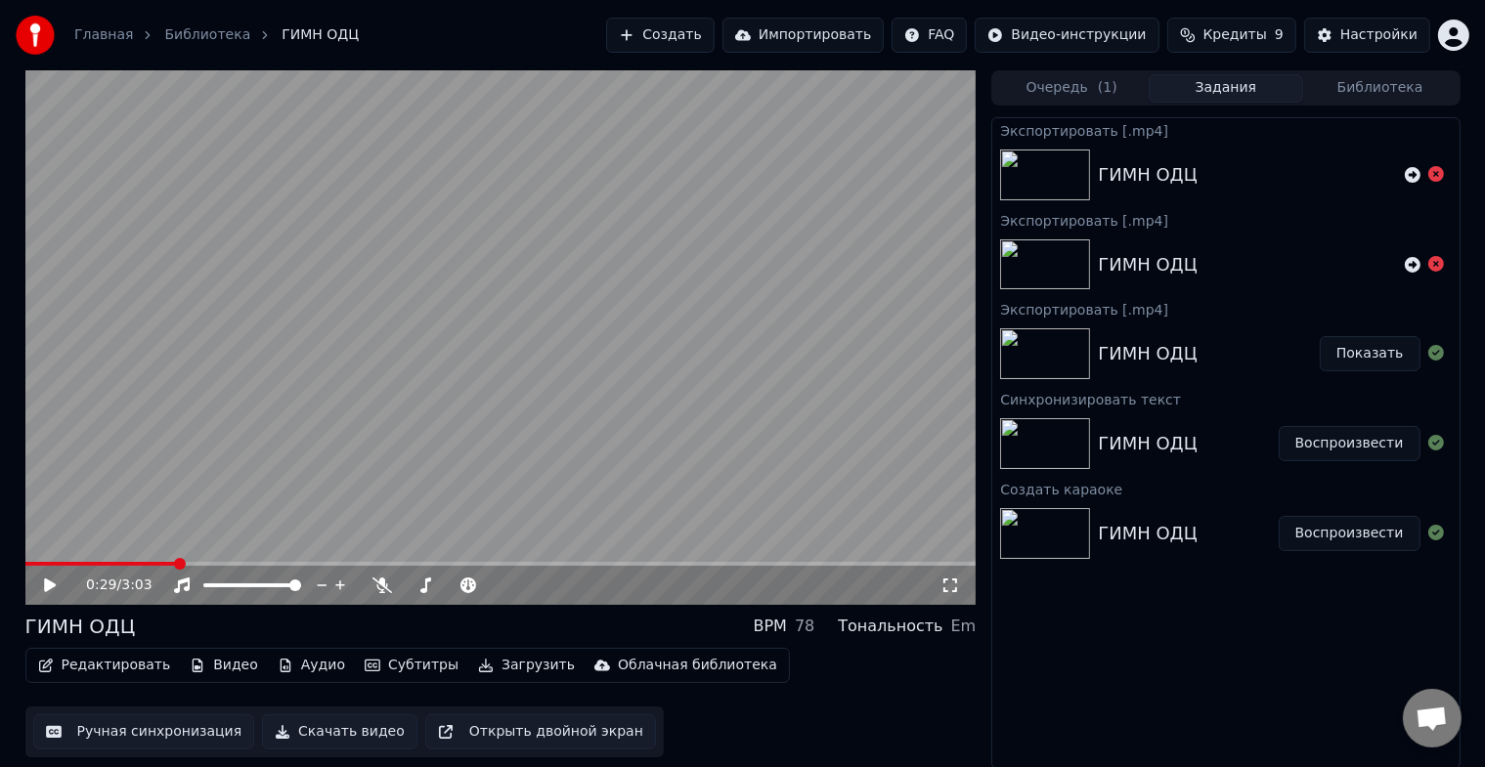
click at [1361, 98] on button "Библиотека" at bounding box center [1380, 88] width 154 height 28
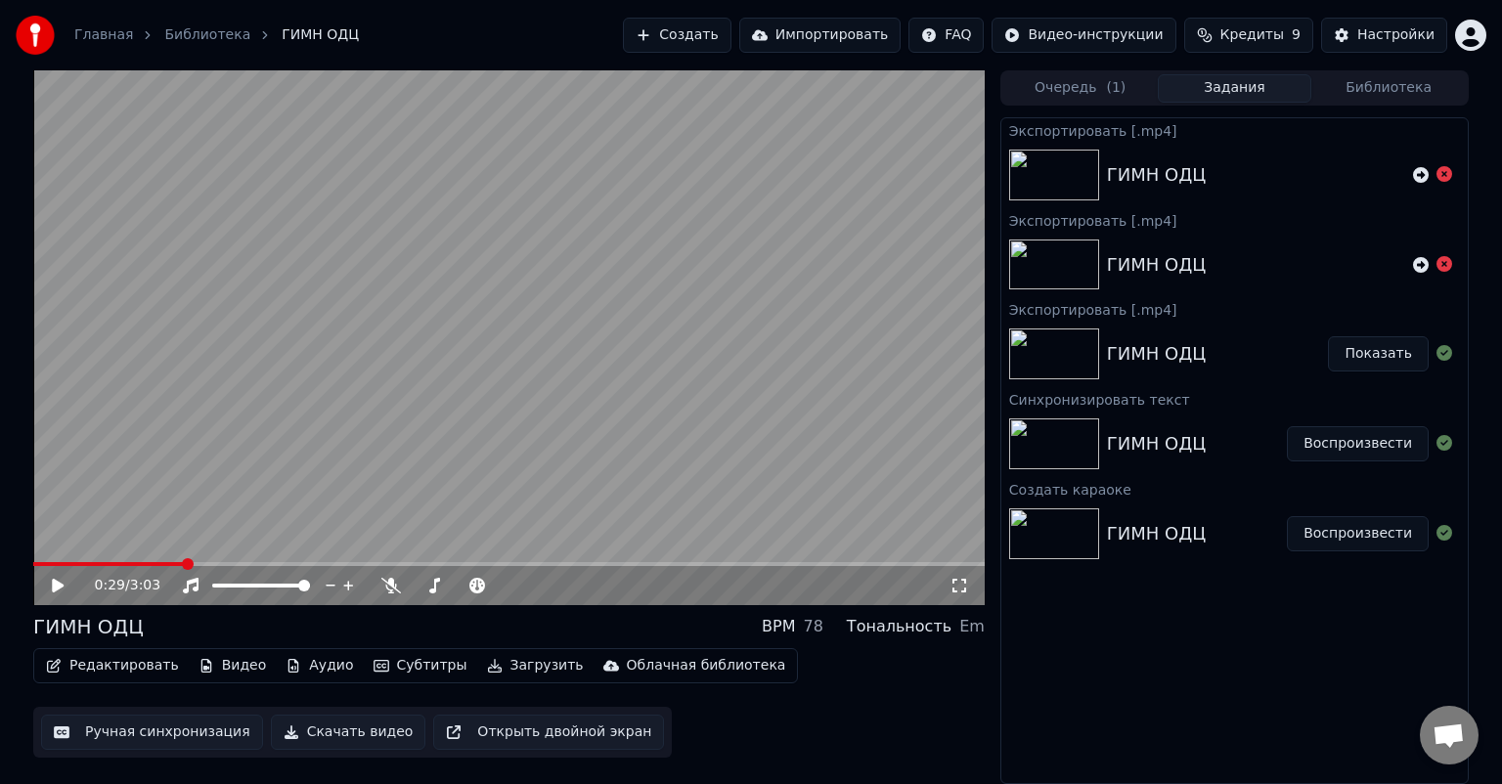
click at [1234, 85] on button "Задания" at bounding box center [1235, 88] width 154 height 28
click at [1408, 35] on div "Настройки" at bounding box center [1395, 35] width 77 height 20
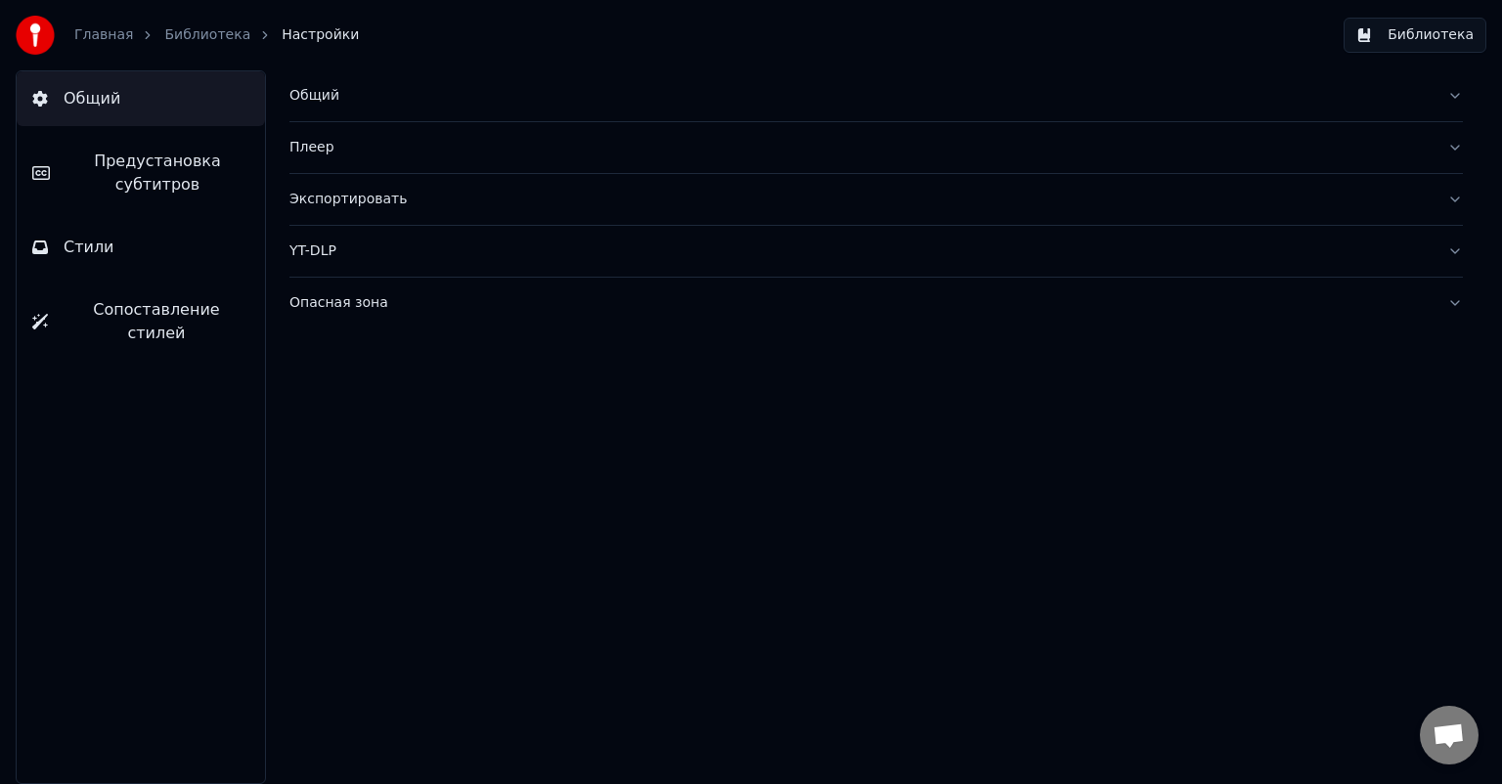
click at [201, 36] on link "Библиотека" at bounding box center [207, 35] width 86 height 20
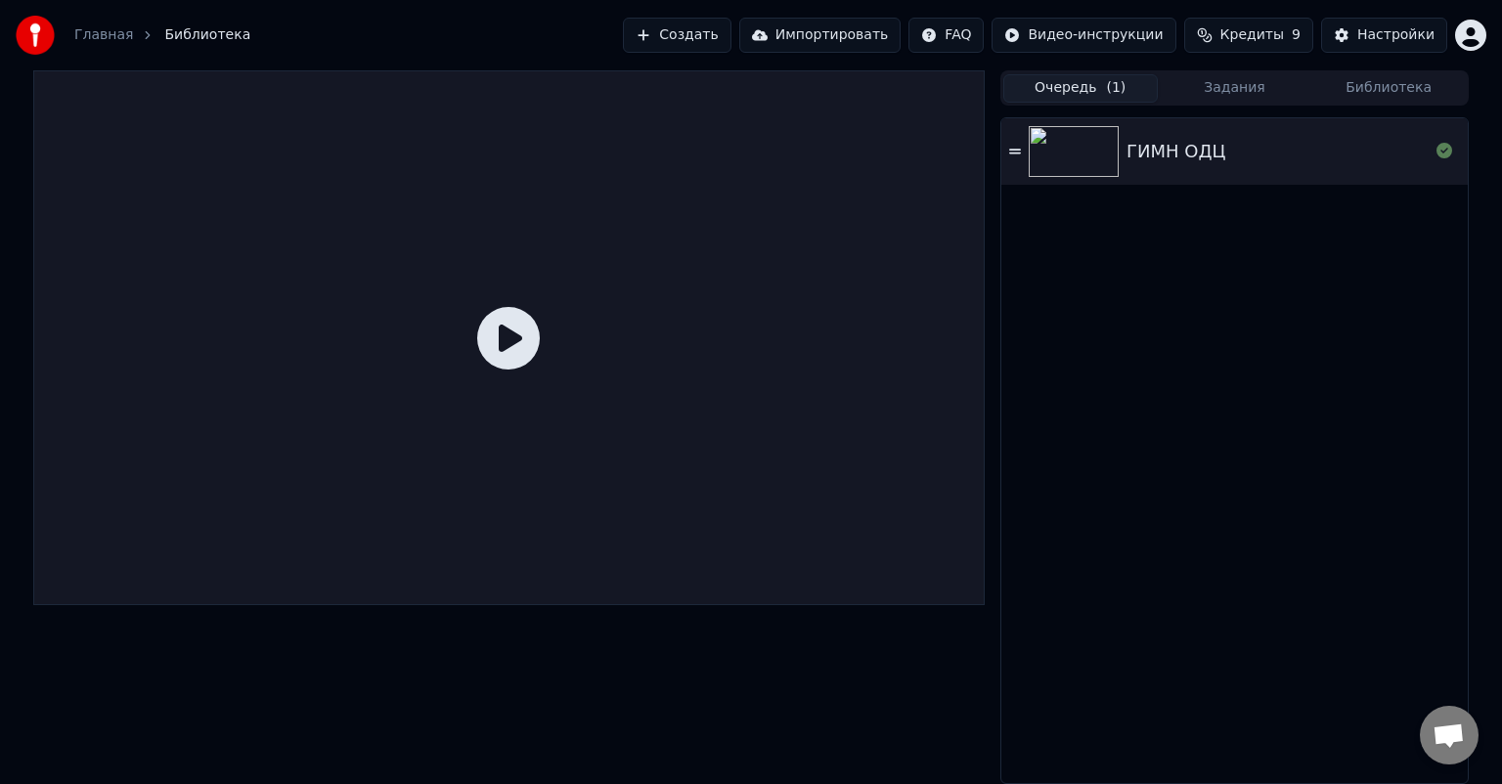
click at [1102, 88] on button "Очередь ( 1 )" at bounding box center [1080, 88] width 154 height 28
click at [1016, 150] on icon at bounding box center [1015, 151] width 12 height 5
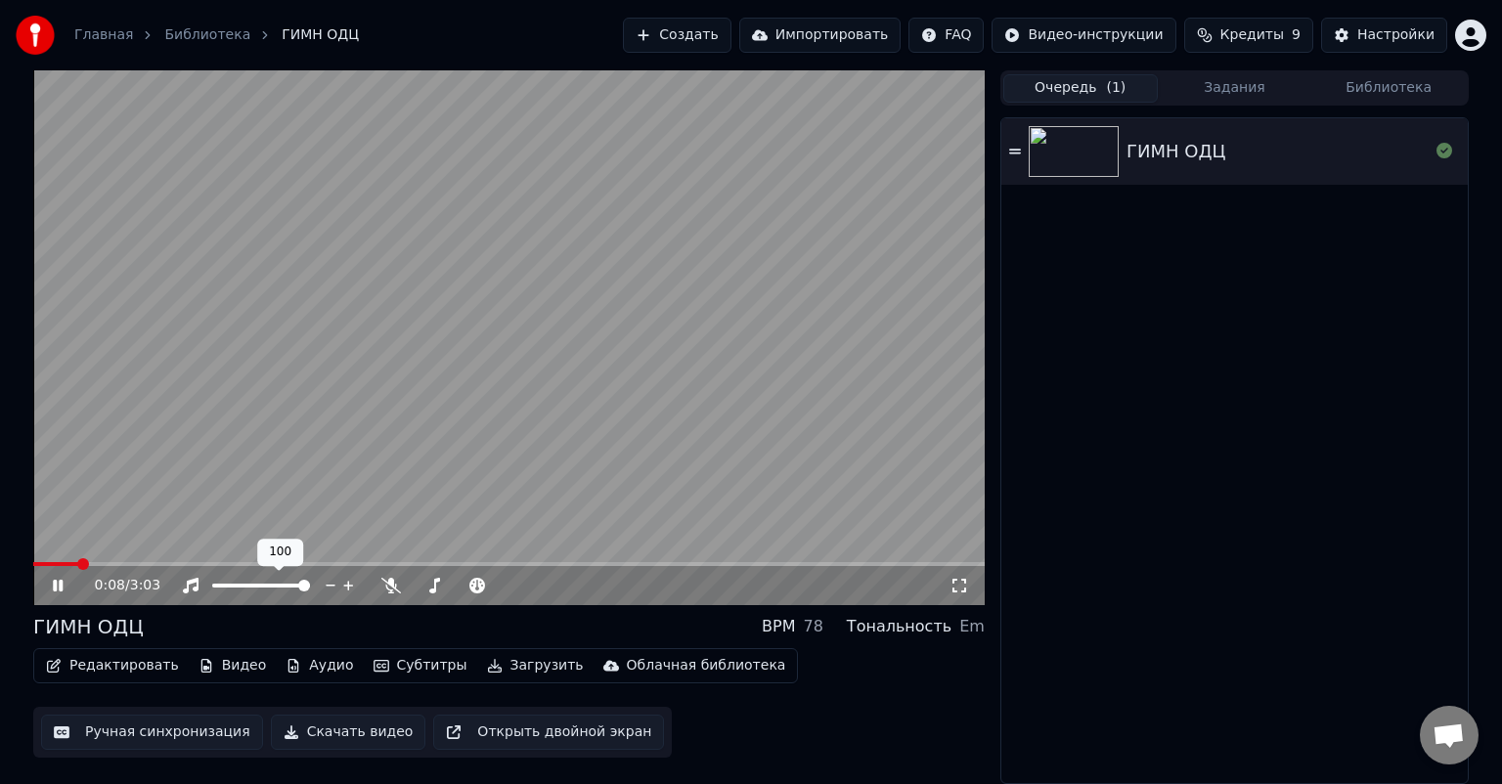
click at [310, 588] on span at bounding box center [304, 586] width 12 height 12
click at [952, 578] on icon at bounding box center [959, 586] width 20 height 16
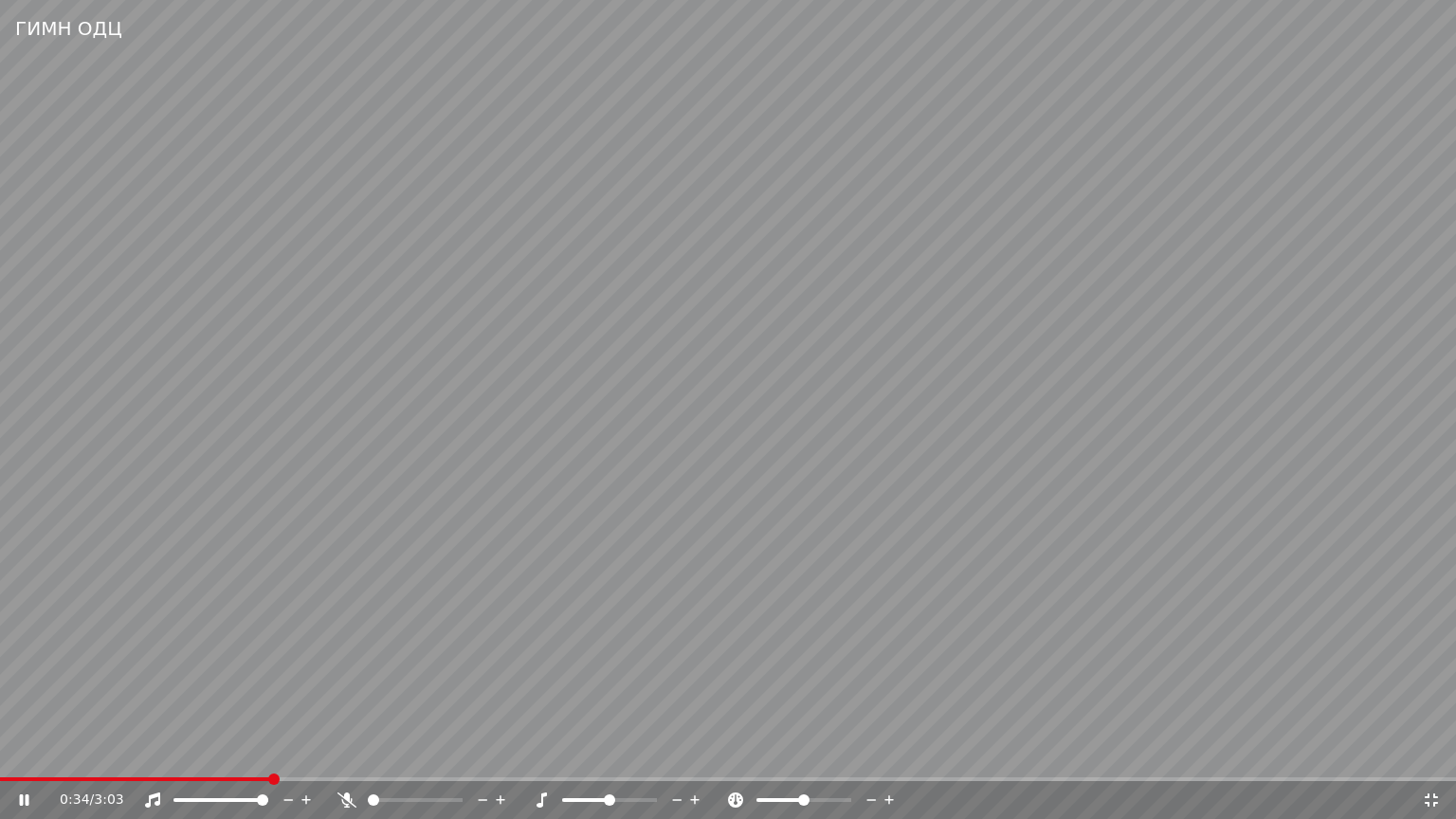
click at [1433, 759] on icon at bounding box center [1432, 800] width 19 height 16
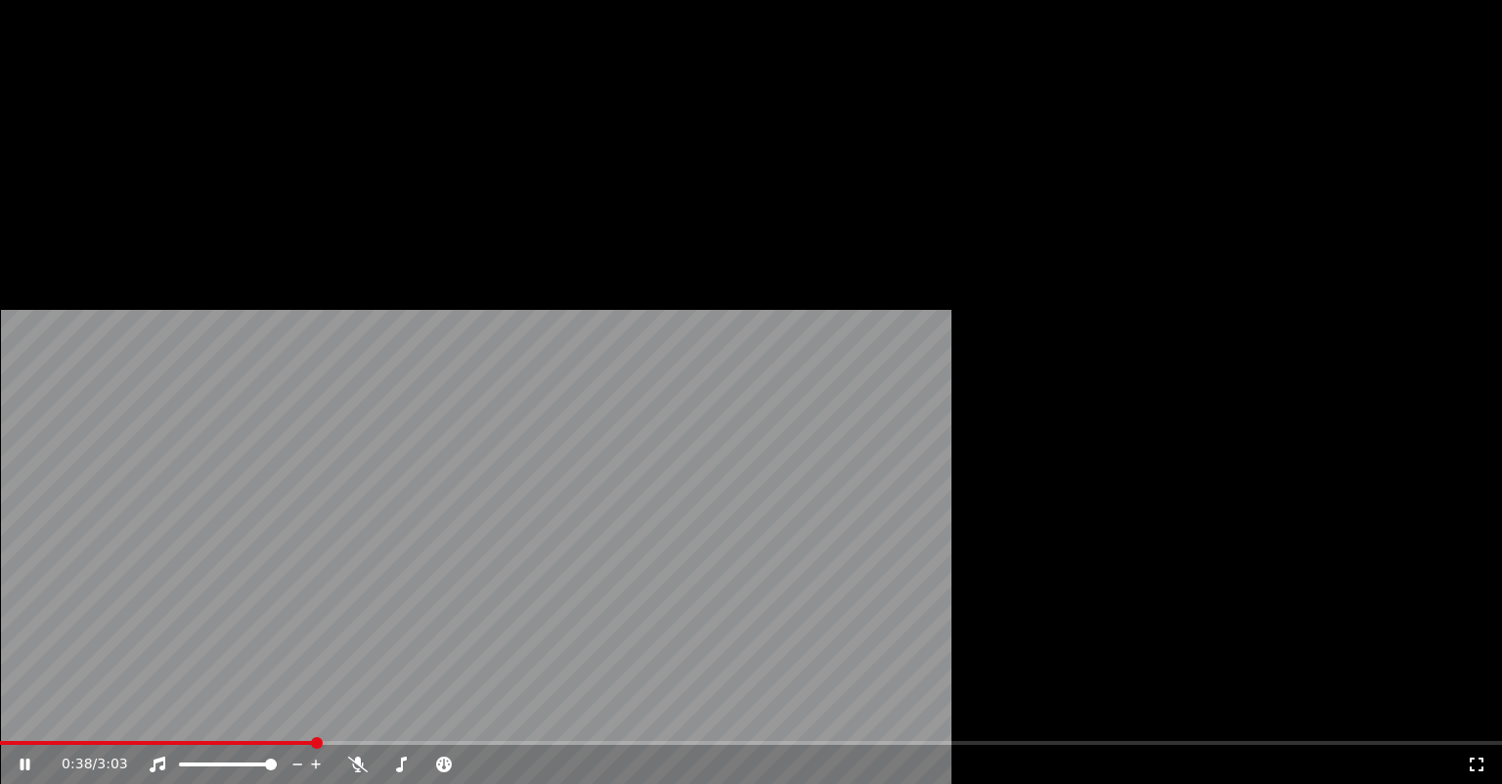
click at [490, 145] on button "Загрузить" at bounding box center [535, 130] width 112 height 27
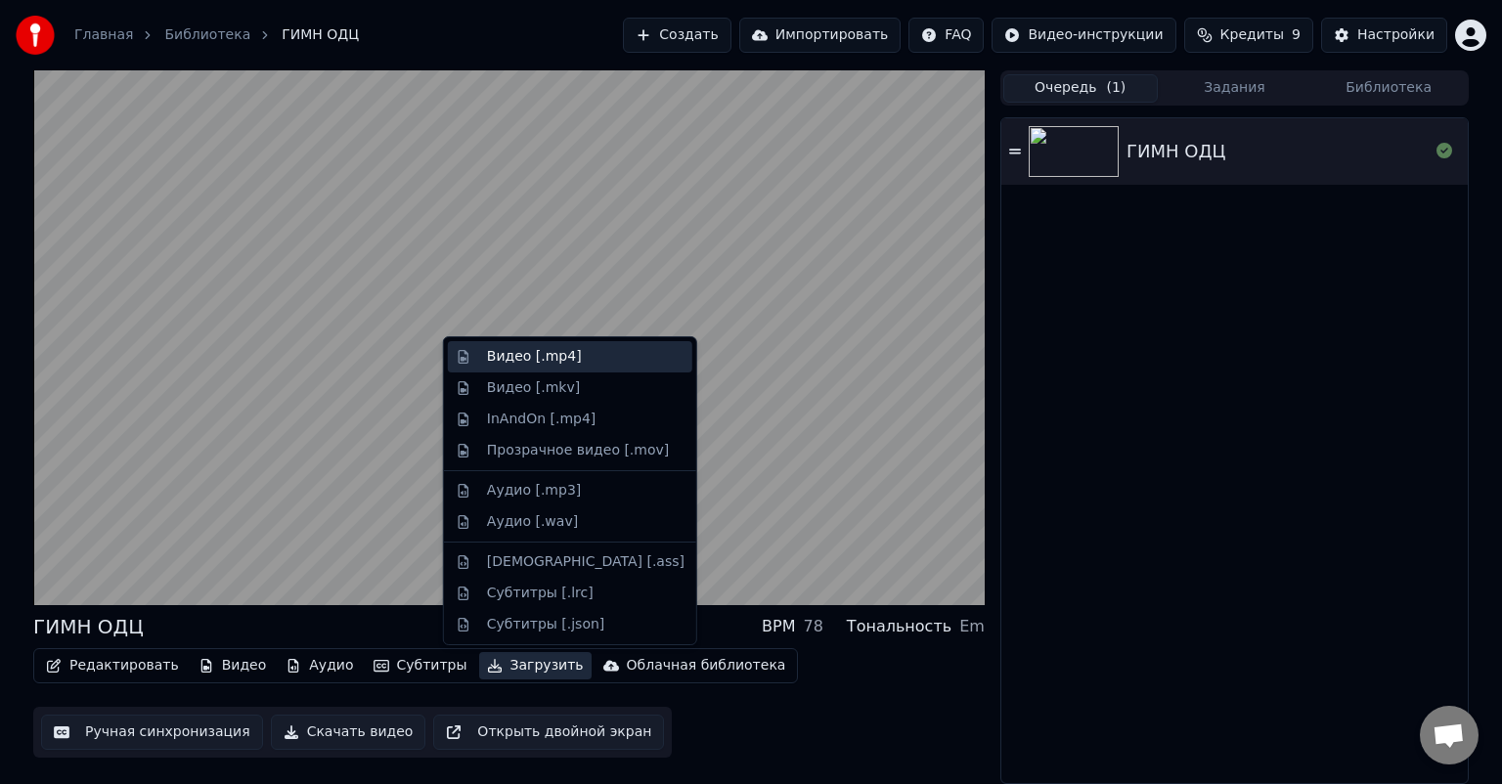
click at [567, 354] on div "Видео [.mp4]" at bounding box center [585, 357] width 197 height 20
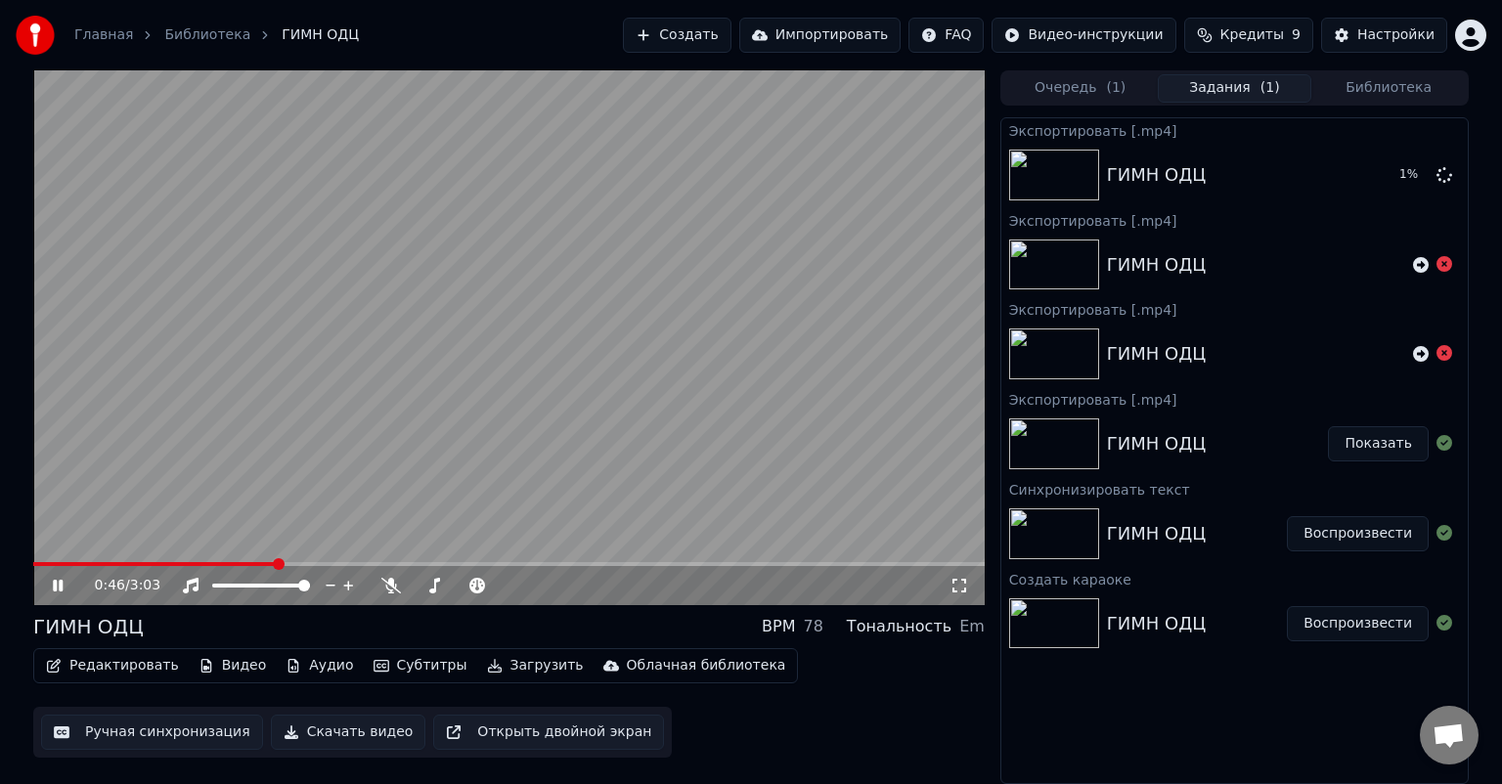
click at [59, 584] on icon at bounding box center [58, 586] width 10 height 12
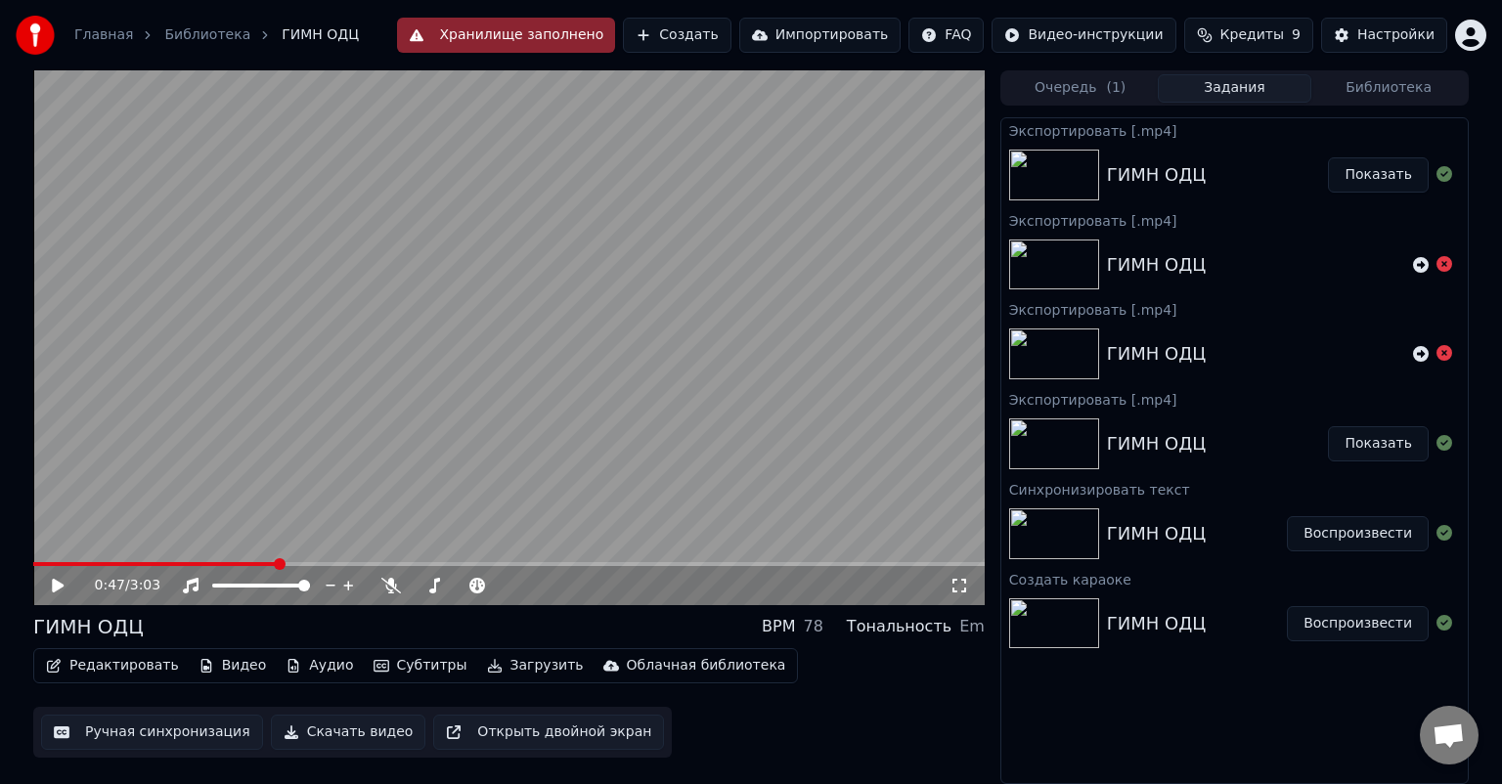
click at [1369, 168] on button "Показать" at bounding box center [1378, 174] width 101 height 35
